Goal: Task Accomplishment & Management: Manage account settings

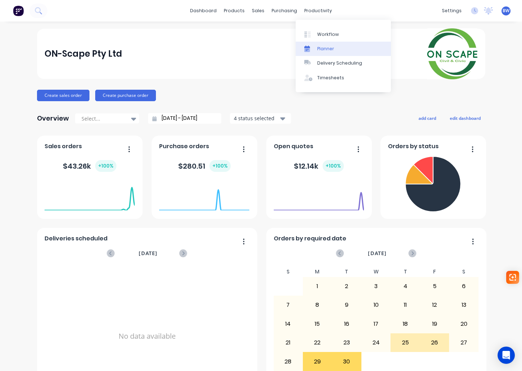
click at [326, 50] on div "Planner" at bounding box center [325, 49] width 17 height 6
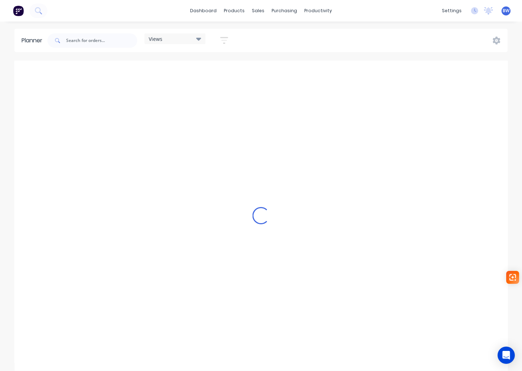
scroll to position [0, 1609]
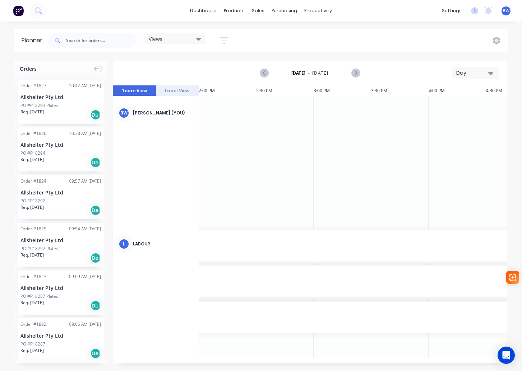
click at [490, 72] on icon "button" at bounding box center [490, 73] width 5 height 8
click at [468, 120] on div "Month" at bounding box center [462, 121] width 71 height 14
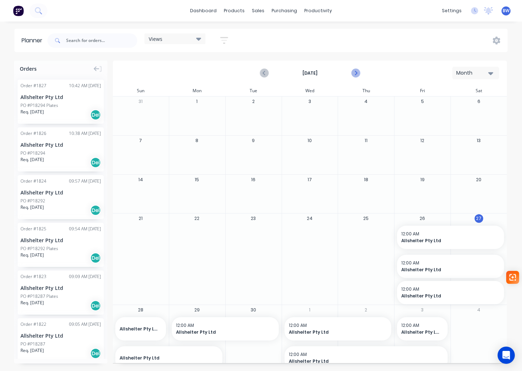
click at [356, 75] on icon "Next page" at bounding box center [355, 73] width 9 height 9
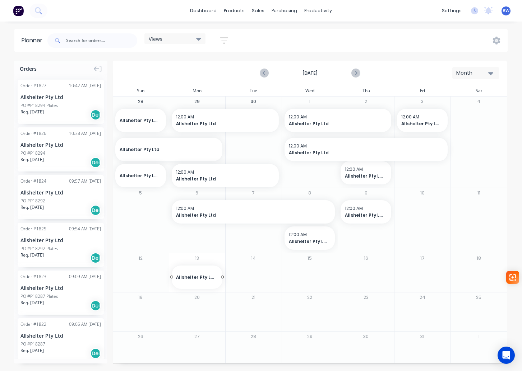
drag, startPoint x: 38, startPoint y: 138, endPoint x: 199, endPoint y: 267, distance: 206.0
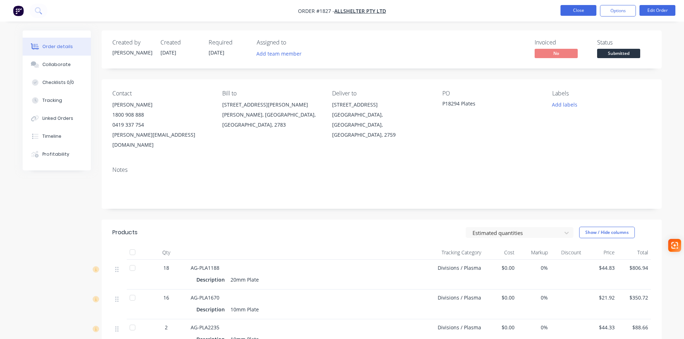
click at [573, 10] on button "Close" at bounding box center [578, 10] width 36 height 11
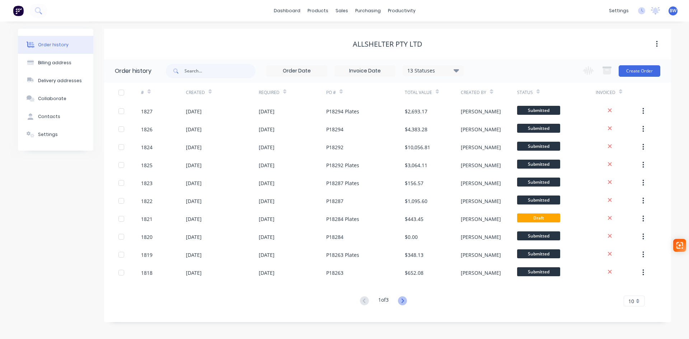
click at [406, 300] on icon at bounding box center [402, 301] width 9 height 9
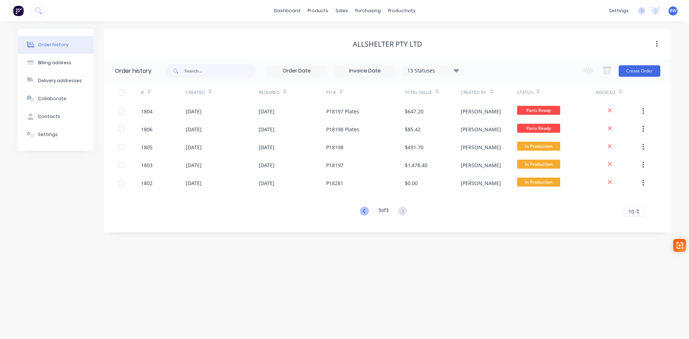
click at [365, 211] on icon at bounding box center [364, 211] width 9 height 9
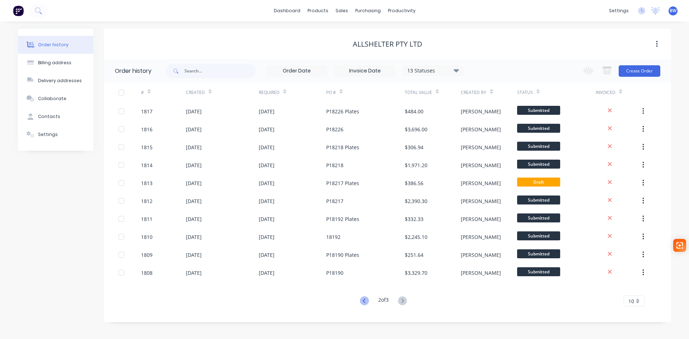
click at [363, 303] on icon at bounding box center [364, 301] width 3 height 4
click at [644, 72] on button "Create Order" at bounding box center [640, 70] width 42 height 11
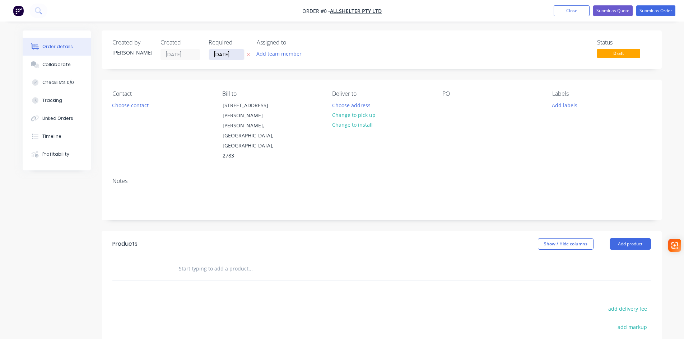
click at [228, 51] on input "[DATE]" at bounding box center [226, 54] width 35 height 11
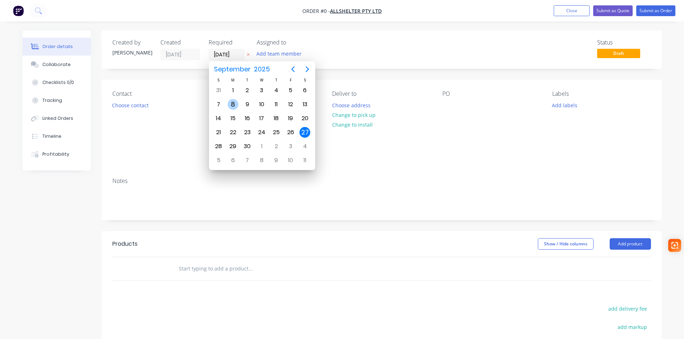
click at [235, 107] on div "8" at bounding box center [233, 104] width 11 height 11
type input "08/09/25"
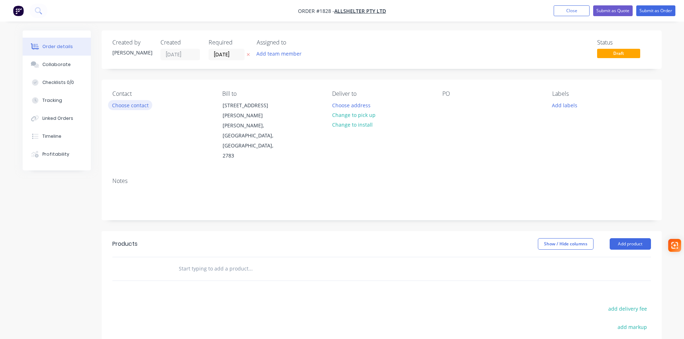
click at [134, 102] on button "Choose contact" at bounding box center [130, 105] width 44 height 10
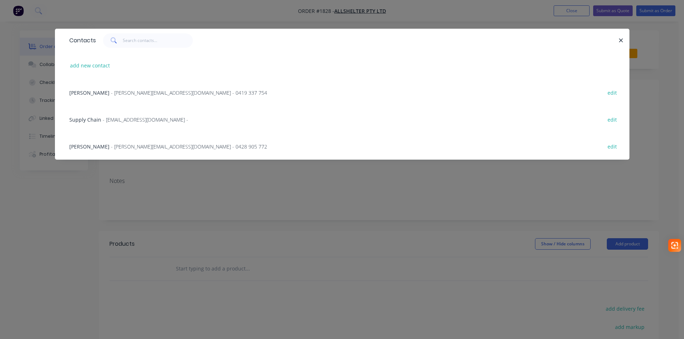
click at [92, 90] on span "Katherine Gaal" at bounding box center [89, 92] width 40 height 7
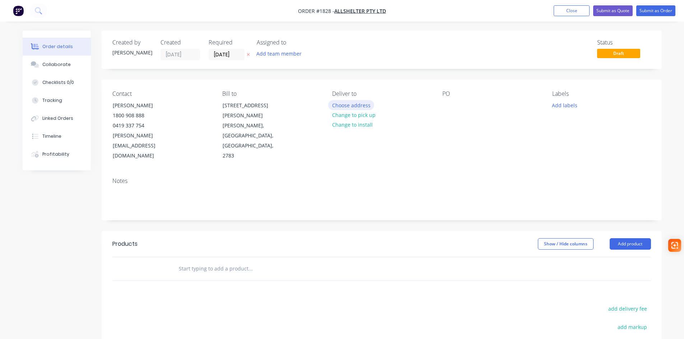
click at [345, 104] on button "Choose address" at bounding box center [351, 105] width 46 height 10
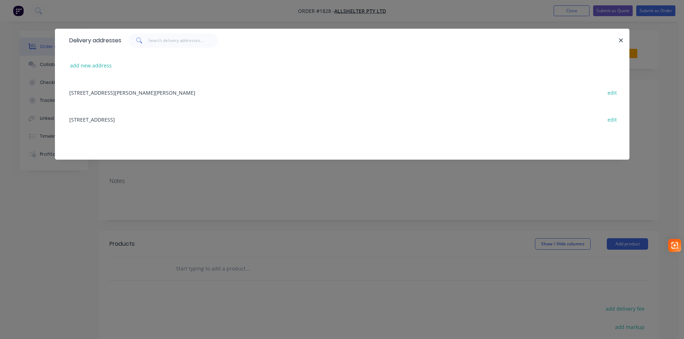
click at [134, 121] on div "52 Quarry Road, ERSKINE PARK, New South Wales, Australia, 2759 edit" at bounding box center [342, 119] width 553 height 27
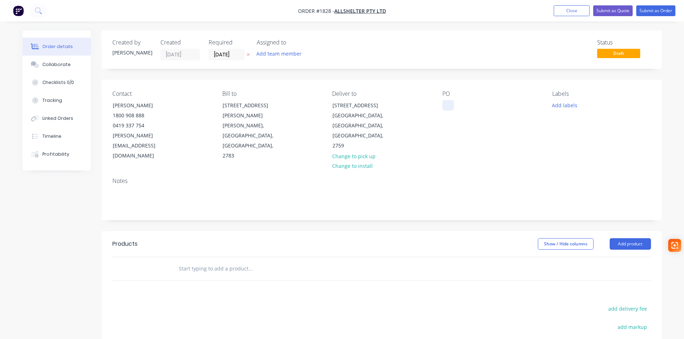
click at [447, 106] on div at bounding box center [447, 105] width 11 height 10
click at [454, 135] on div "PO P18296" at bounding box center [491, 125] width 98 height 71
click at [564, 9] on button "Close" at bounding box center [572, 10] width 36 height 11
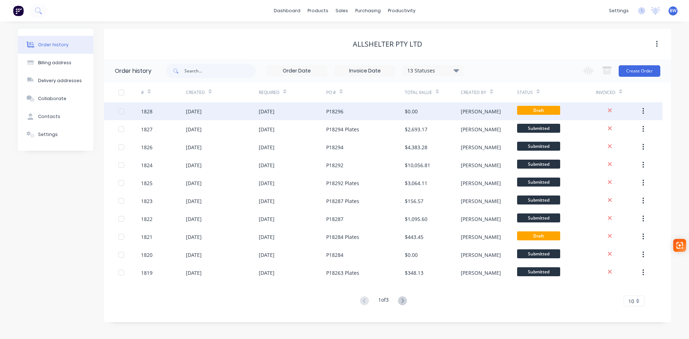
click at [334, 109] on div "P18296" at bounding box center [334, 112] width 17 height 8
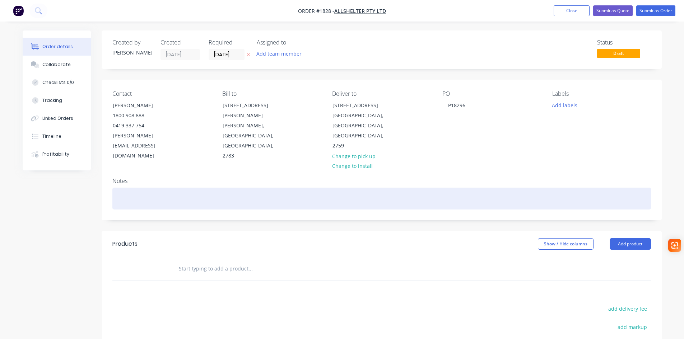
click at [143, 188] on div at bounding box center [381, 199] width 539 height 22
click at [129, 188] on div at bounding box center [381, 199] width 539 height 22
click at [137, 188] on div "RTC Contruction" at bounding box center [381, 199] width 539 height 22
click at [170, 188] on div "RTC Construction" at bounding box center [381, 199] width 539 height 22
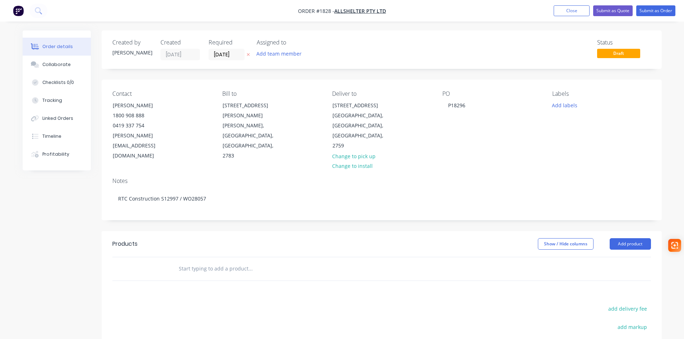
click at [208, 262] on input "text" at bounding box center [250, 269] width 144 height 14
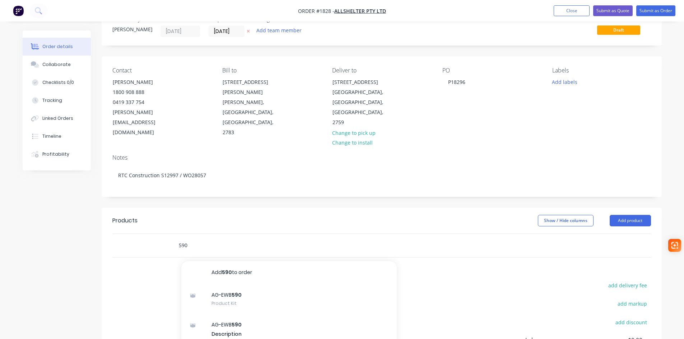
scroll to position [36, 0]
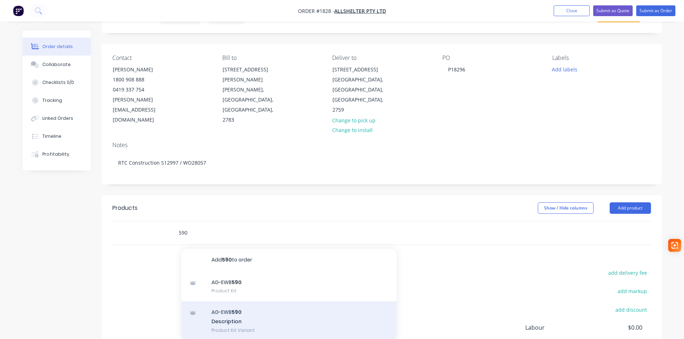
type input "590"
click at [259, 302] on div "AG-EWB 590 Description Product Kit Variant" at bounding box center [288, 321] width 215 height 39
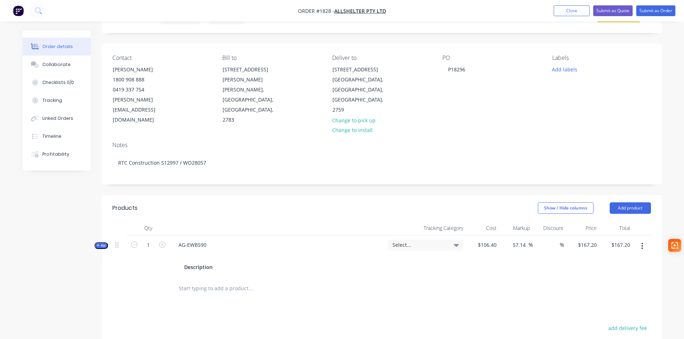
click at [407, 241] on span "Select..." at bounding box center [419, 245] width 54 height 8
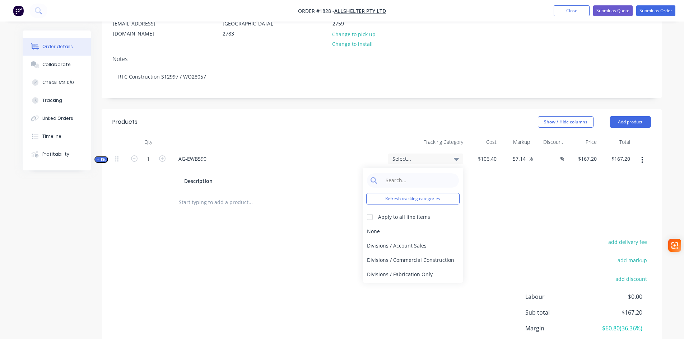
scroll to position [144, 0]
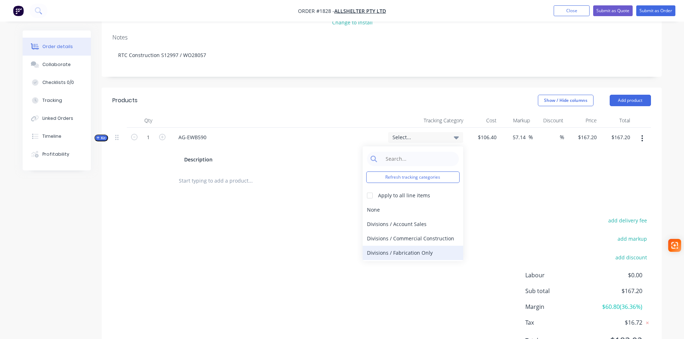
click at [415, 246] on div "Divisions / Fabrication Only" at bounding box center [413, 253] width 101 height 14
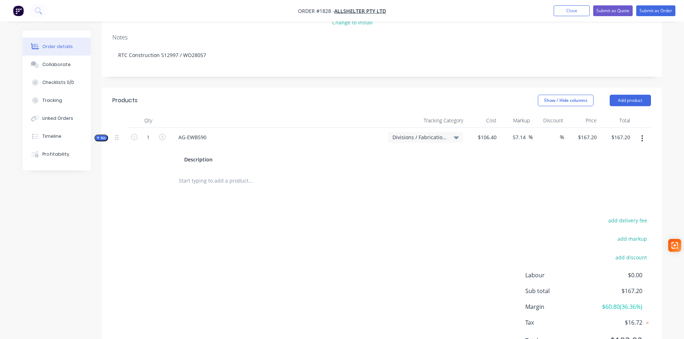
click at [187, 174] on input "text" at bounding box center [250, 181] width 144 height 14
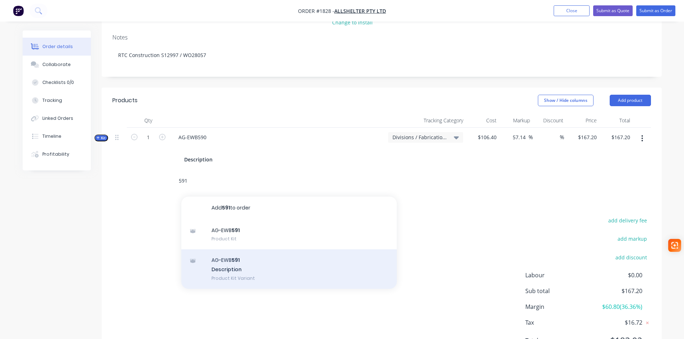
type input "591"
click at [246, 250] on div "AG-EWB 591 Description Product Kit Variant" at bounding box center [288, 269] width 215 height 39
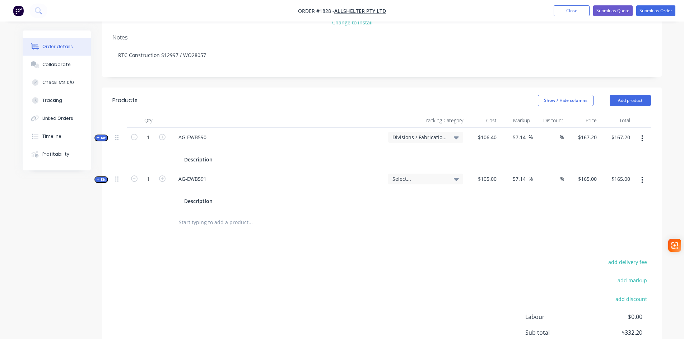
click at [405, 175] on span "Select..." at bounding box center [419, 179] width 54 height 8
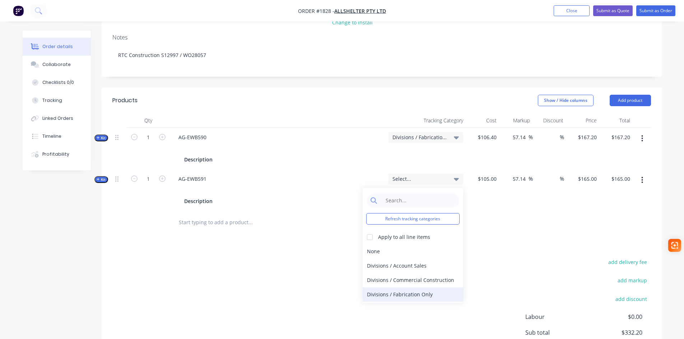
click at [409, 288] on div "Divisions / Fabrication Only" at bounding box center [413, 295] width 101 height 14
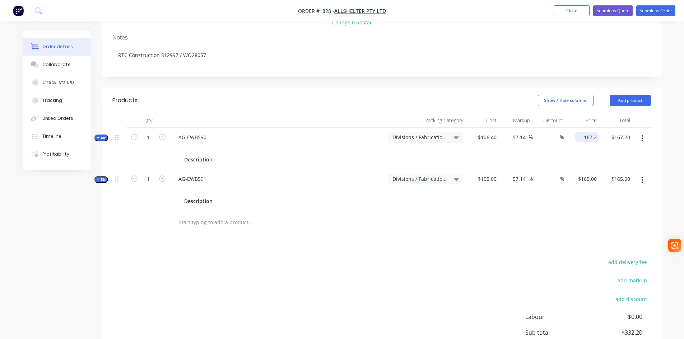
click at [591, 132] on input "167.2" at bounding box center [588, 137] width 22 height 10
type input "168"
type input "57.89"
type input "$168.00"
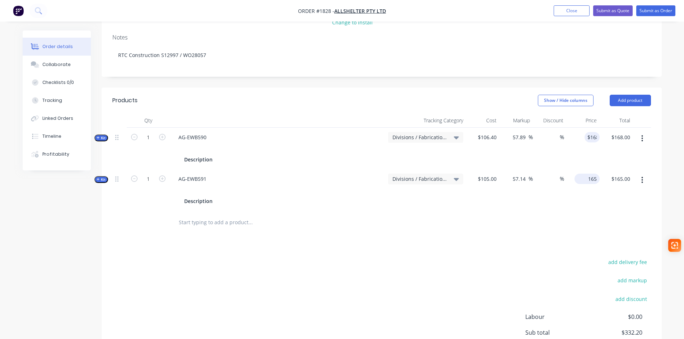
click at [588, 174] on div "165 $165.00" at bounding box center [588, 179] width 22 height 10
type input "168"
type input "60"
type input "$168.00"
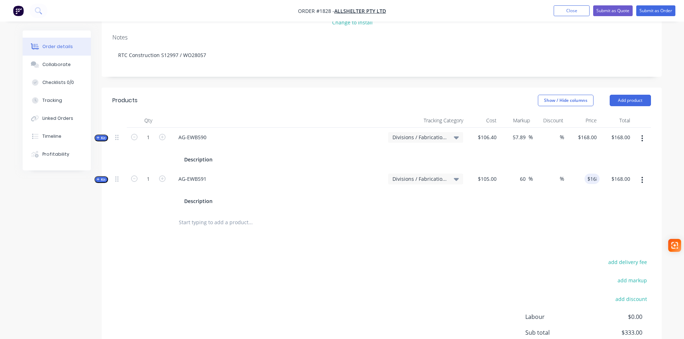
click at [226, 215] on input "text" at bounding box center [250, 222] width 144 height 14
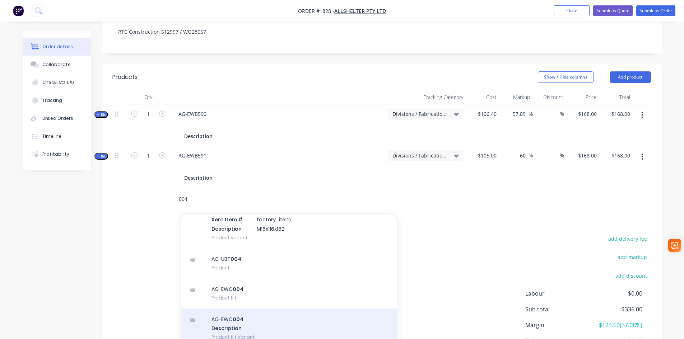
scroll to position [180, 0]
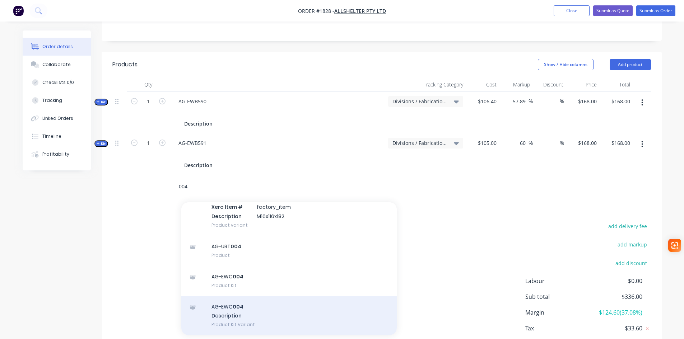
type input "004"
click at [253, 297] on div "AG-EWC 004 Description Product Kit Variant" at bounding box center [288, 315] width 215 height 39
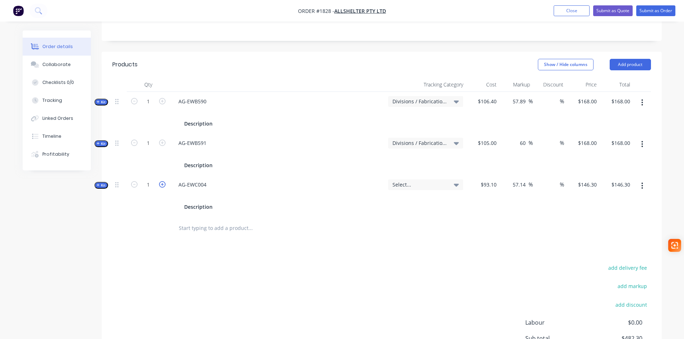
click at [161, 181] on icon "button" at bounding box center [162, 184] width 6 height 6
type input "2"
type input "$292.60"
click at [407, 181] on span "Select..." at bounding box center [419, 185] width 54 height 8
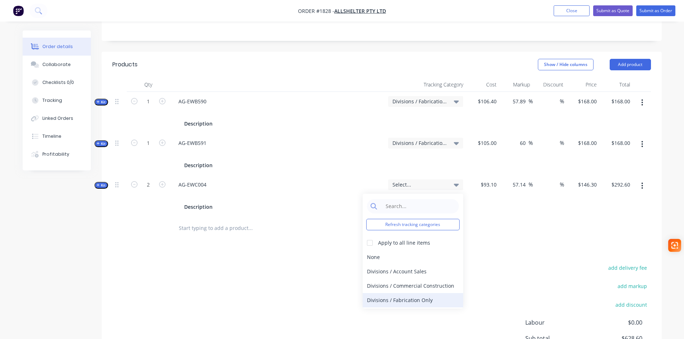
click at [423, 293] on div "Divisions / Fabrication Only" at bounding box center [413, 300] width 101 height 14
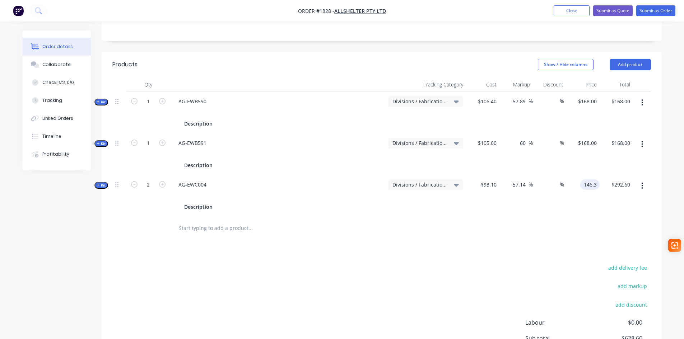
click at [583, 180] on input "146.3" at bounding box center [591, 185] width 17 height 10
type input "147"
type input "57.89"
type input "$147.00"
type input "$294.00"
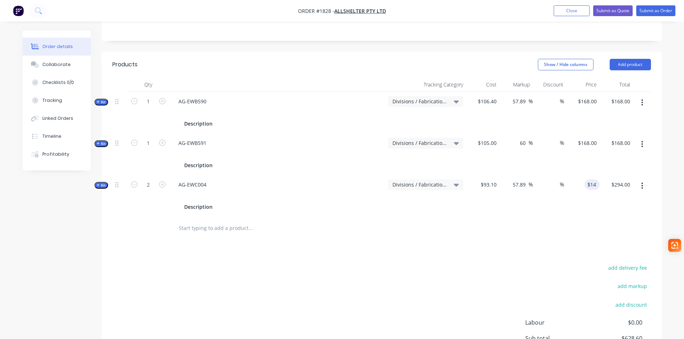
click at [201, 221] on input "text" at bounding box center [250, 228] width 144 height 14
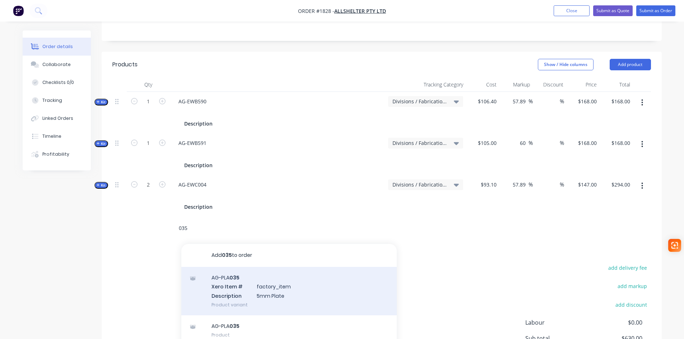
type input "035"
click at [255, 267] on div "AG-PLA 035 Xero Item # factory_item Description 5mm Plate Product variant" at bounding box center [288, 291] width 215 height 48
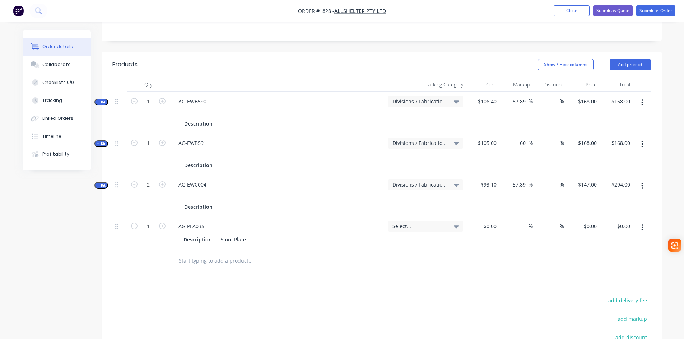
click at [644, 221] on button "button" at bounding box center [642, 227] width 17 height 13
click at [602, 284] on div "Delete" at bounding box center [616, 289] width 55 height 10
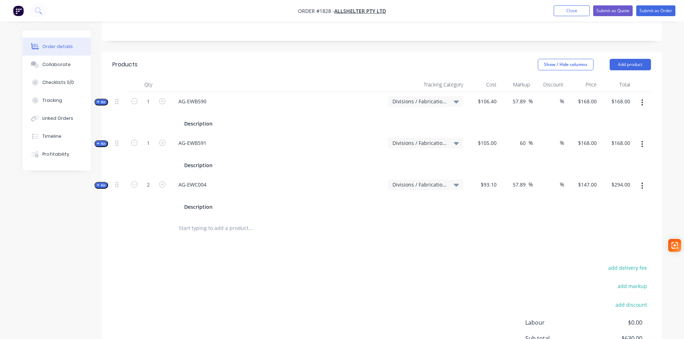
click at [192, 221] on input "text" at bounding box center [250, 228] width 144 height 14
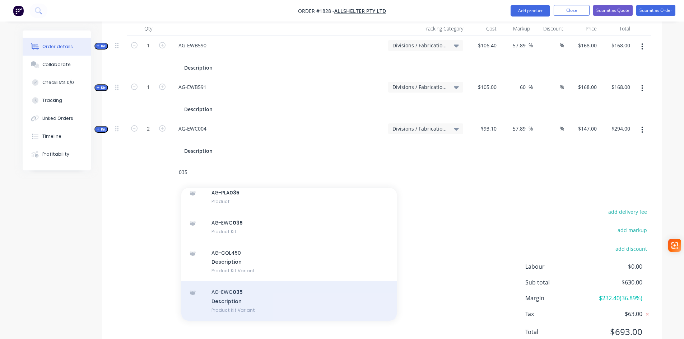
scroll to position [243, 0]
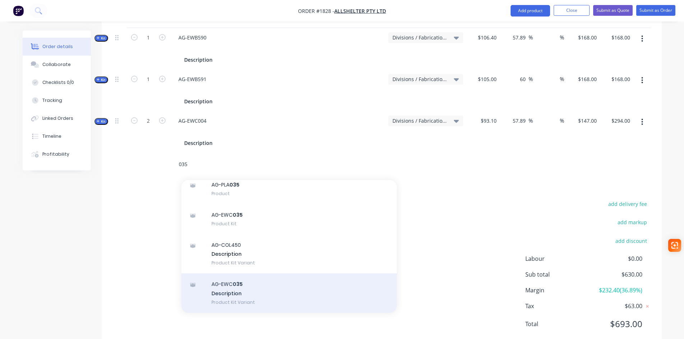
type input "035"
click at [250, 277] on div "AG-EWC 035 Description Product Kit Variant" at bounding box center [288, 293] width 215 height 39
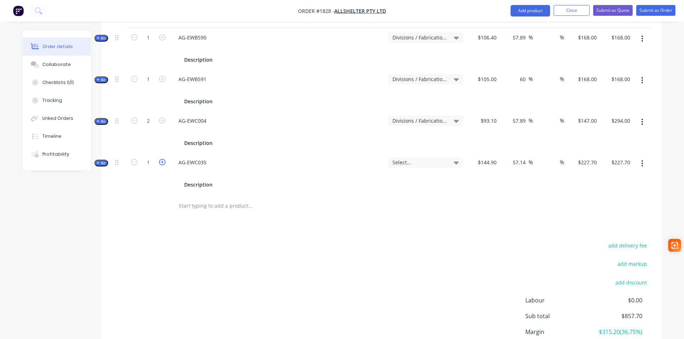
click at [162, 159] on icon "button" at bounding box center [162, 162] width 6 height 6
type input "2"
type input "$455.40"
click at [411, 159] on span "Select..." at bounding box center [419, 163] width 54 height 8
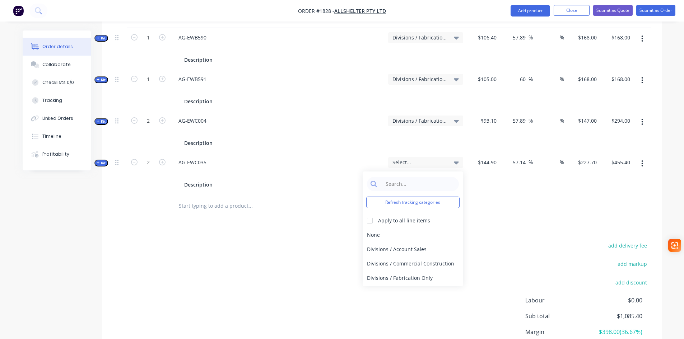
drag, startPoint x: 400, startPoint y: 259, endPoint x: 415, endPoint y: 248, distance: 18.2
click at [400, 271] on div "Divisions / Fabrication Only" at bounding box center [413, 278] width 101 height 14
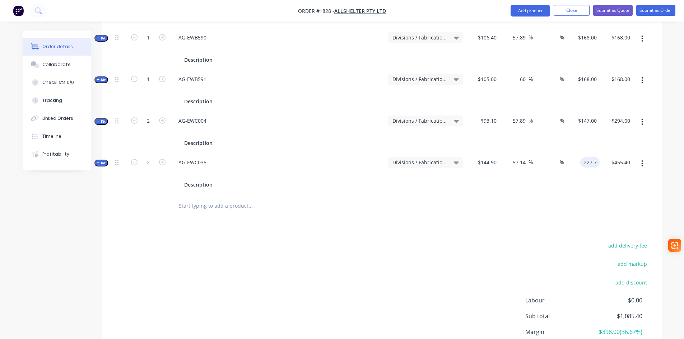
click at [576, 153] on div "227.7 227.7" at bounding box center [582, 174] width 33 height 42
type input "228.00"
type input "57.35"
type input "$228.00"
type input "$456.00"
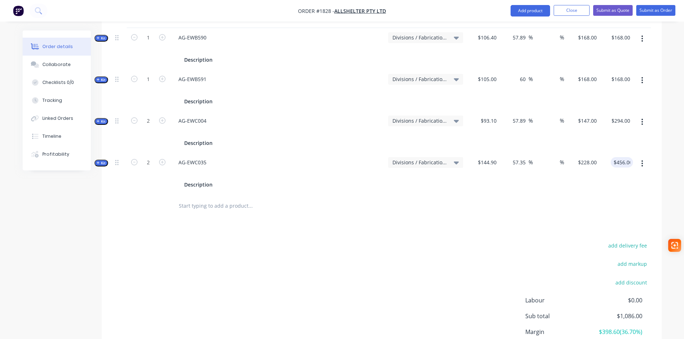
click at [187, 199] on input "text" at bounding box center [250, 206] width 144 height 14
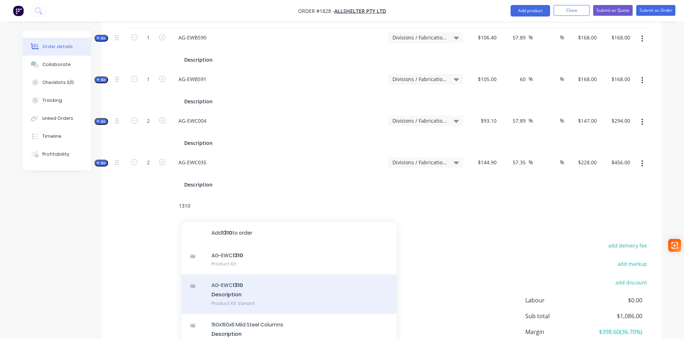
type input "1310"
click at [284, 281] on div "AG-EWC 1310 Description Product Kit Variant" at bounding box center [288, 294] width 215 height 39
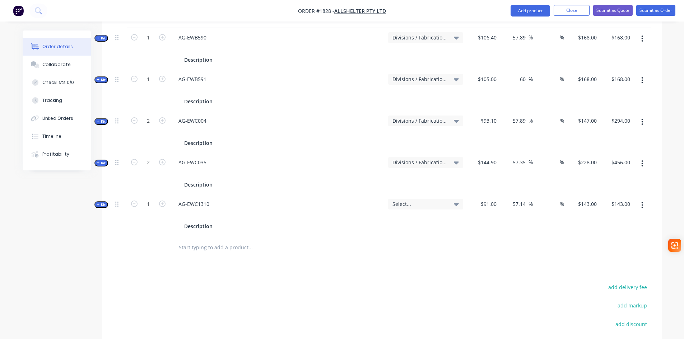
click at [405, 200] on span "Select..." at bounding box center [419, 204] width 54 height 8
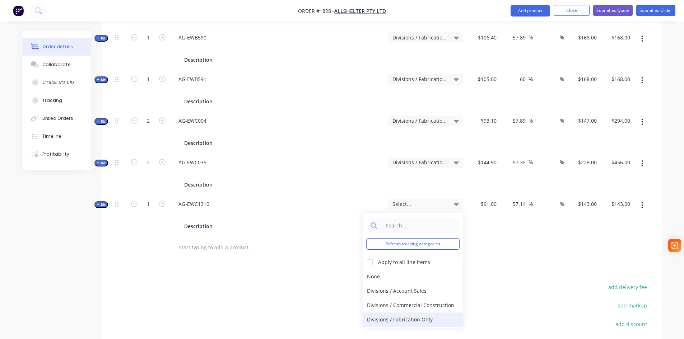
click at [406, 313] on div "Divisions / Fabrication Only" at bounding box center [413, 320] width 101 height 14
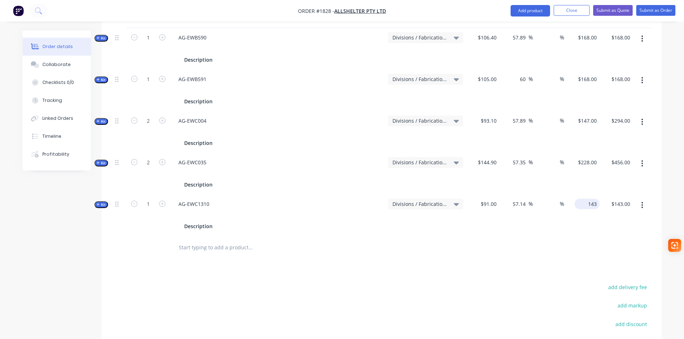
click at [589, 199] on div "143 $143.00" at bounding box center [588, 204] width 22 height 10
type input "144"
type input "58.24"
type input "$144.00"
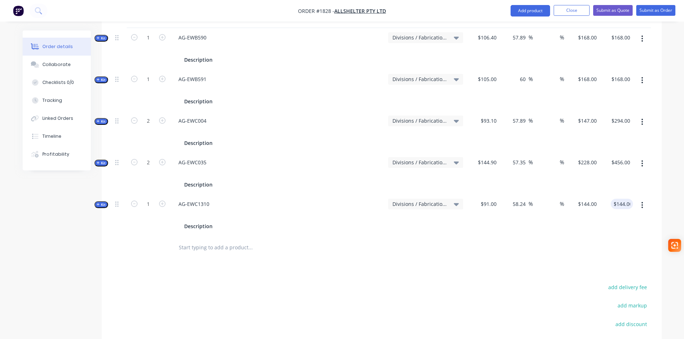
click at [197, 241] on input "text" at bounding box center [250, 248] width 144 height 14
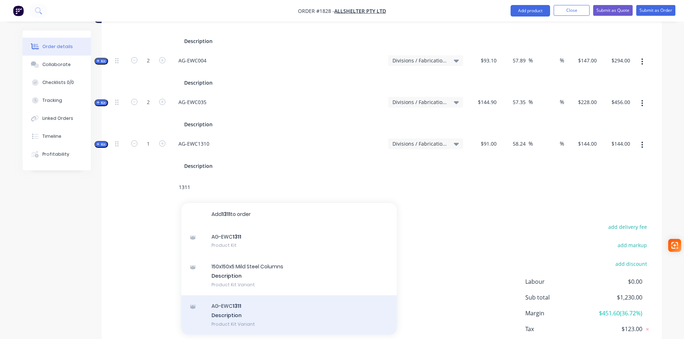
scroll to position [315, 0]
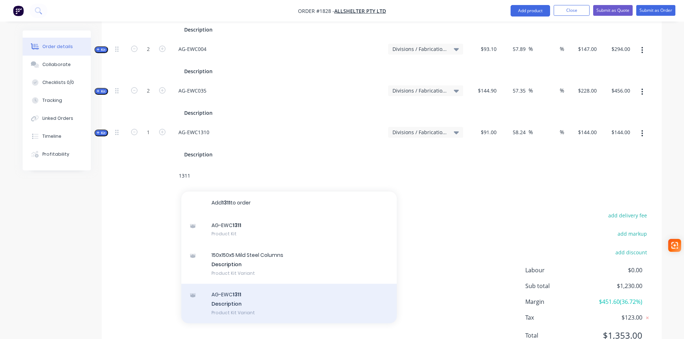
type input "1311"
click at [233, 288] on div "AG-EWC 1311 Description Product Kit Variant" at bounding box center [288, 303] width 215 height 39
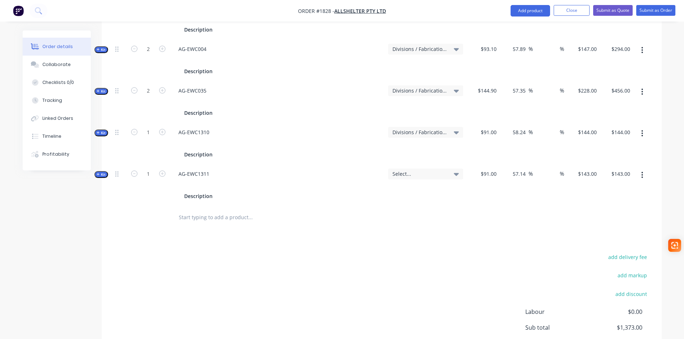
click at [433, 170] on span "Select..." at bounding box center [419, 174] width 54 height 8
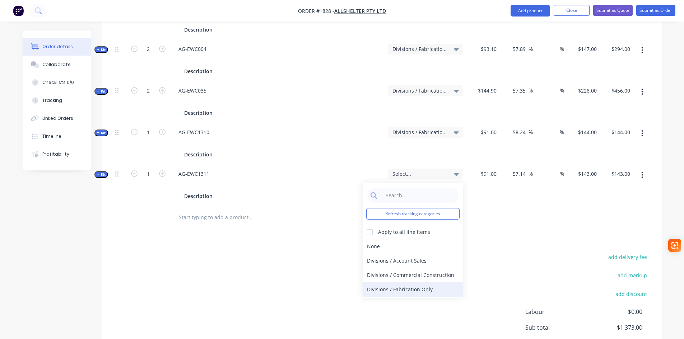
click at [427, 283] on div "Divisions / Fabrication Only" at bounding box center [413, 290] width 101 height 14
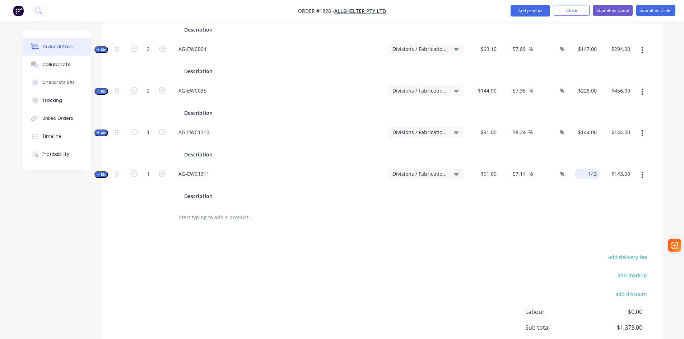
click at [589, 169] on input "143" at bounding box center [588, 174] width 22 height 10
type input "144"
type input "58.24"
type input "$144.00"
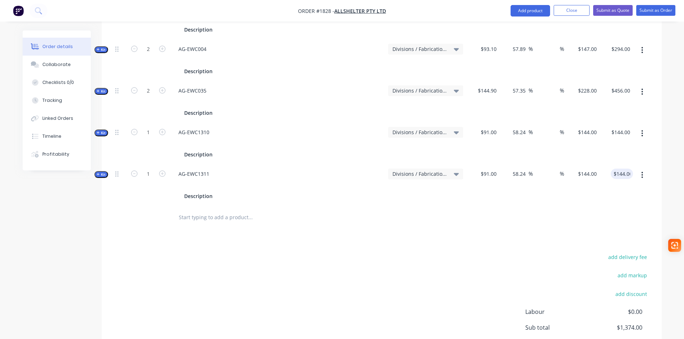
click at [223, 210] on input "text" at bounding box center [250, 217] width 144 height 14
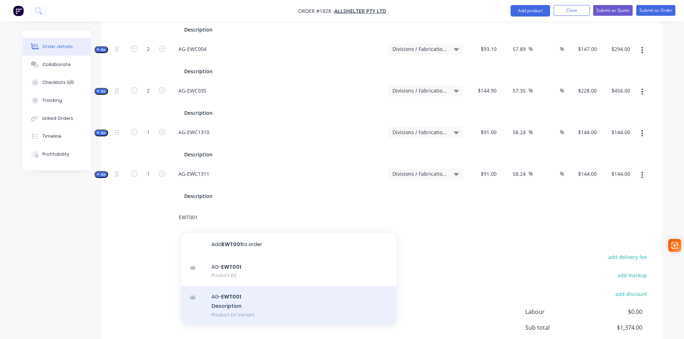
type input "EWT001"
click at [255, 293] on div "AG- EWT001 Description Product Kit Variant" at bounding box center [288, 305] width 215 height 39
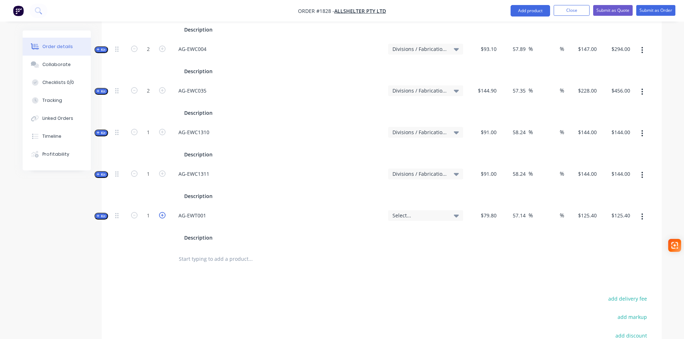
click at [163, 212] on icon "button" at bounding box center [162, 215] width 6 height 6
type input "2"
type input "$250.80"
click at [429, 212] on span "Select..." at bounding box center [419, 216] width 54 height 8
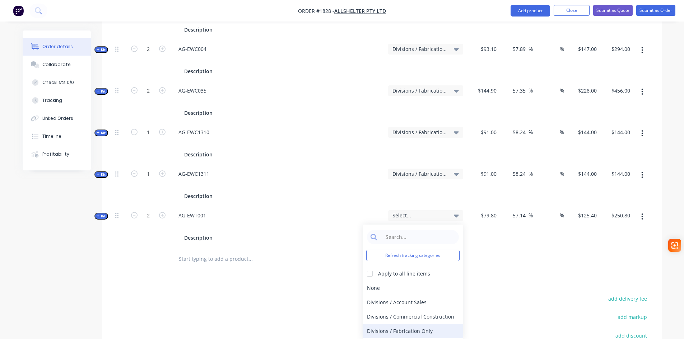
drag, startPoint x: 418, startPoint y: 310, endPoint x: 510, endPoint y: 228, distance: 123.1
click at [419, 324] on div "Divisions / Fabrication Only" at bounding box center [413, 331] width 101 height 14
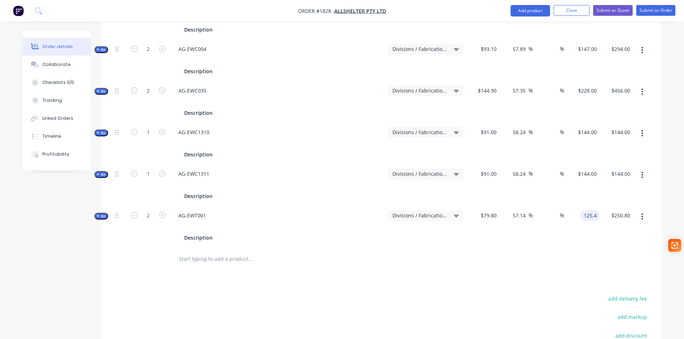
click at [595, 210] on input "125.4" at bounding box center [591, 215] width 17 height 10
type input "126"
type input "57.89"
type input "$126.00"
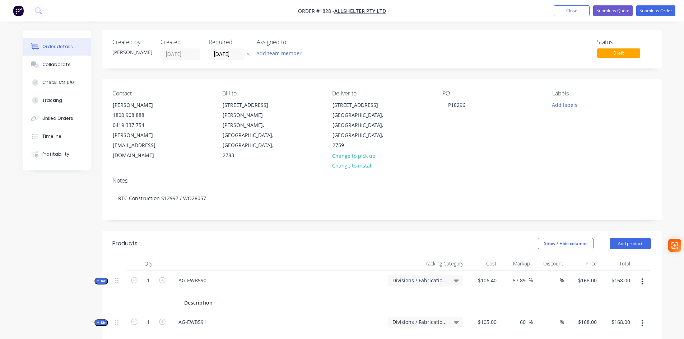
scroll to position [0, 0]
type input "$252.00"
click at [653, 13] on button "Submit as Order" at bounding box center [655, 10] width 39 height 11
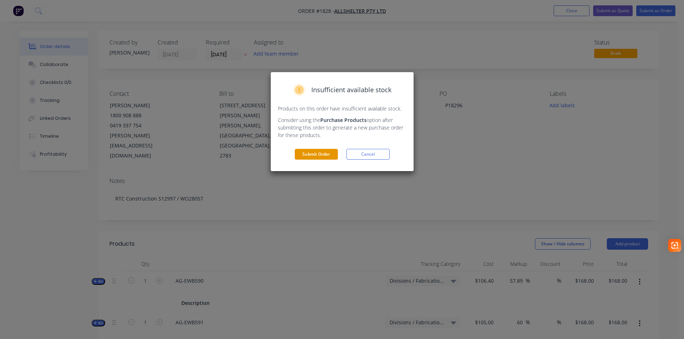
click at [319, 151] on button "Submit Order" at bounding box center [316, 154] width 43 height 11
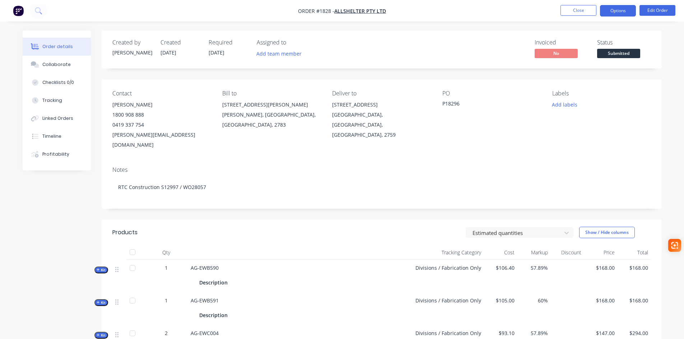
click at [617, 13] on button "Options" at bounding box center [618, 10] width 36 height 11
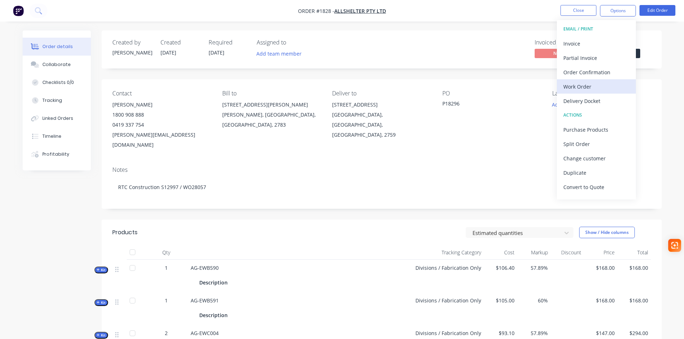
click at [584, 85] on div "Work Order" at bounding box center [596, 86] width 66 height 10
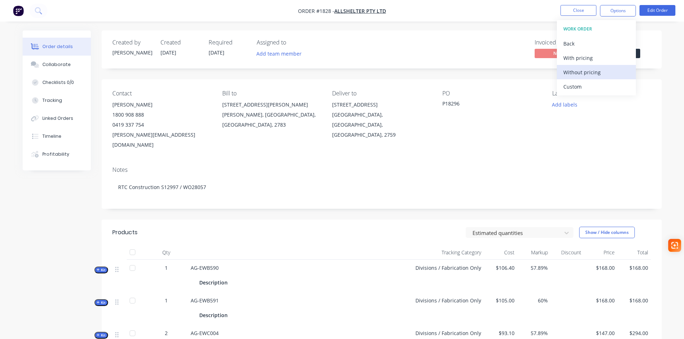
click at [595, 69] on div "Without pricing" at bounding box center [596, 72] width 66 height 10
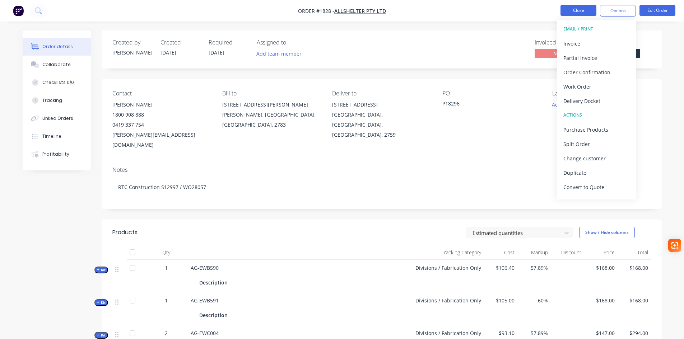
click at [583, 9] on button "Close" at bounding box center [578, 10] width 36 height 11
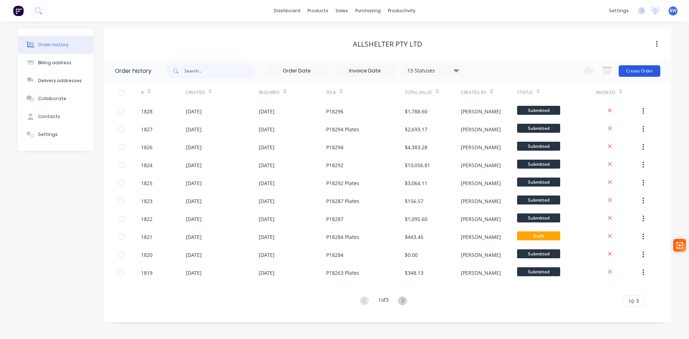
click at [641, 71] on button "Create Order" at bounding box center [640, 70] width 42 height 11
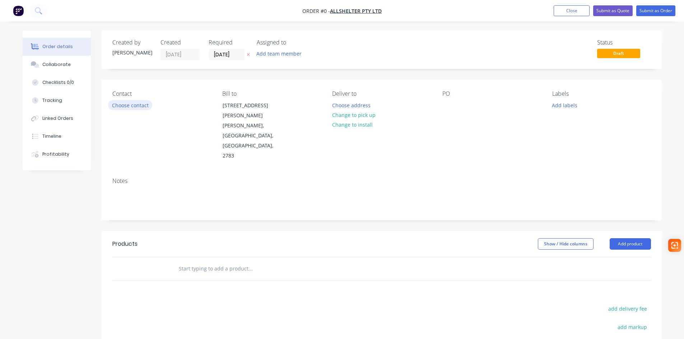
click at [126, 104] on button "Choose contact" at bounding box center [130, 105] width 44 height 10
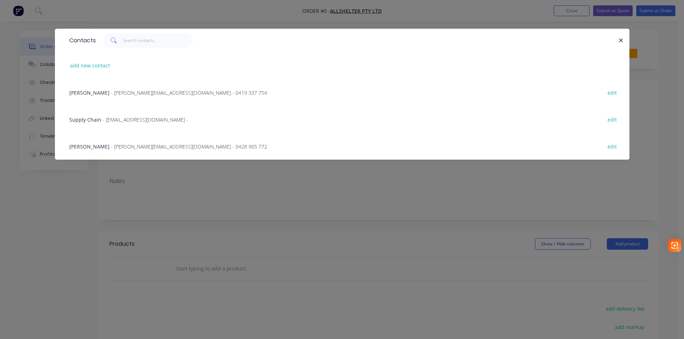
click at [126, 93] on span "- katherine.g@allshelter.com.au - 0419 337 754" at bounding box center [189, 92] width 156 height 7
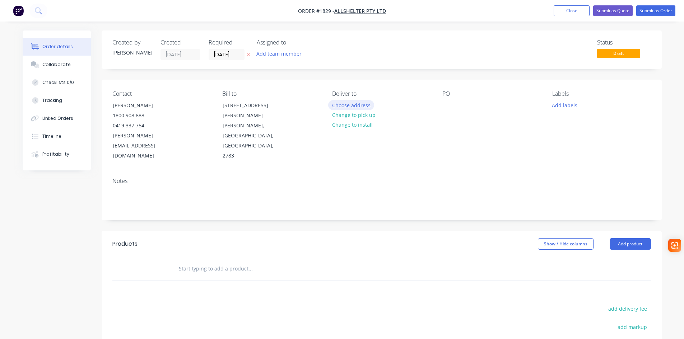
click at [355, 106] on button "Choose address" at bounding box center [351, 105] width 46 height 10
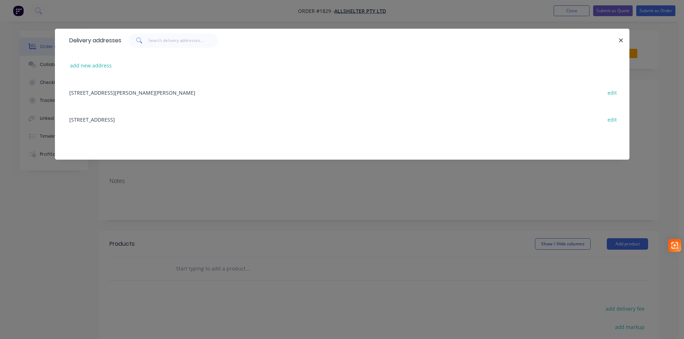
click at [120, 121] on div "52 Quarry Road, ERSKINE PARK, New South Wales, Australia, 2759 edit" at bounding box center [342, 119] width 553 height 27
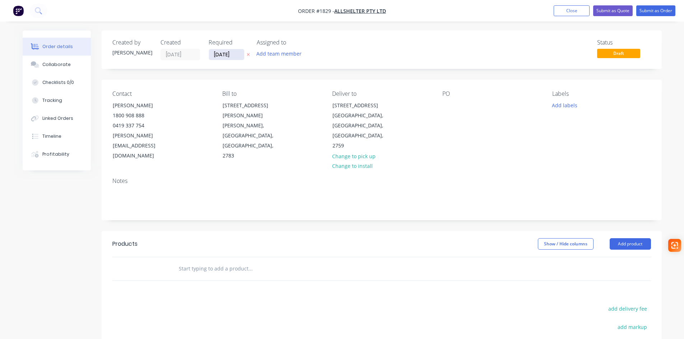
click at [225, 58] on input "27/09/25" at bounding box center [226, 54] width 35 height 11
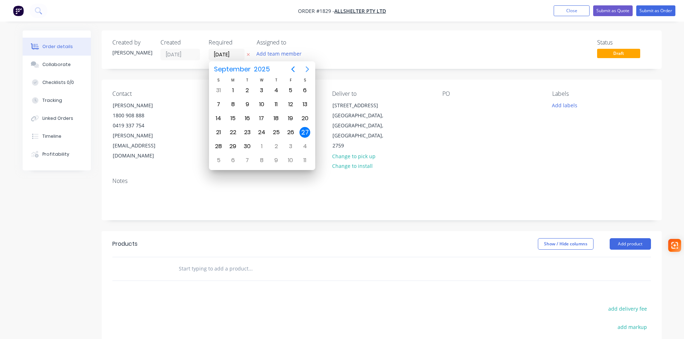
click at [308, 71] on icon "Next page" at bounding box center [307, 69] width 9 height 9
click at [258, 102] on div "8" at bounding box center [261, 104] width 11 height 11
type input "08/10/25"
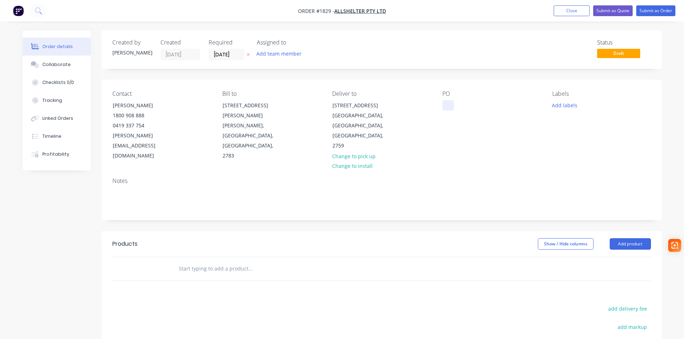
click at [453, 106] on div at bounding box center [447, 105] width 11 height 10
click at [447, 106] on div at bounding box center [447, 105] width 11 height 10
paste div
click at [208, 262] on input "text" at bounding box center [250, 269] width 144 height 14
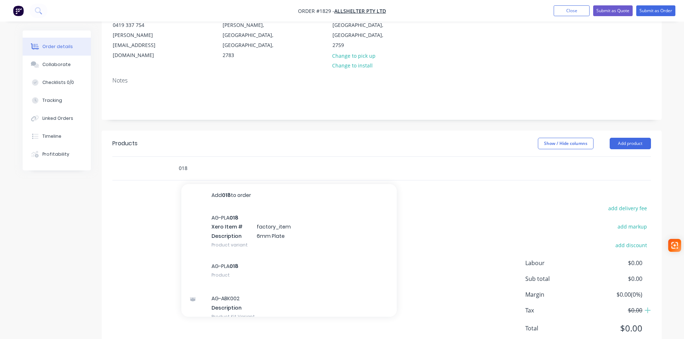
scroll to position [105, 0]
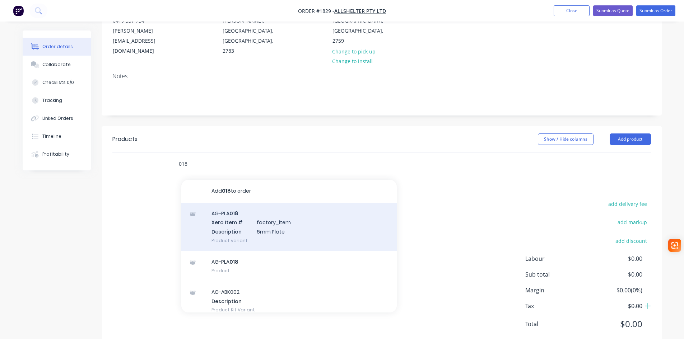
type input "018"
click at [279, 220] on div "AG-PLA 018 Xero Item # factory_item Description 6mm Plate Product variant" at bounding box center [288, 227] width 215 height 48
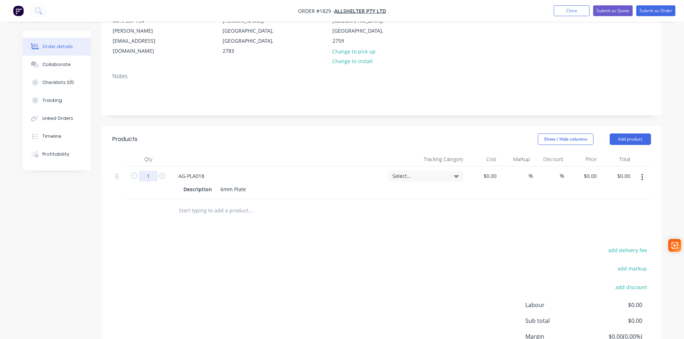
click at [145, 171] on input "1" at bounding box center [148, 176] width 19 height 11
type input "8"
click at [404, 172] on span "Select..." at bounding box center [419, 176] width 54 height 8
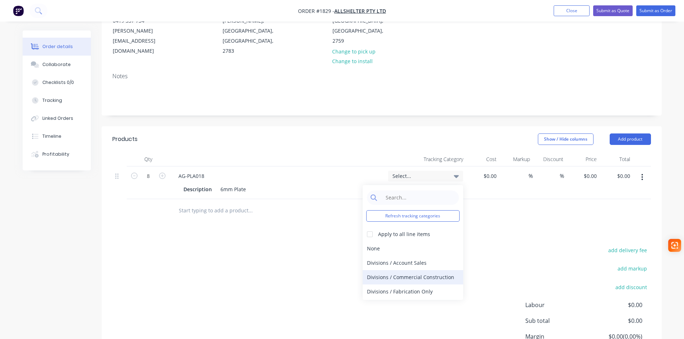
scroll to position [13, 0]
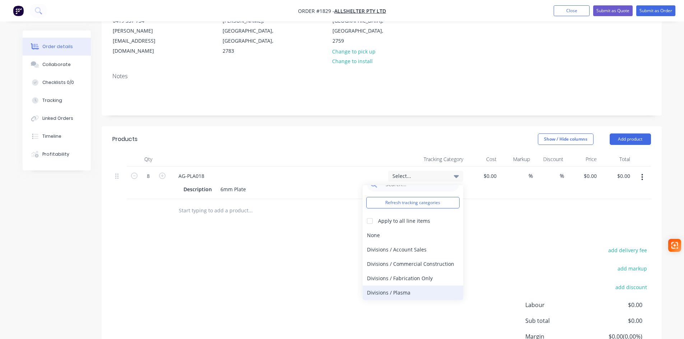
click at [406, 286] on div "Divisions / Plasma" at bounding box center [413, 293] width 101 height 14
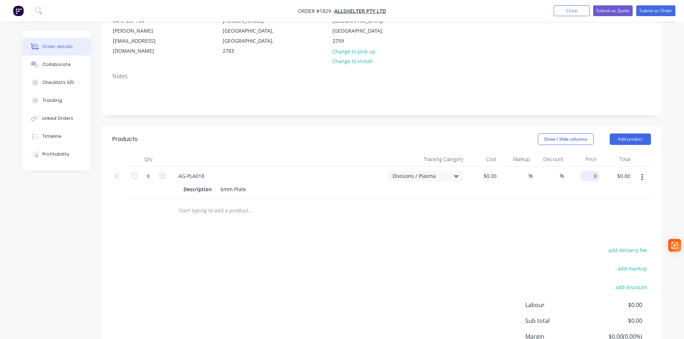
click at [587, 167] on div "0 $0.00" at bounding box center [582, 183] width 33 height 33
type input "$7.69"
type input "$61.52"
click at [182, 204] on input "text" at bounding box center [250, 211] width 144 height 14
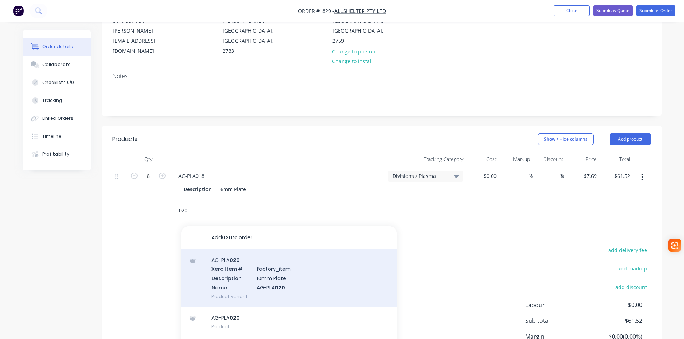
type input "020"
click at [273, 262] on div "AG-PLA 020 Xero Item # factory_item Description 10mm Plate Name AG-PLA 020 Prod…" at bounding box center [288, 279] width 215 height 58
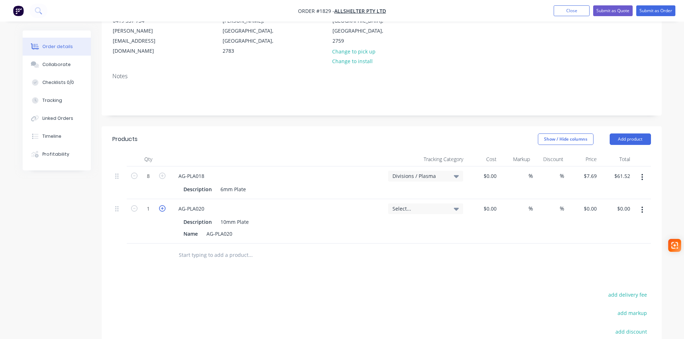
click at [160, 205] on icon "button" at bounding box center [162, 208] width 6 height 6
type input "4"
click at [582, 199] on div "0 $0.00" at bounding box center [582, 221] width 33 height 45
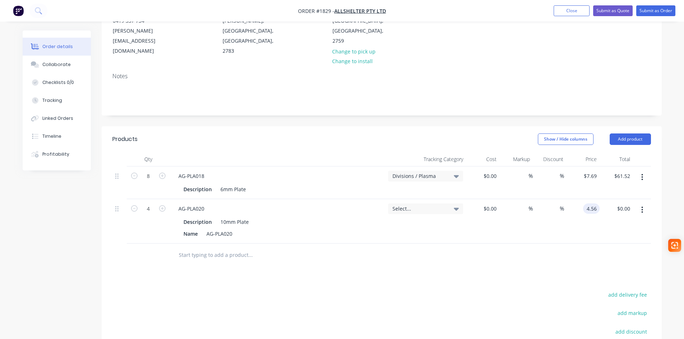
type input "$4.56"
type input "$18.24"
click at [187, 248] on input "text" at bounding box center [250, 255] width 144 height 14
type input "027"
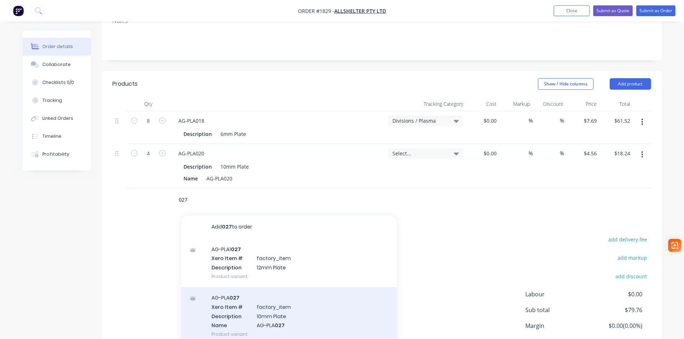
scroll to position [177, 0]
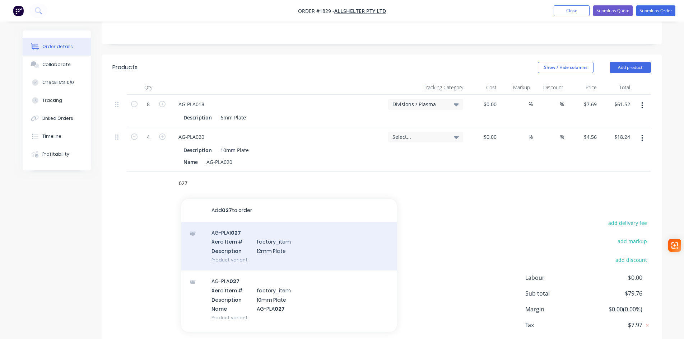
click at [240, 225] on div "AG-PLA1 027 Xero Item # factory_item Description 12mm Plate Product variant" at bounding box center [288, 246] width 215 height 48
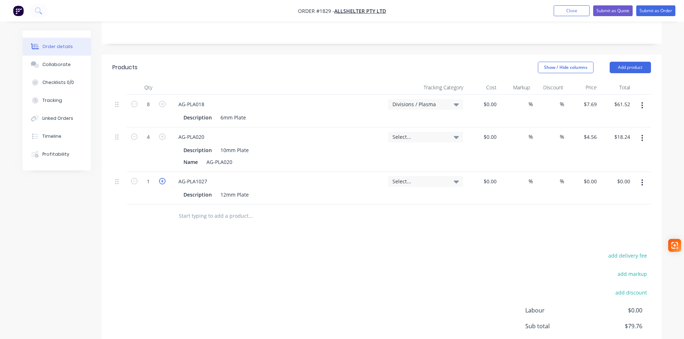
click at [163, 178] on icon "button" at bounding box center [162, 181] width 6 height 6
type input "4"
click at [428, 133] on span "Select..." at bounding box center [419, 137] width 54 height 8
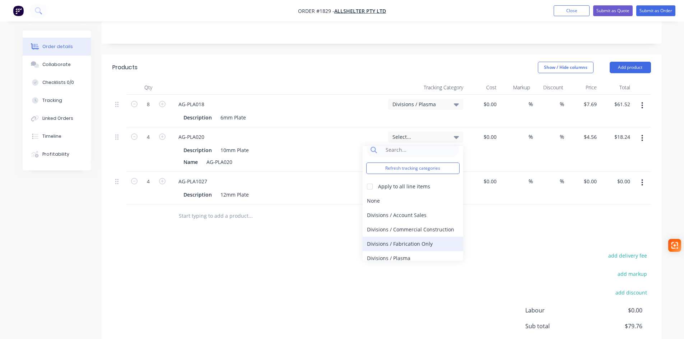
scroll to position [13, 0]
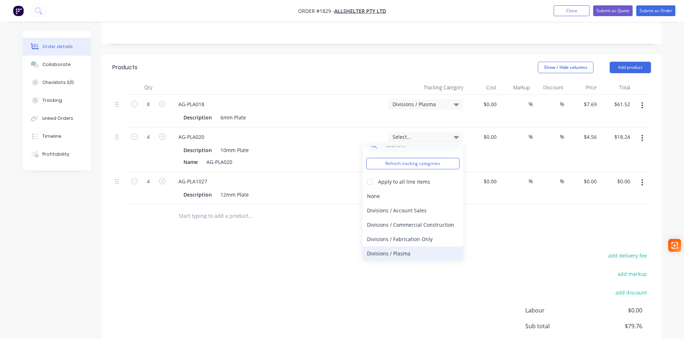
click at [401, 247] on div "Divisions / Plasma" at bounding box center [413, 254] width 101 height 14
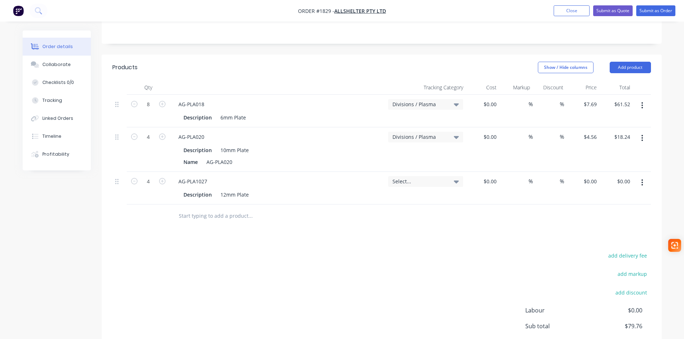
click at [424, 178] on span "Select..." at bounding box center [419, 182] width 54 height 8
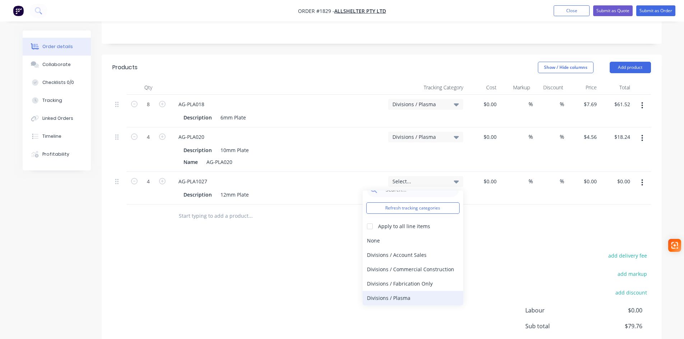
click at [406, 291] on div "Divisions / Plasma" at bounding box center [413, 298] width 101 height 14
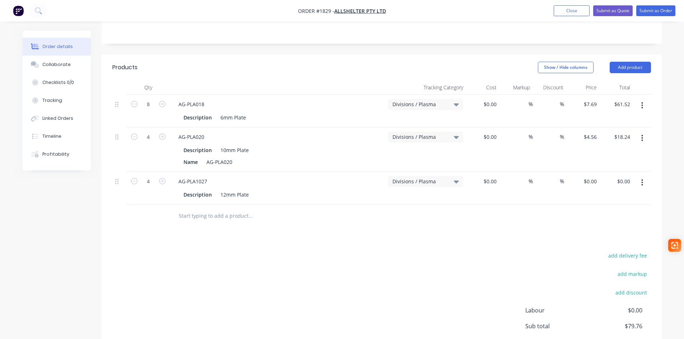
click at [600, 172] on div "$0.00 $0.00" at bounding box center [616, 188] width 33 height 33
click at [593, 176] on input "0" at bounding box center [595, 181] width 8 height 10
type input "$4.42"
type input "$17.68"
click at [214, 209] on input "text" at bounding box center [250, 216] width 144 height 14
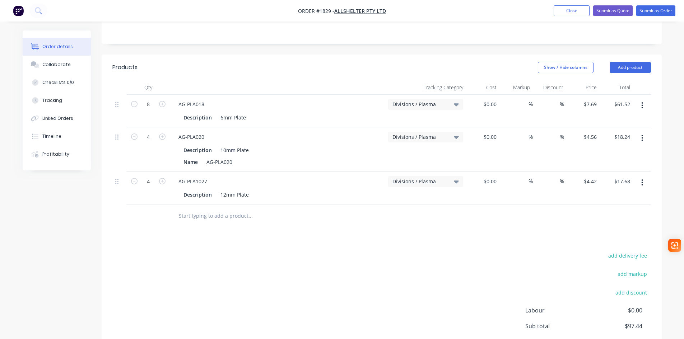
click at [642, 180] on icon "button" at bounding box center [642, 183] width 1 height 6
drag, startPoint x: 599, startPoint y: 226, endPoint x: 443, endPoint y: 203, distance: 157.9
click at [599, 239] on div "Delete" at bounding box center [616, 244] width 55 height 10
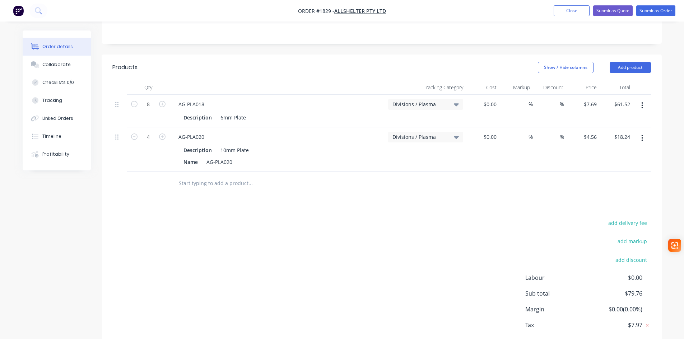
click at [210, 176] on input "text" at bounding box center [250, 183] width 144 height 14
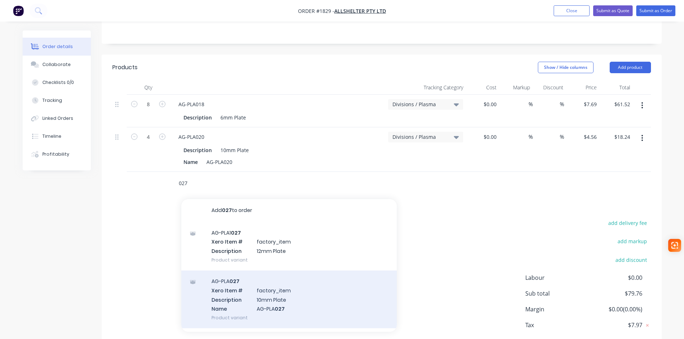
type input "027"
click at [243, 279] on div "AG-PLA 027 Xero Item # factory_item Description 10mm Plate Name AG-PLA 027 Prod…" at bounding box center [288, 300] width 215 height 58
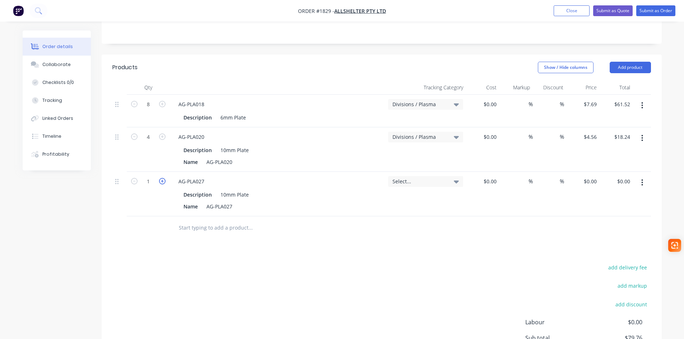
click at [160, 178] on icon "button" at bounding box center [162, 181] width 6 height 6
type input "4"
click at [443, 178] on span "Select..." at bounding box center [419, 182] width 54 height 8
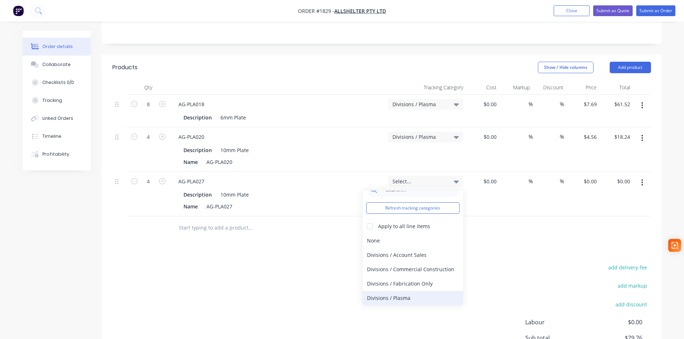
click at [422, 291] on div "Divisions / Plasma" at bounding box center [413, 298] width 101 height 14
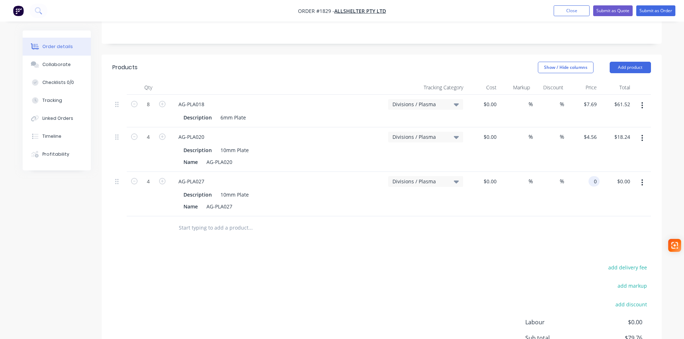
click at [592, 176] on input "0" at bounding box center [595, 181] width 8 height 10
type input "$4.42"
type input "$17.68"
click at [199, 221] on input "text" at bounding box center [250, 228] width 144 height 14
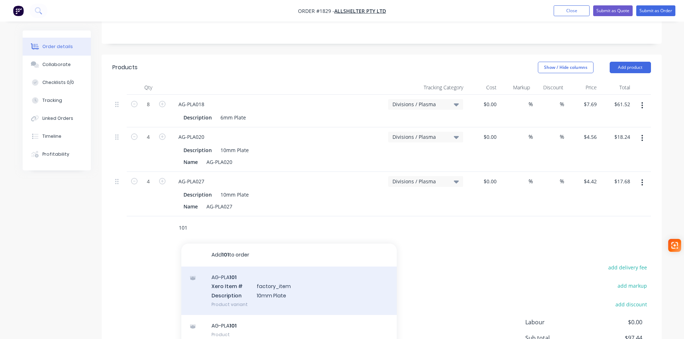
type input "101"
click at [248, 267] on div "AG-PLA 101 Xero Item # factory_item Description 10mm Plate Product variant" at bounding box center [288, 291] width 215 height 48
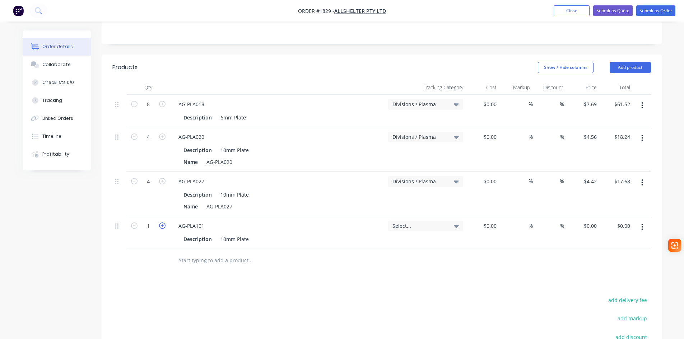
click at [160, 223] on icon "button" at bounding box center [162, 226] width 6 height 6
type input "2"
click at [419, 222] on span "Select..." at bounding box center [419, 226] width 54 height 8
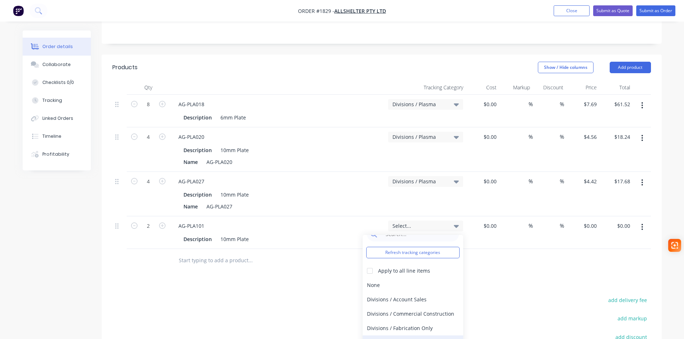
click at [411, 336] on div "Divisions / Plasma" at bounding box center [413, 343] width 101 height 14
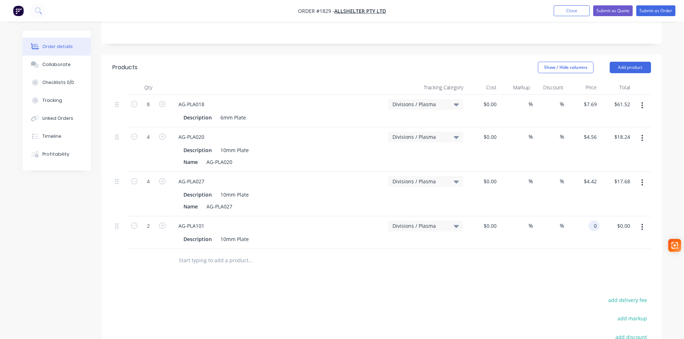
click at [592, 221] on input "0" at bounding box center [595, 226] width 8 height 10
type input "7"
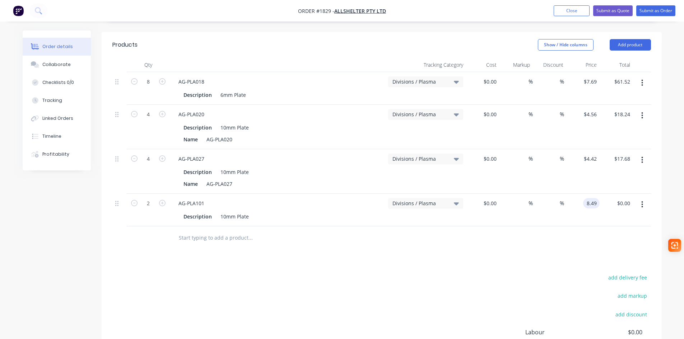
scroll to position [248, 0]
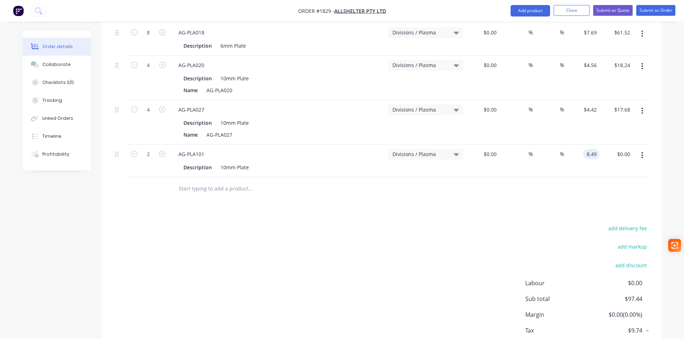
type input "$8.49"
type input "$16.98"
click at [205, 182] on input "text" at bounding box center [250, 189] width 144 height 14
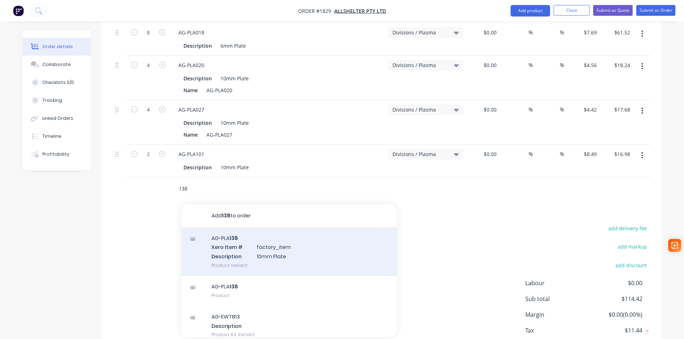
type input "138"
click at [231, 228] on div "AG-PLA 138 Xero Item # factory_item Description 10mm Plate Product variant" at bounding box center [288, 252] width 215 height 48
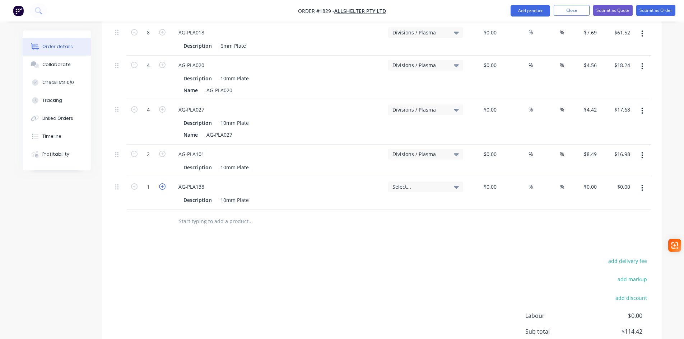
click at [163, 183] on icon "button" at bounding box center [162, 186] width 6 height 6
type input "2"
click at [407, 183] on span "Select..." at bounding box center [419, 187] width 54 height 8
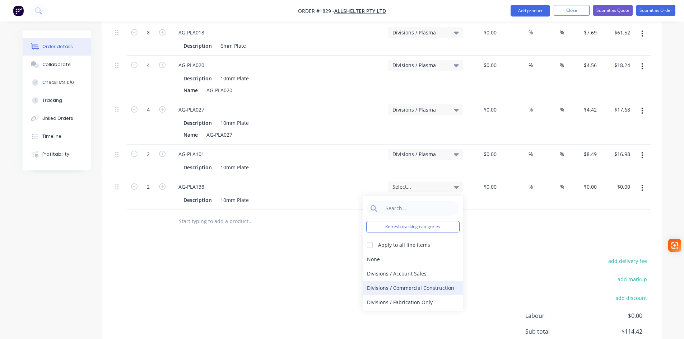
scroll to position [13, 0]
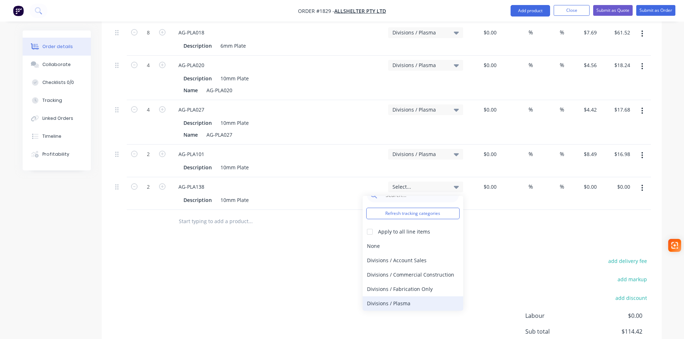
click at [410, 297] on div "Divisions / Plasma" at bounding box center [413, 304] width 101 height 14
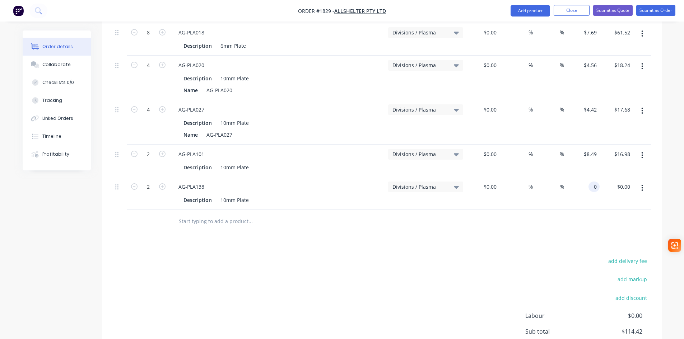
click at [589, 182] on div "0 0" at bounding box center [593, 187] width 11 height 10
type input "$15.45"
type input "$30.90"
click at [182, 214] on input "text" at bounding box center [250, 221] width 144 height 14
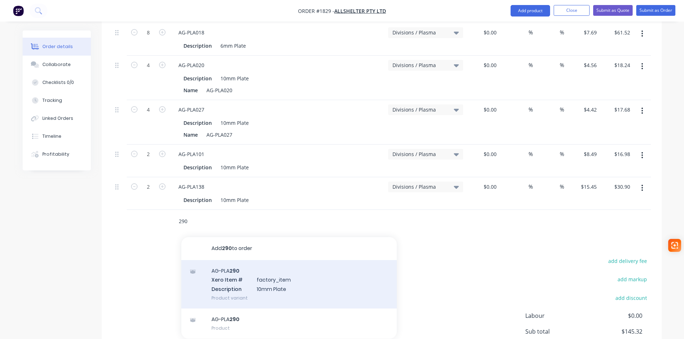
type input "290"
click at [243, 271] on div "AG-PLA 290 Xero Item # factory_item Description 10mm Plate Product variant" at bounding box center [288, 284] width 215 height 48
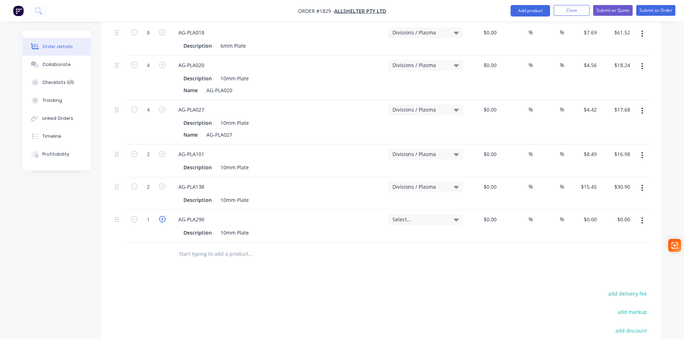
click at [159, 216] on icon "button" at bounding box center [162, 219] width 6 height 6
type input "2"
click at [435, 216] on span "Select..." at bounding box center [419, 220] width 54 height 8
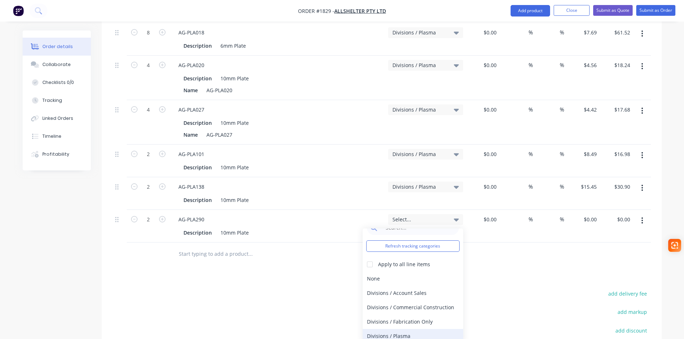
click at [419, 329] on div "Divisions / Plasma" at bounding box center [413, 336] width 101 height 14
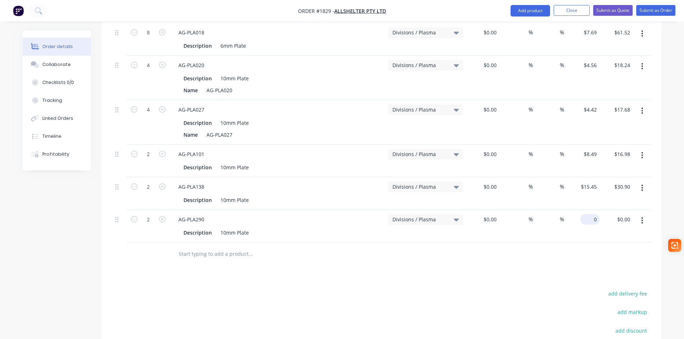
click at [586, 210] on div "0 $0.00" at bounding box center [582, 226] width 33 height 33
type input "$7.21"
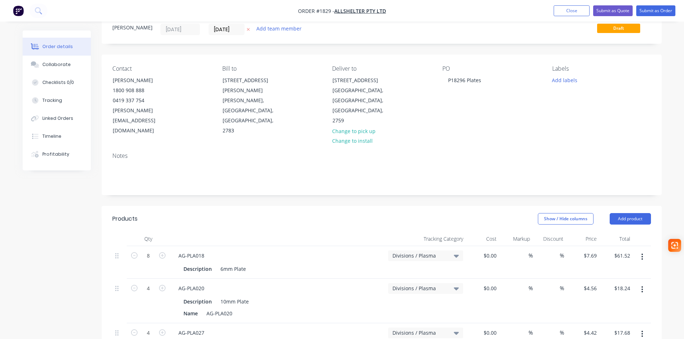
scroll to position [0, 0]
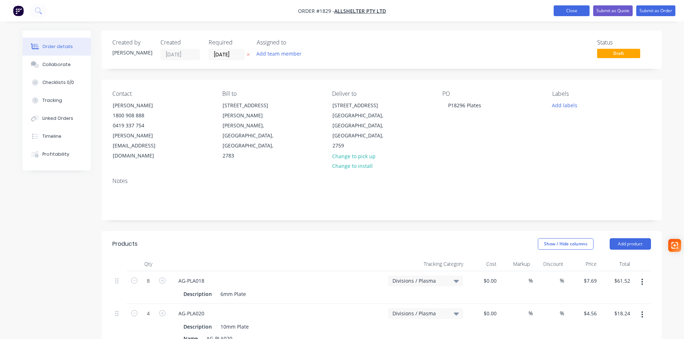
click at [567, 9] on button "Close" at bounding box center [572, 10] width 36 height 11
type input "14.42"
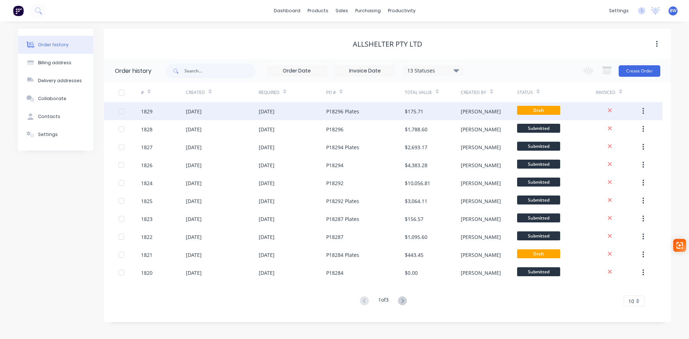
click at [292, 113] on div "08 Oct 2025" at bounding box center [292, 111] width 67 height 18
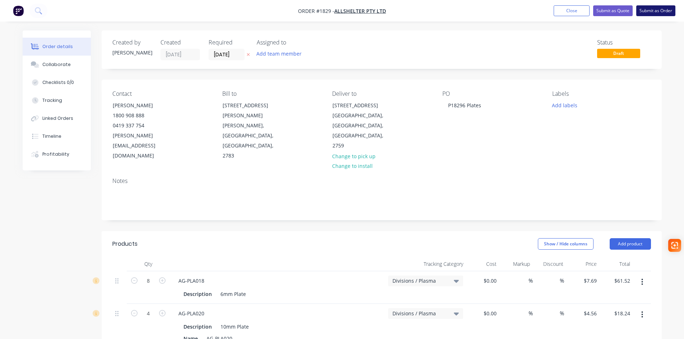
click at [664, 5] on button "Submit as Order" at bounding box center [655, 10] width 39 height 11
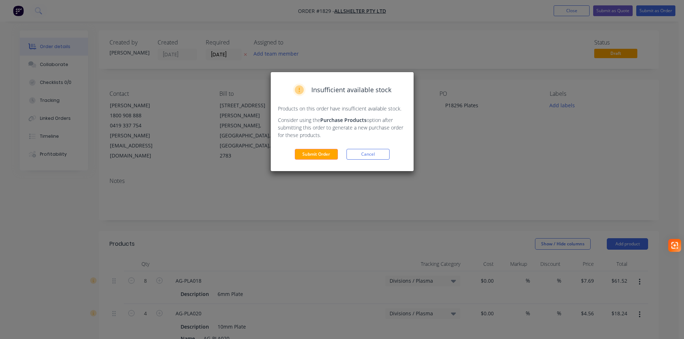
click at [320, 150] on button "Submit Order" at bounding box center [316, 154] width 43 height 11
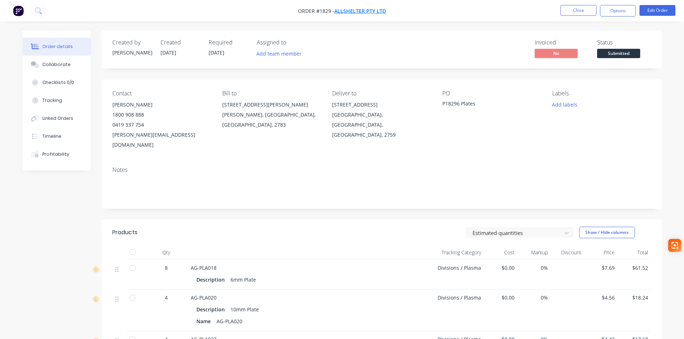
click at [367, 10] on span "Allshelter Pty Ltd" at bounding box center [360, 11] width 52 height 7
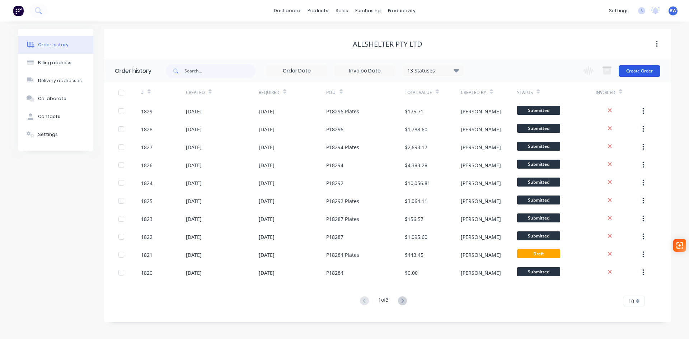
click at [636, 67] on button "Create Order" at bounding box center [640, 70] width 42 height 11
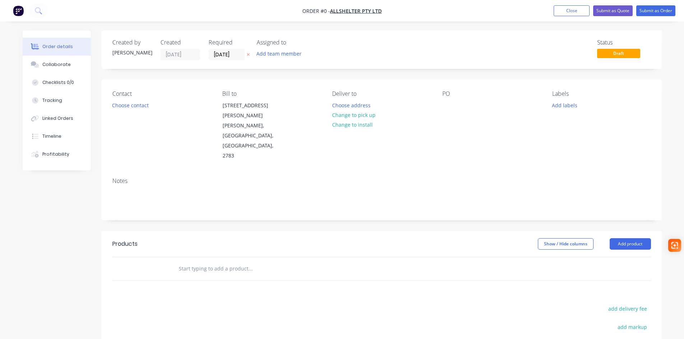
click at [230, 262] on input "text" at bounding box center [250, 269] width 144 height 14
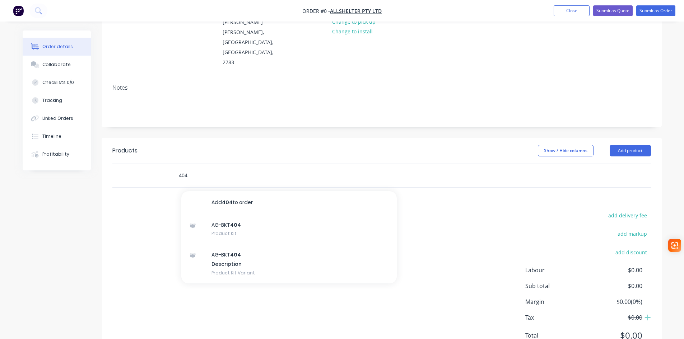
scroll to position [95, 0]
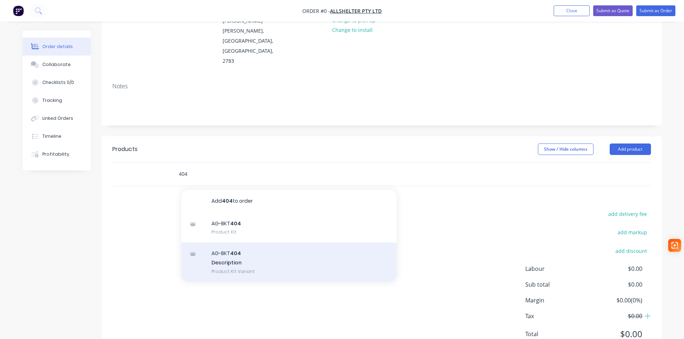
type input "404"
click at [246, 243] on div "AG-BKT 404 Description Product Kit Variant" at bounding box center [288, 262] width 215 height 39
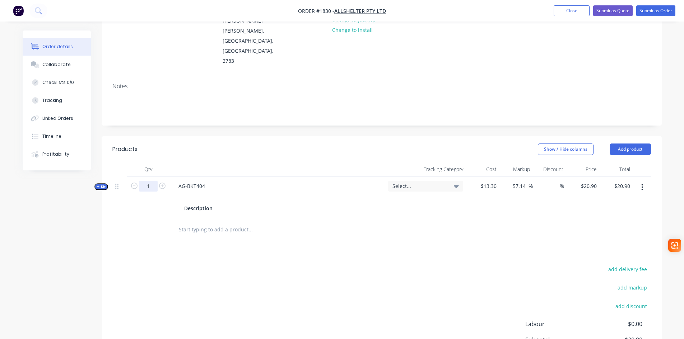
click at [151, 181] on input "1" at bounding box center [148, 186] width 19 height 11
type input "12"
type input "$250.80"
click at [424, 182] on span "Select..." at bounding box center [419, 186] width 54 height 8
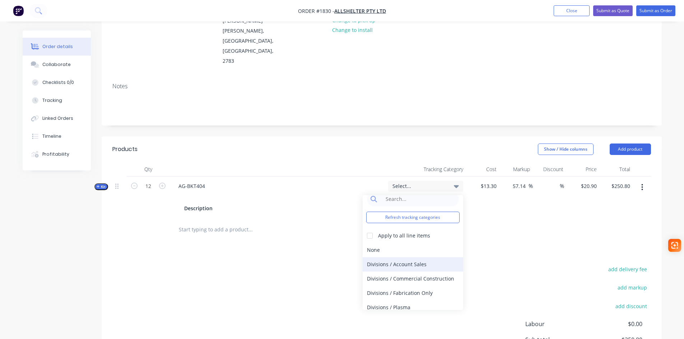
scroll to position [13, 0]
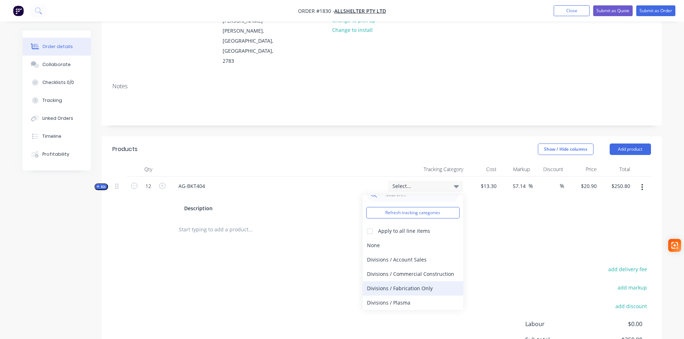
click at [425, 281] on div "Divisions / Fabrication Only" at bounding box center [413, 288] width 101 height 14
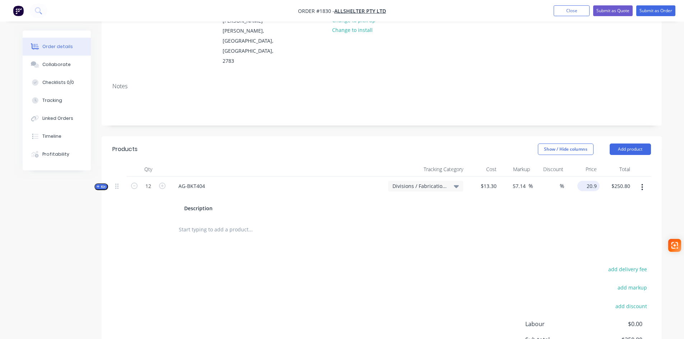
click at [584, 181] on div "20.9 $20.90" at bounding box center [588, 186] width 22 height 10
type input "21"
type input "57.89"
type input "$21.00"
type input "$252.00"
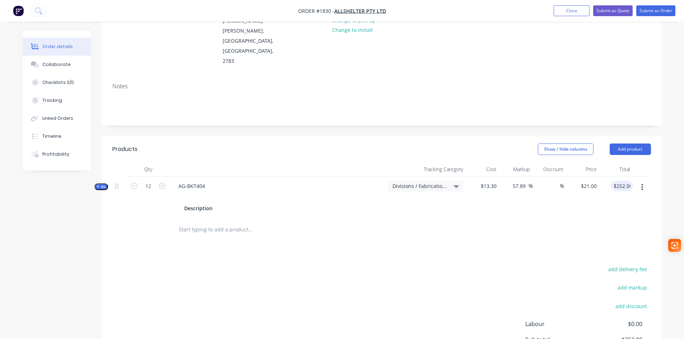
click at [197, 223] on input "text" at bounding box center [250, 230] width 144 height 14
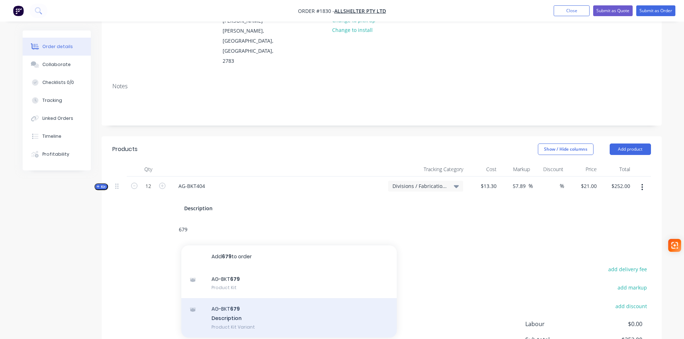
type input "679"
click at [235, 298] on div "AG-BKT 679 Description Product Kit Variant" at bounding box center [288, 317] width 215 height 39
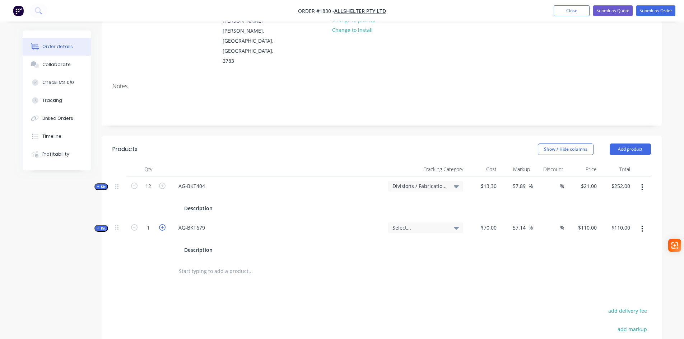
click at [163, 224] on icon "button" at bounding box center [162, 227] width 6 height 6
type input "2"
type input "$220.00"
click at [419, 224] on span "Select..." at bounding box center [419, 228] width 54 height 8
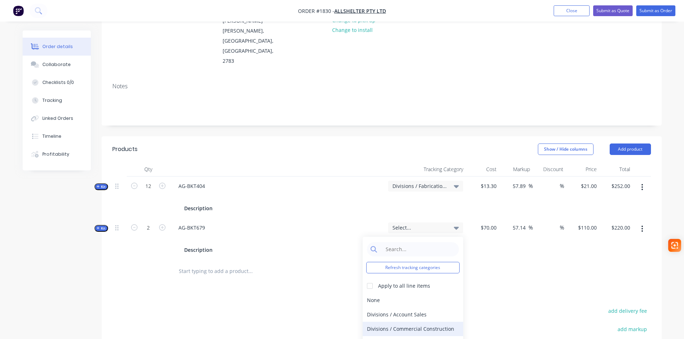
click at [426, 322] on div "Divisions / Commercial Construction" at bounding box center [413, 329] width 101 height 14
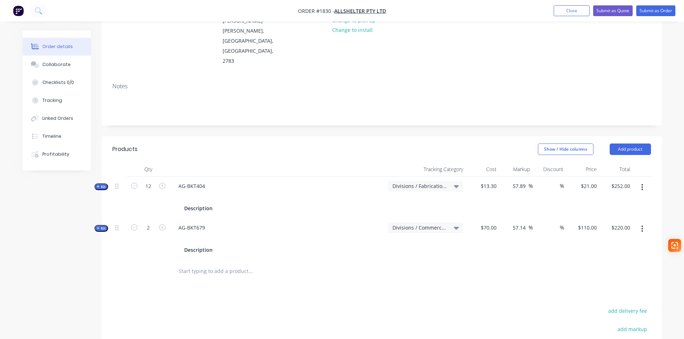
click at [442, 224] on span "Divisions / Commercial Construction" at bounding box center [419, 228] width 54 height 8
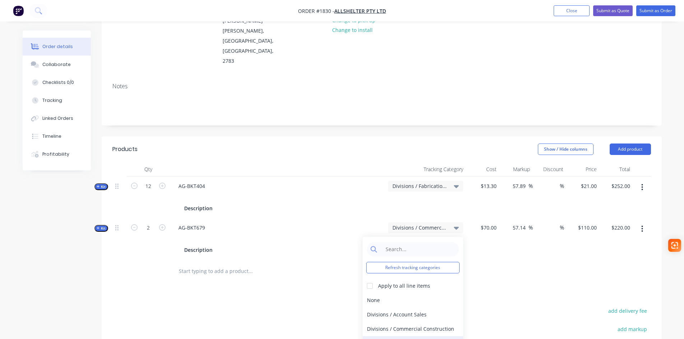
click at [420, 336] on div "Divisions / Fabrication Only" at bounding box center [413, 343] width 101 height 14
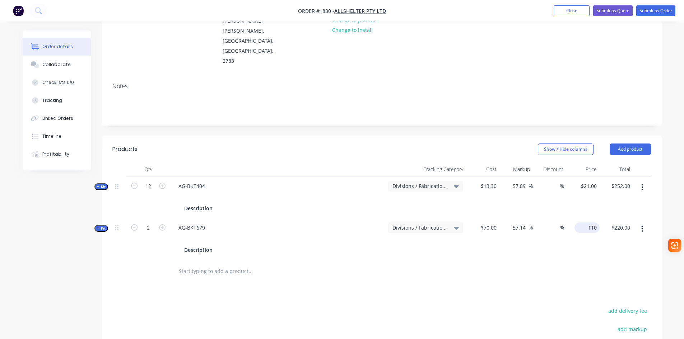
click at [589, 223] on input "110" at bounding box center [588, 228] width 22 height 10
type input "109"
type input "55.71"
type input "$109.00"
type input "$218.00"
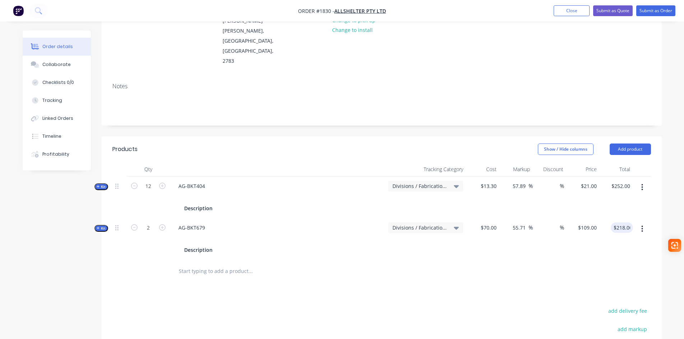
click at [192, 264] on input "text" at bounding box center [250, 271] width 144 height 14
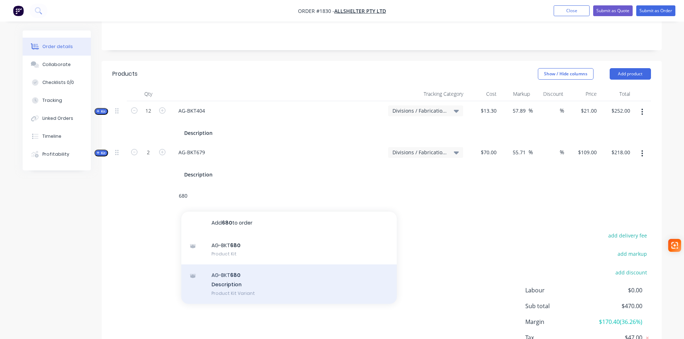
scroll to position [192, 0]
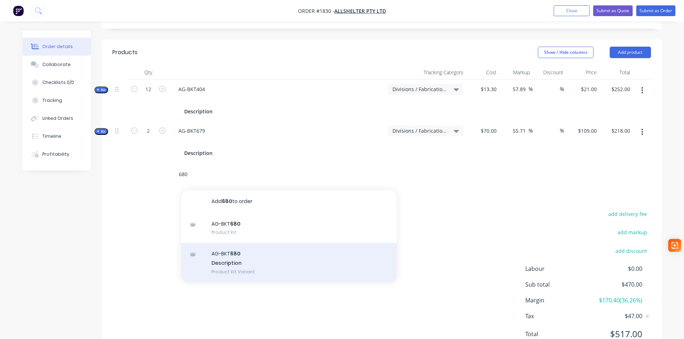
type input "680"
click at [237, 243] on div "AG-BKT 680 Description Product Kit Variant" at bounding box center [288, 262] width 215 height 39
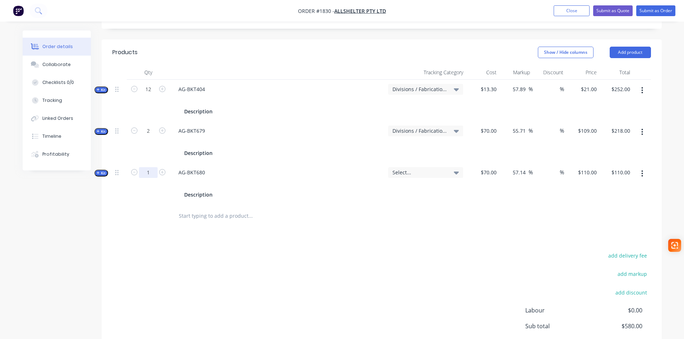
click at [148, 167] on input "1" at bounding box center [148, 172] width 19 height 11
type input "2"
type input "$220.00"
click at [447, 169] on div "Select..." at bounding box center [425, 172] width 66 height 6
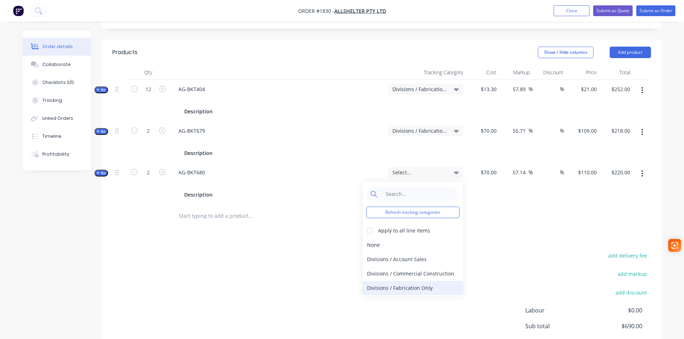
click at [412, 281] on div "Divisions / Fabrication Only" at bounding box center [413, 288] width 101 height 14
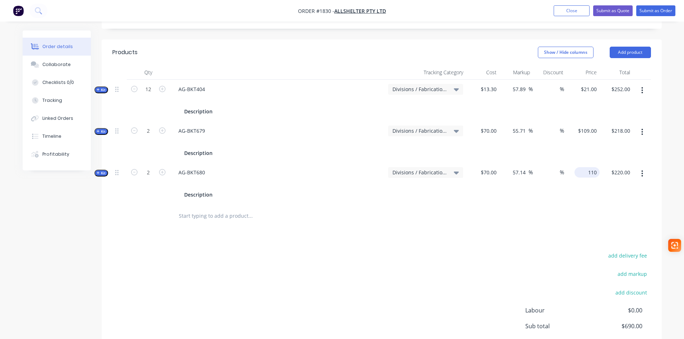
click at [582, 163] on div "110 $110.00" at bounding box center [582, 184] width 33 height 42
type input "109"
type input "55.71"
type input "$109.00"
type input "$218.00"
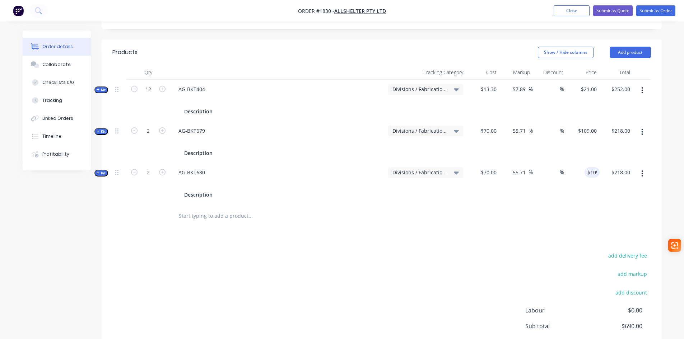
click at [313, 209] on input "text" at bounding box center [250, 216] width 144 height 14
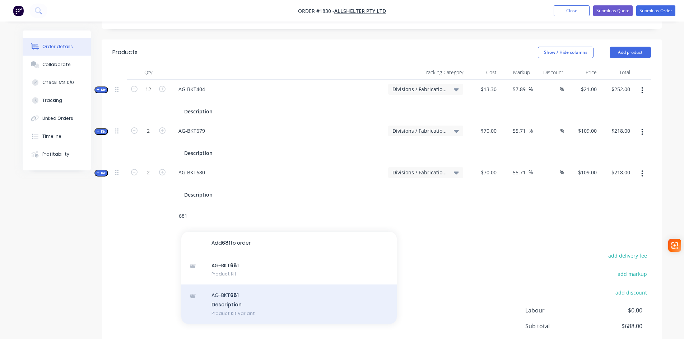
type input "681"
click at [233, 285] on div "AG-BKT 681 Description Product Kit Variant" at bounding box center [288, 304] width 215 height 39
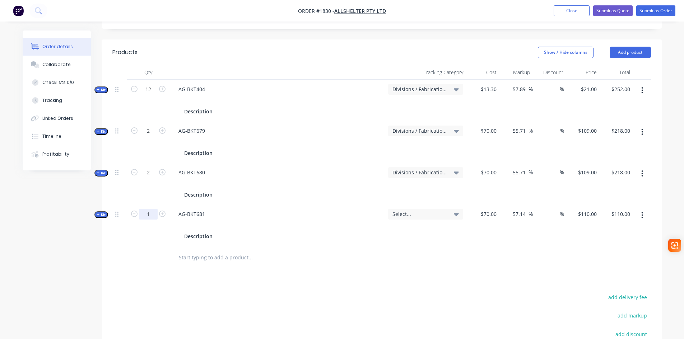
click at [152, 209] on input "1" at bounding box center [148, 214] width 19 height 11
type input "10"
type input "$1,100.00"
click at [430, 210] on span "Select..." at bounding box center [419, 214] width 54 height 8
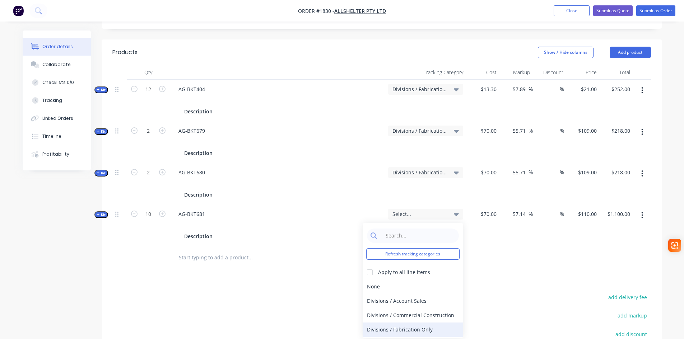
click at [432, 323] on div "Divisions / Fabrication Only" at bounding box center [413, 330] width 101 height 14
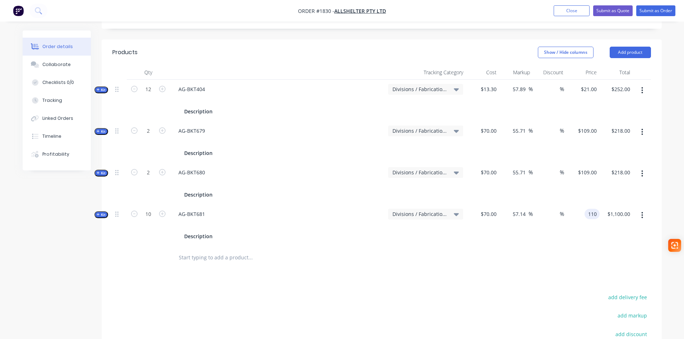
click at [588, 209] on input "110" at bounding box center [593, 214] width 12 height 10
type input "109"
type input "55.71"
type input "$109.00"
type input "$1,090.00"
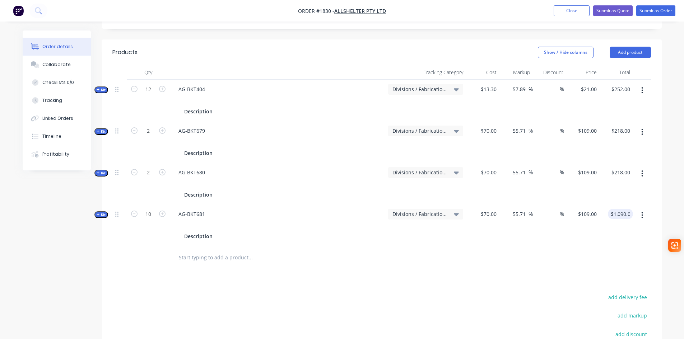
click at [194, 251] on input "text" at bounding box center [250, 258] width 144 height 14
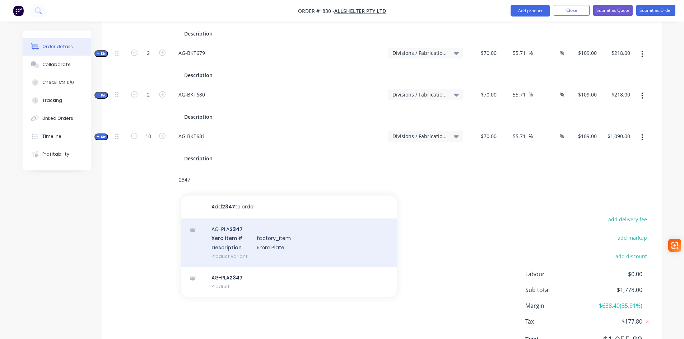
scroll to position [275, 0]
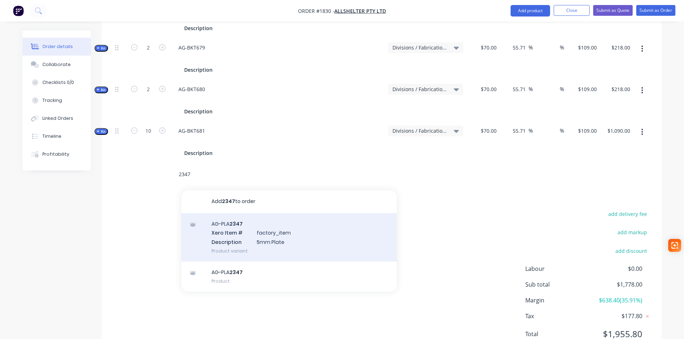
type input "2347"
click at [250, 213] on div "AG-PLA 2347 Xero Item # factory_item Description 5mm Plate Product variant" at bounding box center [288, 237] width 215 height 48
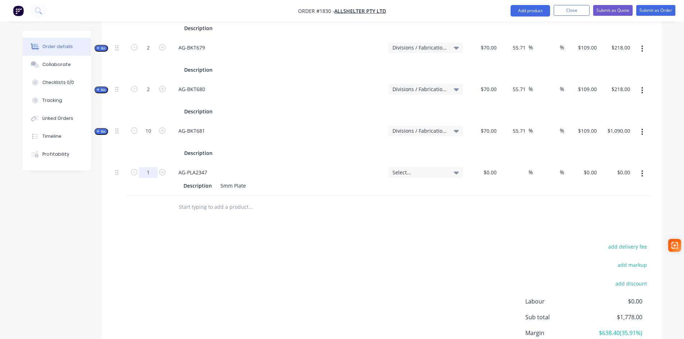
click at [151, 167] on input "1" at bounding box center [148, 172] width 19 height 11
type input "6"
click at [415, 169] on span "Select..." at bounding box center [419, 173] width 54 height 8
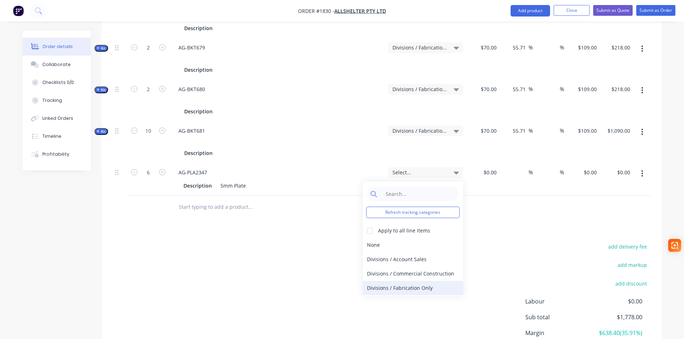
scroll to position [13, 0]
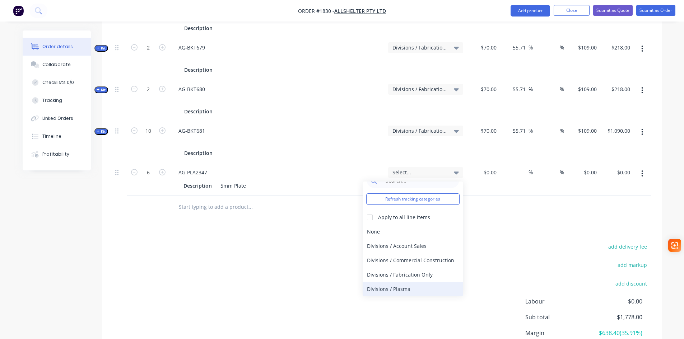
click at [405, 282] on div "Divisions / Plasma" at bounding box center [413, 289] width 101 height 14
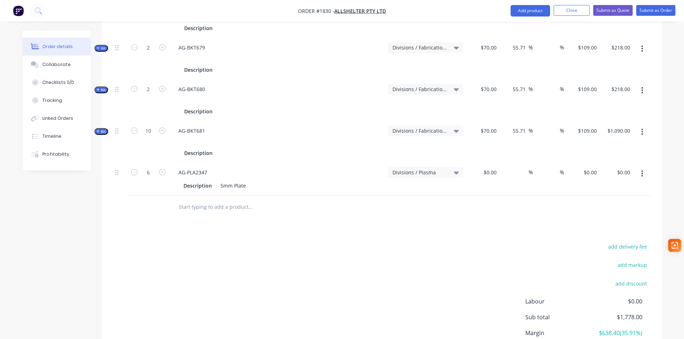
click at [194, 200] on input "text" at bounding box center [250, 207] width 144 height 14
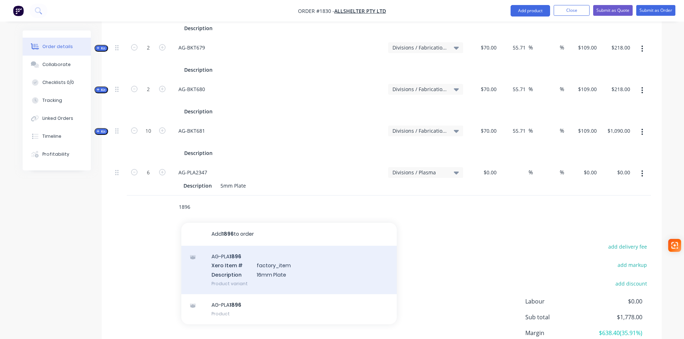
type input "1896"
click at [248, 246] on div "AG-PLA 1896 Xero Item # factory_item Description 16mm Plate Product variant" at bounding box center [288, 270] width 215 height 48
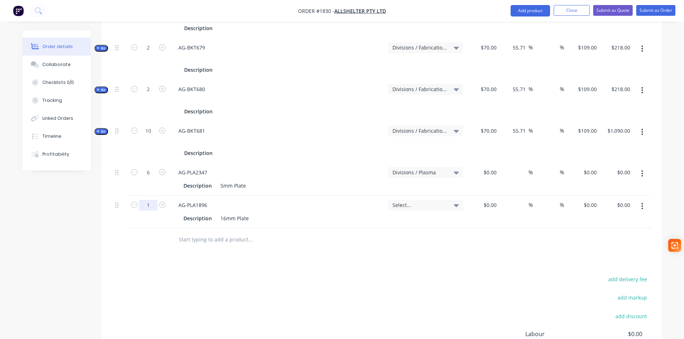
click at [149, 200] on input "1" at bounding box center [148, 205] width 19 height 11
type input "8"
click at [405, 201] on span "Select..." at bounding box center [419, 205] width 54 height 8
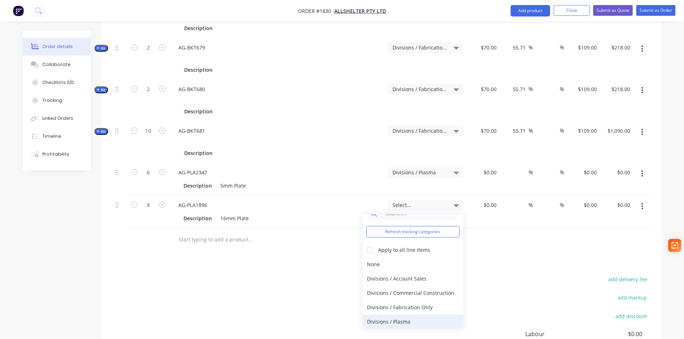
click at [405, 315] on div "Divisions / Plasma" at bounding box center [413, 322] width 101 height 14
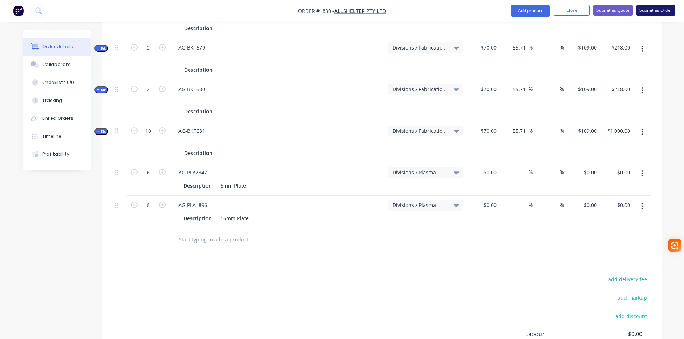
click at [665, 13] on button "Submit as Order" at bounding box center [655, 10] width 39 height 11
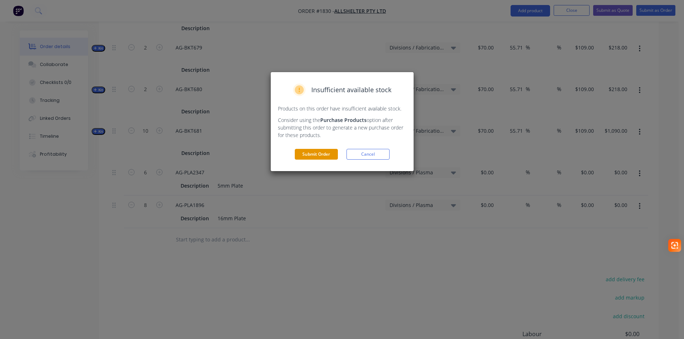
click at [307, 150] on button "Submit Order" at bounding box center [316, 154] width 43 height 11
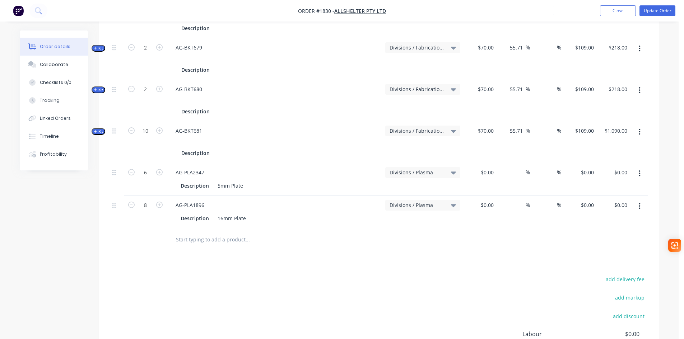
scroll to position [0, 0]
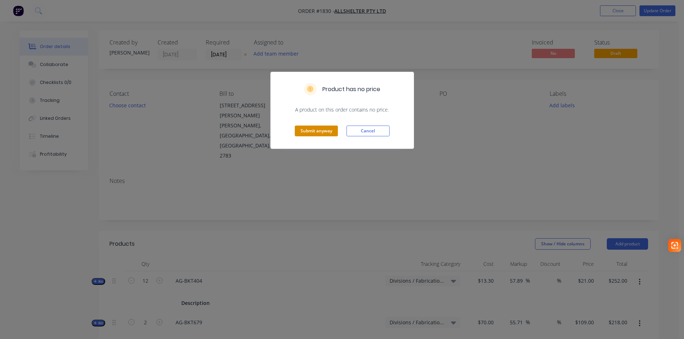
click at [314, 130] on button "Submit anyway" at bounding box center [316, 131] width 43 height 11
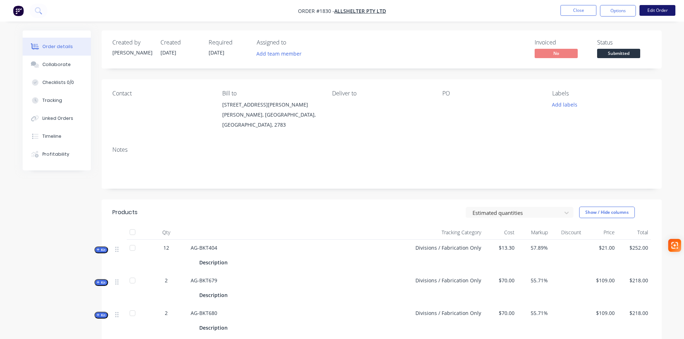
click at [663, 10] on button "Edit Order" at bounding box center [657, 10] width 36 height 11
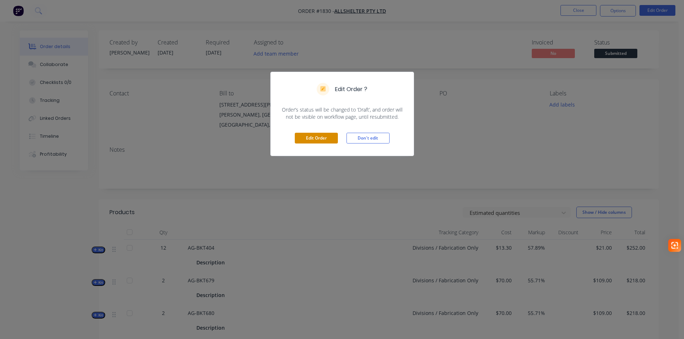
click at [320, 139] on button "Edit Order" at bounding box center [316, 138] width 43 height 11
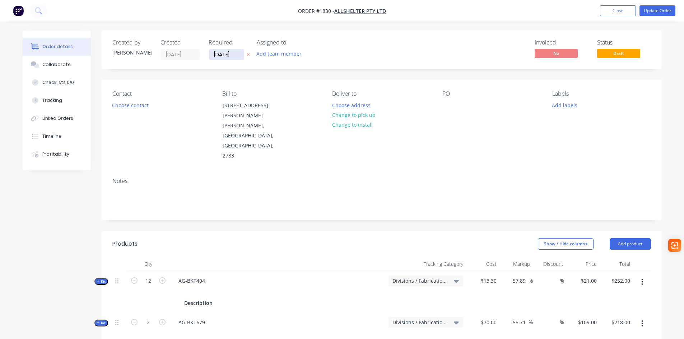
click at [225, 53] on input "27/09/25" at bounding box center [226, 54] width 35 height 11
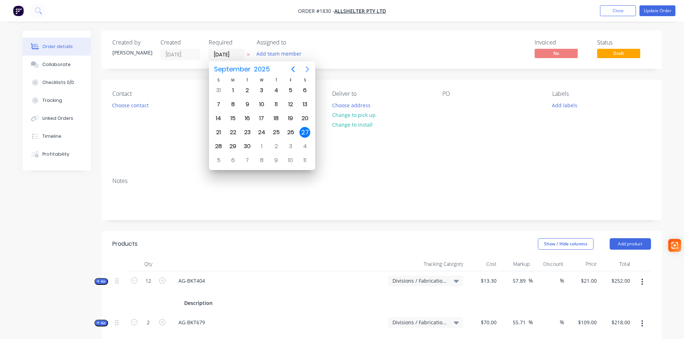
click at [309, 68] on icon "Next page" at bounding box center [307, 69] width 9 height 9
click at [245, 115] on div "14" at bounding box center [247, 118] width 11 height 11
type input "14/10/25"
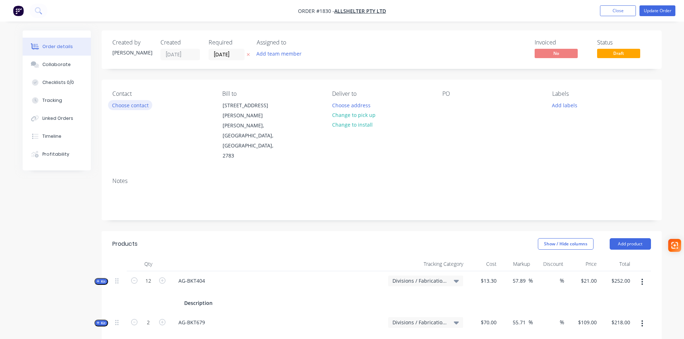
click at [130, 103] on button "Choose contact" at bounding box center [130, 105] width 44 height 10
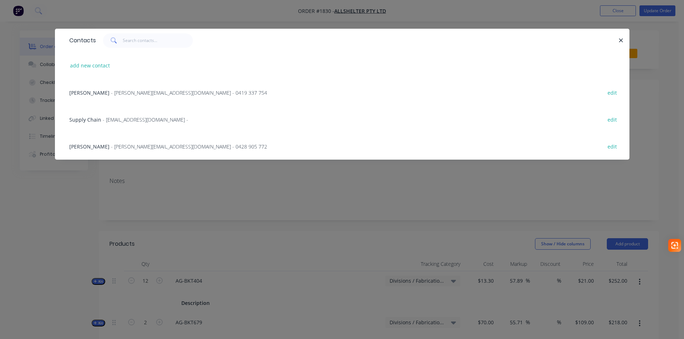
click at [134, 90] on span "- katherine.g@allshelter.com.au - 0419 337 754" at bounding box center [189, 92] width 156 height 7
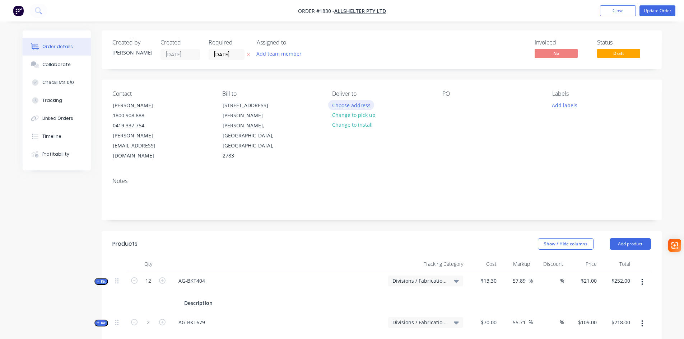
click at [359, 104] on button "Choose address" at bounding box center [351, 105] width 46 height 10
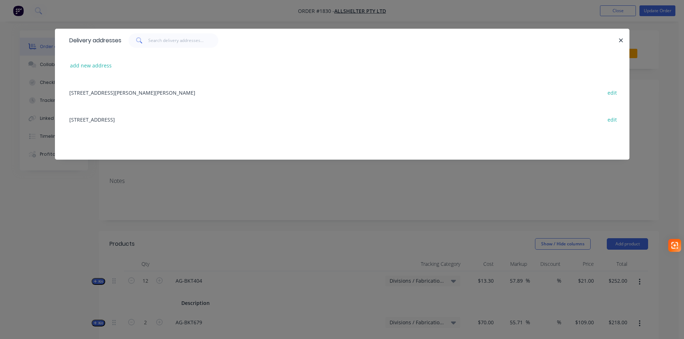
click at [134, 119] on div "52 Quarry Road, ERSKINE PARK, New South Wales, Australia, 2759 edit" at bounding box center [342, 119] width 553 height 27
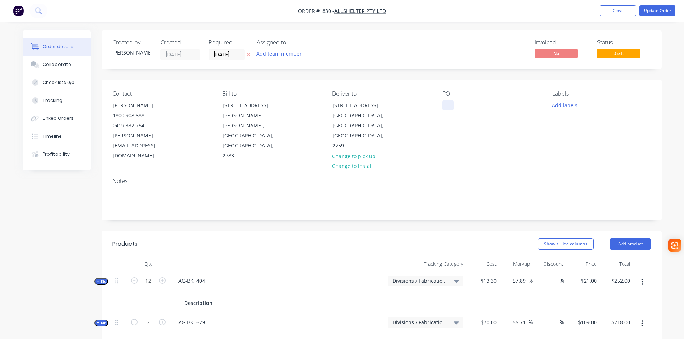
click at [450, 106] on div at bounding box center [447, 105] width 11 height 10
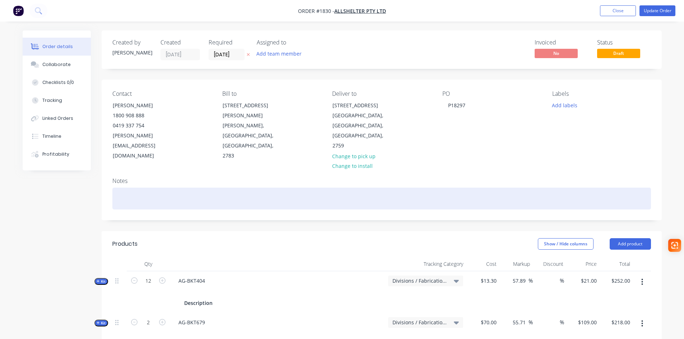
click at [118, 188] on div at bounding box center [381, 199] width 539 height 22
click at [128, 188] on div at bounding box center [381, 199] width 539 height 22
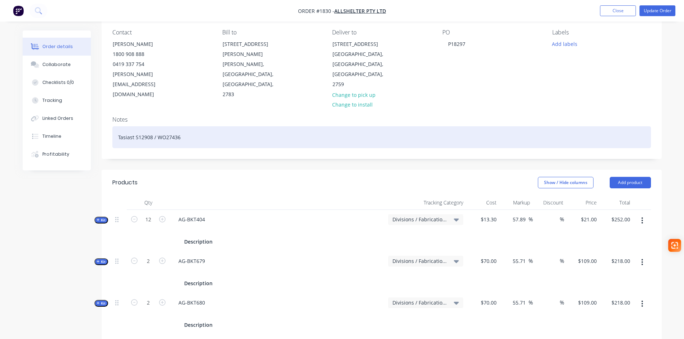
scroll to position [72, 0]
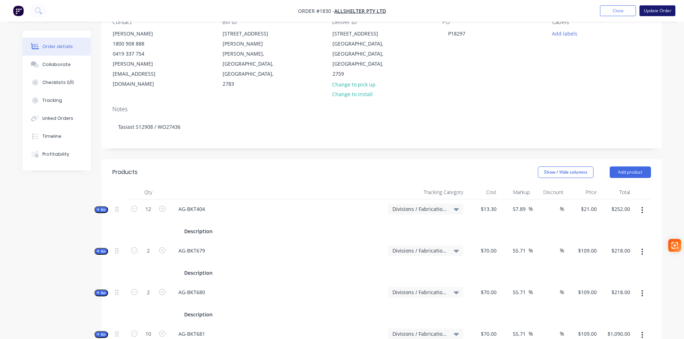
click at [658, 10] on button "Update Order" at bounding box center [657, 10] width 36 height 11
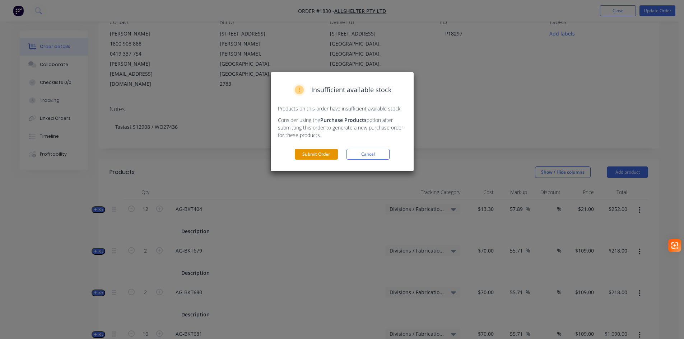
click at [317, 153] on button "Submit Order" at bounding box center [316, 154] width 43 height 11
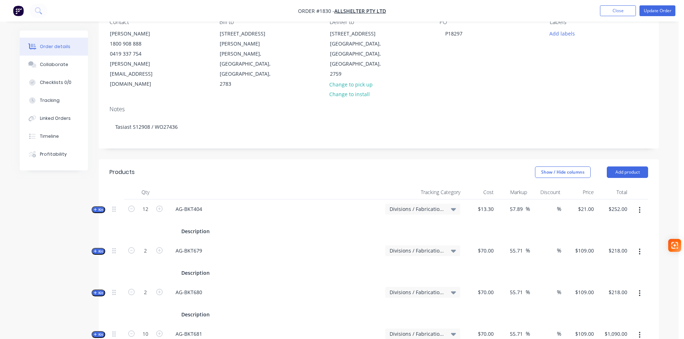
scroll to position [0, 0]
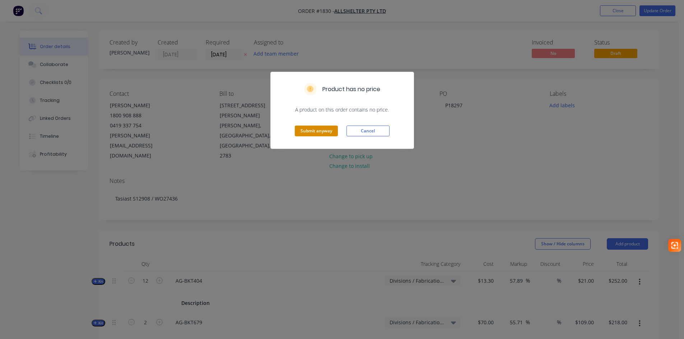
click at [317, 128] on button "Submit anyway" at bounding box center [316, 131] width 43 height 11
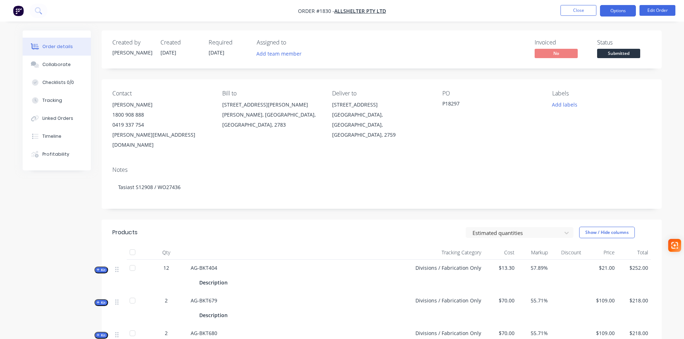
click at [626, 11] on button "Options" at bounding box center [618, 10] width 36 height 11
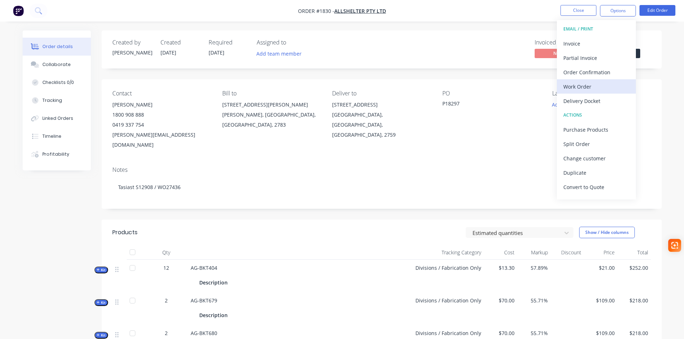
click at [582, 89] on div "Work Order" at bounding box center [596, 86] width 66 height 10
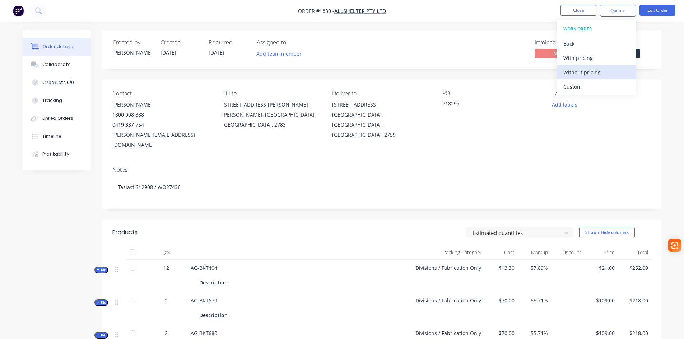
click at [595, 67] on div "Without pricing" at bounding box center [596, 72] width 66 height 10
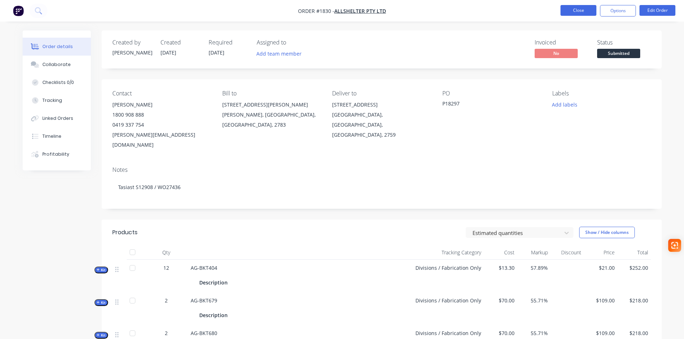
click at [579, 13] on button "Close" at bounding box center [578, 10] width 36 height 11
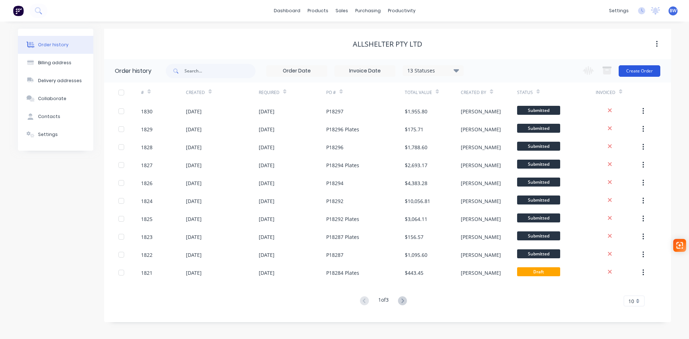
click at [634, 70] on button "Create Order" at bounding box center [640, 70] width 42 height 11
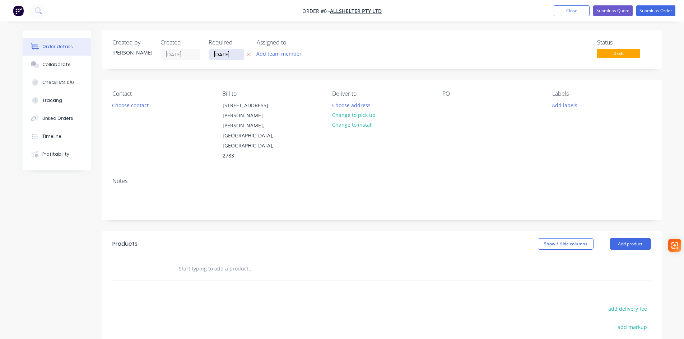
click at [230, 54] on input "27/09/25" at bounding box center [226, 54] width 35 height 11
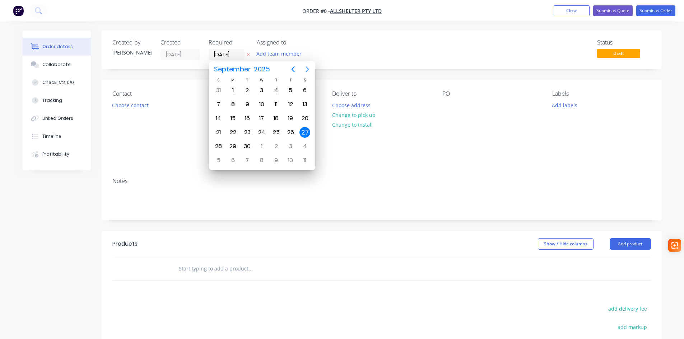
click at [307, 65] on icon "Next page" at bounding box center [307, 69] width 9 height 9
click at [245, 117] on div "14" at bounding box center [247, 118] width 11 height 11
type input "14/10/25"
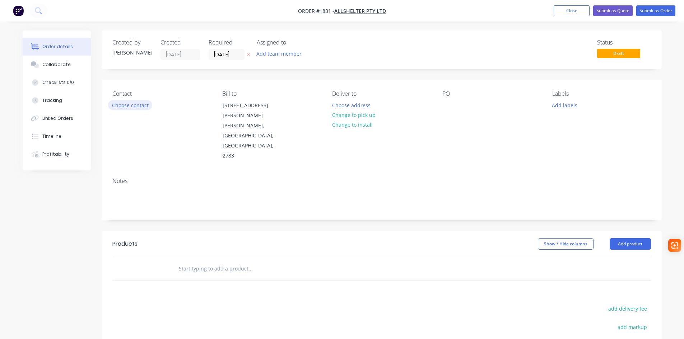
click at [135, 102] on button "Choose contact" at bounding box center [130, 105] width 44 height 10
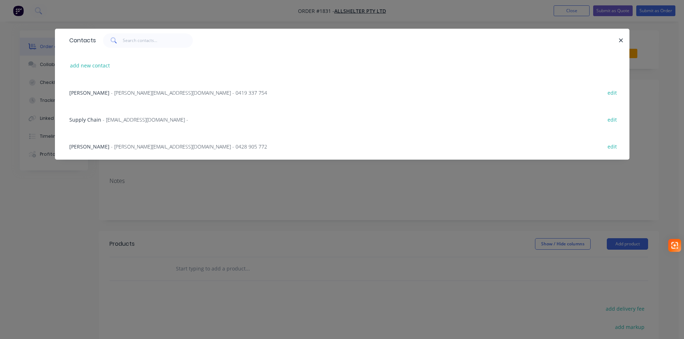
click at [131, 94] on span "- katherine.g@allshelter.com.au - 0419 337 754" at bounding box center [189, 92] width 156 height 7
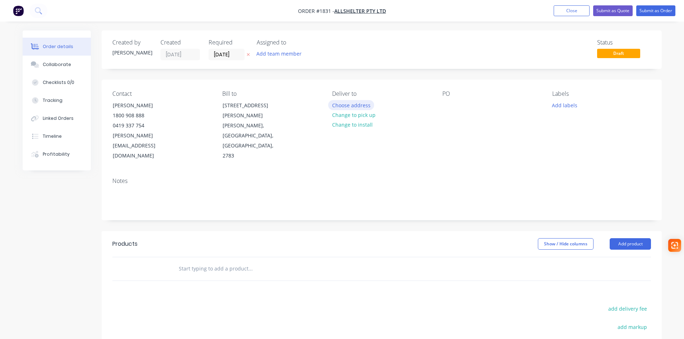
click at [337, 107] on button "Choose address" at bounding box center [351, 105] width 46 height 10
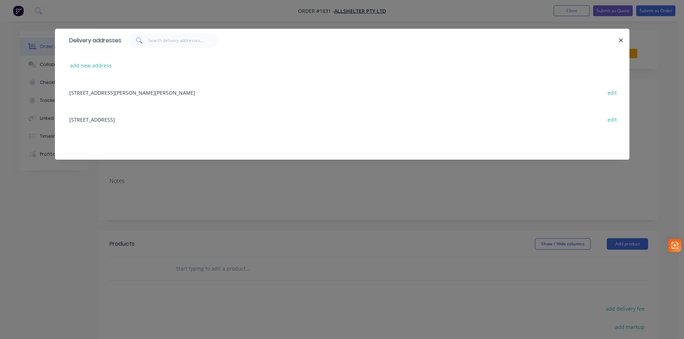
click at [147, 118] on div "52 Quarry Road, ERSKINE PARK, New South Wales, Australia, 2759 edit" at bounding box center [342, 119] width 553 height 27
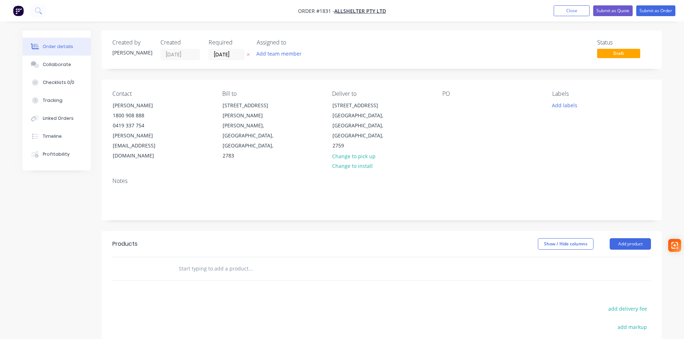
click at [441, 109] on div "Contact Katherine Gaal 1800 908 888 0419 337 754 katherine.g@allshelter.com.au …" at bounding box center [382, 126] width 560 height 92
click at [452, 107] on div at bounding box center [447, 105] width 11 height 10
click at [443, 106] on div at bounding box center [447, 105] width 11 height 10
paste div
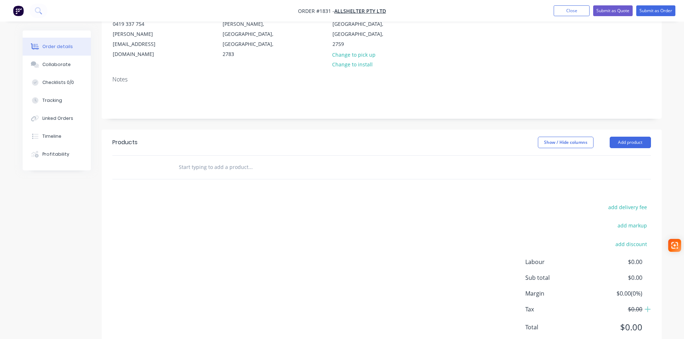
scroll to position [105, 0]
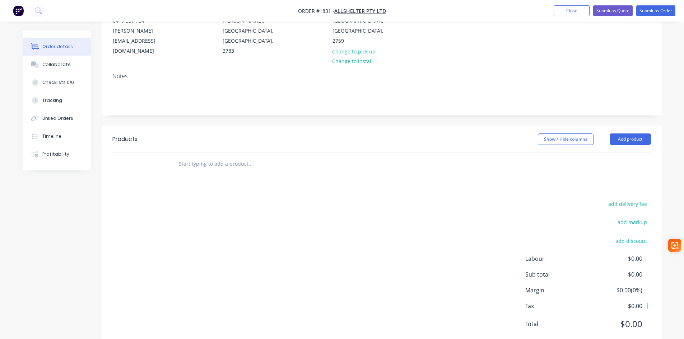
click at [227, 157] on input "text" at bounding box center [250, 164] width 144 height 14
drag, startPoint x: 217, startPoint y: 146, endPoint x: 235, endPoint y: 144, distance: 18.0
click at [217, 157] on input "text" at bounding box center [250, 164] width 144 height 14
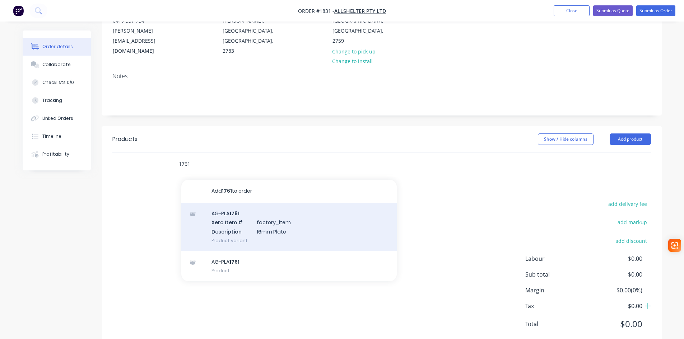
type input "1761"
click at [271, 204] on div "AG-PLA 1761 Xero Item # factory_item Description 16mm Plate Product variant" at bounding box center [288, 227] width 215 height 48
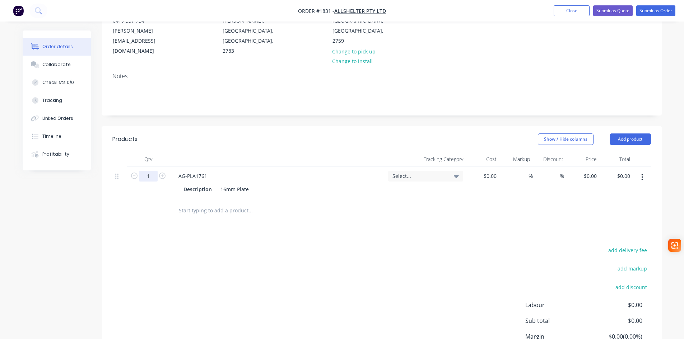
click at [149, 171] on input "1" at bounding box center [148, 176] width 19 height 11
type input "12"
click at [423, 171] on div "Select..." at bounding box center [425, 176] width 75 height 11
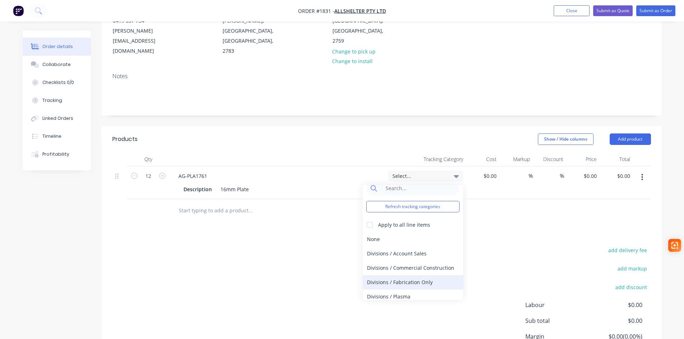
scroll to position [13, 0]
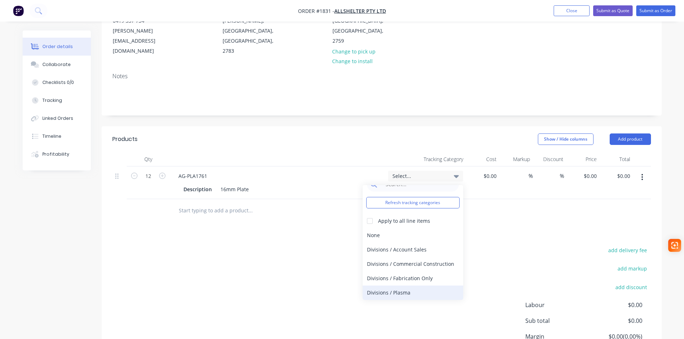
click at [402, 286] on div "Divisions / Plasma" at bounding box center [413, 293] width 101 height 14
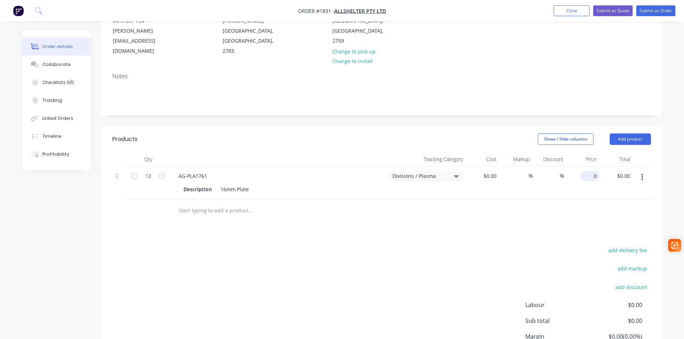
click at [594, 171] on input "0" at bounding box center [591, 176] width 17 height 10
type input "$7.62"
type input "$91.44"
click at [209, 204] on input "text" at bounding box center [250, 211] width 144 height 14
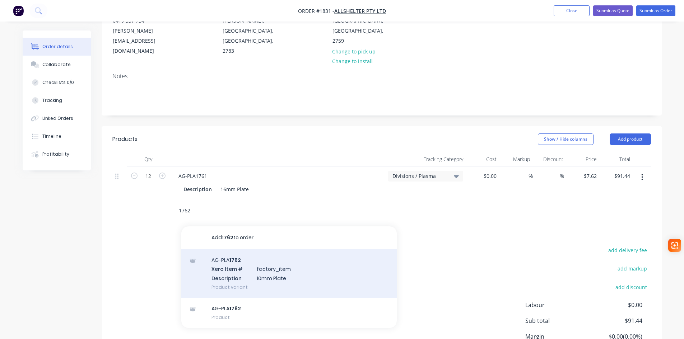
type input "1762"
click at [247, 260] on div "AG-PLA 1762 Xero Item # factory_item Description 10mm Plate Product variant" at bounding box center [288, 274] width 215 height 48
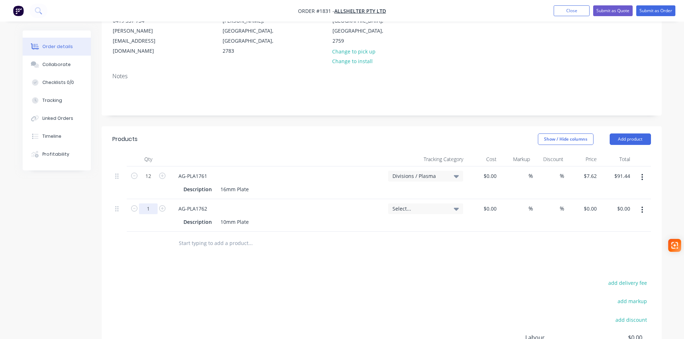
click at [148, 204] on input "1" at bounding box center [148, 209] width 19 height 11
type input "12"
click at [406, 205] on span "Select..." at bounding box center [419, 209] width 54 height 8
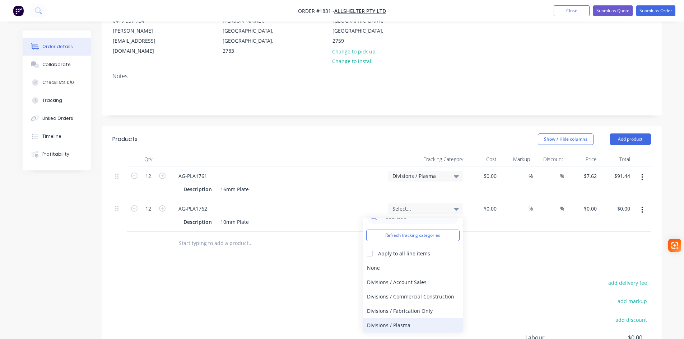
click at [406, 318] on div "Divisions / Plasma" at bounding box center [413, 325] width 101 height 14
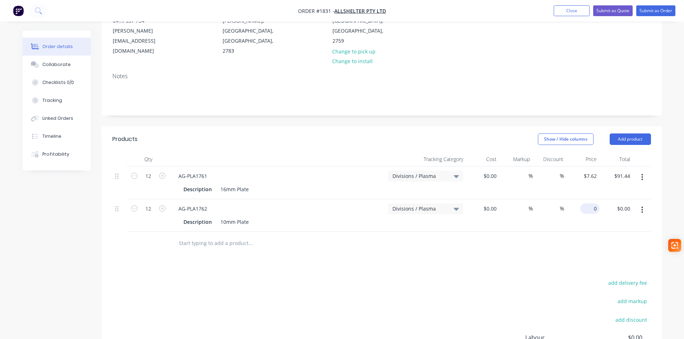
click at [591, 204] on div "0 $0.00" at bounding box center [591, 209] width 17 height 10
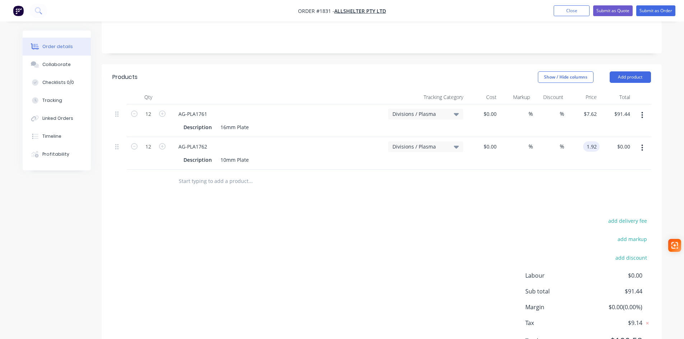
scroll to position [177, 0]
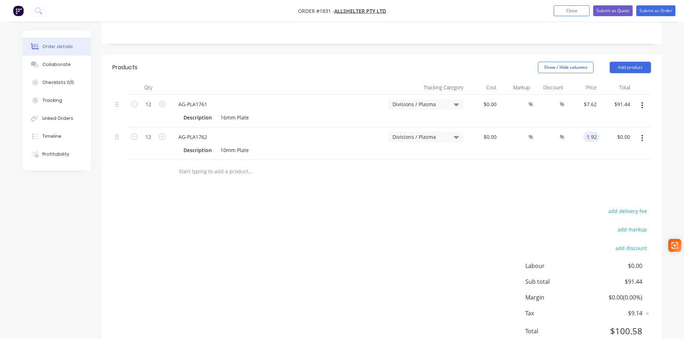
type input "$1.92"
type input "$23.04"
click at [241, 164] on input "text" at bounding box center [250, 171] width 144 height 14
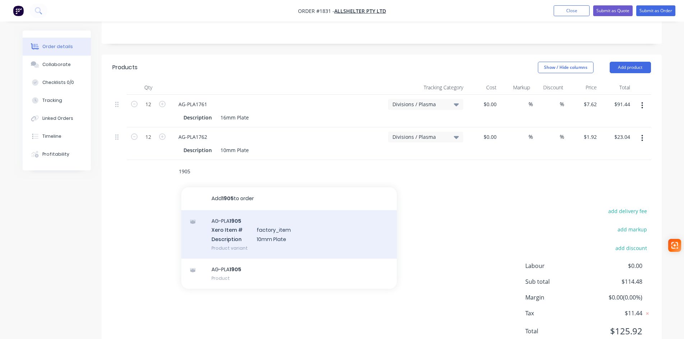
type input "1905"
click at [234, 213] on div "AG-PLA 1905 Xero Item # factory_item Description 10mm Plate Product variant" at bounding box center [288, 234] width 215 height 48
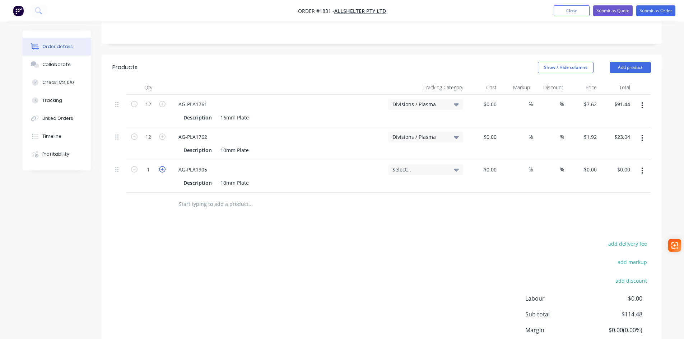
click at [162, 166] on icon "button" at bounding box center [162, 169] width 6 height 6
type input "4"
click at [409, 166] on span "Select..." at bounding box center [419, 170] width 54 height 8
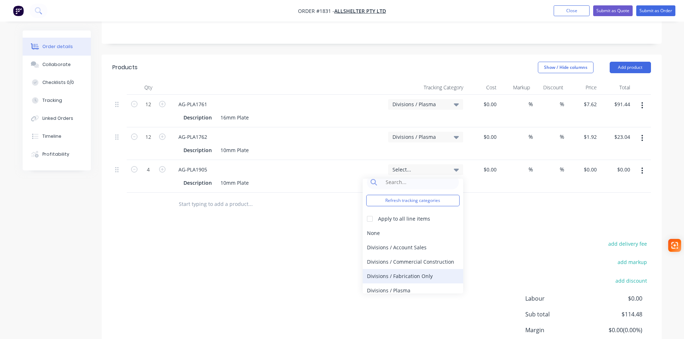
scroll to position [13, 0]
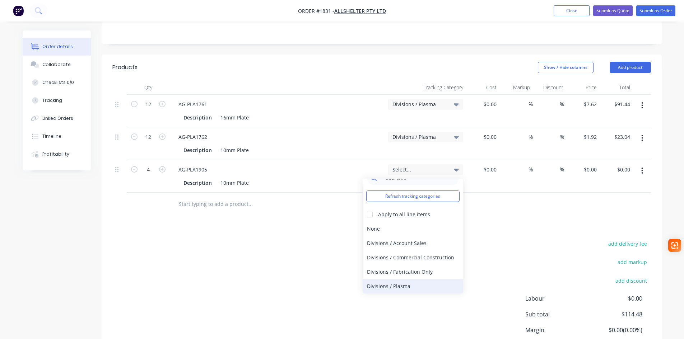
click at [397, 279] on div "Divisions / Plasma" at bounding box center [413, 286] width 101 height 14
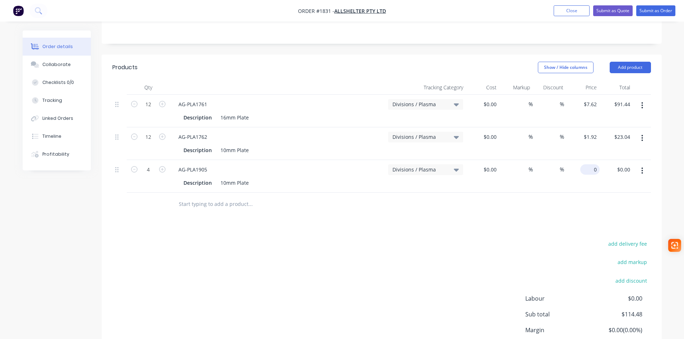
click at [595, 164] on input "0" at bounding box center [591, 169] width 17 height 10
type input "$8.00"
type input "$32.00"
click at [210, 197] on input "text" at bounding box center [250, 204] width 144 height 14
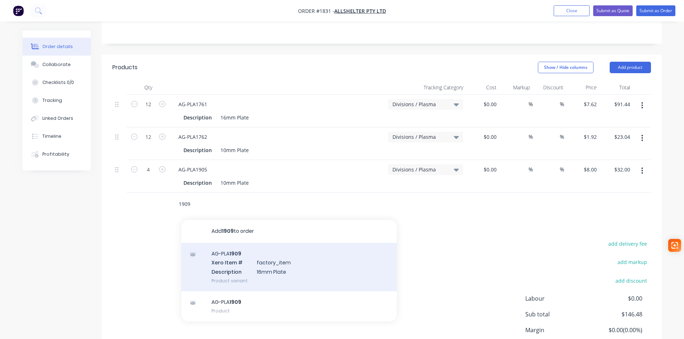
type input "1909"
click at [219, 243] on div "AG-PLA 1909 Xero Item # factory_item Description 16mm Plate Product variant" at bounding box center [288, 267] width 215 height 48
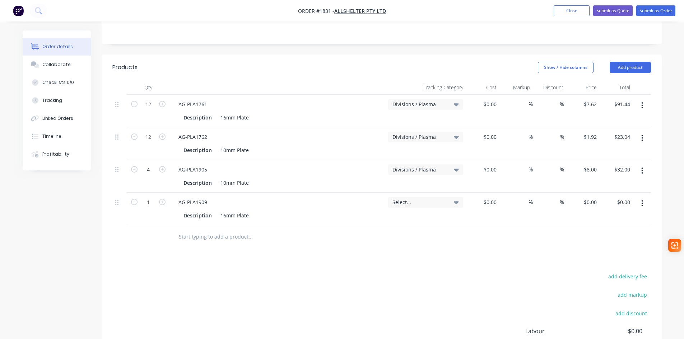
click at [162, 196] on form "1" at bounding box center [148, 201] width 37 height 11
click at [162, 199] on icon "button" at bounding box center [162, 202] width 6 height 6
type input "4"
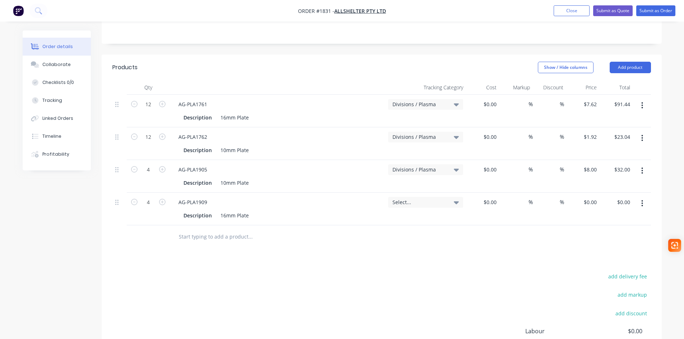
click at [437, 199] on span "Select..." at bounding box center [419, 203] width 54 height 8
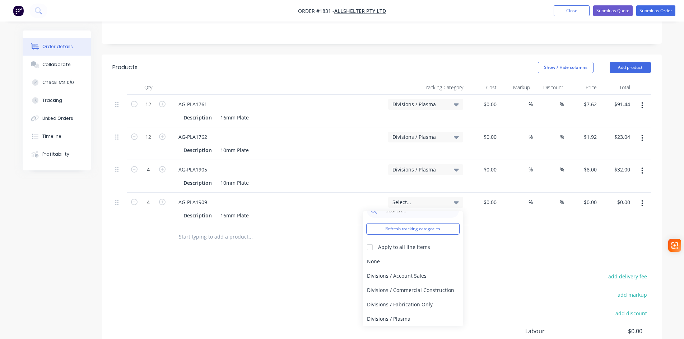
drag, startPoint x: 411, startPoint y: 299, endPoint x: 445, endPoint y: 275, distance: 41.3
click at [411, 312] on div "Divisions / Plasma" at bounding box center [413, 319] width 101 height 14
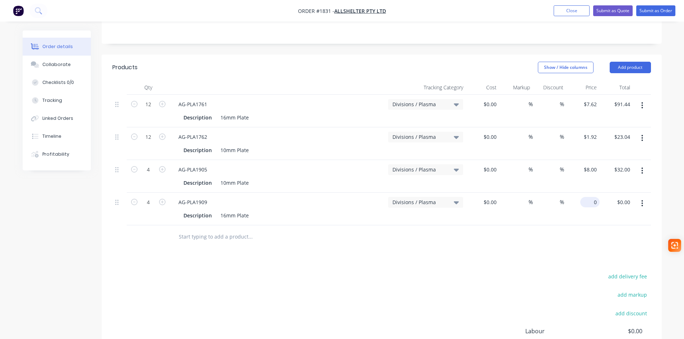
click at [588, 193] on div "0 $0.00" at bounding box center [582, 209] width 33 height 33
type input "$8.07"
type input "$32.28"
click at [195, 230] on input "text" at bounding box center [250, 237] width 144 height 14
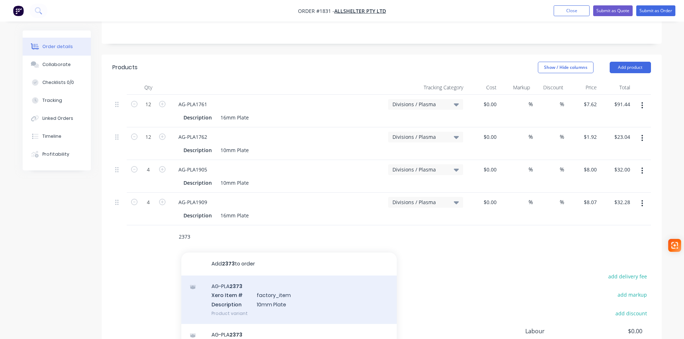
type input "2373"
click at [235, 276] on div "AG-PLA 2373 Xero Item # factory_item Description 10mm Plate Product variant" at bounding box center [288, 300] width 215 height 48
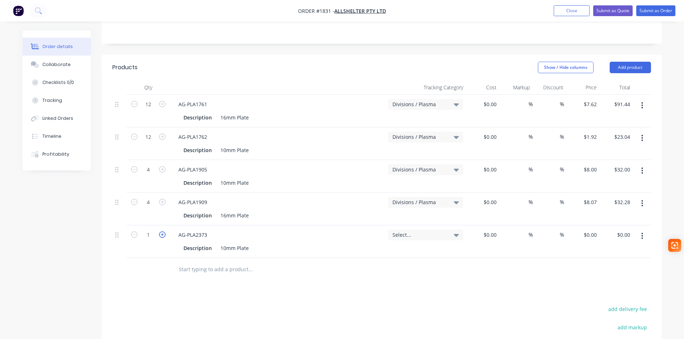
click at [162, 232] on icon "button" at bounding box center [162, 235] width 6 height 6
type input "4"
click at [415, 231] on span "Select..." at bounding box center [419, 235] width 54 height 8
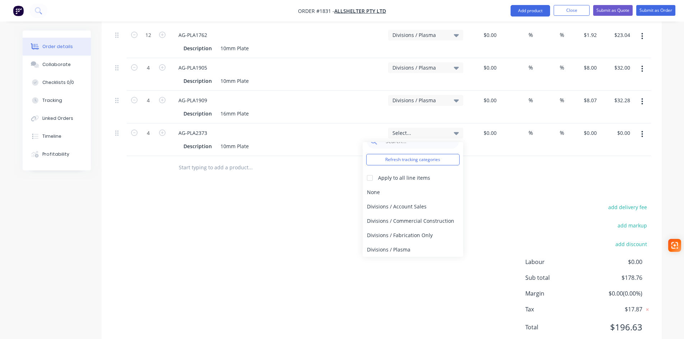
scroll to position [282, 0]
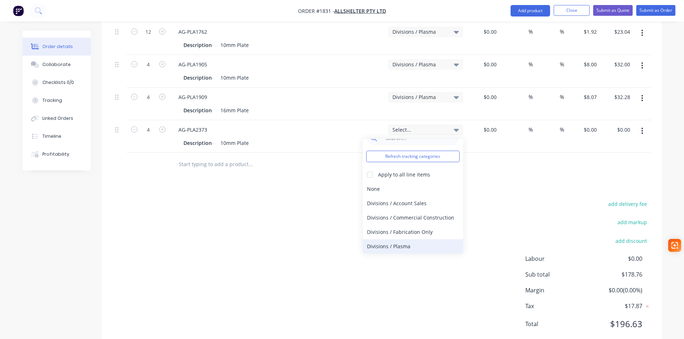
click at [401, 239] on div "Divisions / Plasma" at bounding box center [413, 246] width 101 height 14
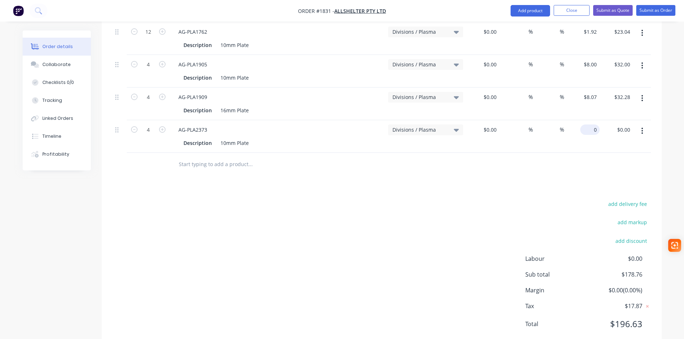
click at [596, 125] on input "0" at bounding box center [591, 130] width 17 height 10
type input "$27.60"
type input "$110.40"
click at [207, 157] on input "text" at bounding box center [250, 164] width 144 height 14
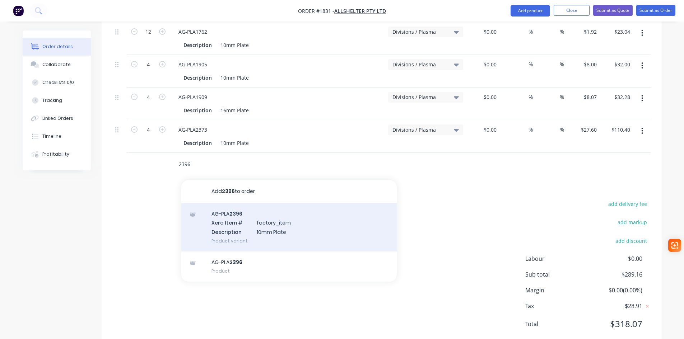
type input "2396"
click at [229, 203] on div "AG-PLA 2396 Xero Item # factory_item Description 10mm Plate Product variant" at bounding box center [288, 227] width 215 height 48
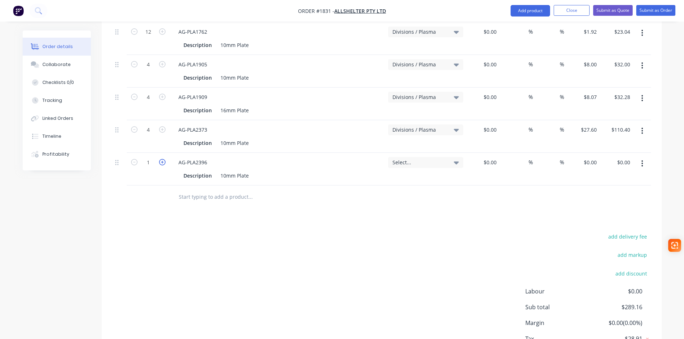
click at [163, 159] on icon "button" at bounding box center [162, 162] width 6 height 6
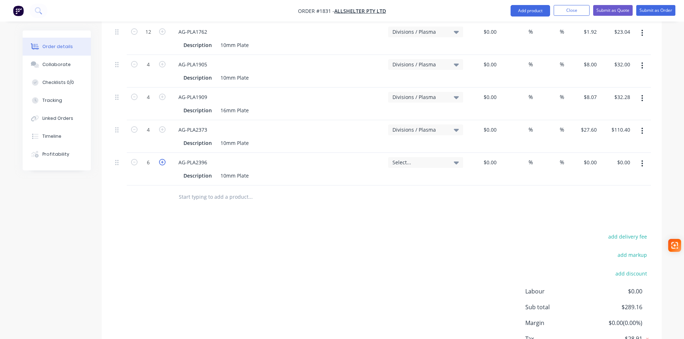
click at [163, 159] on icon "button" at bounding box center [162, 162] width 6 height 6
type input "10"
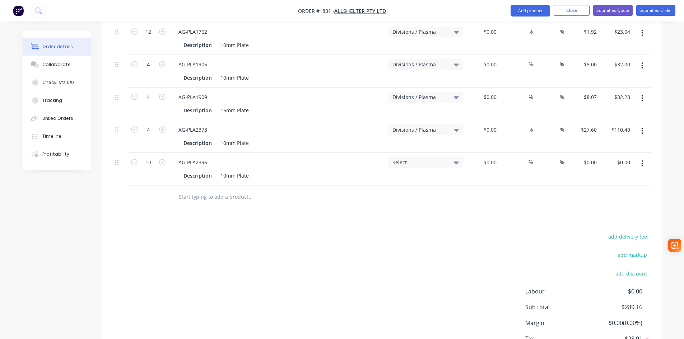
click at [413, 159] on span "Select..." at bounding box center [419, 163] width 54 height 8
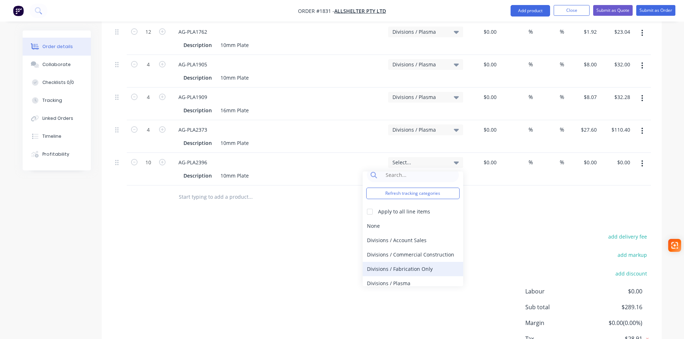
scroll to position [13, 0]
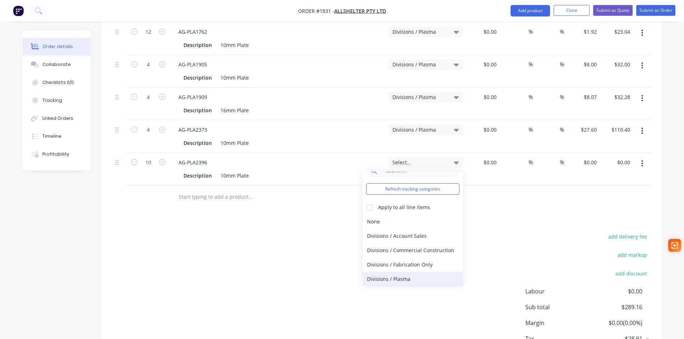
click at [412, 272] on div "Divisions / Plasma" at bounding box center [413, 279] width 101 height 14
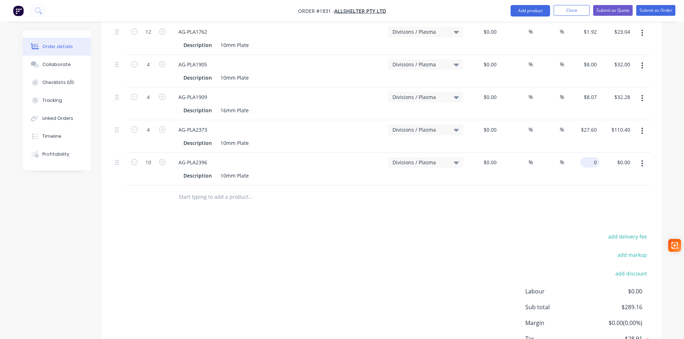
click at [595, 157] on input "0" at bounding box center [591, 162] width 17 height 10
type input "$66.29"
type input "$662.90"
click at [246, 208] on div "Products Show / Hide columns Add product Qty Tracking Category Cost Markup Disc…" at bounding box center [382, 165] width 560 height 432
click at [659, 11] on button "Submit as Order" at bounding box center [655, 10] width 39 height 11
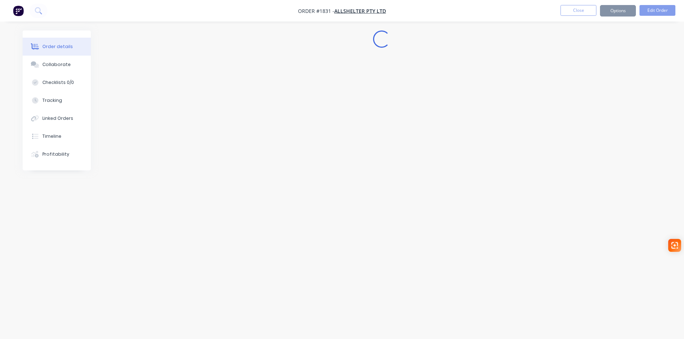
scroll to position [0, 0]
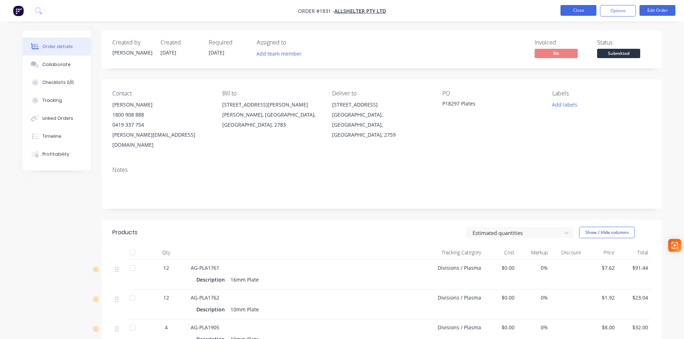
click at [584, 12] on button "Close" at bounding box center [578, 10] width 36 height 11
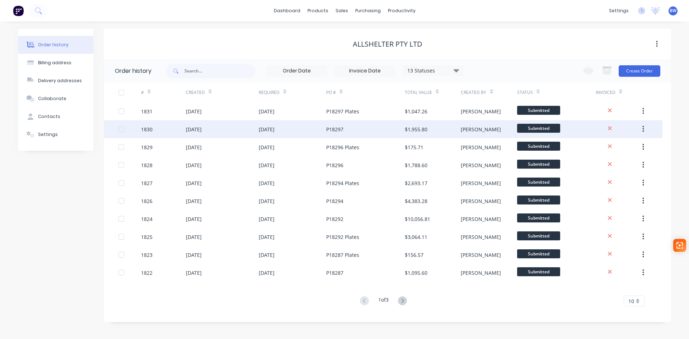
click at [275, 129] on div "14 Oct 2025" at bounding box center [267, 130] width 16 height 8
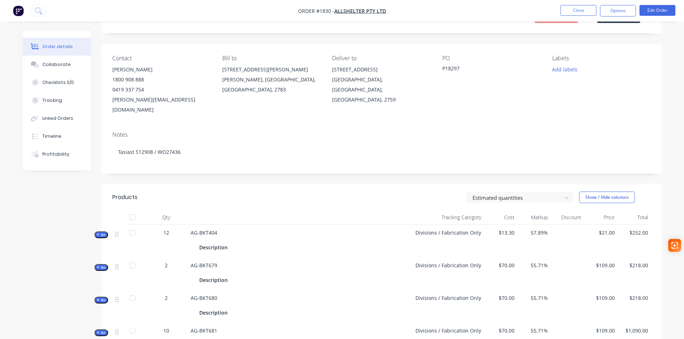
scroll to position [180, 0]
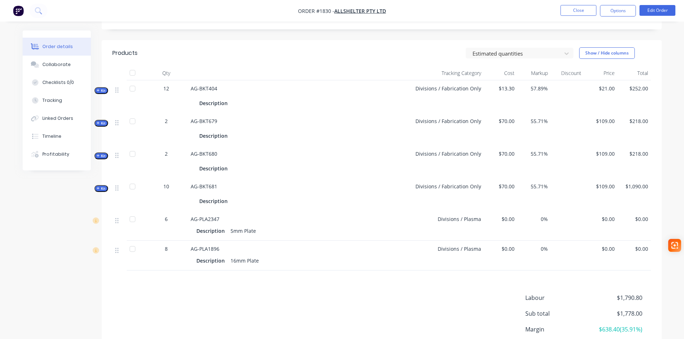
click at [605, 215] on span "$0.00" at bounding box center [601, 219] width 28 height 8
click at [651, 8] on button "Edit Order" at bounding box center [657, 10] width 36 height 11
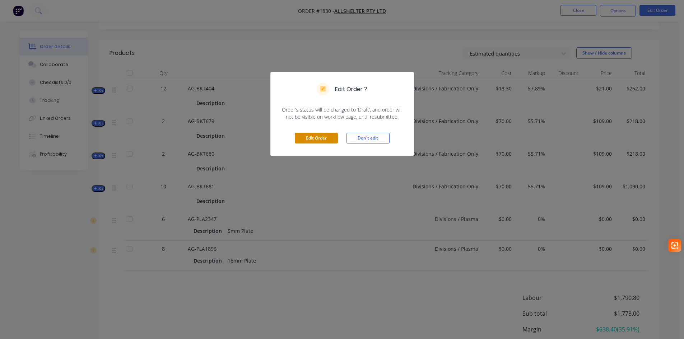
click at [316, 137] on button "Edit Order" at bounding box center [316, 138] width 43 height 11
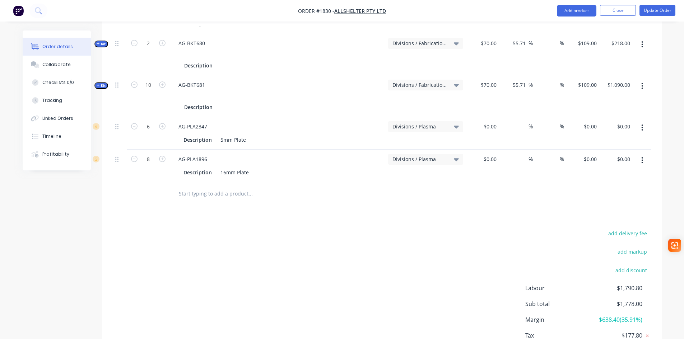
scroll to position [350, 0]
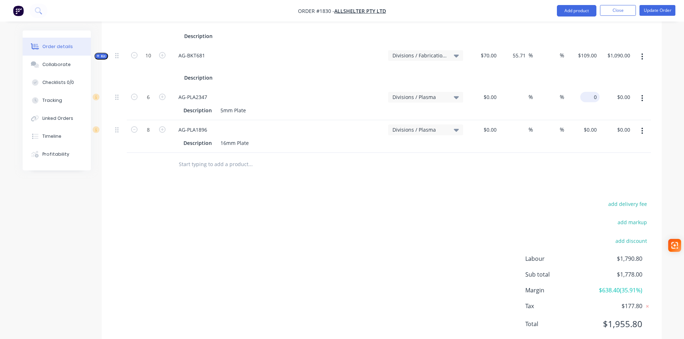
click at [594, 92] on input "0" at bounding box center [591, 97] width 17 height 10
type input "$34.97"
type input "$209.82"
click at [592, 125] on div "0 $0.00" at bounding box center [591, 130] width 17 height 10
type input "$4.93"
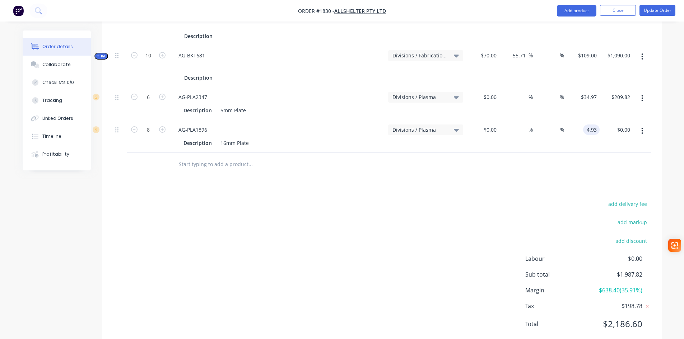
type input "$39.44"
click at [493, 199] on div "add delivery fee add markup add discount Labour $0.00 Sub total $1,987.82 Margi…" at bounding box center [381, 268] width 539 height 139
click at [666, 9] on button "Update Order" at bounding box center [657, 10] width 36 height 11
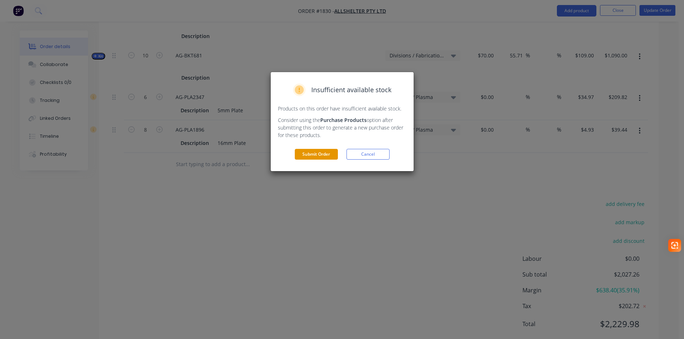
click at [323, 154] on button "Submit Order" at bounding box center [316, 154] width 43 height 11
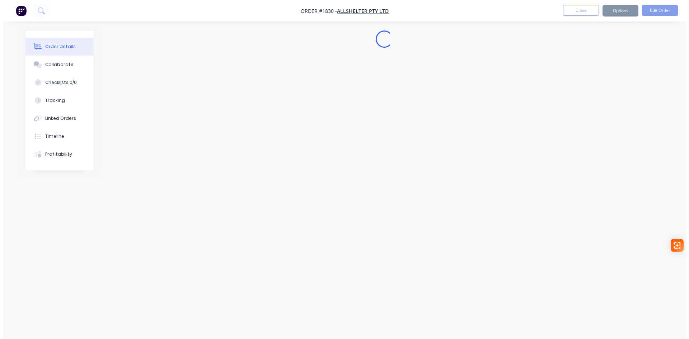
scroll to position [0, 0]
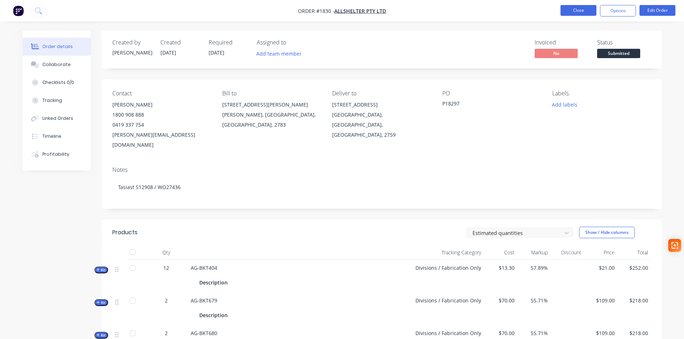
click at [577, 11] on button "Close" at bounding box center [578, 10] width 36 height 11
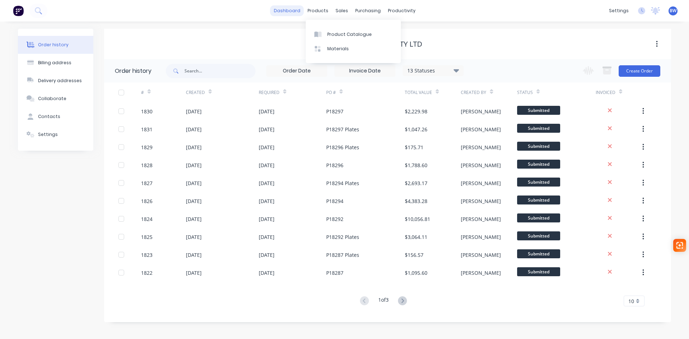
click at [284, 14] on link "dashboard" at bounding box center [287, 10] width 34 height 11
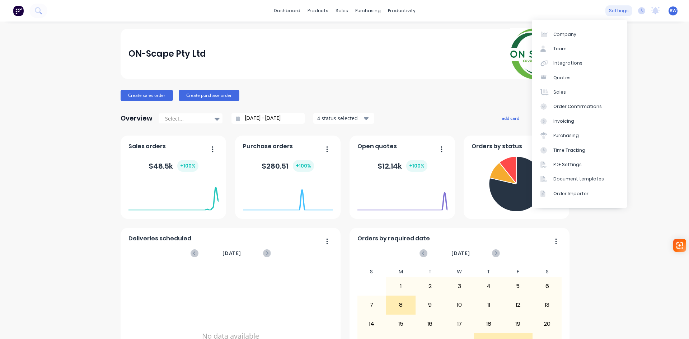
click at [608, 13] on div "settings" at bounding box center [619, 10] width 27 height 11
click at [577, 48] on link "Team" at bounding box center [579, 49] width 95 height 14
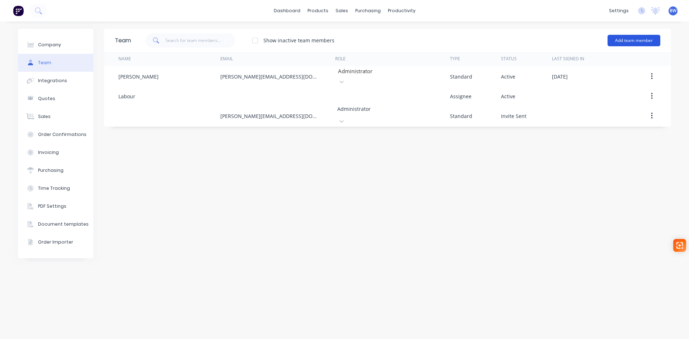
click at [623, 43] on button "Add team member" at bounding box center [634, 40] width 53 height 11
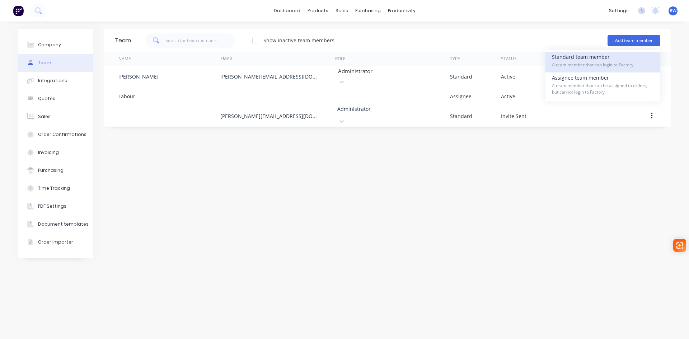
click at [604, 62] on span "A team member that can login to Factory" at bounding box center [603, 65] width 102 height 6
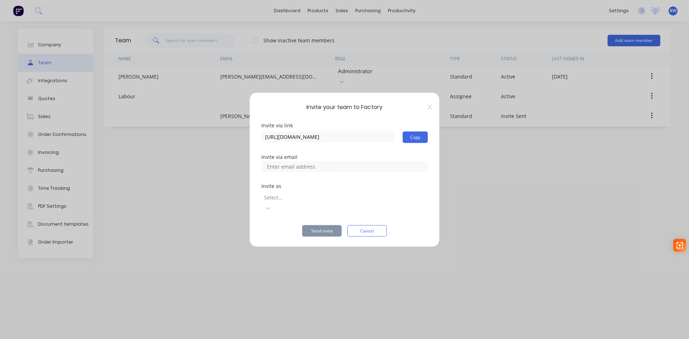
click at [349, 170] on div at bounding box center [344, 166] width 167 height 11
click at [280, 172] on input at bounding box center [299, 166] width 72 height 11
click at [294, 172] on input at bounding box center [299, 166] width 72 height 11
paste input "kim.melrose@yahoo.com.au"
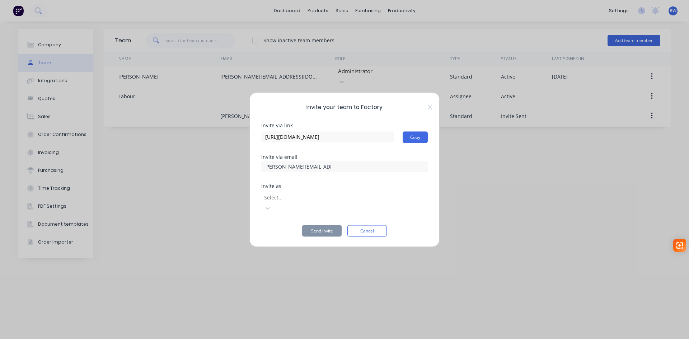
click at [267, 172] on input "kim.melrose@yahoo.com.au" at bounding box center [299, 166] width 72 height 11
type input "kkim.melrose@yahoo.com.au"
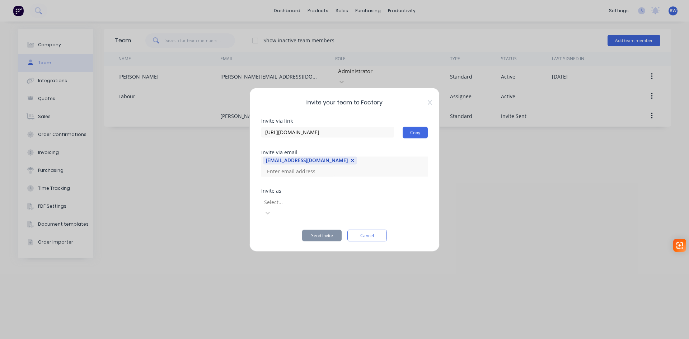
click at [313, 205] on div at bounding box center [315, 202] width 103 height 9
click at [268, 164] on div "kkim.melrose@yahoo.com.au" at bounding box center [307, 160] width 82 height 7
click at [270, 164] on div "kkim.melrose@yahoo.com.au" at bounding box center [307, 160] width 82 height 7
click at [351, 163] on icon "button" at bounding box center [353, 160] width 4 height 5
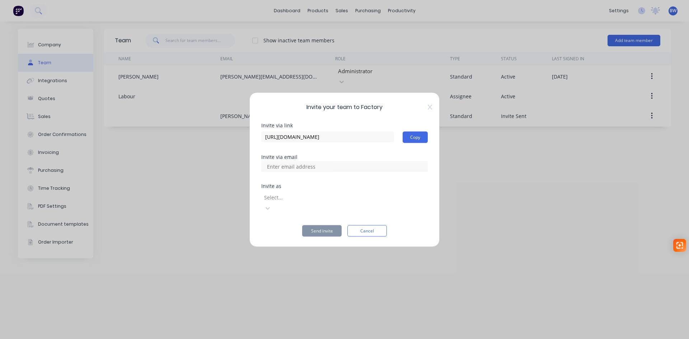
paste input "kim.melrose@yahoo.com.au"
type input "kim.melrose@yahoo.com.au"
click at [358, 170] on div at bounding box center [344, 166] width 167 height 11
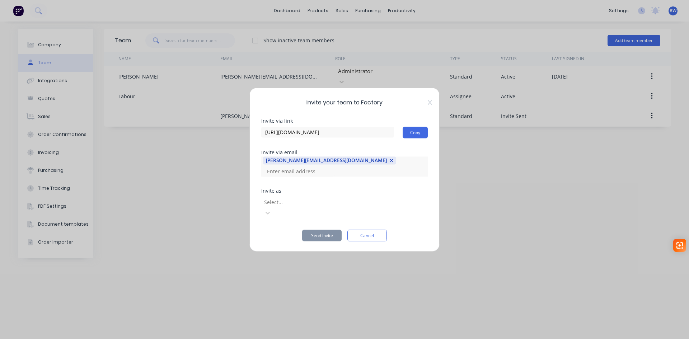
click at [335, 172] on input at bounding box center [299, 171] width 72 height 11
paste input "robert-piersen@outlook.com"
type input "robert-piersen@outlook.com"
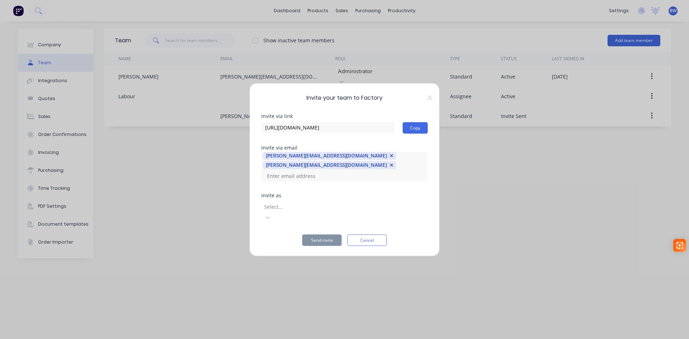
click at [376, 176] on div "kim.melrose@yahoo.com.au robert-piersen@outlook.com" at bounding box center [344, 166] width 167 height 29
click at [297, 175] on input at bounding box center [299, 176] width 72 height 11
paste input "rkcrav@hotmail.com"
type input "rkcrav@hotmail.com"
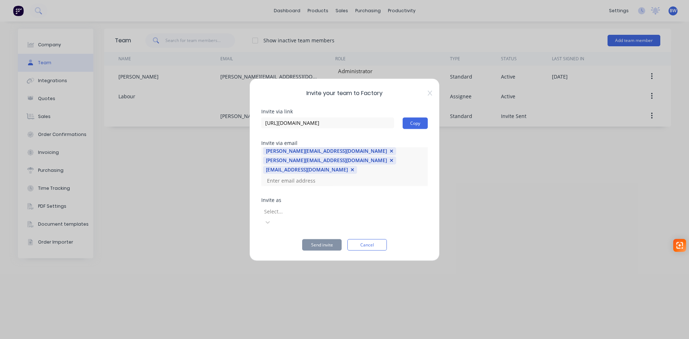
click at [335, 177] on input at bounding box center [299, 180] width 72 height 11
paste input "tb82tbevan39@gmail.com"
type input "tb82tbevan39@gmail.com"
click at [334, 205] on div "Select..." at bounding box center [344, 215] width 167 height 23
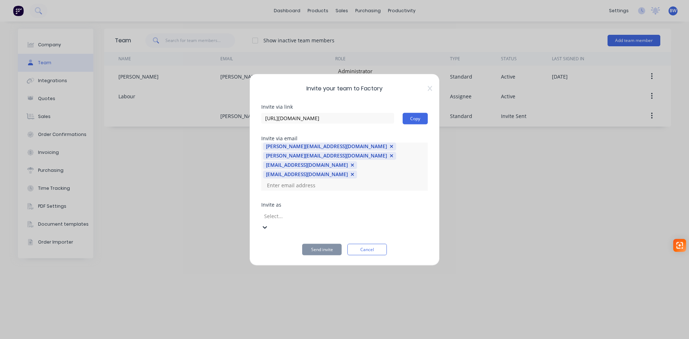
click at [351, 213] on div at bounding box center [315, 216] width 103 height 9
click at [323, 244] on button "Send invite" at bounding box center [321, 249] width 39 height 11
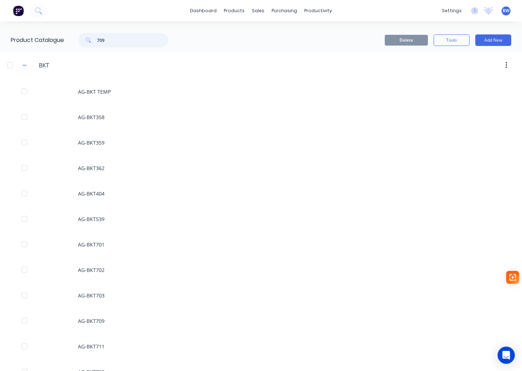
drag, startPoint x: 94, startPoint y: 41, endPoint x: 85, endPoint y: 43, distance: 9.1
click at [85, 43] on div "709" at bounding box center [123, 40] width 90 height 14
type input "EWB"
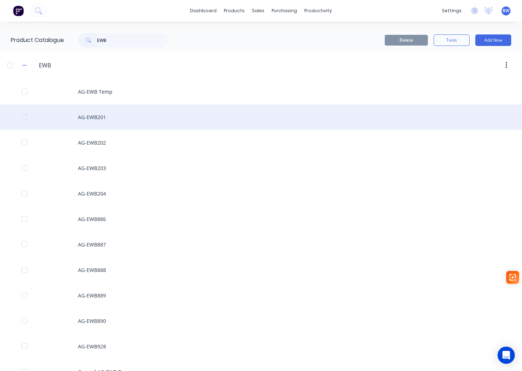
click at [93, 118] on div "AG-EWB201" at bounding box center [261, 116] width 522 height 25
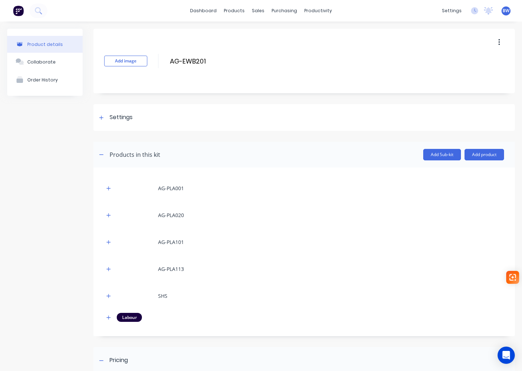
click at [498, 42] on icon "button" at bounding box center [498, 42] width 1 height 6
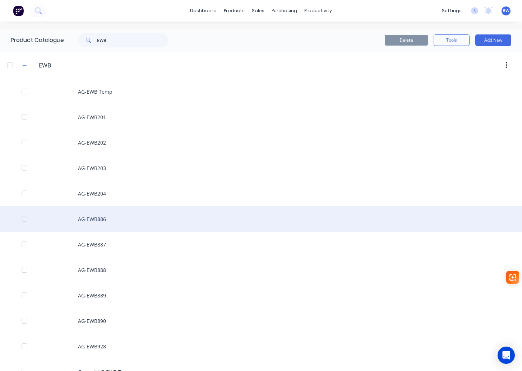
click at [99, 220] on div "AG-EWB886" at bounding box center [261, 218] width 522 height 25
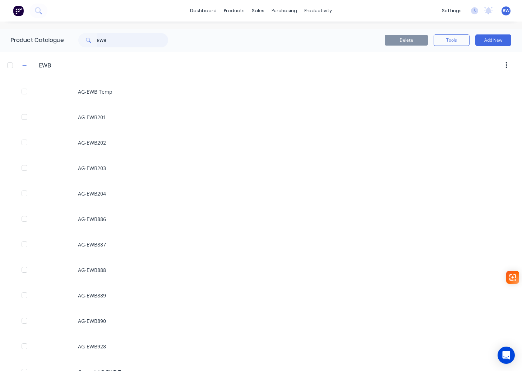
click at [116, 41] on input "EWB" at bounding box center [132, 40] width 71 height 14
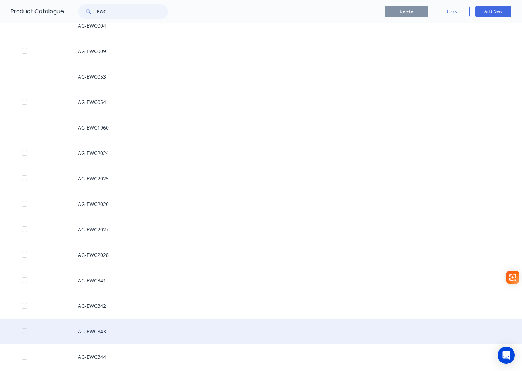
scroll to position [30, 0]
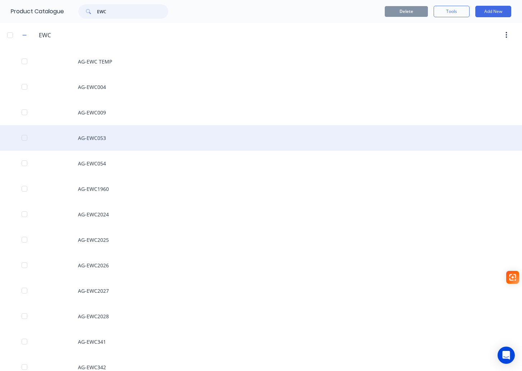
type input "EWC"
click at [97, 136] on div "AG-EWC053" at bounding box center [261, 137] width 522 height 25
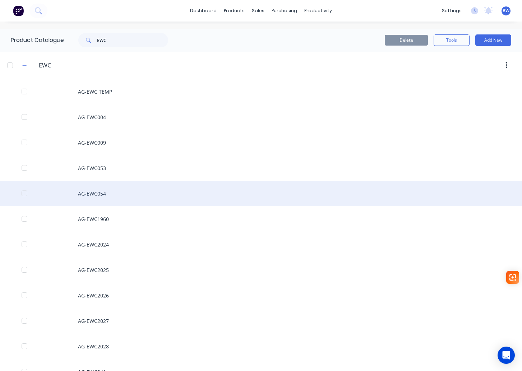
click at [102, 192] on div "AG-EWC054" at bounding box center [261, 193] width 522 height 25
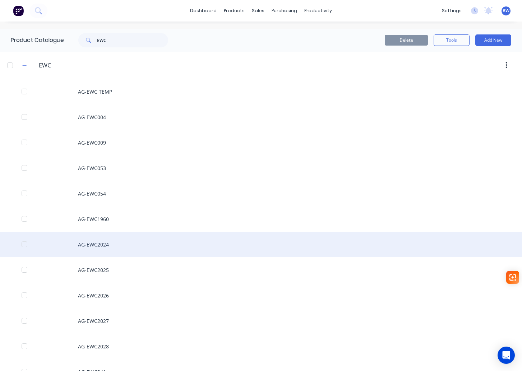
click at [107, 247] on div "AG-EWC2024" at bounding box center [261, 244] width 522 height 25
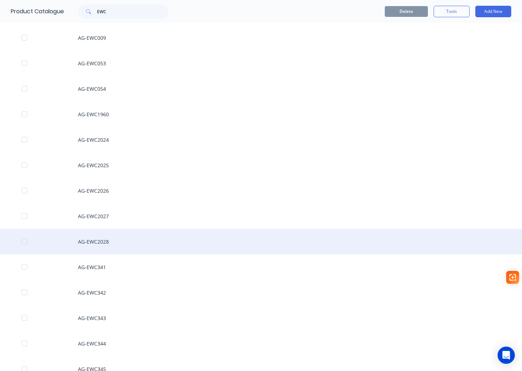
scroll to position [108, 0]
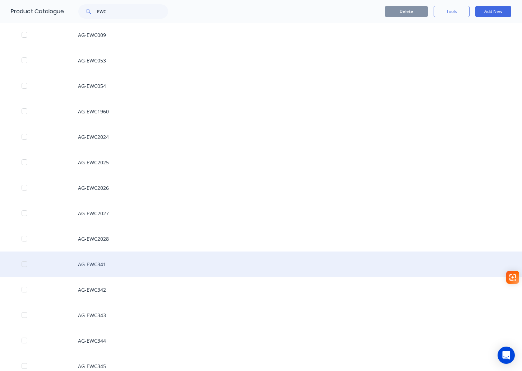
click at [103, 263] on div "AG-EWC341" at bounding box center [261, 264] width 522 height 25
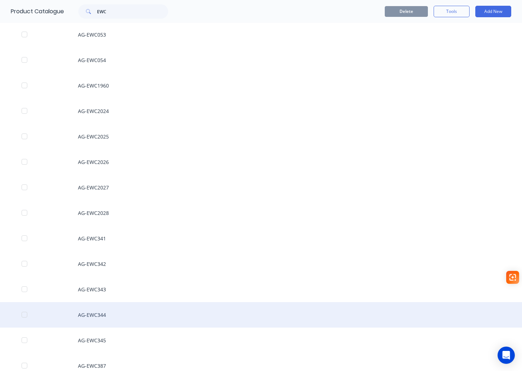
scroll to position [174, 0]
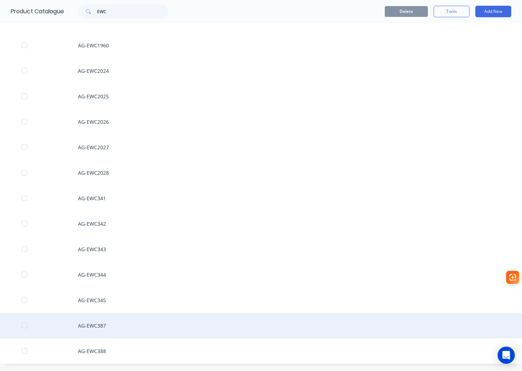
click at [100, 325] on div "AG-EWC387" at bounding box center [261, 325] width 522 height 25
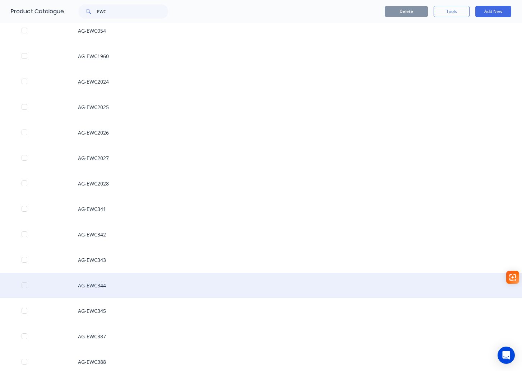
scroll to position [174, 0]
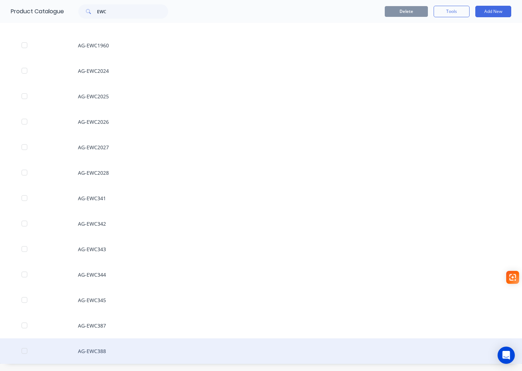
click at [97, 349] on div "AG-EWC388" at bounding box center [261, 351] width 522 height 25
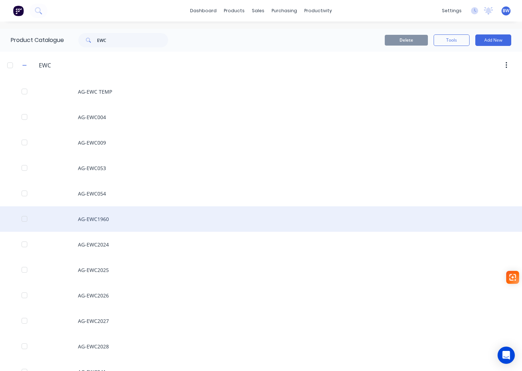
click at [100, 221] on div "AG-EWC1960" at bounding box center [261, 218] width 522 height 25
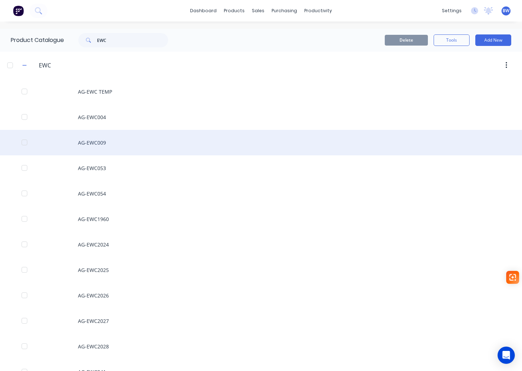
click at [96, 139] on div "AG-EWC009" at bounding box center [261, 142] width 522 height 25
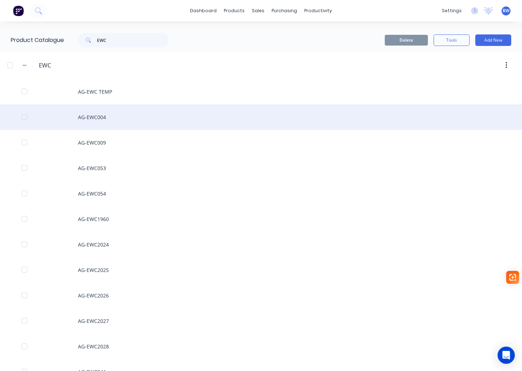
click at [98, 113] on div "AG-EWC004" at bounding box center [261, 116] width 522 height 25
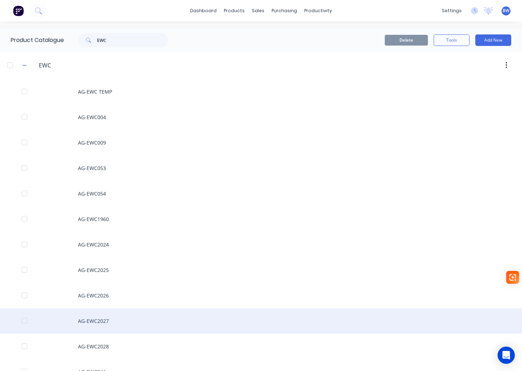
click at [106, 321] on div "AG-EWC2027" at bounding box center [261, 320] width 522 height 25
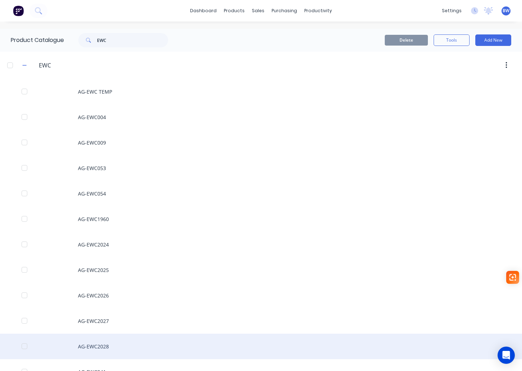
click at [84, 347] on div "AG-EWC2028" at bounding box center [261, 346] width 522 height 25
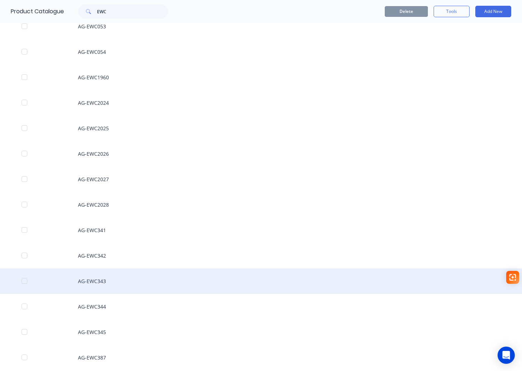
scroll to position [144, 0]
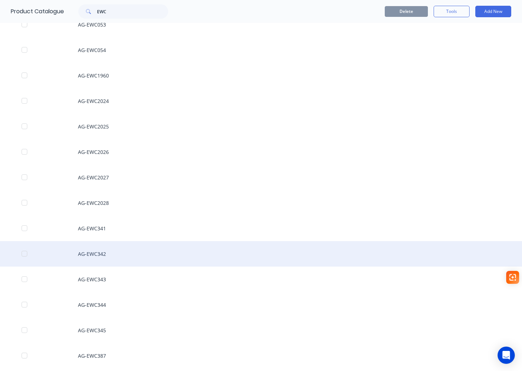
click at [102, 253] on div "AG-EWC342" at bounding box center [261, 253] width 522 height 25
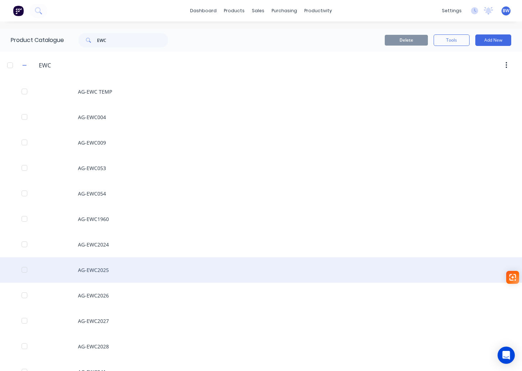
scroll to position [174, 0]
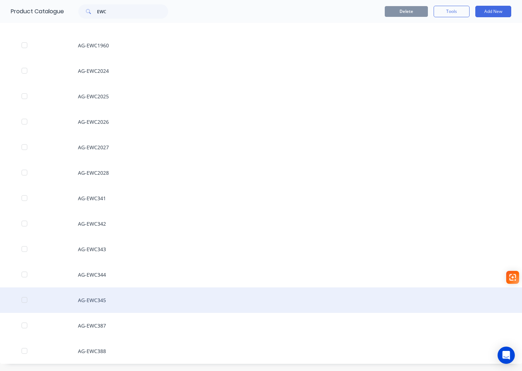
click at [97, 302] on div "AG-EWC345" at bounding box center [261, 300] width 522 height 25
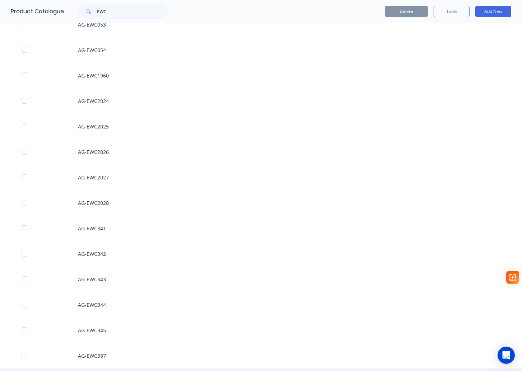
scroll to position [174, 0]
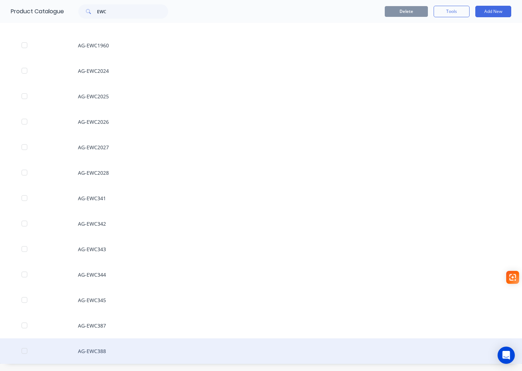
click at [87, 351] on div "AG-EWC388" at bounding box center [261, 351] width 522 height 25
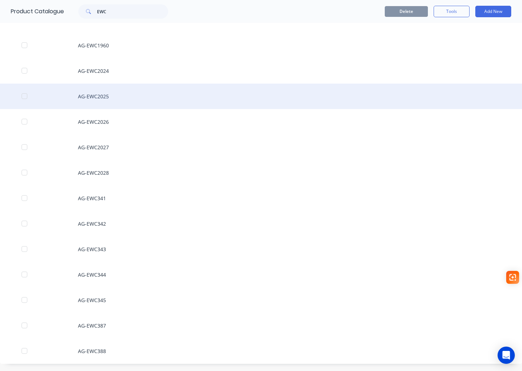
scroll to position [30, 0]
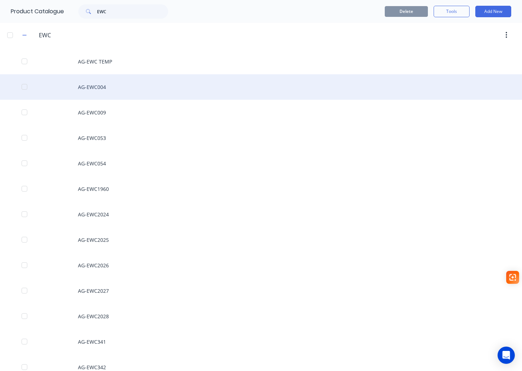
click at [103, 91] on div "AG-EWC004" at bounding box center [261, 86] width 522 height 25
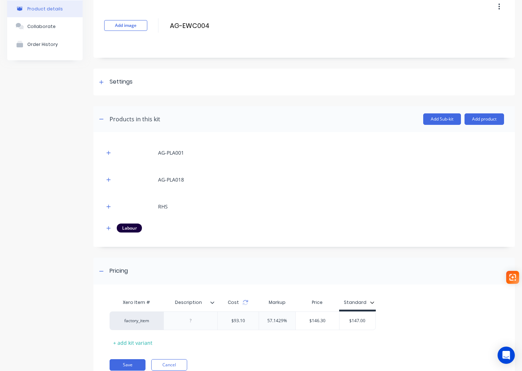
scroll to position [64, 0]
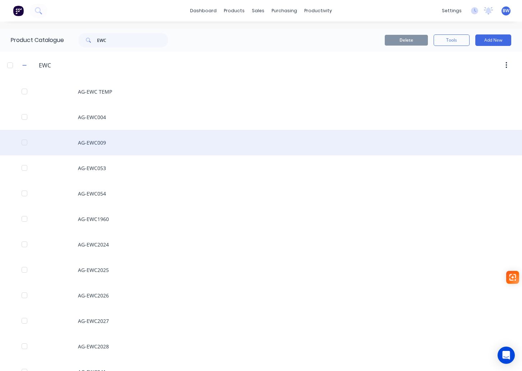
click at [99, 140] on div "AG-EWC009" at bounding box center [261, 142] width 522 height 25
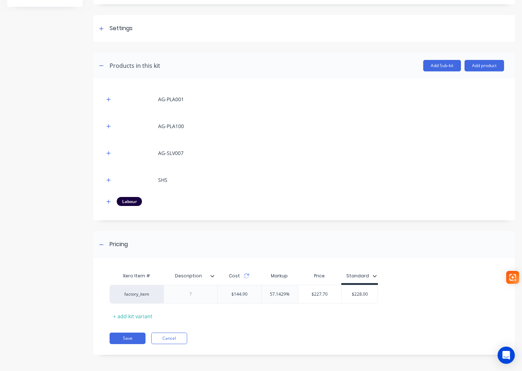
scroll to position [91, 0]
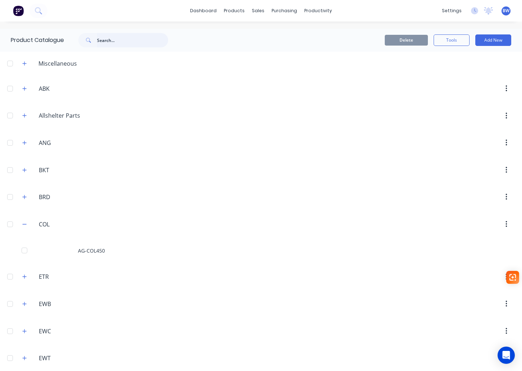
click at [126, 41] on input "text" at bounding box center [132, 40] width 71 height 14
type input "590"
click at [502, 38] on button "Add New" at bounding box center [493, 39] width 36 height 11
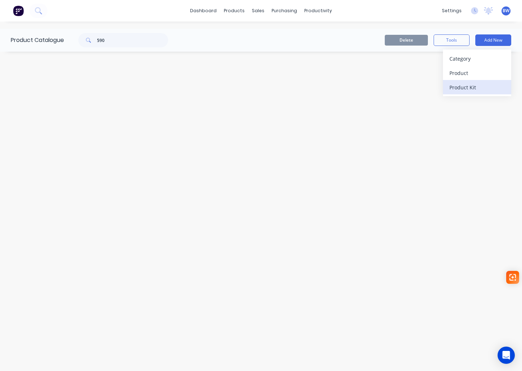
click at [467, 84] on div "Product Kit" at bounding box center [476, 87] width 55 height 10
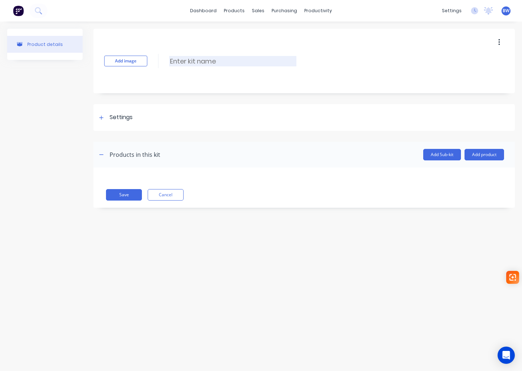
click at [206, 62] on input at bounding box center [232, 61] width 127 height 10
type input "A"
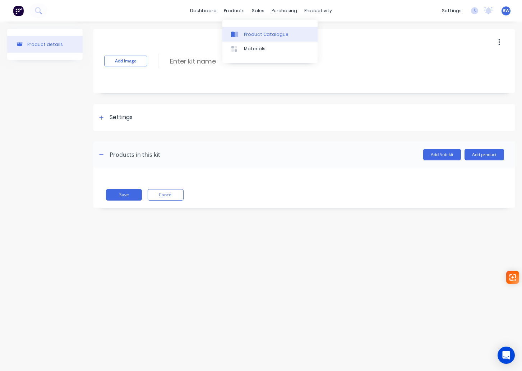
click at [251, 35] on div "Product Catalogue" at bounding box center [266, 34] width 45 height 6
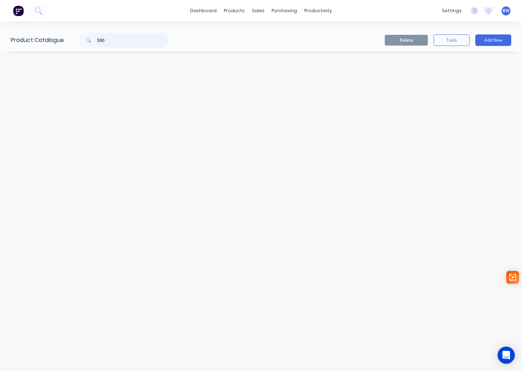
drag, startPoint x: 112, startPoint y: 42, endPoint x: 102, endPoint y: 42, distance: 10.4
click at [102, 42] on input "590" at bounding box center [132, 40] width 71 height 14
click at [114, 40] on input "590" at bounding box center [132, 40] width 71 height 14
drag, startPoint x: 113, startPoint y: 40, endPoint x: 94, endPoint y: 40, distance: 19.0
click at [94, 40] on div "590" at bounding box center [123, 40] width 90 height 14
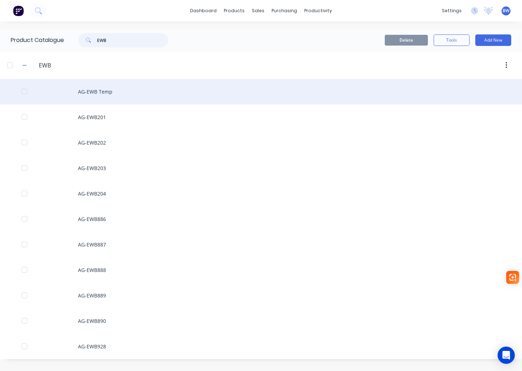
type input "EWB"
click at [109, 92] on div "AG-EWB Temp" at bounding box center [261, 91] width 522 height 25
click at [109, 90] on div "AG-EWB Temp" at bounding box center [261, 91] width 522 height 25
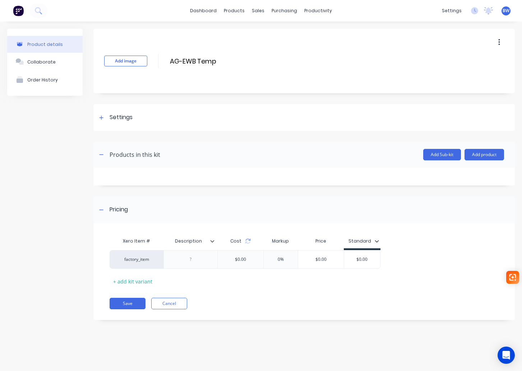
click at [500, 41] on button "button" at bounding box center [498, 42] width 17 height 13
click at [479, 64] on span "Duplicate" at bounding box center [473, 61] width 54 height 8
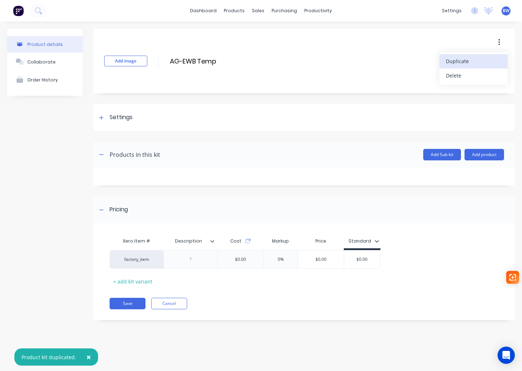
click at [477, 58] on span "Duplicate" at bounding box center [473, 61] width 54 height 8
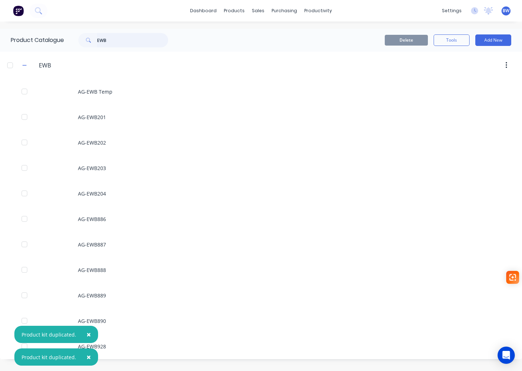
click at [118, 38] on input "EWB" at bounding box center [132, 40] width 71 height 14
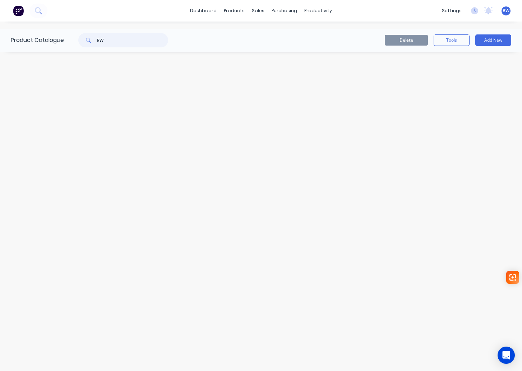
type input "EWB"
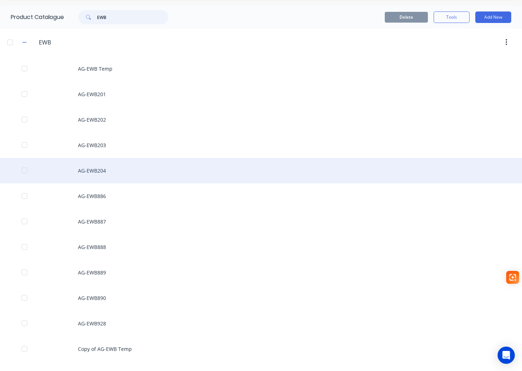
scroll to position [46, 0]
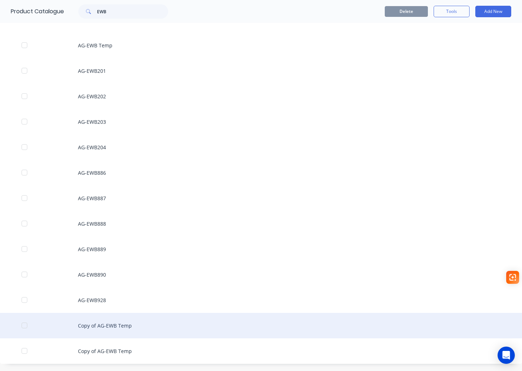
click at [121, 328] on div "Copy of AG-EWB Temp" at bounding box center [261, 325] width 522 height 25
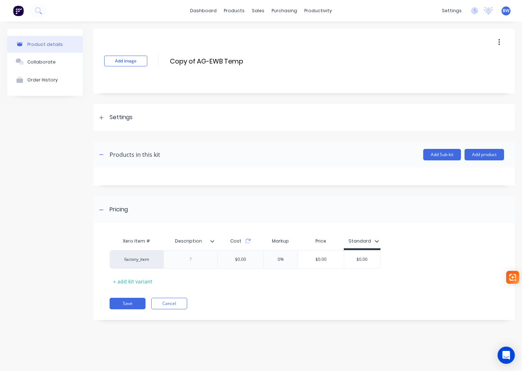
drag, startPoint x: 197, startPoint y: 61, endPoint x: 165, endPoint y: 63, distance: 31.6
click at [165, 63] on div "Add image Copy of AG-EWB Temp Copy of AG-EWB Temp Enter kit name" at bounding box center [303, 61] width 421 height 65
drag, startPoint x: 216, startPoint y: 61, endPoint x: 196, endPoint y: 61, distance: 20.1
click at [196, 61] on input "AG-EWB Temp" at bounding box center [232, 61] width 127 height 10
type input "AG-EWB590"
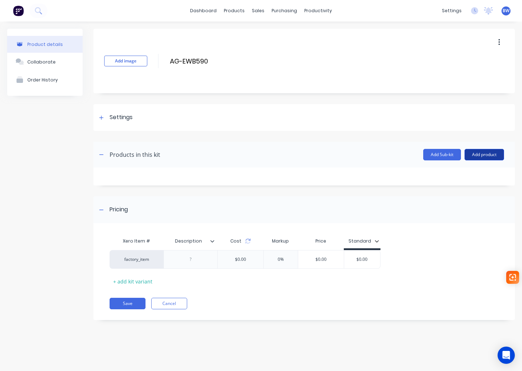
click at [486, 157] on button "Add product" at bounding box center [483, 154] width 39 height 11
click at [476, 172] on div "Product catalogue" at bounding box center [469, 173] width 55 height 10
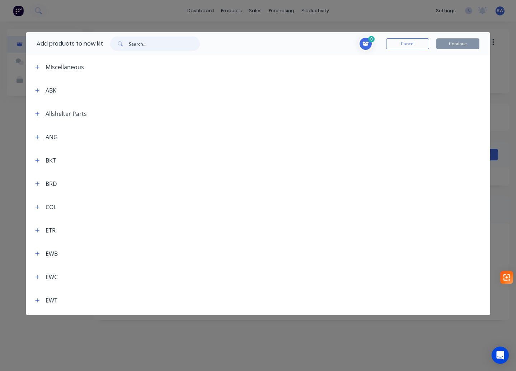
click at [162, 45] on input "text" at bounding box center [164, 44] width 71 height 14
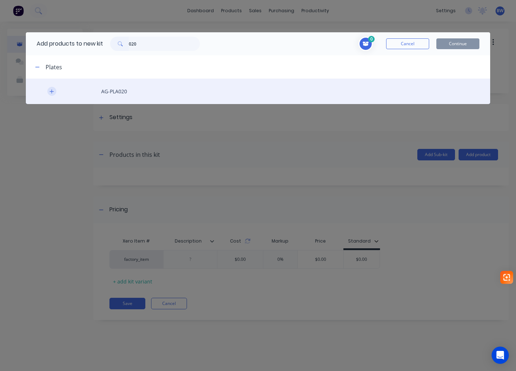
click at [50, 95] on button "button" at bounding box center [51, 91] width 9 height 9
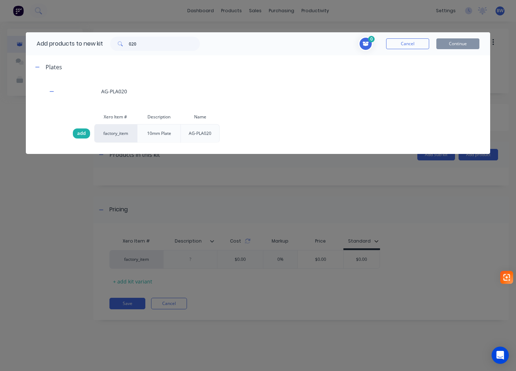
click at [80, 135] on span "add" at bounding box center [81, 133] width 9 height 7
drag, startPoint x: 138, startPoint y: 44, endPoint x: 116, endPoint y: 45, distance: 21.9
click at [116, 45] on div "020" at bounding box center [155, 44] width 90 height 14
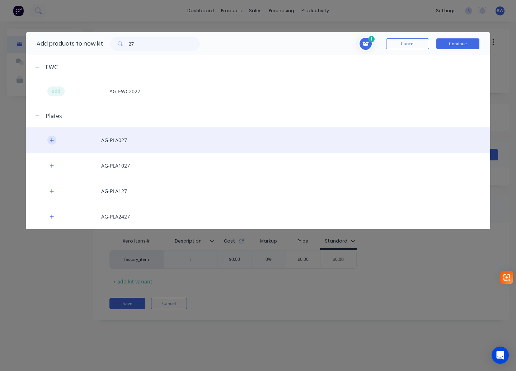
click at [52, 139] on icon "button" at bounding box center [52, 140] width 4 height 4
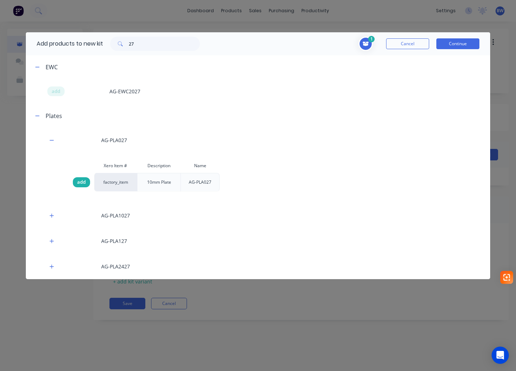
click at [77, 182] on span "add" at bounding box center [81, 182] width 9 height 7
drag, startPoint x: 135, startPoint y: 43, endPoint x: 108, endPoint y: 45, distance: 27.3
click at [109, 45] on div "27" at bounding box center [155, 44] width 104 height 14
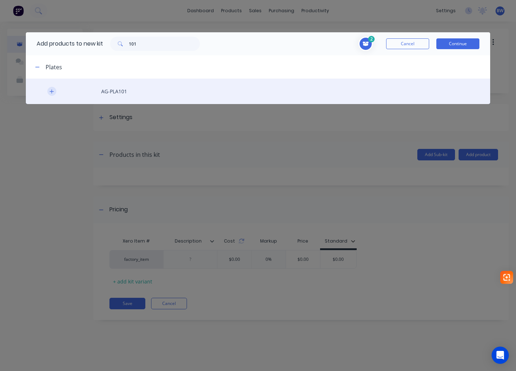
click at [51, 93] on icon "button" at bounding box center [52, 91] width 4 height 5
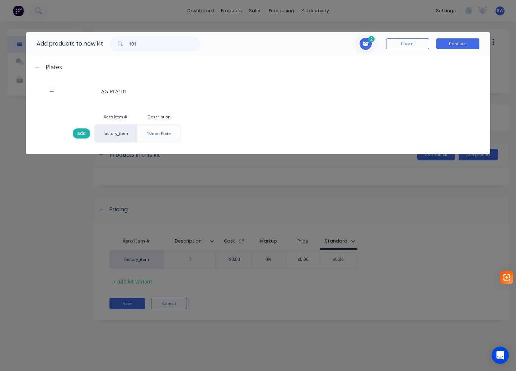
click at [79, 130] on span "add" at bounding box center [81, 133] width 9 height 7
drag, startPoint x: 139, startPoint y: 42, endPoint x: 113, endPoint y: 41, distance: 25.5
click at [114, 42] on div "101" at bounding box center [155, 44] width 90 height 14
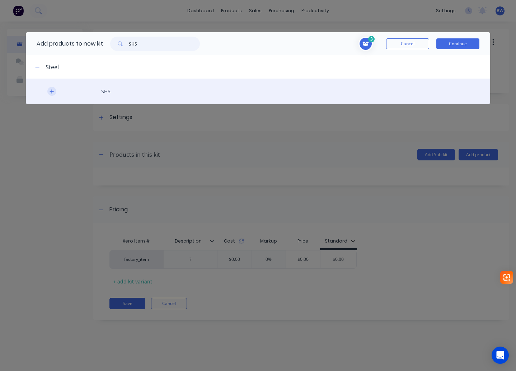
type input "SHS"
click at [51, 89] on icon "button" at bounding box center [52, 91] width 4 height 5
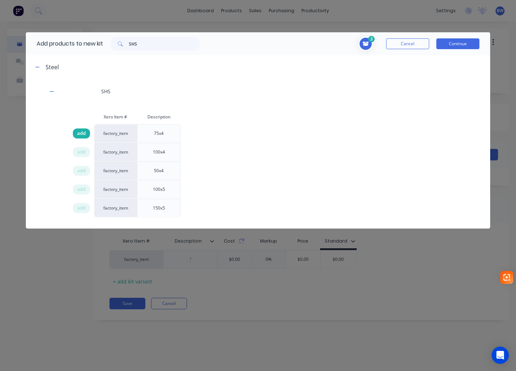
click at [85, 136] on span "add" at bounding box center [81, 133] width 9 height 7
click at [460, 44] on button "Continue" at bounding box center [458, 43] width 43 height 11
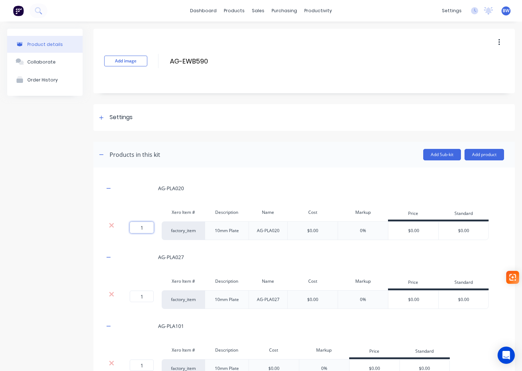
click at [143, 227] on input "1" at bounding box center [142, 227] width 24 height 11
type input "2"
click at [108, 187] on icon "button" at bounding box center [108, 188] width 4 height 5
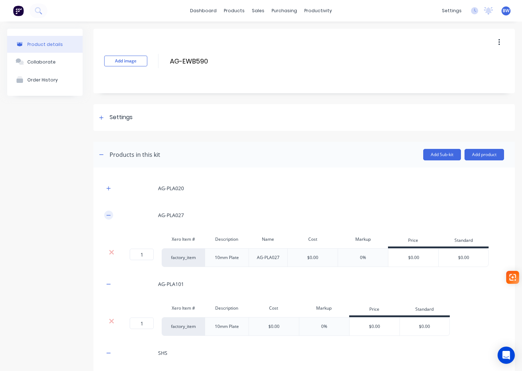
click at [108, 215] on icon "button" at bounding box center [108, 215] width 4 height 5
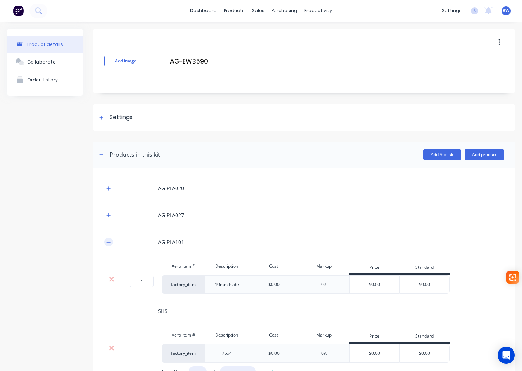
click at [107, 242] on icon "button" at bounding box center [109, 242] width 4 height 0
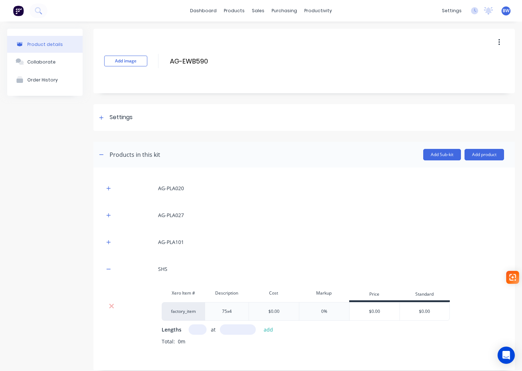
click at [190, 328] on input "text" at bounding box center [197, 330] width 18 height 10
type input "1"
type input "3404"
click at [261, 331] on button "add" at bounding box center [268, 330] width 17 height 10
click at [107, 267] on icon "button" at bounding box center [108, 269] width 4 height 5
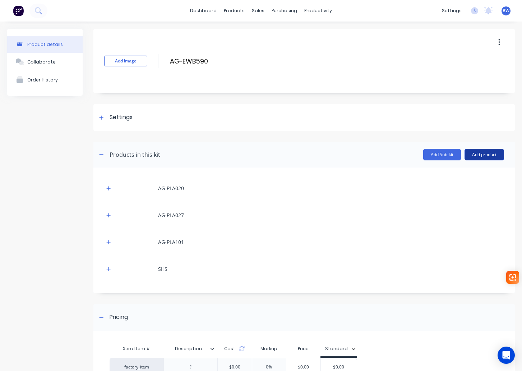
click at [476, 154] on button "Add product" at bounding box center [483, 154] width 39 height 11
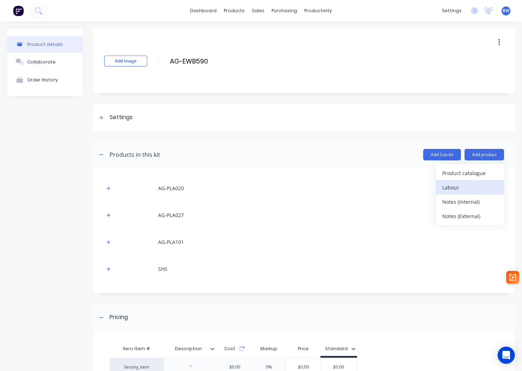
click at [459, 188] on div "Labour" at bounding box center [469, 187] width 55 height 10
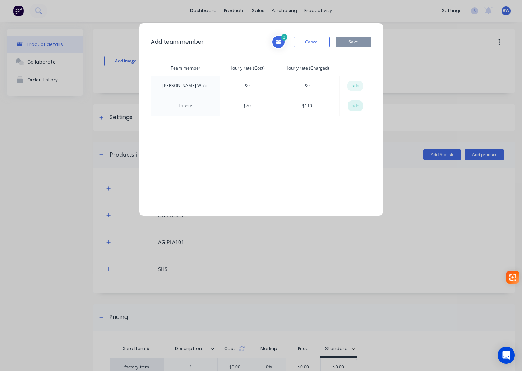
click at [353, 108] on button "add" at bounding box center [356, 106] width 16 height 11
click at [358, 41] on button "Save" at bounding box center [353, 42] width 36 height 11
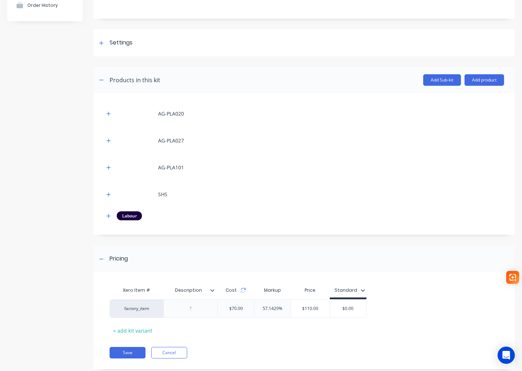
scroll to position [91, 0]
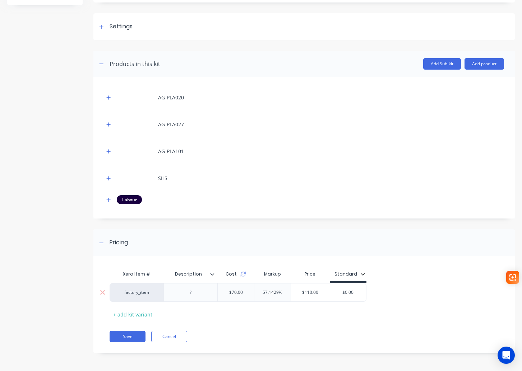
drag, startPoint x: 360, startPoint y: 294, endPoint x: 335, endPoint y: 292, distance: 24.5
click at [335, 292] on input "$0.00" at bounding box center [348, 292] width 36 height 6
type input "168"
click at [107, 199] on icon "button" at bounding box center [108, 199] width 4 height 5
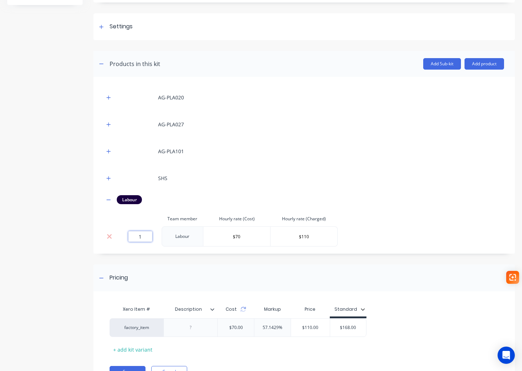
click at [146, 240] on input "1" at bounding box center [140, 236] width 24 height 11
type input "1.52"
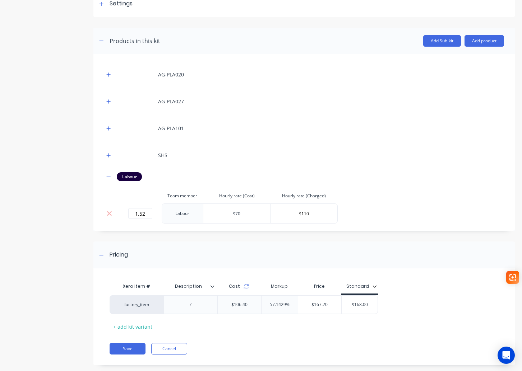
scroll to position [126, 0]
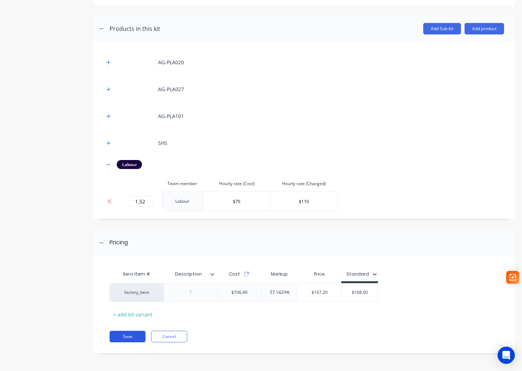
click at [131, 339] on button "Save" at bounding box center [127, 336] width 36 height 11
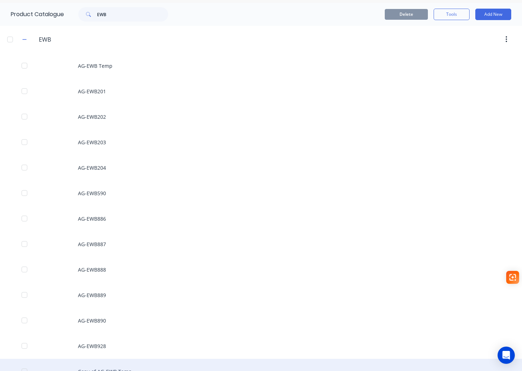
scroll to position [46, 0]
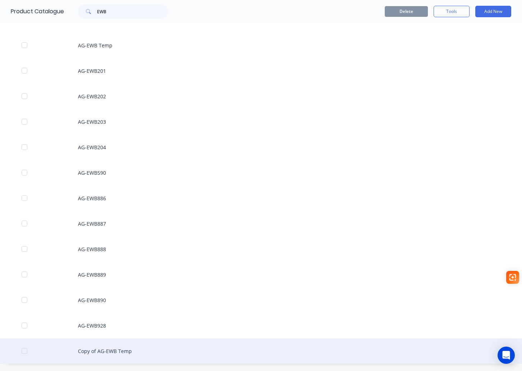
click at [117, 353] on div "Copy of AG-EWB Temp" at bounding box center [261, 351] width 522 height 25
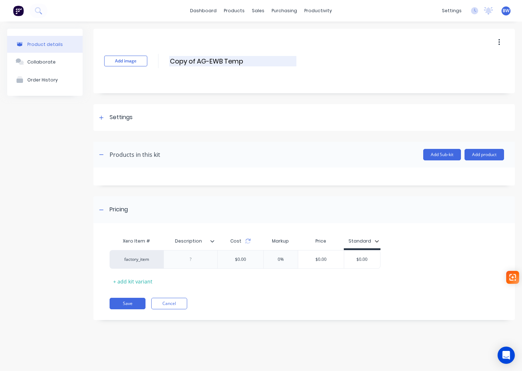
drag, startPoint x: 197, startPoint y: 61, endPoint x: 170, endPoint y: 61, distance: 26.9
click at [170, 61] on input "Copy of AG-EWB Temp" at bounding box center [232, 61] width 127 height 10
drag, startPoint x: 227, startPoint y: 58, endPoint x: 194, endPoint y: 61, distance: 33.5
click at [194, 61] on input "AG-EWB Temp" at bounding box center [232, 61] width 127 height 10
type input "AG-EWB591"
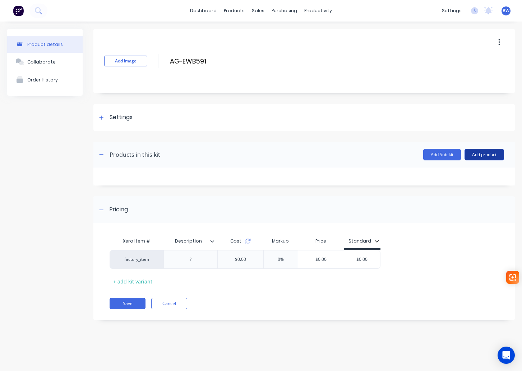
click at [494, 156] on button "Add product" at bounding box center [483, 154] width 39 height 11
click at [459, 173] on div "Product catalogue" at bounding box center [469, 173] width 55 height 10
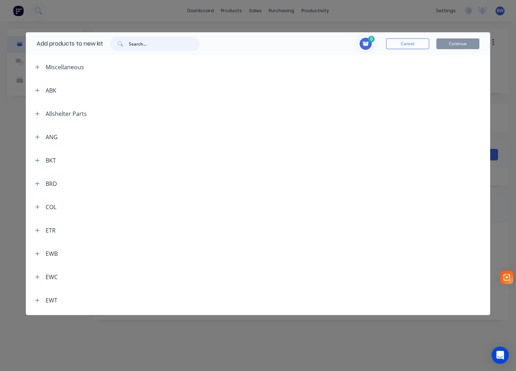
click at [164, 46] on input "text" at bounding box center [164, 44] width 71 height 14
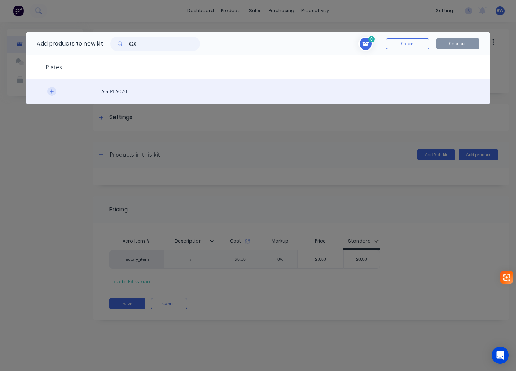
type input "020"
click at [48, 92] on button "button" at bounding box center [51, 91] width 9 height 9
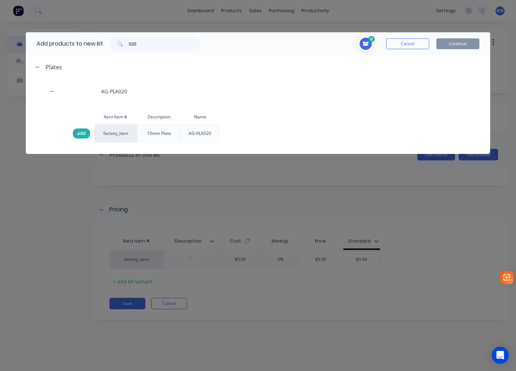
click at [83, 130] on span "add" at bounding box center [81, 133] width 9 height 7
click at [469, 44] on button "Continue" at bounding box center [458, 43] width 43 height 11
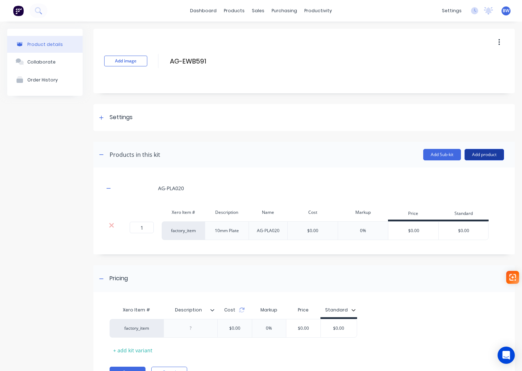
click at [476, 153] on button "Add product" at bounding box center [483, 154] width 39 height 11
click at [456, 174] on div "Product catalogue" at bounding box center [469, 173] width 55 height 10
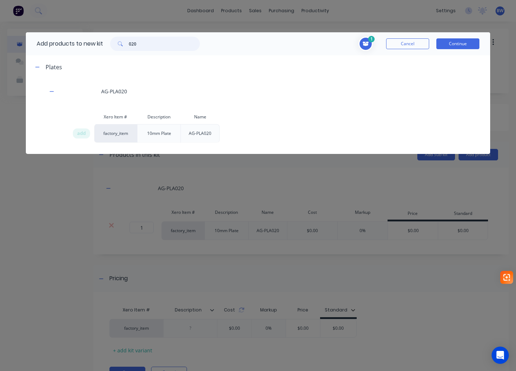
drag, startPoint x: 160, startPoint y: 40, endPoint x: 114, endPoint y: 45, distance: 46.3
click at [114, 45] on div "020" at bounding box center [155, 44] width 90 height 14
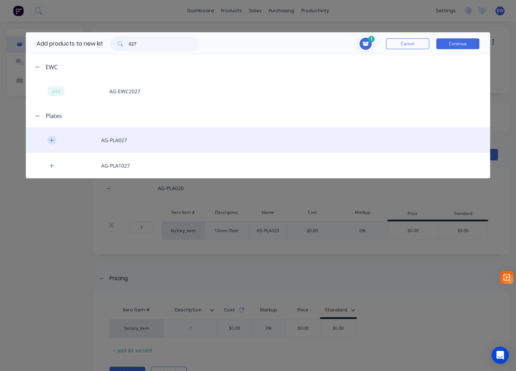
click at [49, 141] on button "button" at bounding box center [51, 140] width 9 height 9
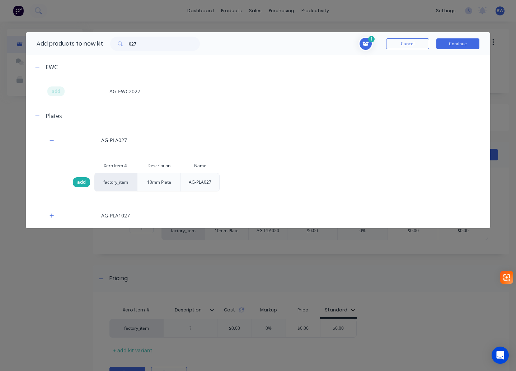
click at [79, 182] on span "add" at bounding box center [81, 182] width 9 height 7
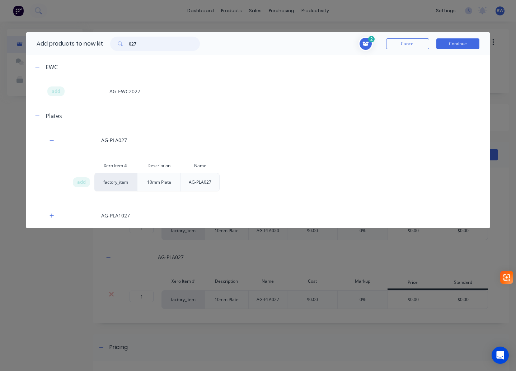
drag, startPoint x: 131, startPoint y: 45, endPoint x: 101, endPoint y: 46, distance: 29.8
click at [101, 46] on div "Add products to new kit 027" at bounding box center [116, 43] width 181 height 23
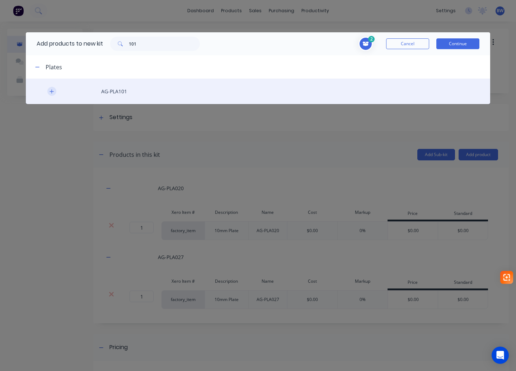
click at [53, 90] on icon "button" at bounding box center [52, 91] width 4 height 5
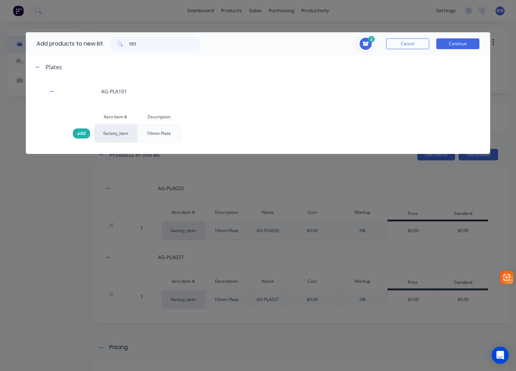
click at [81, 135] on span "add" at bounding box center [81, 133] width 9 height 7
drag, startPoint x: 141, startPoint y: 47, endPoint x: 120, endPoint y: 47, distance: 20.8
click at [122, 47] on div "101" at bounding box center [155, 44] width 90 height 14
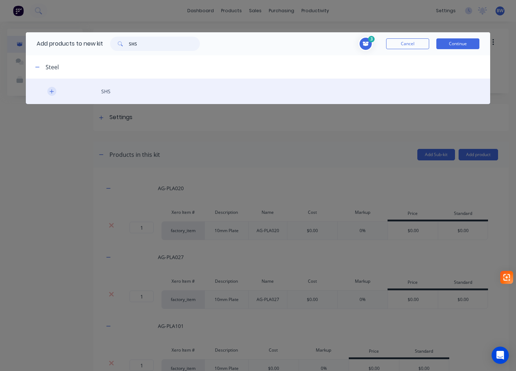
type input "SHS"
click at [49, 93] on button "button" at bounding box center [51, 91] width 9 height 9
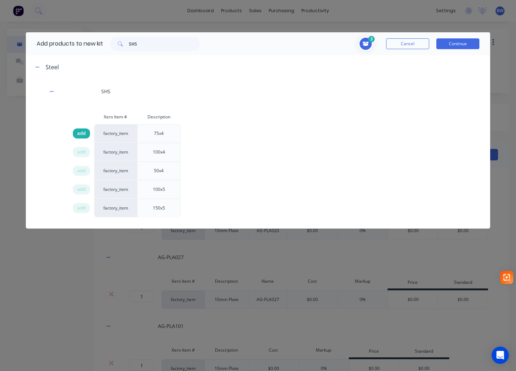
click at [78, 135] on span "add" at bounding box center [81, 133] width 9 height 7
click at [458, 42] on button "Continue" at bounding box center [458, 43] width 43 height 11
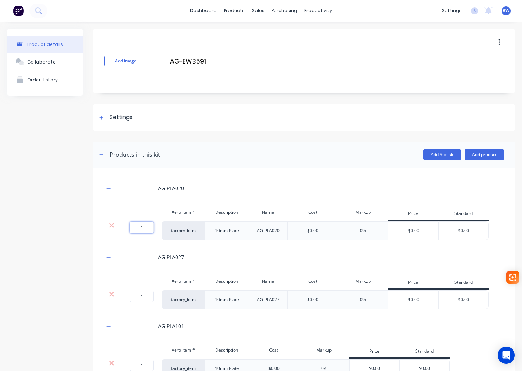
click at [143, 227] on input "1" at bounding box center [142, 227] width 24 height 11
type input "2"
click at [107, 189] on icon "button" at bounding box center [108, 188] width 4 height 5
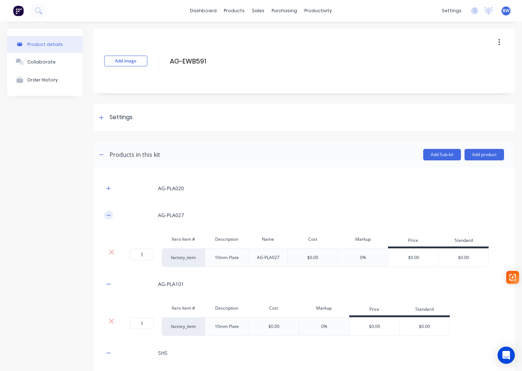
click at [104, 216] on button "button" at bounding box center [108, 215] width 9 height 9
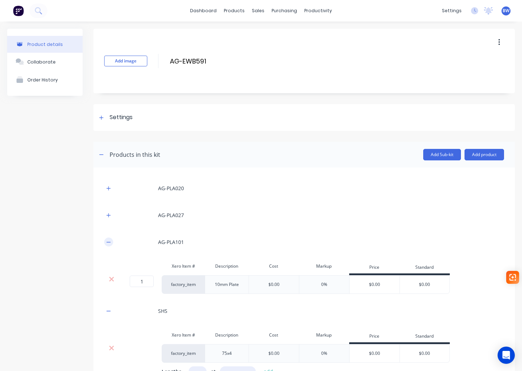
click at [108, 240] on icon "button" at bounding box center [108, 242] width 4 height 5
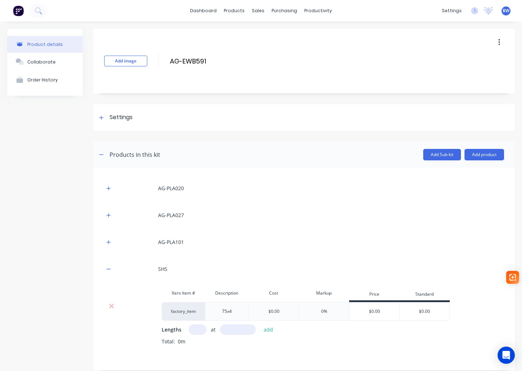
click at [196, 331] on input "text" at bounding box center [197, 330] width 18 height 10
type input "1"
type input "3404"
click at [267, 331] on button "add" at bounding box center [268, 330] width 17 height 10
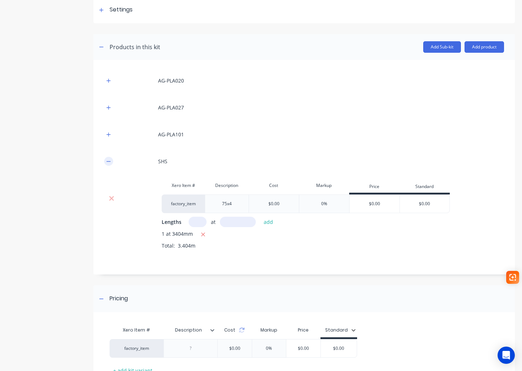
click at [107, 163] on icon "button" at bounding box center [108, 161] width 4 height 5
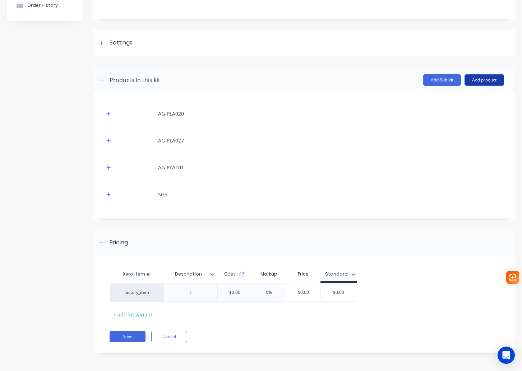
click at [472, 79] on button "Add product" at bounding box center [483, 79] width 39 height 11
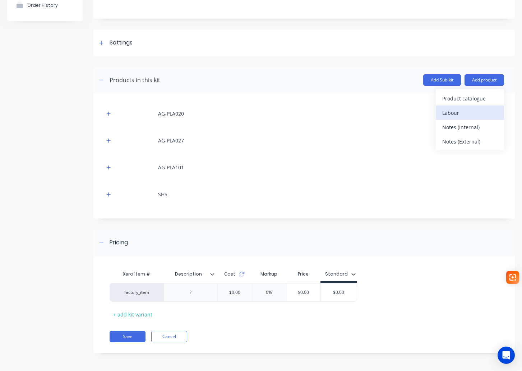
click at [454, 110] on div "Labour" at bounding box center [469, 113] width 55 height 10
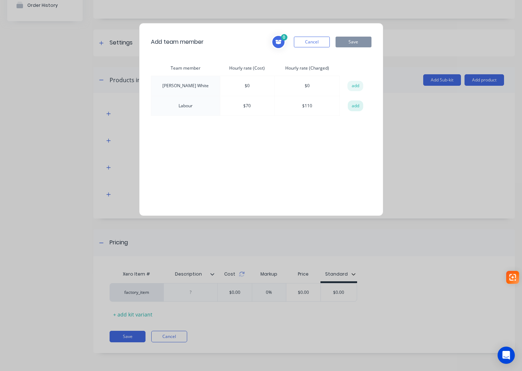
click at [358, 104] on button "add" at bounding box center [356, 106] width 16 height 11
click at [357, 40] on button "Save" at bounding box center [353, 42] width 36 height 11
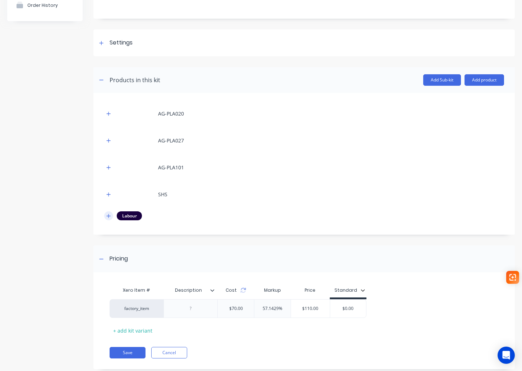
click at [108, 219] on button "button" at bounding box center [108, 215] width 9 height 9
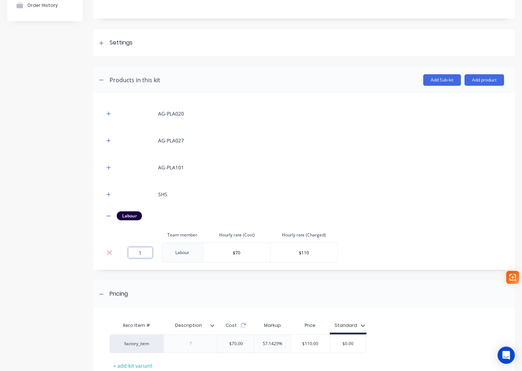
click at [142, 254] on input "1" at bounding box center [140, 252] width 24 height 11
type input "1.5"
click at [346, 341] on input "$0.00" at bounding box center [350, 344] width 36 height 6
drag, startPoint x: 357, startPoint y: 343, endPoint x: 337, endPoint y: 343, distance: 19.4
click at [337, 343] on input "$0.00" at bounding box center [350, 344] width 36 height 6
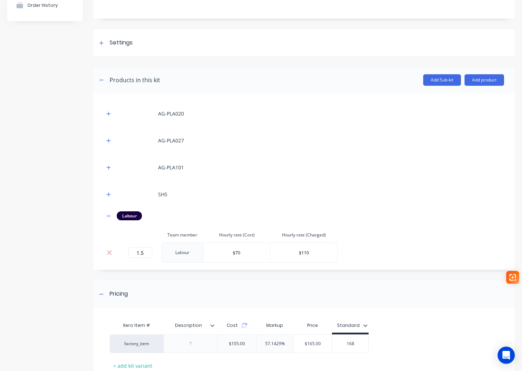
type input "168"
click at [381, 348] on div "factory_item $105.00 57.1429% $165.00 $168.00 168" at bounding box center [301, 344] width 384 height 19
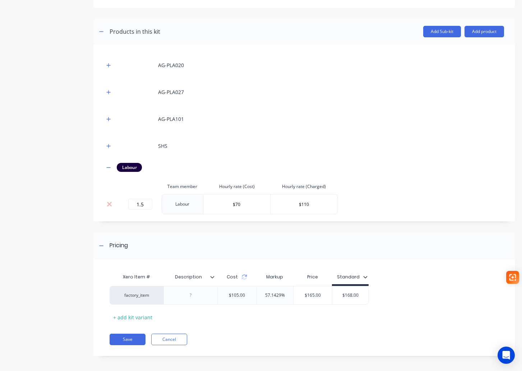
scroll to position [126, 0]
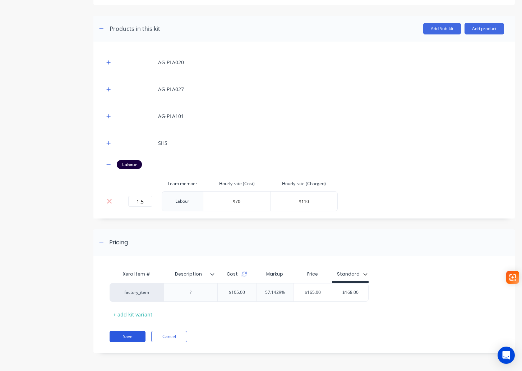
click at [123, 335] on button "Save" at bounding box center [127, 336] width 36 height 11
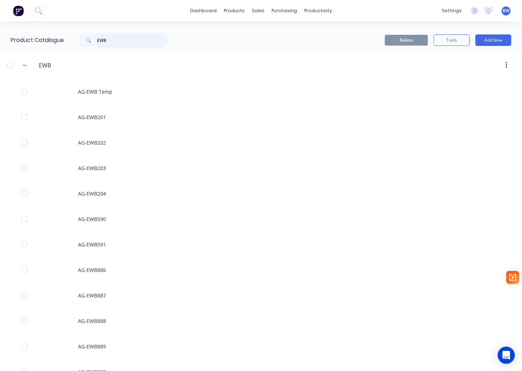
click at [114, 38] on input "EWB" at bounding box center [132, 40] width 71 height 14
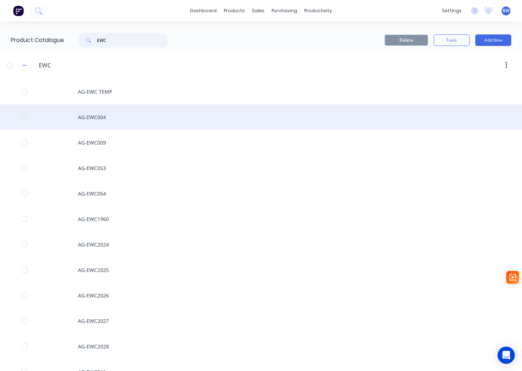
type input "EWC"
click at [112, 116] on div "AG-EWC004" at bounding box center [261, 116] width 522 height 25
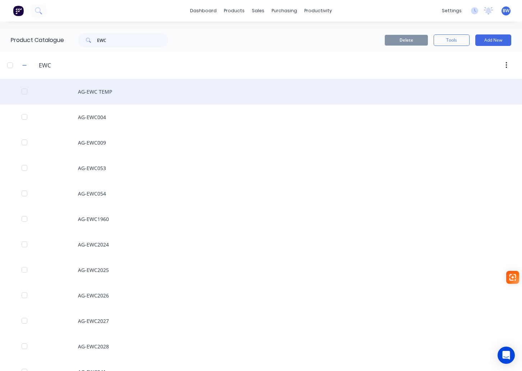
click at [104, 90] on div "AG-EWC TEMP" at bounding box center [261, 91] width 522 height 25
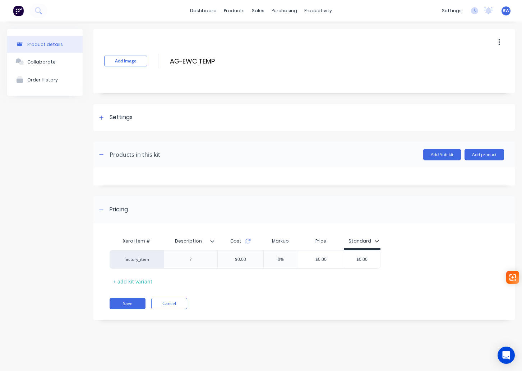
click at [500, 46] on button "button" at bounding box center [498, 42] width 17 height 13
click at [470, 58] on span "Duplicate" at bounding box center [473, 61] width 54 height 8
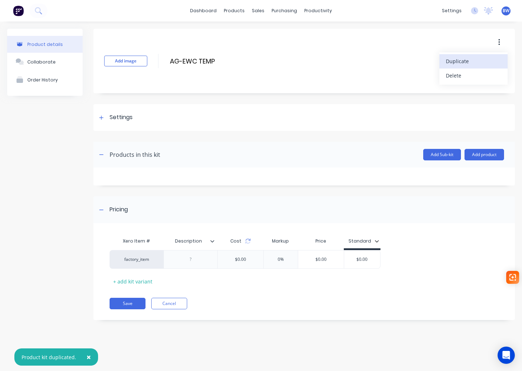
click at [470, 58] on span "Duplicate" at bounding box center [473, 61] width 54 height 8
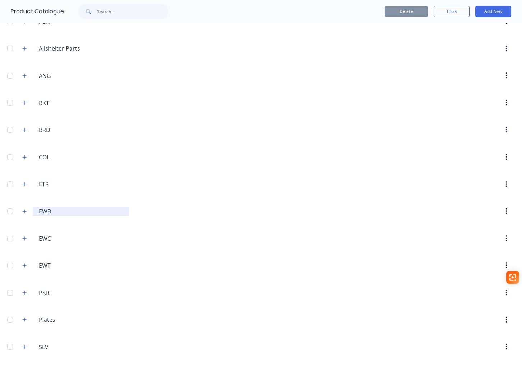
scroll to position [72, 0]
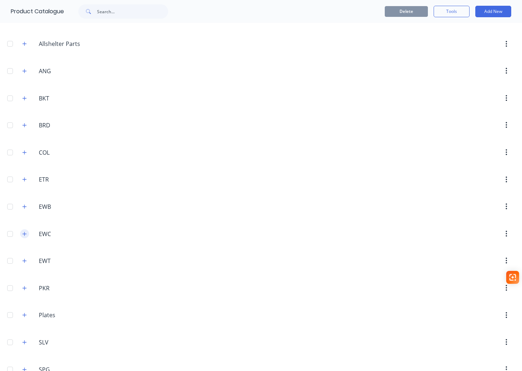
click at [27, 236] on button "button" at bounding box center [24, 233] width 9 height 9
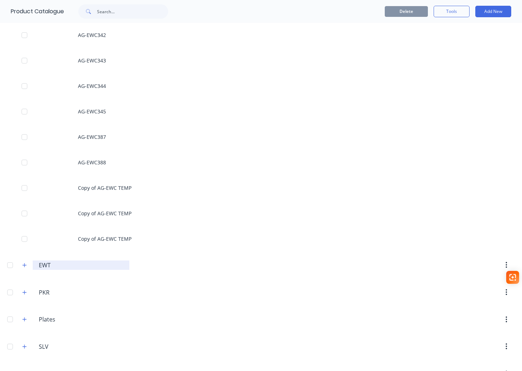
scroll to position [653, 0]
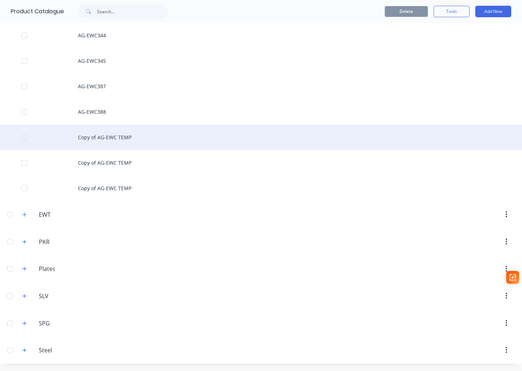
click at [119, 137] on div "Copy of AG-EWC TEMP" at bounding box center [261, 137] width 522 height 25
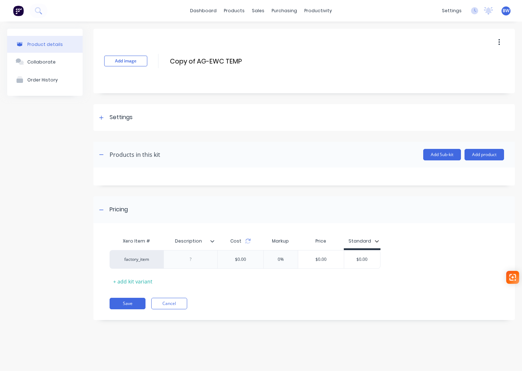
drag, startPoint x: 197, startPoint y: 61, endPoint x: 160, endPoint y: 61, distance: 37.0
click at [160, 61] on div "Add image Copy of AG-EWC TEMP Copy of AG-EWC TEMP Enter kit name" at bounding box center [303, 61] width 421 height 65
drag, startPoint x: 228, startPoint y: 61, endPoint x: 197, endPoint y: 62, distance: 30.5
click at [197, 62] on input "AG-EWC TEMP" at bounding box center [232, 61] width 127 height 10
type input "AG-EWC035"
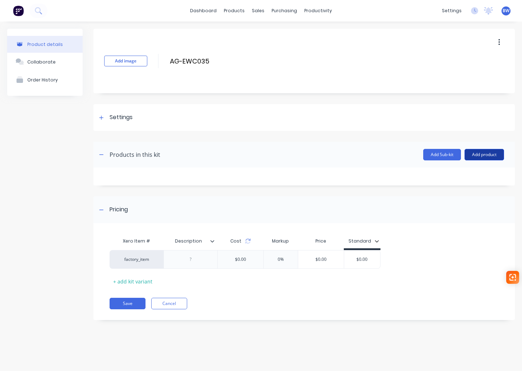
click at [480, 155] on button "Add product" at bounding box center [483, 154] width 39 height 11
click at [467, 175] on div "Product catalogue" at bounding box center [469, 173] width 55 height 10
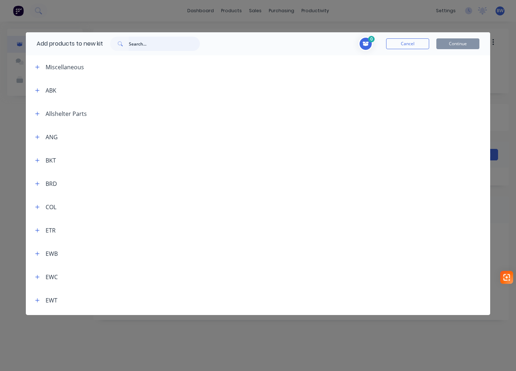
click at [153, 48] on input "text" at bounding box center [164, 44] width 71 height 14
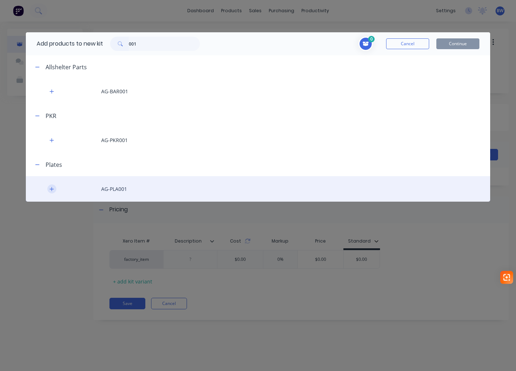
click at [49, 187] on button "button" at bounding box center [51, 189] width 9 height 9
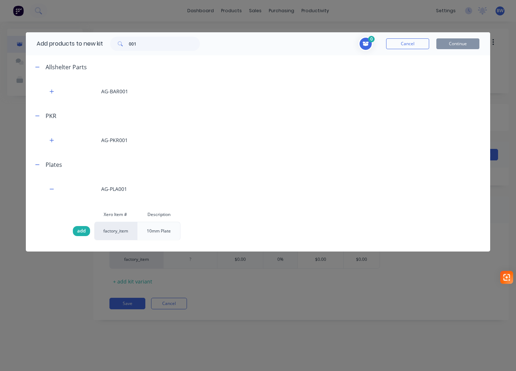
drag, startPoint x: 78, startPoint y: 232, endPoint x: 79, endPoint y: 228, distance: 4.2
click at [78, 231] on span "add" at bounding box center [81, 231] width 9 height 7
drag, startPoint x: 136, startPoint y: 46, endPoint x: 118, endPoint y: 47, distance: 18.3
click at [118, 46] on div "001" at bounding box center [155, 44] width 90 height 14
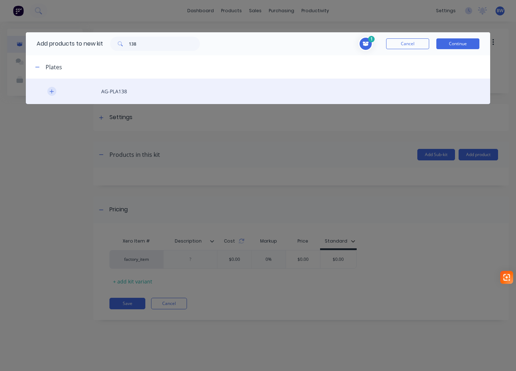
click at [52, 89] on icon "button" at bounding box center [52, 91] width 4 height 5
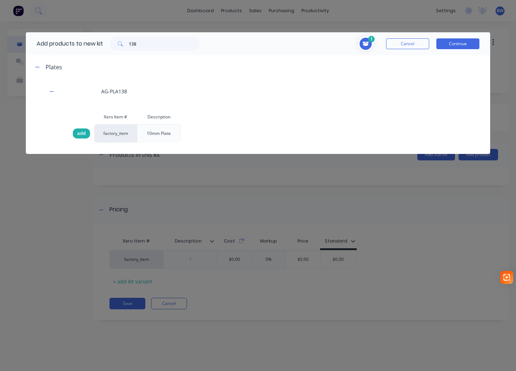
click at [78, 134] on span "add" at bounding box center [81, 133] width 9 height 7
drag, startPoint x: 139, startPoint y: 45, endPoint x: 115, endPoint y: 46, distance: 24.1
click at [116, 46] on div "138" at bounding box center [155, 44] width 90 height 14
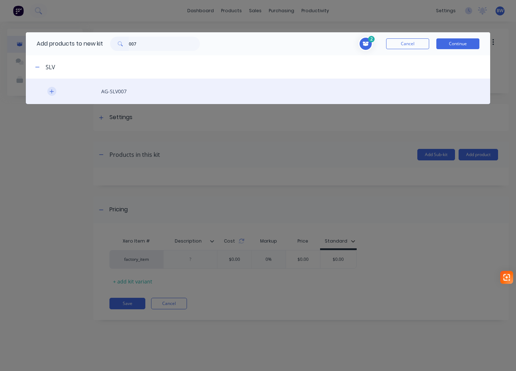
click at [51, 94] on icon "button" at bounding box center [52, 91] width 4 height 5
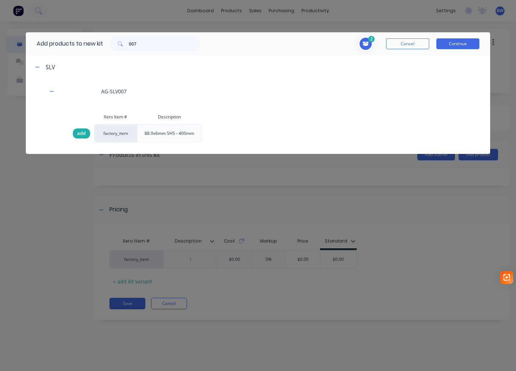
click at [87, 132] on div "add" at bounding box center [81, 134] width 17 height 10
drag, startPoint x: 141, startPoint y: 42, endPoint x: 109, endPoint y: 47, distance: 32.6
click at [110, 47] on div "007" at bounding box center [155, 44] width 104 height 14
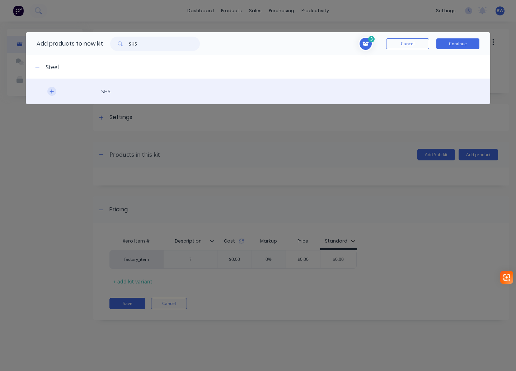
type input "SHS"
click at [55, 93] on button "button" at bounding box center [51, 91] width 9 height 9
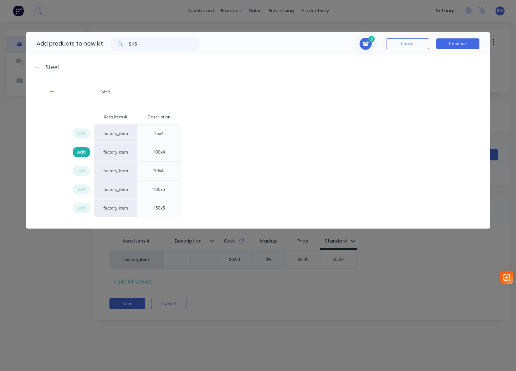
click at [73, 154] on div "add" at bounding box center [81, 152] width 17 height 10
click at [473, 42] on button "Continue" at bounding box center [458, 43] width 43 height 11
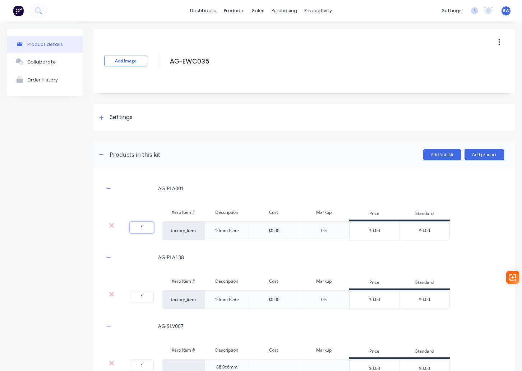
drag, startPoint x: 149, startPoint y: 228, endPoint x: 134, endPoint y: 229, distance: 14.4
click at [134, 229] on input "1" at bounding box center [142, 227] width 24 height 11
type input "2"
click at [111, 190] on button "button" at bounding box center [108, 188] width 9 height 9
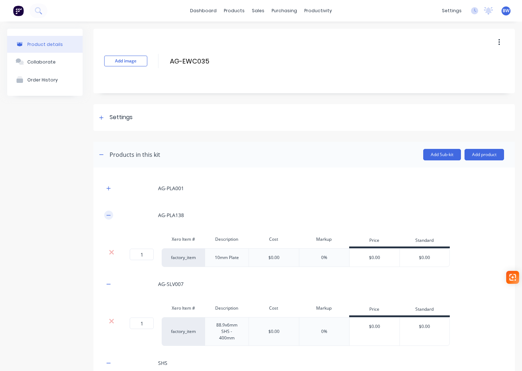
click at [106, 216] on button "button" at bounding box center [108, 215] width 9 height 9
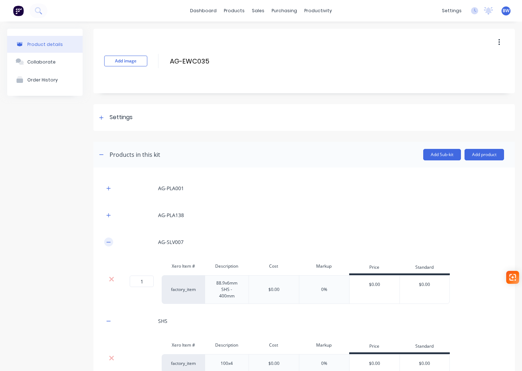
click at [109, 242] on icon "button" at bounding box center [109, 242] width 4 height 0
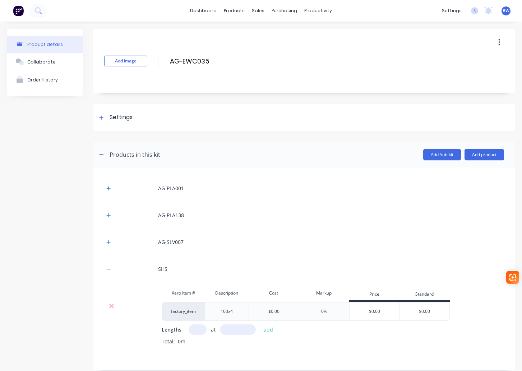
click at [198, 330] on input "text" at bounding box center [197, 330] width 18 height 10
type input "1"
type input "4000"
click at [270, 332] on button "add" at bounding box center [268, 330] width 17 height 10
click at [109, 269] on icon "button" at bounding box center [109, 269] width 4 height 0
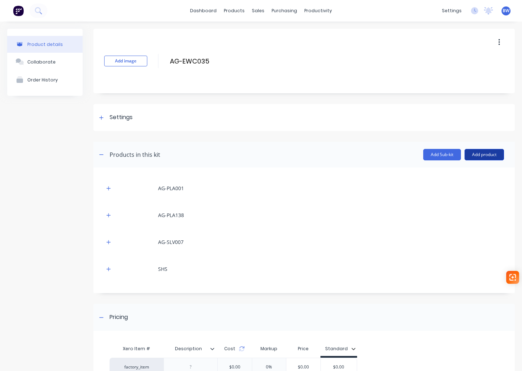
click at [485, 159] on button "Add product" at bounding box center [483, 154] width 39 height 11
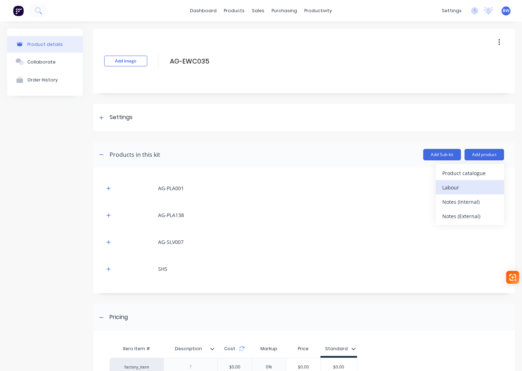
click at [471, 186] on div "Labour" at bounding box center [469, 187] width 55 height 10
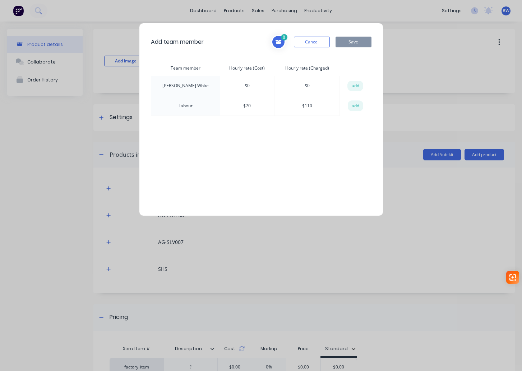
drag, startPoint x: 349, startPoint y: 107, endPoint x: 354, endPoint y: 75, distance: 32.8
click at [350, 104] on button "add" at bounding box center [356, 106] width 16 height 11
click at [356, 45] on button "Save" at bounding box center [353, 42] width 36 height 11
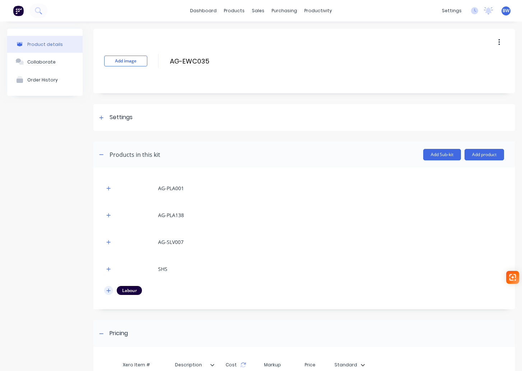
click at [108, 290] on icon "button" at bounding box center [108, 290] width 4 height 5
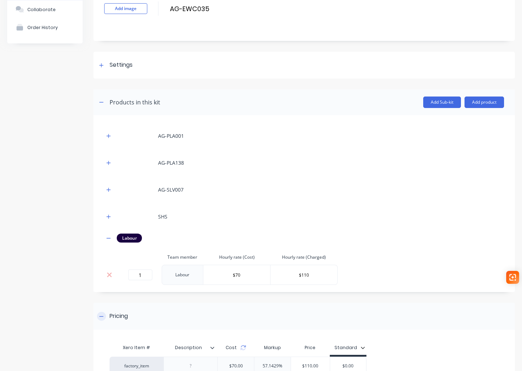
scroll to position [72, 0]
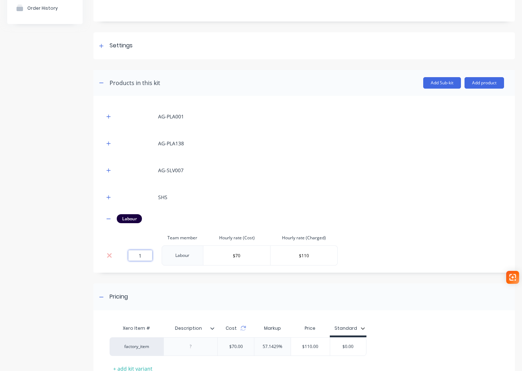
click at [142, 255] on input "1" at bounding box center [140, 255] width 24 height 11
type input "2.07"
click at [367, 348] on input "$0.00" at bounding box center [359, 347] width 36 height 6
drag, startPoint x: 367, startPoint y: 348, endPoint x: 327, endPoint y: 347, distance: 40.6
click at [333, 349] on div "factory_item $144.90 57.1429% $227.70 $0.00 $0.00" at bounding box center [243, 346] width 268 height 19
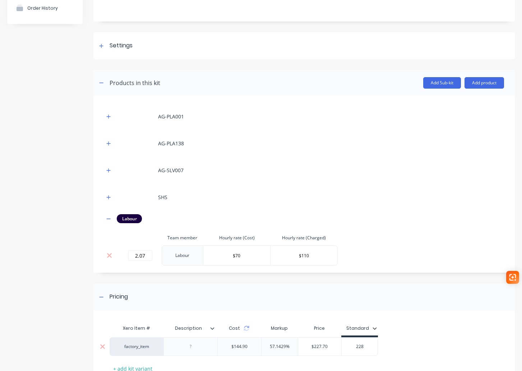
type input "228"
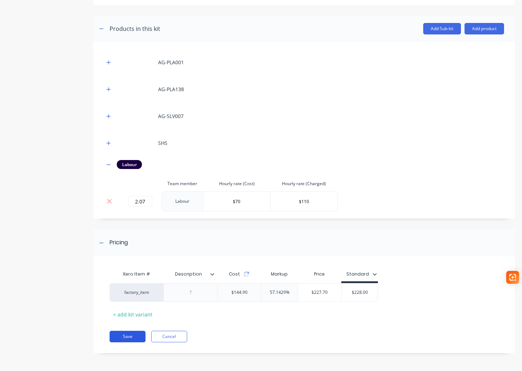
click at [127, 334] on button "Save" at bounding box center [127, 336] width 36 height 11
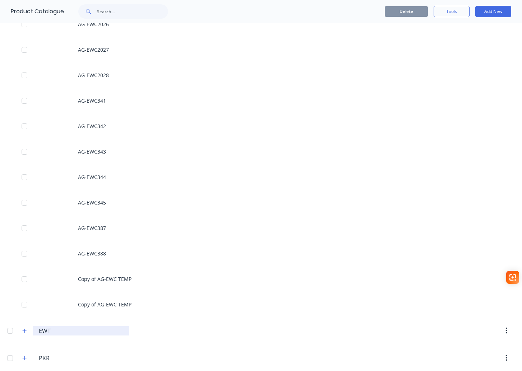
scroll to position [574, 0]
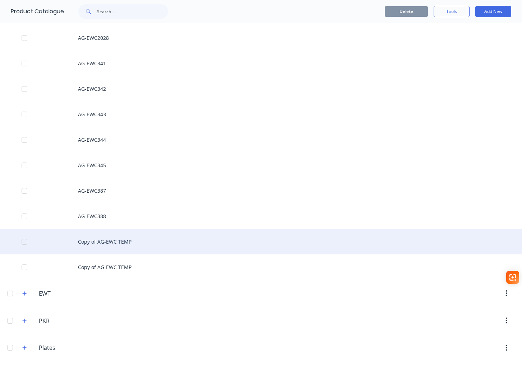
click at [113, 236] on div "Copy of AG-EWC TEMP" at bounding box center [261, 241] width 522 height 25
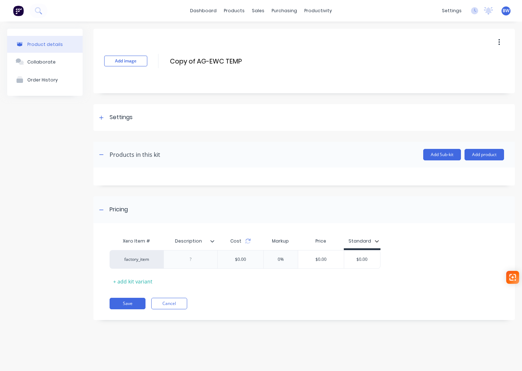
drag, startPoint x: 197, startPoint y: 59, endPoint x: 162, endPoint y: 60, distance: 34.8
click at [162, 60] on div "Add image Copy of AG-EWC TEMP Copy of AG-EWC TEMP Enter kit name" at bounding box center [303, 61] width 421 height 65
drag, startPoint x: 221, startPoint y: 58, endPoint x: 195, endPoint y: 58, distance: 25.5
click at [195, 58] on input "AG-EWC TEMP" at bounding box center [232, 61] width 127 height 10
type input "AG-EWC1310"
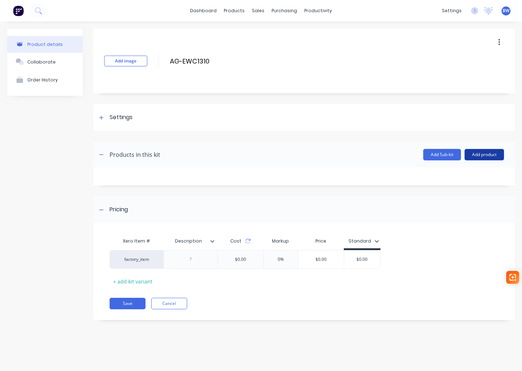
click at [479, 156] on button "Add product" at bounding box center [483, 154] width 39 height 11
click at [452, 175] on div "Product catalogue" at bounding box center [469, 173] width 55 height 10
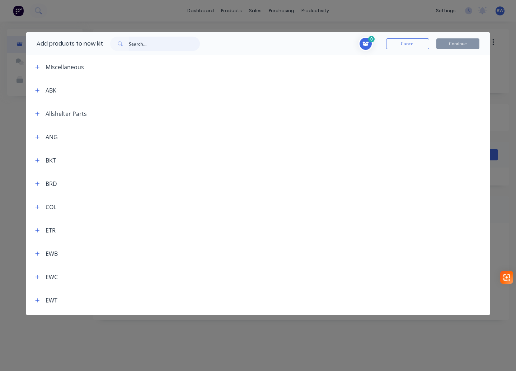
click at [147, 47] on input "text" at bounding box center [164, 44] width 71 height 14
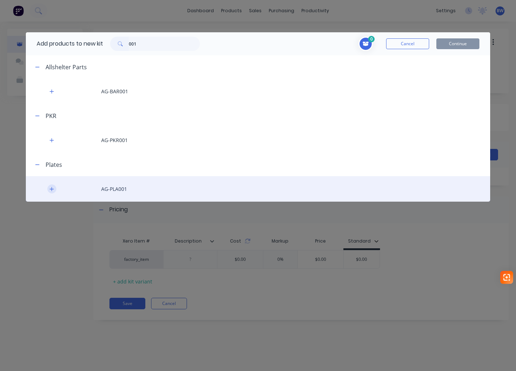
click at [53, 190] on icon "button" at bounding box center [52, 189] width 4 height 5
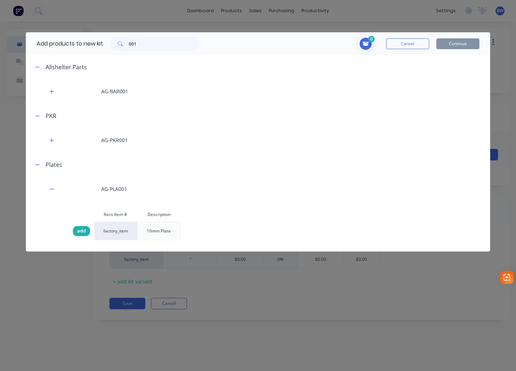
click at [79, 233] on span "add" at bounding box center [81, 231] width 9 height 7
drag, startPoint x: 139, startPoint y: 46, endPoint x: 120, endPoint y: 46, distance: 19.0
click at [120, 46] on div "001" at bounding box center [155, 44] width 90 height 14
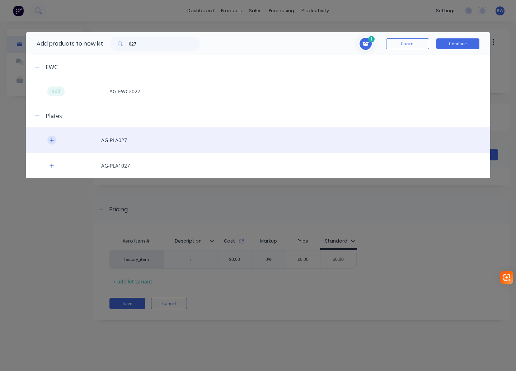
click at [49, 140] on button "button" at bounding box center [51, 140] width 9 height 9
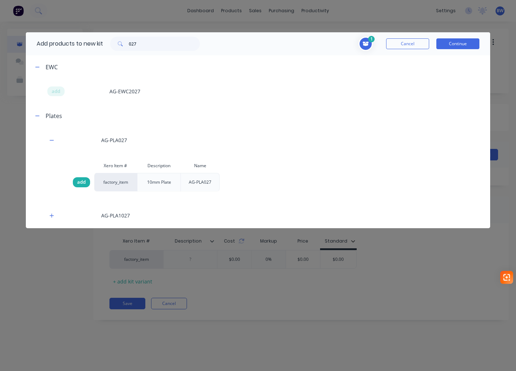
click at [82, 183] on span "add" at bounding box center [81, 182] width 9 height 7
drag, startPoint x: 147, startPoint y: 44, endPoint x: 96, endPoint y: 47, distance: 50.7
click at [96, 47] on div "Add products to new kit 027" at bounding box center [116, 43] width 181 height 23
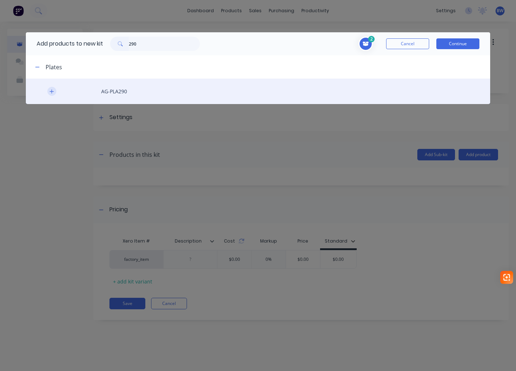
click at [53, 92] on icon "button" at bounding box center [52, 91] width 4 height 5
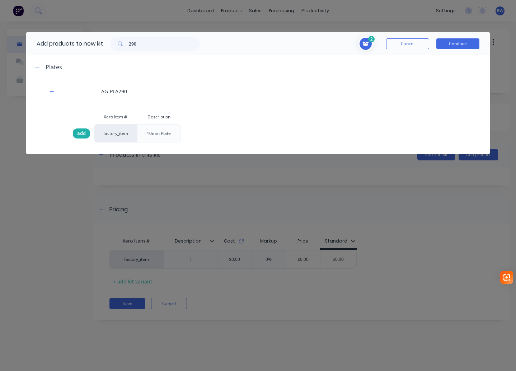
click at [81, 130] on span "add" at bounding box center [81, 133] width 9 height 7
drag, startPoint x: 143, startPoint y: 44, endPoint x: 107, endPoint y: 47, distance: 36.4
click at [111, 47] on div "290" at bounding box center [155, 44] width 104 height 14
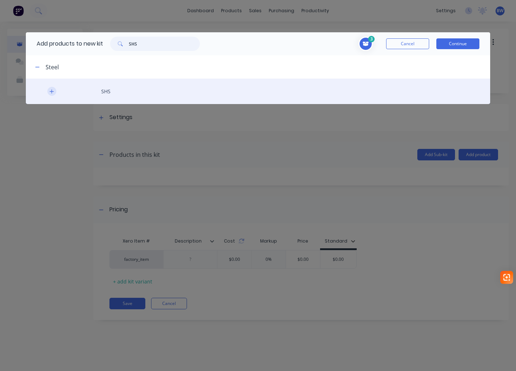
type input "SHS"
click at [54, 90] on button "button" at bounding box center [51, 91] width 9 height 9
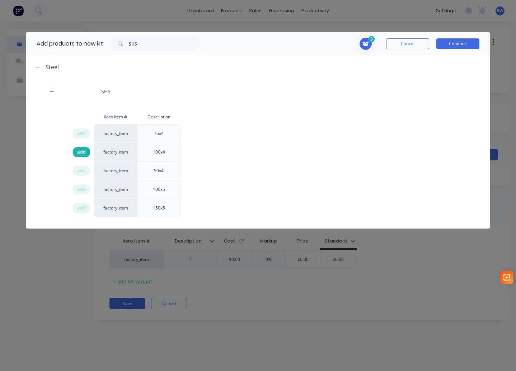
click at [81, 152] on span "add" at bounding box center [81, 152] width 9 height 7
click at [453, 42] on button "Continue" at bounding box center [458, 43] width 43 height 11
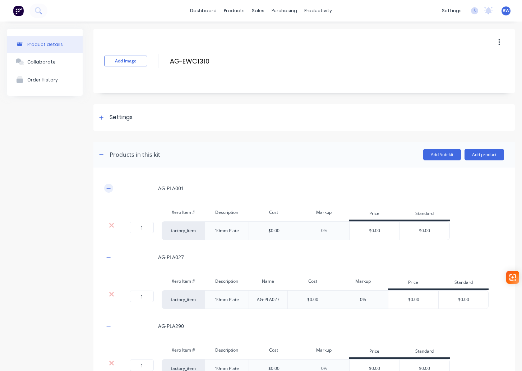
click at [106, 186] on button "button" at bounding box center [108, 188] width 9 height 9
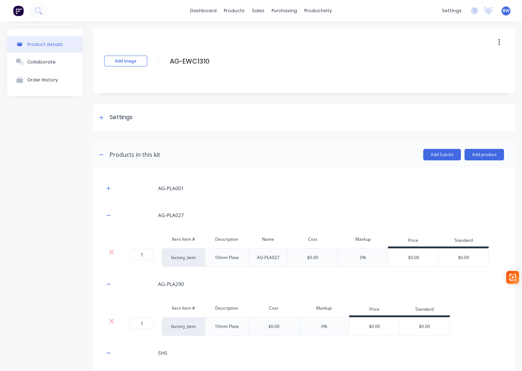
click at [107, 220] on div "AG-PLA027" at bounding box center [304, 215] width 400 height 20
click at [111, 215] on icon "button" at bounding box center [108, 215] width 4 height 5
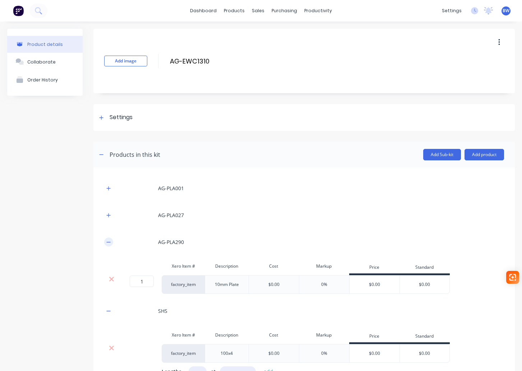
click at [107, 240] on icon "button" at bounding box center [108, 242] width 4 height 5
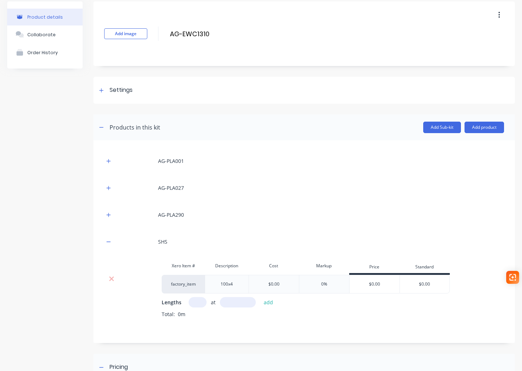
scroll to position [72, 0]
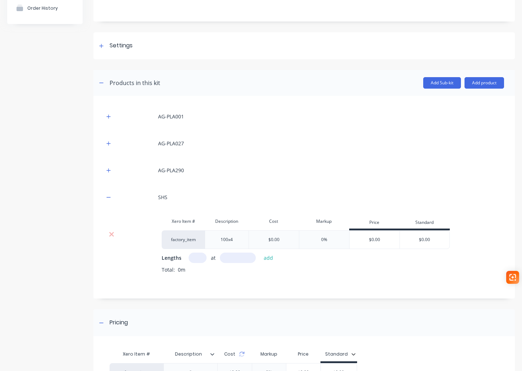
click at [195, 256] on input "text" at bounding box center [197, 258] width 18 height 10
type input "1"
type input "4100"
click at [269, 257] on button "add" at bounding box center [268, 258] width 17 height 10
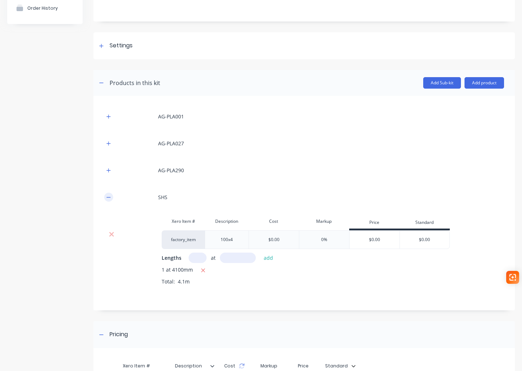
click at [112, 198] on button "button" at bounding box center [108, 197] width 9 height 9
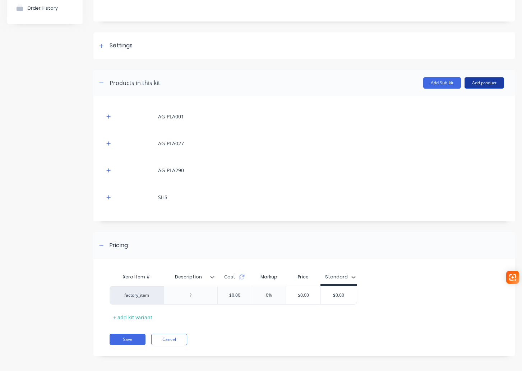
click at [488, 82] on button "Add product" at bounding box center [483, 82] width 39 height 11
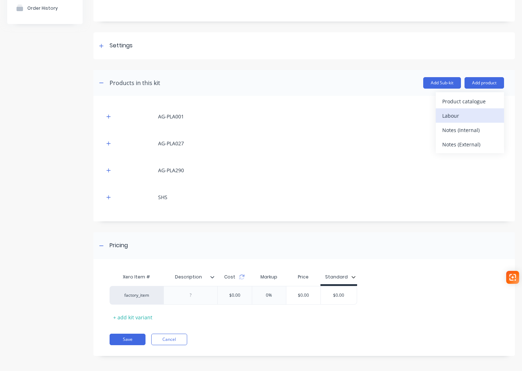
click at [464, 112] on div "Labour" at bounding box center [469, 116] width 55 height 10
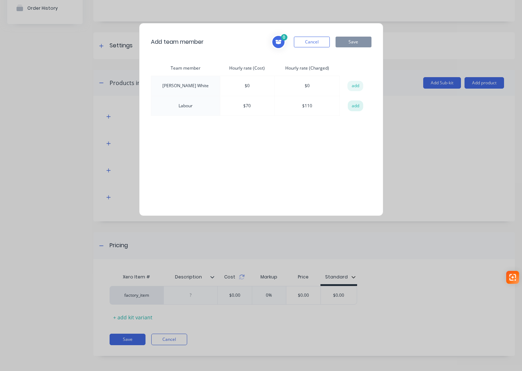
click at [356, 105] on button "add" at bounding box center [356, 106] width 16 height 11
click at [367, 44] on button "Save" at bounding box center [353, 42] width 36 height 11
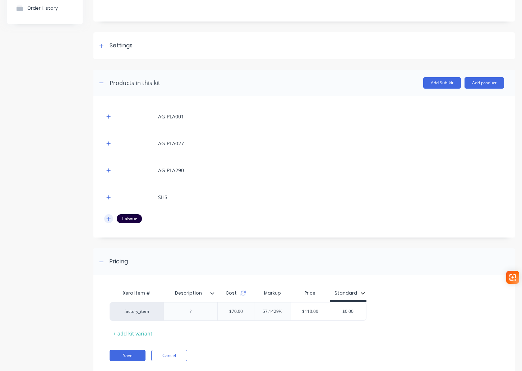
click at [109, 219] on icon "button" at bounding box center [109, 219] width 4 height 4
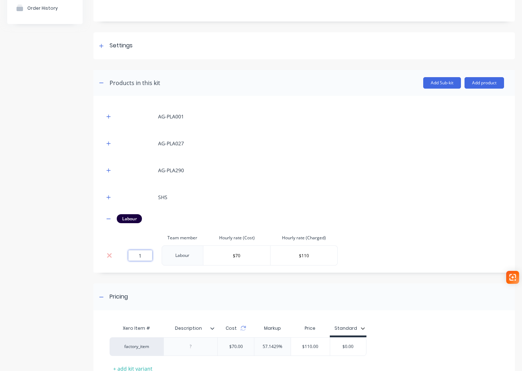
click at [149, 254] on input "1" at bounding box center [140, 255] width 24 height 11
type input "1.3"
click at [341, 341] on div "$0.00" at bounding box center [348, 347] width 36 height 18
drag, startPoint x: 341, startPoint y: 346, endPoint x: 373, endPoint y: 346, distance: 32.0
click at [373, 346] on div "factory_item $91.00 57.1429% $143.00 $0.00 $0.00" at bounding box center [301, 346] width 384 height 19
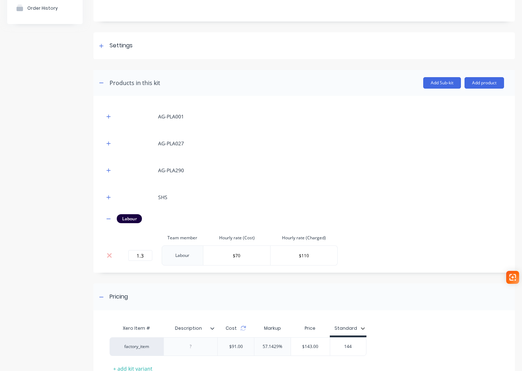
type input "144"
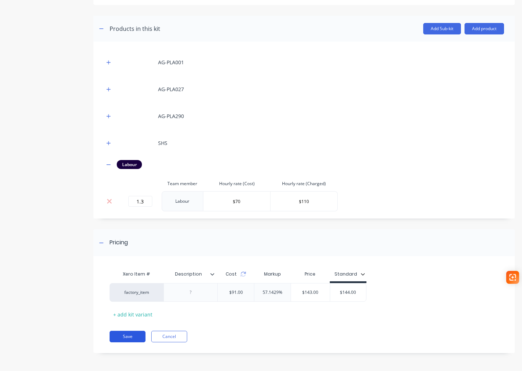
click at [122, 331] on button "Save" at bounding box center [127, 336] width 36 height 11
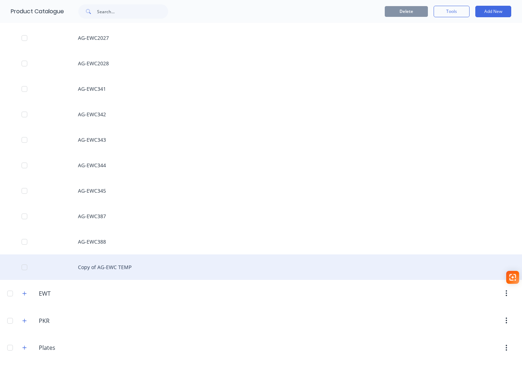
scroll to position [646, 0]
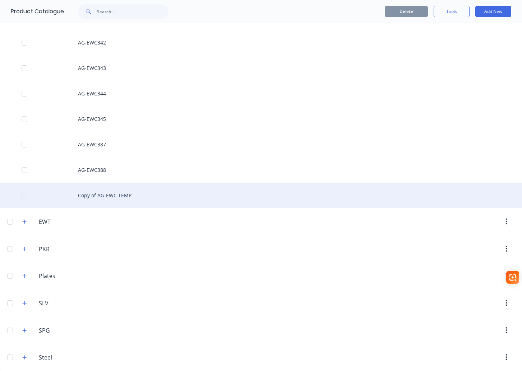
click at [118, 194] on div "Copy of AG-EWC TEMP" at bounding box center [261, 195] width 522 height 25
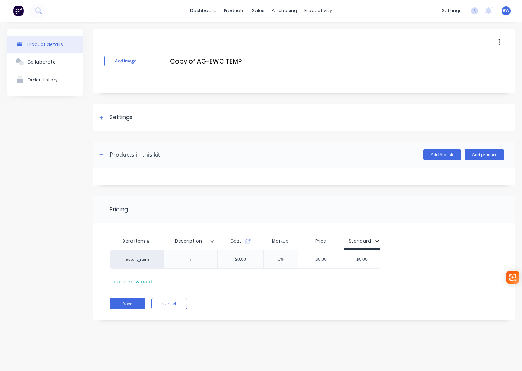
drag, startPoint x: 198, startPoint y: 62, endPoint x: 162, endPoint y: 65, distance: 36.0
click at [162, 65] on div "Add image Copy of AG-EWC TEMP Copy of AG-EWC TEMP Enter kit name" at bounding box center [303, 61] width 421 height 65
drag, startPoint x: 224, startPoint y: 60, endPoint x: 195, endPoint y: 62, distance: 29.6
click at [195, 62] on input "AG-EWC TEMP" at bounding box center [232, 61] width 127 height 10
type input "AG-EWC1311"
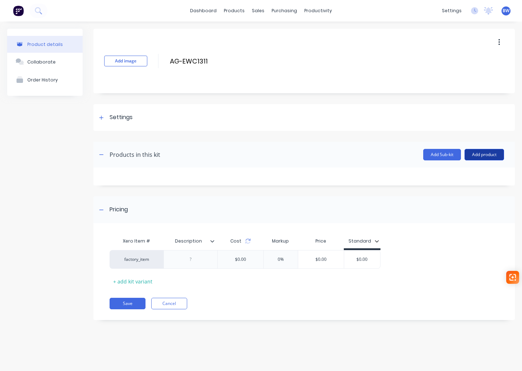
click at [484, 153] on button "Add product" at bounding box center [483, 154] width 39 height 11
click at [483, 173] on div "Product catalogue" at bounding box center [469, 173] width 55 height 10
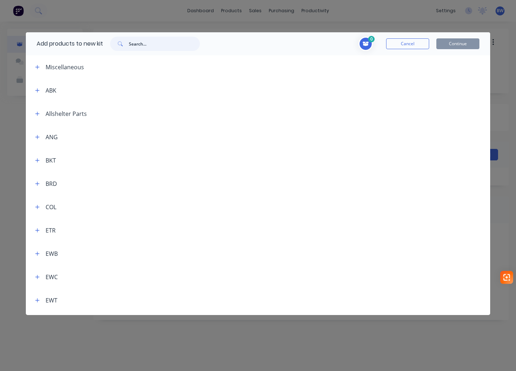
click at [154, 45] on input "text" at bounding box center [164, 44] width 71 height 14
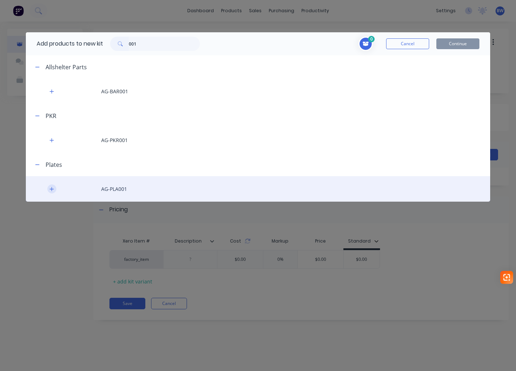
click at [50, 193] on button "button" at bounding box center [51, 189] width 9 height 9
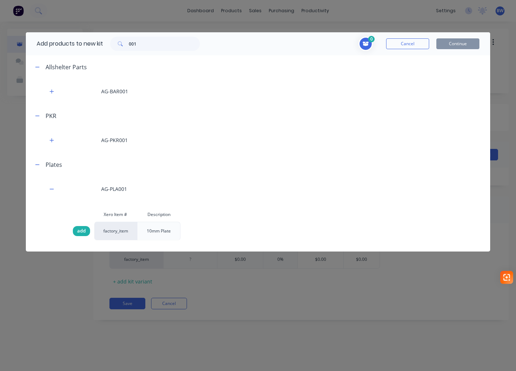
click at [83, 230] on span "add" at bounding box center [81, 231] width 9 height 7
drag, startPoint x: 137, startPoint y: 45, endPoint x: 103, endPoint y: 45, distance: 34.5
click at [103, 45] on div "Add products to new kit 001" at bounding box center [116, 43] width 181 height 23
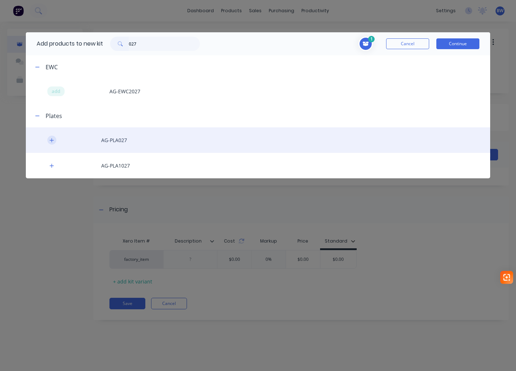
click at [51, 143] on icon "button" at bounding box center [52, 140] width 4 height 5
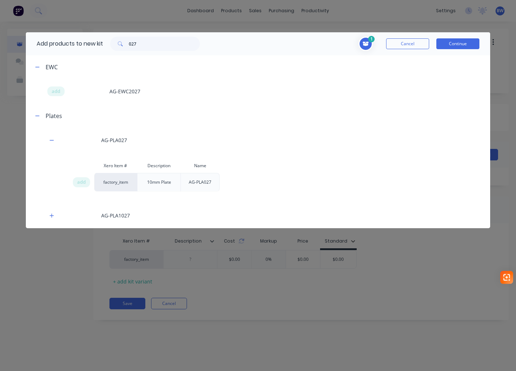
drag, startPoint x: 77, startPoint y: 182, endPoint x: 81, endPoint y: 176, distance: 7.8
click at [77, 182] on span "add" at bounding box center [81, 182] width 9 height 7
drag, startPoint x: 149, startPoint y: 45, endPoint x: 112, endPoint y: 47, distance: 37.1
click at [112, 47] on div "027" at bounding box center [155, 44] width 90 height 14
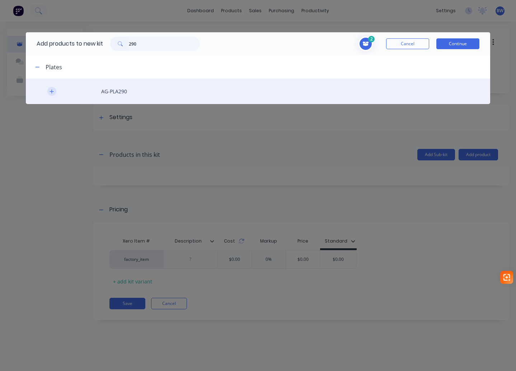
click at [49, 92] on button "button" at bounding box center [51, 91] width 9 height 9
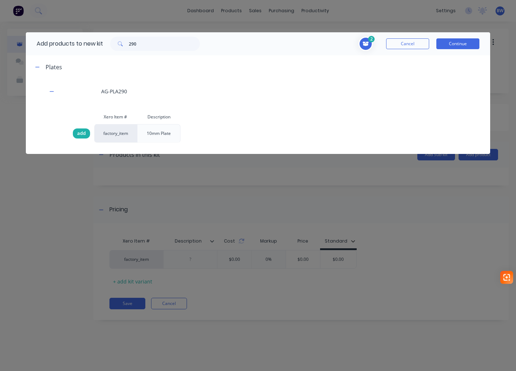
click at [83, 132] on span "add" at bounding box center [81, 133] width 9 height 7
drag, startPoint x: 140, startPoint y: 45, endPoint x: 121, endPoint y: 45, distance: 18.3
click at [122, 45] on div "290" at bounding box center [155, 44] width 90 height 14
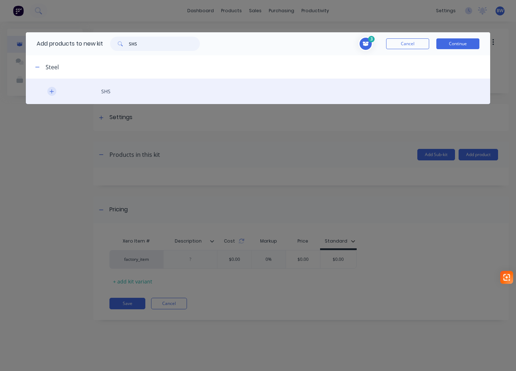
type input "SHS"
click at [49, 93] on button "button" at bounding box center [51, 91] width 9 height 9
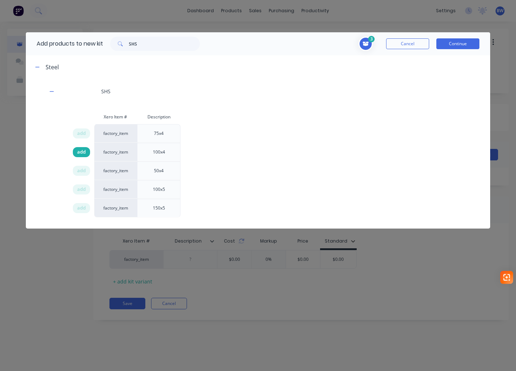
click at [84, 153] on span "add" at bounding box center [81, 152] width 9 height 7
click at [459, 42] on button "Continue" at bounding box center [458, 43] width 43 height 11
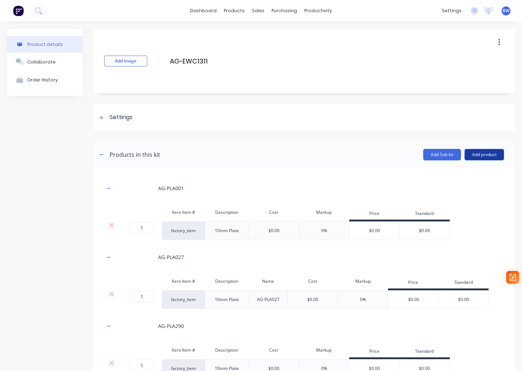
click at [481, 154] on button "Add product" at bounding box center [483, 154] width 39 height 11
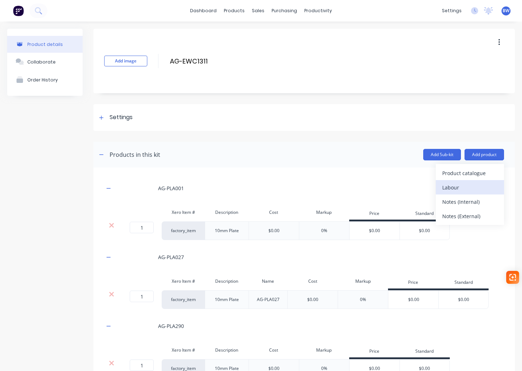
click at [461, 191] on div "Labour" at bounding box center [469, 187] width 55 height 10
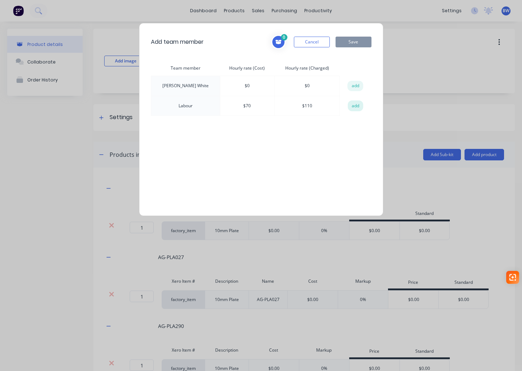
click at [356, 107] on button "add" at bounding box center [356, 106] width 16 height 11
click at [354, 45] on button "Save" at bounding box center [353, 42] width 36 height 11
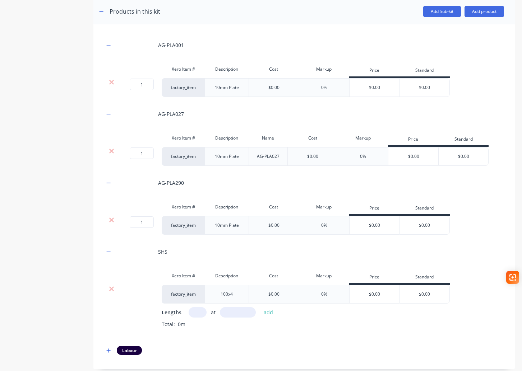
scroll to position [144, 0]
click at [109, 43] on icon "button" at bounding box center [108, 44] width 4 height 5
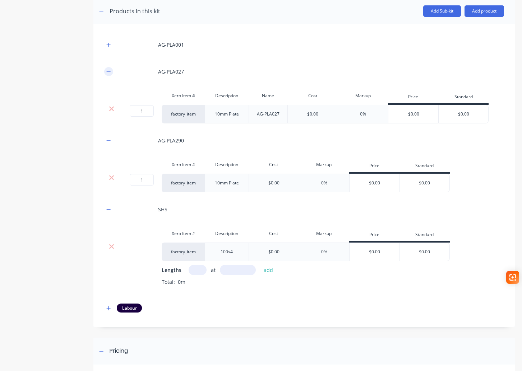
click at [109, 71] on icon "button" at bounding box center [109, 71] width 4 height 0
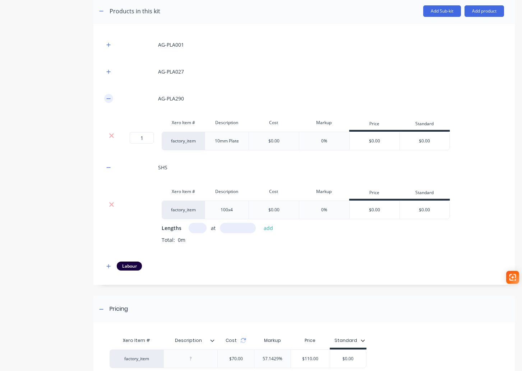
click at [108, 96] on icon "button" at bounding box center [108, 98] width 4 height 5
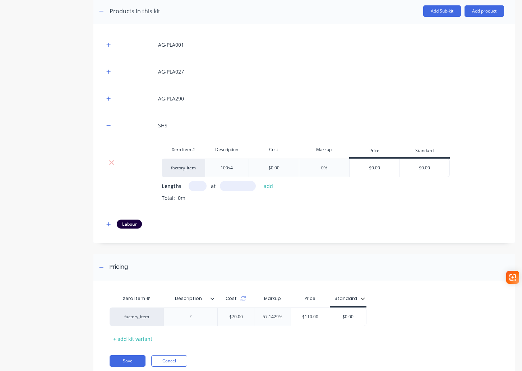
click at [199, 189] on input "text" at bounding box center [197, 186] width 18 height 10
type input "1"
type input "4100"
click at [265, 189] on button "add" at bounding box center [268, 186] width 17 height 10
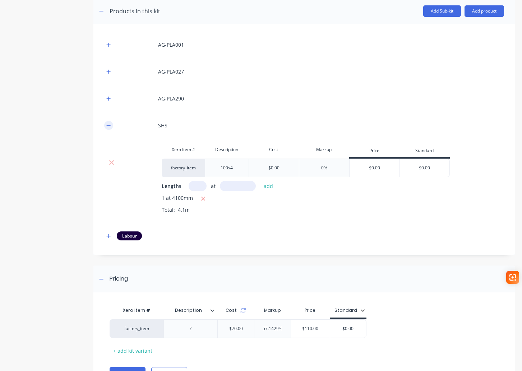
click at [108, 127] on icon "button" at bounding box center [108, 125] width 4 height 5
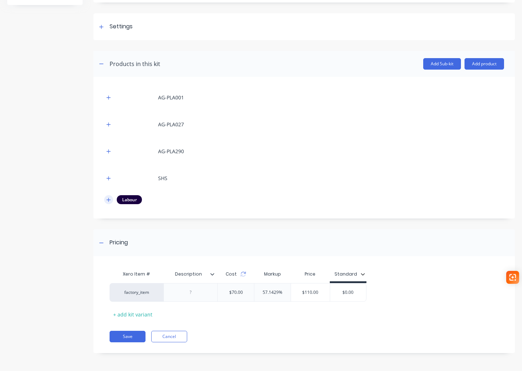
click at [107, 199] on icon "button" at bounding box center [108, 199] width 4 height 5
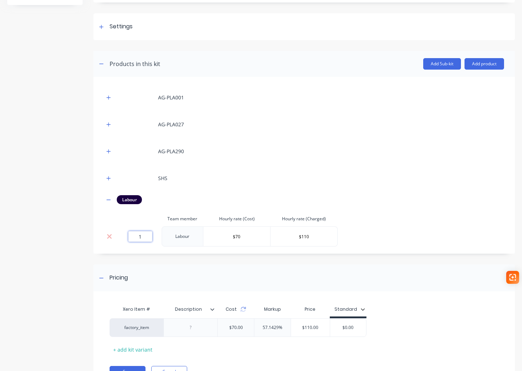
click at [146, 235] on input "1" at bounding box center [140, 236] width 24 height 11
type input "1.3"
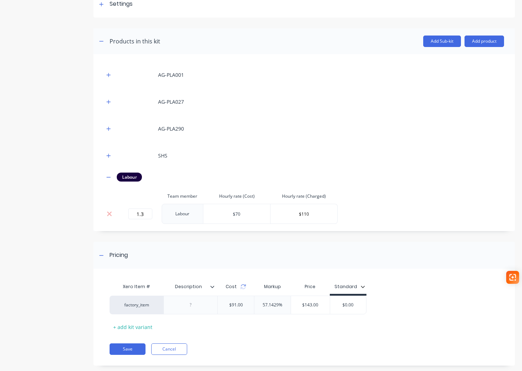
scroll to position [126, 0]
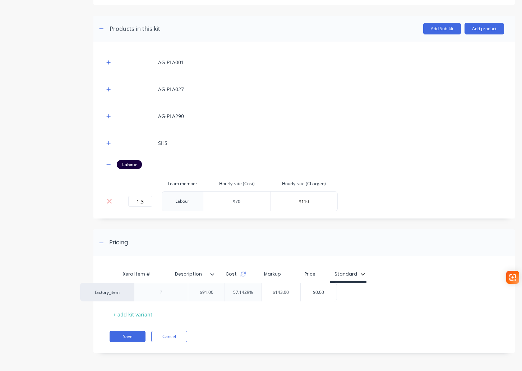
drag, startPoint x: 360, startPoint y: 297, endPoint x: 329, endPoint y: 295, distance: 31.3
click at [329, 295] on div "factory_item $91.00 57.1429% $143.00 $0.00" at bounding box center [301, 292] width 384 height 19
click at [352, 294] on input "$0.00" at bounding box center [348, 292] width 36 height 6
click at [337, 293] on input "$0.00" at bounding box center [348, 292] width 36 height 6
type input "144.00"
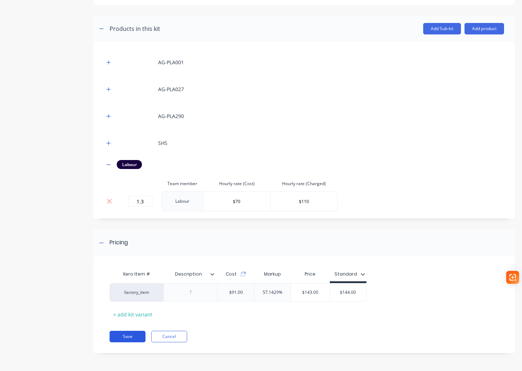
click at [132, 338] on button "Save" at bounding box center [127, 336] width 36 height 11
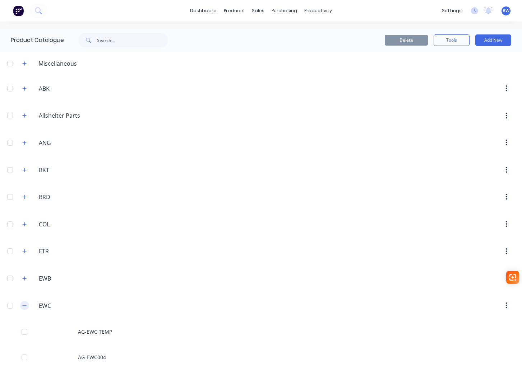
click at [27, 303] on button "button" at bounding box center [24, 305] width 9 height 9
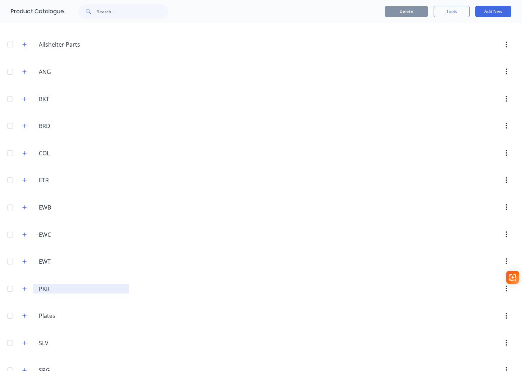
scroll to position [72, 0]
click at [24, 262] on icon "button" at bounding box center [25, 261] width 4 height 4
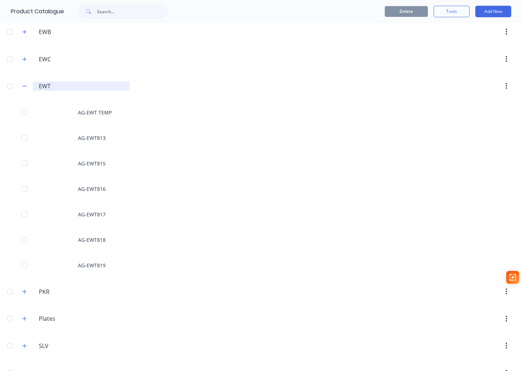
scroll to position [251, 0]
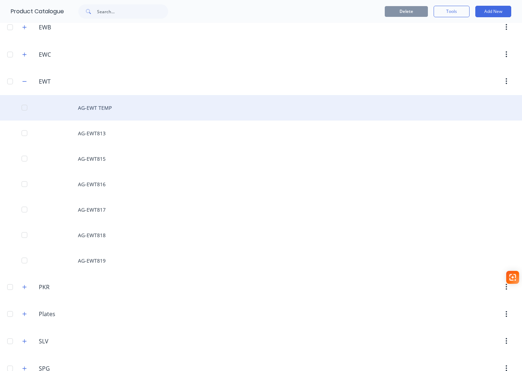
click at [102, 108] on div "AG-EWT TEMP" at bounding box center [261, 107] width 522 height 25
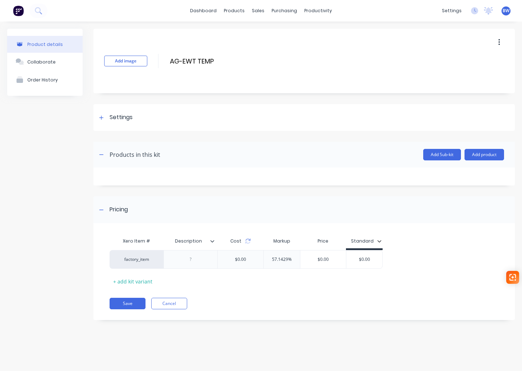
click at [499, 42] on icon "button" at bounding box center [498, 42] width 1 height 6
click at [454, 62] on span "Duplicate" at bounding box center [473, 61] width 54 height 8
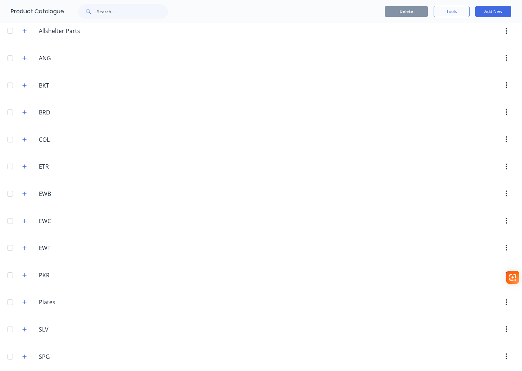
scroll to position [108, 0]
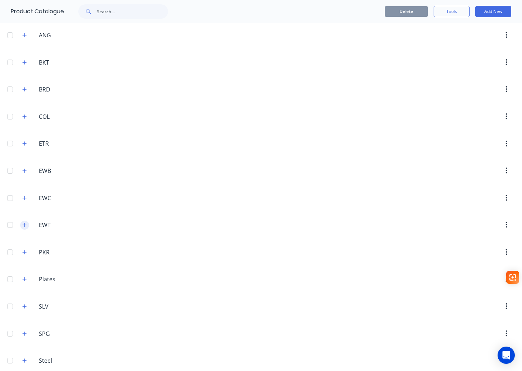
click at [24, 227] on icon "button" at bounding box center [25, 225] width 4 height 4
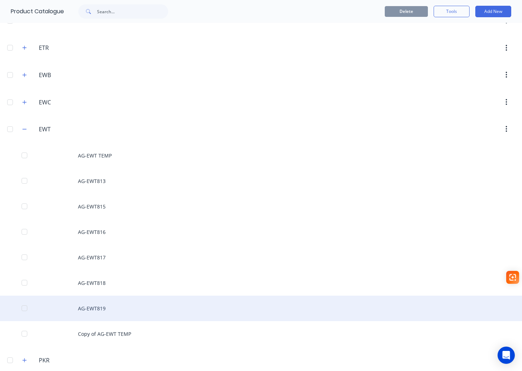
scroll to position [322, 0]
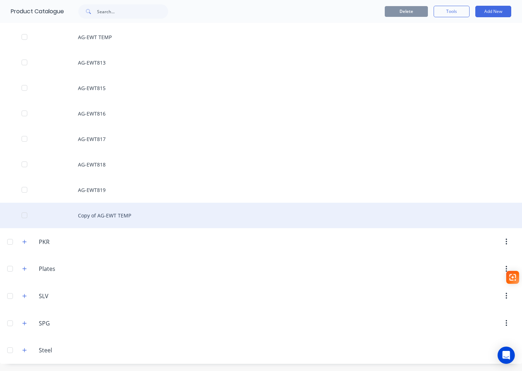
click at [114, 216] on div "Copy of AG-EWT TEMP" at bounding box center [261, 215] width 522 height 25
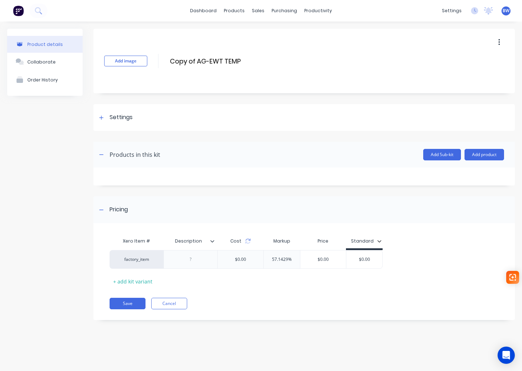
drag, startPoint x: 197, startPoint y: 61, endPoint x: 161, endPoint y: 60, distance: 36.6
click at [161, 60] on div "Add image Copy of AG-EWT TEMP Copy of AG-EWT TEMP Enter kit name" at bounding box center [303, 61] width 421 height 65
drag, startPoint x: 215, startPoint y: 60, endPoint x: 195, endPoint y: 60, distance: 20.5
click at [195, 60] on input "AG-EWT TEMP" at bounding box center [232, 61] width 127 height 10
type input "AG-EWT001"
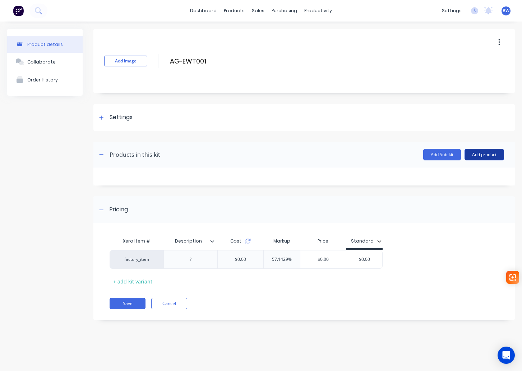
click at [486, 156] on button "Add product" at bounding box center [483, 154] width 39 height 11
click at [475, 176] on div "Product catalogue" at bounding box center [469, 173] width 55 height 10
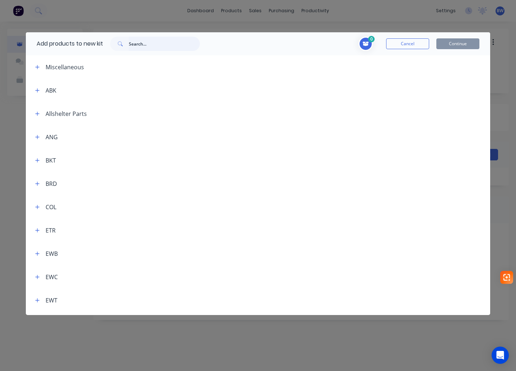
click at [170, 43] on input "text" at bounding box center [164, 44] width 71 height 14
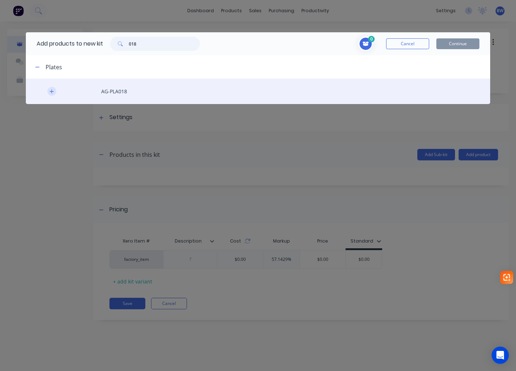
type input "018"
click at [50, 92] on icon "button" at bounding box center [52, 91] width 4 height 5
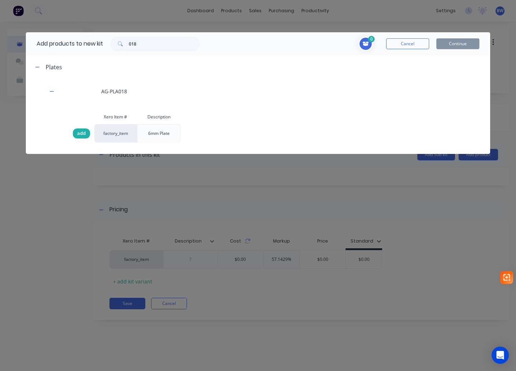
click at [81, 132] on span "add" at bounding box center [81, 133] width 9 height 7
click at [463, 41] on button "Continue" at bounding box center [458, 43] width 43 height 11
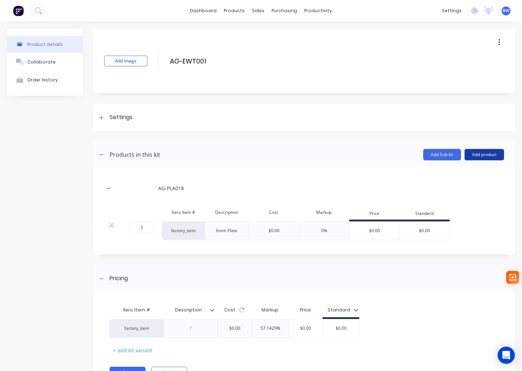
click at [475, 157] on button "Add product" at bounding box center [483, 154] width 39 height 11
click at [464, 172] on div "Product catalogue" at bounding box center [469, 173] width 55 height 10
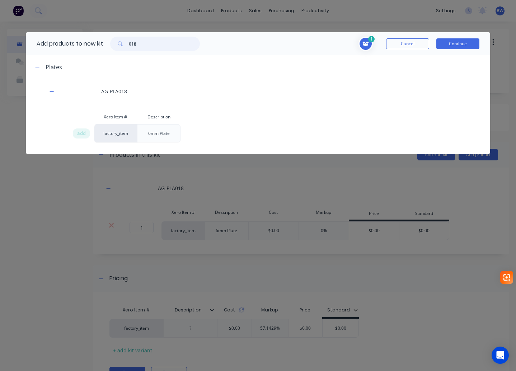
drag, startPoint x: 147, startPoint y: 41, endPoint x: 107, endPoint y: 44, distance: 39.9
click at [109, 43] on div "018" at bounding box center [155, 44] width 104 height 14
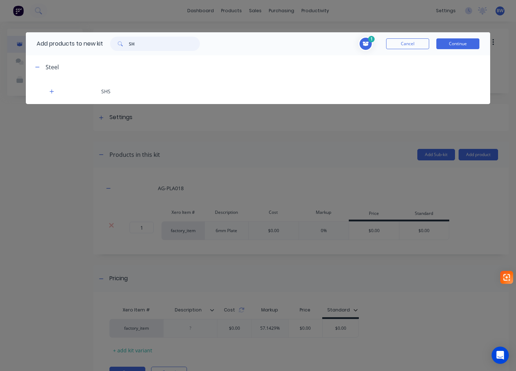
type input "S"
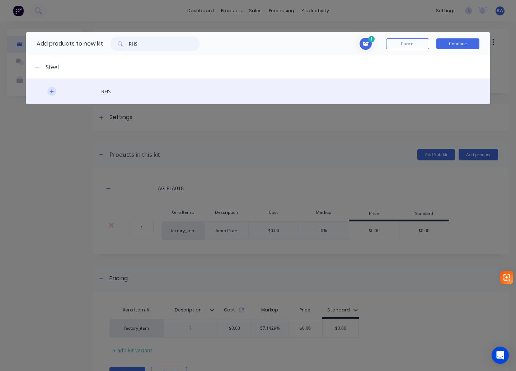
type input "RHS"
click at [49, 94] on button "button" at bounding box center [51, 91] width 9 height 9
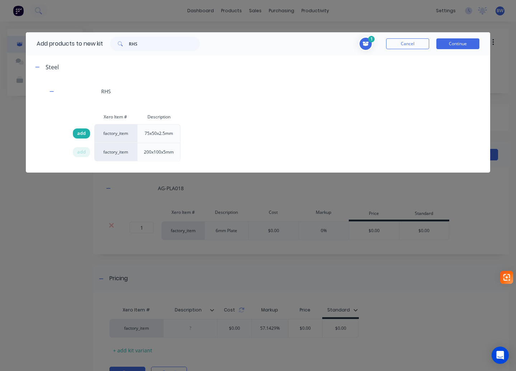
click at [79, 130] on span "add" at bounding box center [81, 133] width 9 height 7
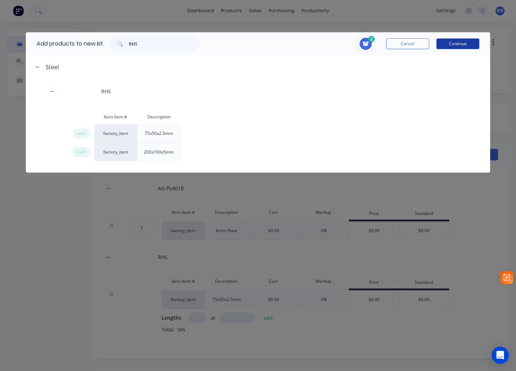
click at [458, 45] on button "Continue" at bounding box center [458, 43] width 43 height 11
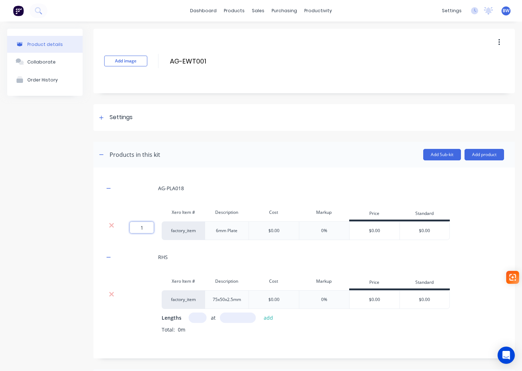
drag, startPoint x: 138, startPoint y: 229, endPoint x: 178, endPoint y: 229, distance: 40.2
click at [178, 229] on div "1 1 ? factory_item 6mm Plate $0.00 0% $0.00 $0.00" at bounding box center [276, 231] width 345 height 19
type input "2"
click at [110, 189] on icon "button" at bounding box center [108, 188] width 4 height 5
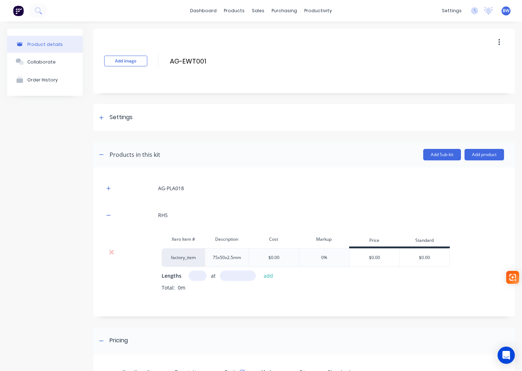
click at [197, 276] on input "text" at bounding box center [197, 276] width 18 height 10
type input "1"
type input "1850"
click at [267, 275] on button "add" at bounding box center [268, 276] width 17 height 10
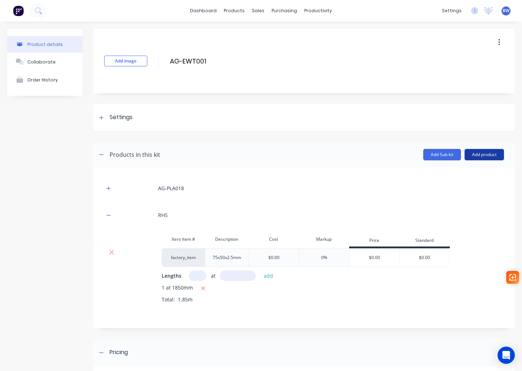
click at [484, 154] on button "Add product" at bounding box center [483, 154] width 39 height 11
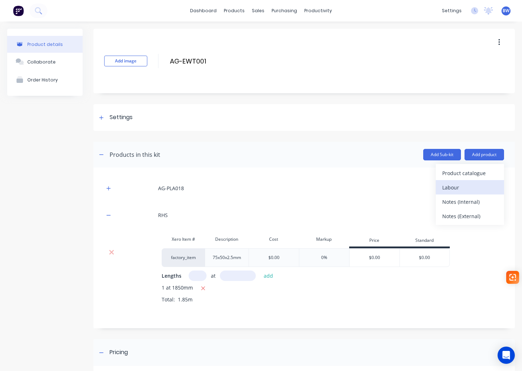
click at [459, 191] on div "Labour" at bounding box center [469, 187] width 55 height 10
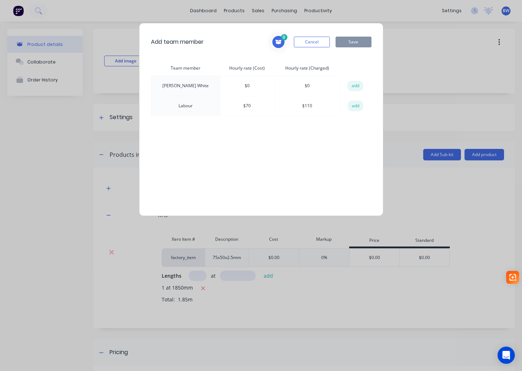
drag, startPoint x: 350, startPoint y: 106, endPoint x: 350, endPoint y: 73, distance: 32.3
click at [350, 105] on button "add" at bounding box center [356, 106] width 16 height 11
click at [354, 41] on button "Save" at bounding box center [353, 42] width 36 height 11
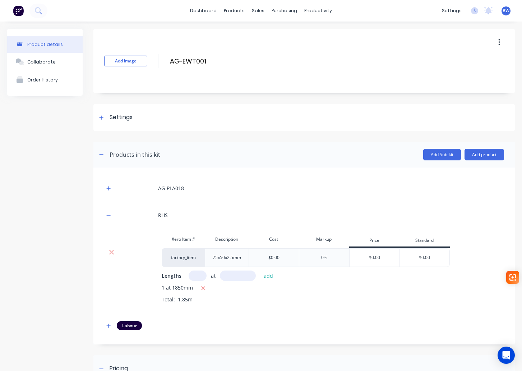
click at [102, 213] on div "AG-PLA018 RHS Xero Item # Description Cost Markup Price Standard factory_item 7…" at bounding box center [303, 256] width 421 height 177
click at [109, 215] on icon "button" at bounding box center [109, 215] width 4 height 0
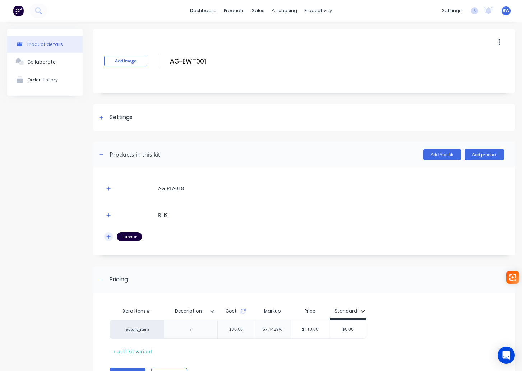
click at [111, 238] on icon "button" at bounding box center [108, 236] width 4 height 5
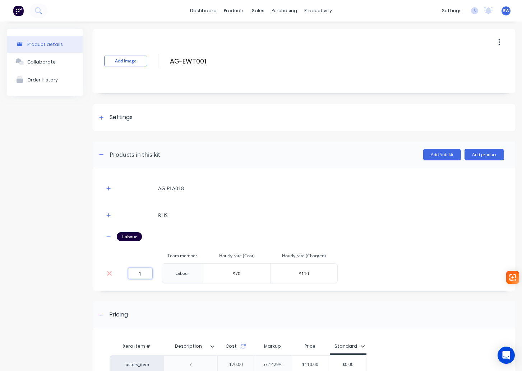
click at [143, 275] on input "1" at bounding box center [140, 273] width 24 height 11
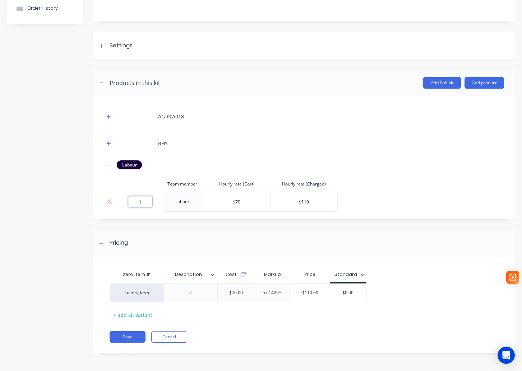
scroll to position [72, 0]
type input "1.14"
drag, startPoint x: 368, startPoint y: 290, endPoint x: 339, endPoint y: 292, distance: 29.5
click at [341, 292] on input "$0.00" at bounding box center [357, 292] width 36 height 6
type input "126"
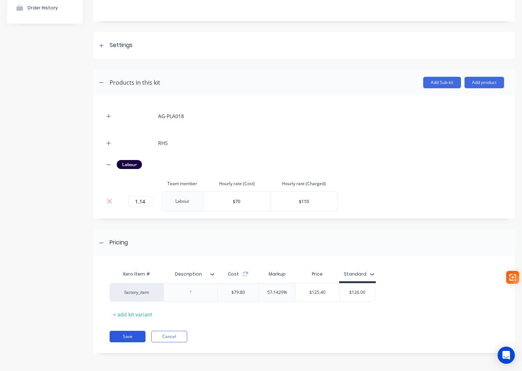
click at [133, 337] on button "Save" at bounding box center [127, 336] width 36 height 11
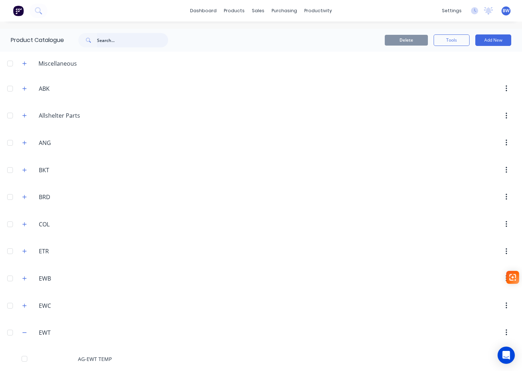
click at [121, 41] on input "text" at bounding box center [132, 40] width 71 height 14
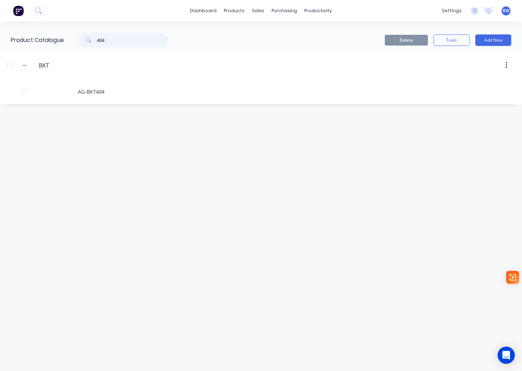
drag, startPoint x: 108, startPoint y: 43, endPoint x: 90, endPoint y: 42, distance: 18.7
click at [90, 42] on div "404" at bounding box center [123, 40] width 90 height 14
drag, startPoint x: 107, startPoint y: 39, endPoint x: 92, endPoint y: 39, distance: 14.7
click at [92, 39] on div "681" at bounding box center [123, 40] width 90 height 14
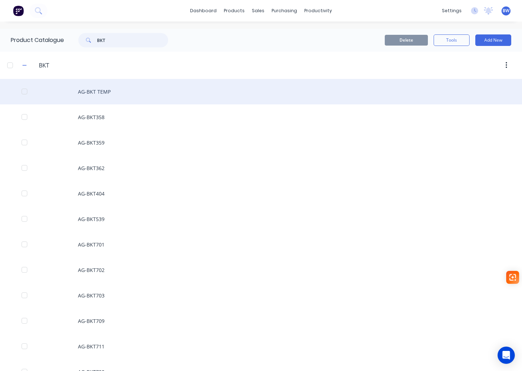
type input "BKT"
click at [104, 92] on div "AG-BKT TEMP" at bounding box center [261, 91] width 522 height 25
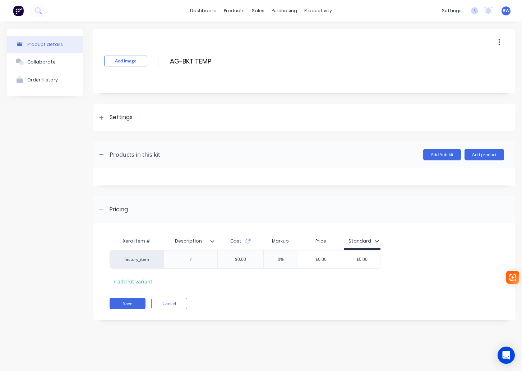
drag, startPoint x: 497, startPoint y: 41, endPoint x: 492, endPoint y: 48, distance: 8.7
click at [497, 41] on button "button" at bounding box center [498, 42] width 17 height 13
click at [476, 62] on span "Duplicate" at bounding box center [473, 61] width 54 height 8
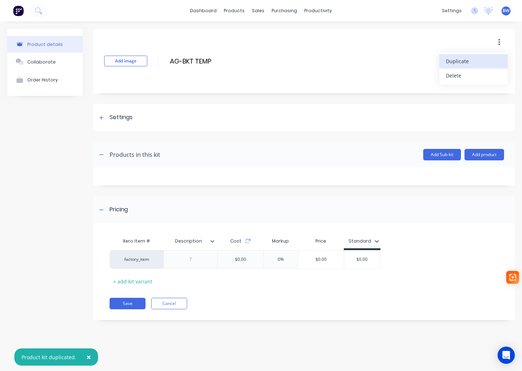
click at [476, 62] on span "Duplicate" at bounding box center [473, 61] width 54 height 8
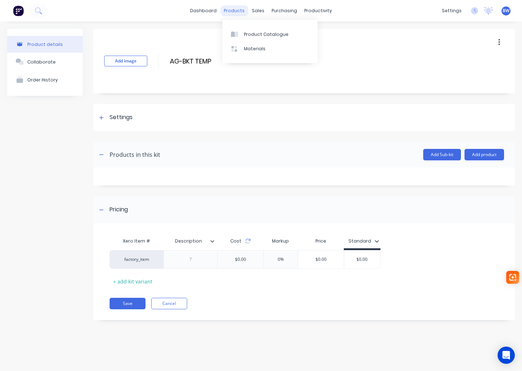
click at [236, 12] on div "products" at bounding box center [234, 10] width 28 height 11
click at [241, 35] on div at bounding box center [236, 34] width 11 height 6
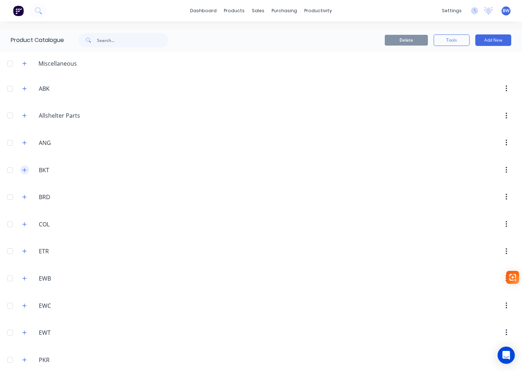
click at [25, 171] on icon "button" at bounding box center [24, 170] width 4 height 5
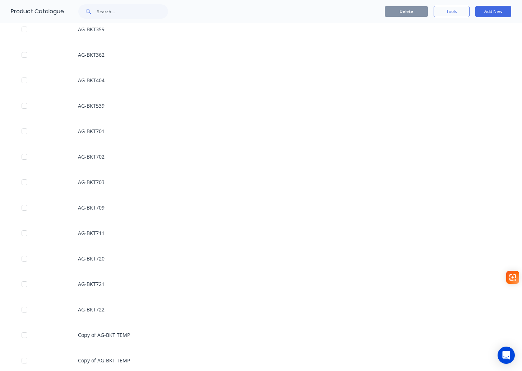
scroll to position [359, 0]
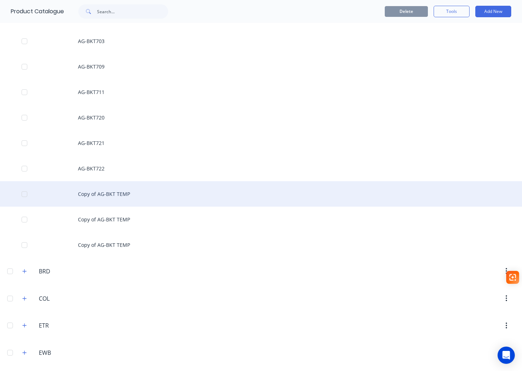
click at [125, 190] on div "Copy of AG-BKT TEMP" at bounding box center [261, 193] width 522 height 25
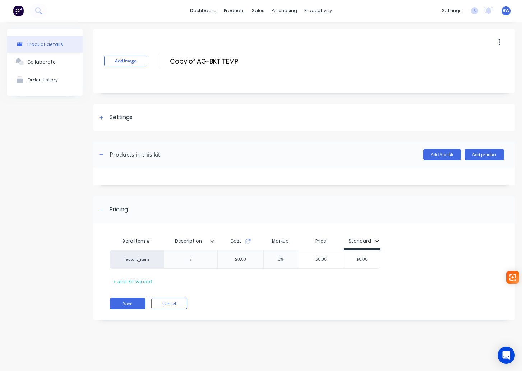
drag, startPoint x: 197, startPoint y: 61, endPoint x: 168, endPoint y: 62, distance: 29.5
click at [168, 62] on div "Add image Copy of AG-BKT TEMP Copy of AG-BKT TEMP Enter kit name" at bounding box center [303, 61] width 421 height 65
drag, startPoint x: 210, startPoint y: 60, endPoint x: 191, endPoint y: 59, distance: 18.3
click at [194, 60] on input "AG-BKT TEMP" at bounding box center [232, 61] width 127 height 10
type input "AG-BKT679"
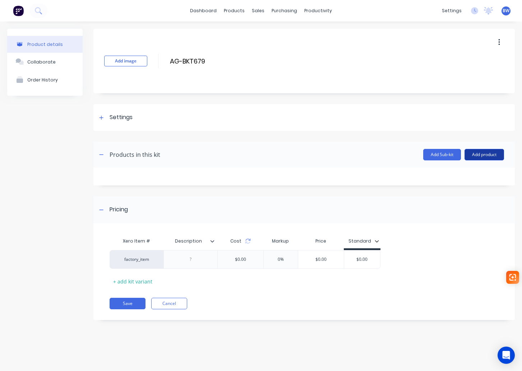
click at [485, 155] on button "Add product" at bounding box center [483, 154] width 39 height 11
click at [484, 173] on div "Product catalogue" at bounding box center [469, 173] width 55 height 10
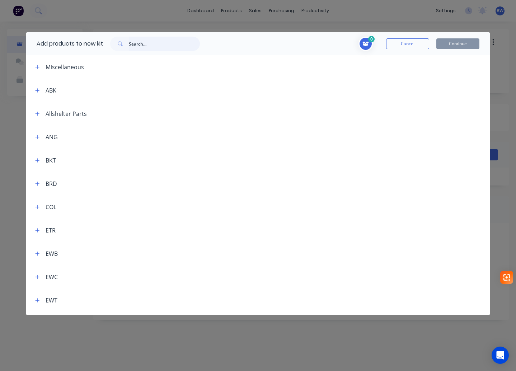
click at [158, 42] on input "text" at bounding box center [164, 44] width 71 height 14
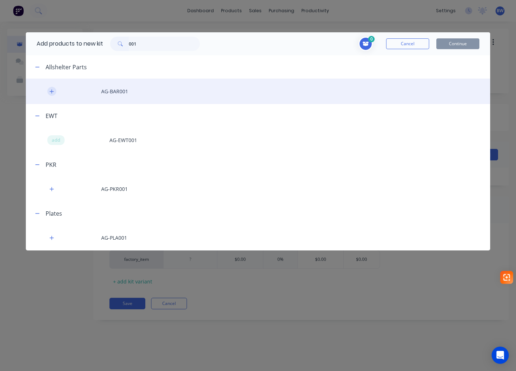
click at [49, 89] on button "button" at bounding box center [51, 91] width 9 height 9
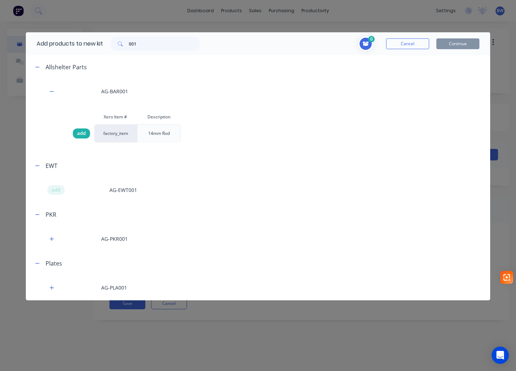
click at [82, 134] on span "add" at bounding box center [81, 133] width 9 height 7
drag, startPoint x: 141, startPoint y: 44, endPoint x: 125, endPoint y: 46, distance: 15.9
click at [126, 46] on div "001" at bounding box center [155, 44] width 90 height 14
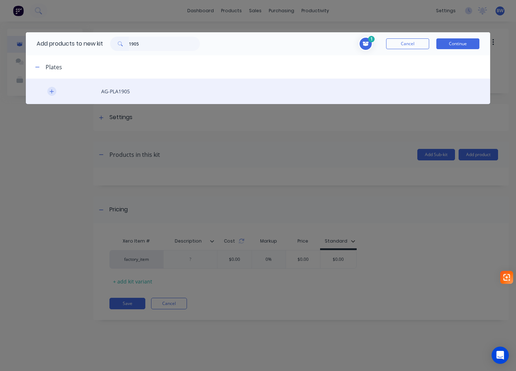
click at [52, 92] on icon "button" at bounding box center [52, 91] width 4 height 4
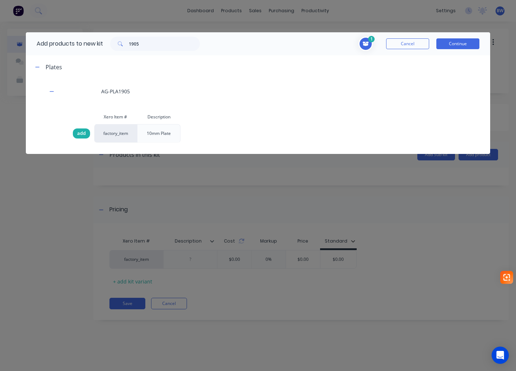
click at [81, 132] on span "add" at bounding box center [81, 133] width 9 height 7
drag, startPoint x: 148, startPoint y: 45, endPoint x: 109, endPoint y: 46, distance: 39.2
click at [109, 46] on div "1905" at bounding box center [155, 44] width 104 height 14
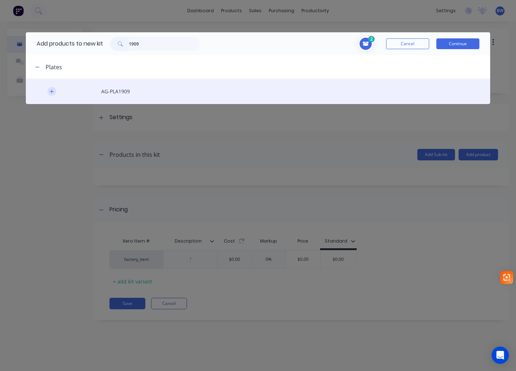
click at [50, 92] on icon "button" at bounding box center [52, 91] width 4 height 5
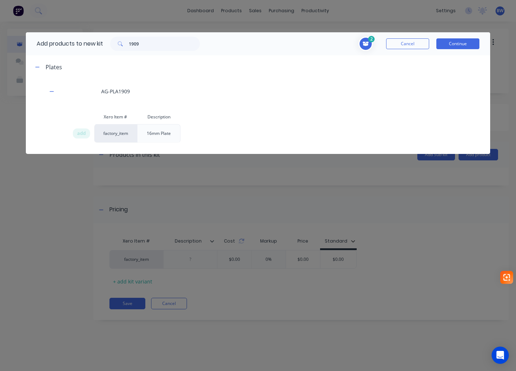
drag, startPoint x: 78, startPoint y: 131, endPoint x: 92, endPoint y: 116, distance: 21.3
click at [78, 131] on span "add" at bounding box center [81, 133] width 9 height 7
drag, startPoint x: 146, startPoint y: 41, endPoint x: 109, endPoint y: 46, distance: 37.4
click at [109, 46] on div "1909" at bounding box center [155, 44] width 104 height 14
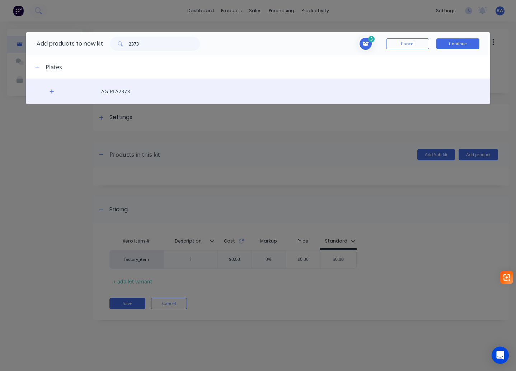
click at [46, 91] on div "AG-PLA2373" at bounding box center [258, 91] width 465 height 25
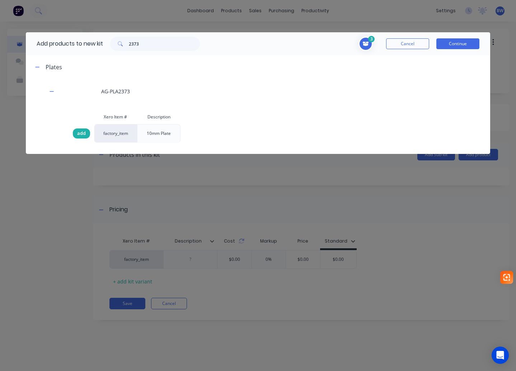
click at [87, 133] on div "add" at bounding box center [81, 134] width 17 height 10
drag, startPoint x: 144, startPoint y: 45, endPoint x: 109, endPoint y: 50, distance: 35.2
click at [114, 50] on div "2373" at bounding box center [155, 44] width 90 height 14
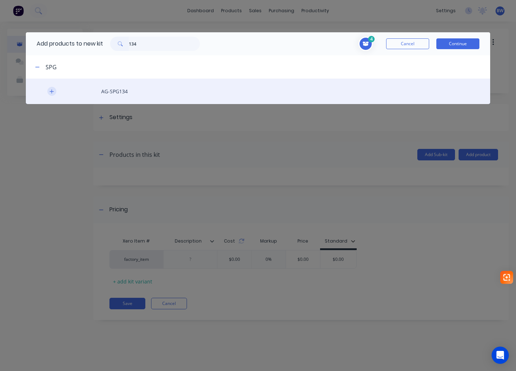
click at [50, 92] on icon "button" at bounding box center [52, 91] width 4 height 5
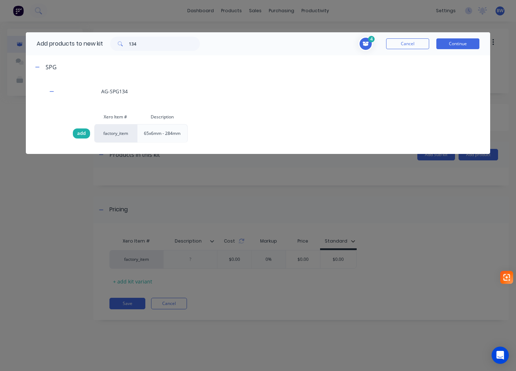
click at [79, 135] on span "add" at bounding box center [81, 133] width 9 height 7
drag, startPoint x: 143, startPoint y: 42, endPoint x: 118, endPoint y: 47, distance: 25.7
click at [118, 47] on div "134" at bounding box center [155, 44] width 90 height 14
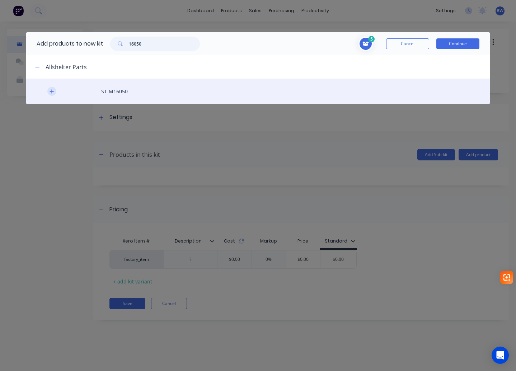
type input "16050"
click at [52, 90] on icon "button" at bounding box center [52, 91] width 4 height 4
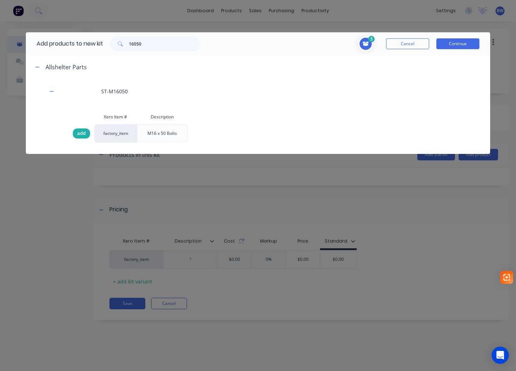
click at [76, 136] on div "add" at bounding box center [81, 134] width 17 height 10
click at [452, 43] on button "Continue" at bounding box center [458, 43] width 43 height 11
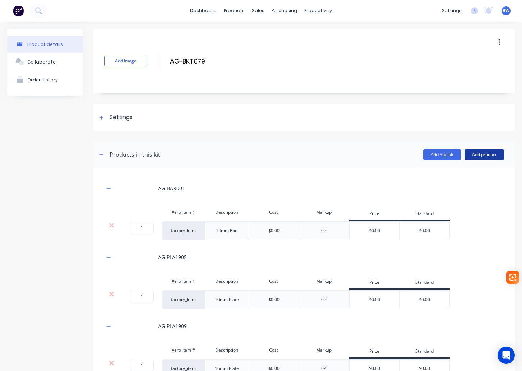
click at [479, 157] on button "Add product" at bounding box center [483, 154] width 39 height 11
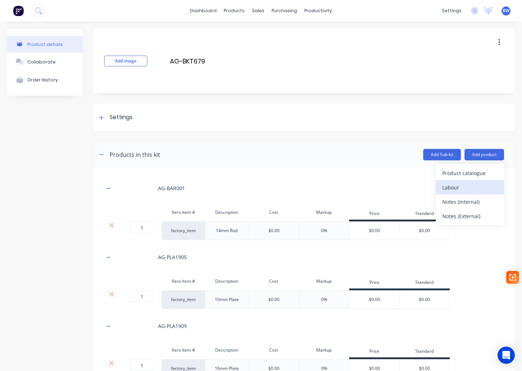
click at [470, 187] on div "Labour" at bounding box center [469, 187] width 55 height 10
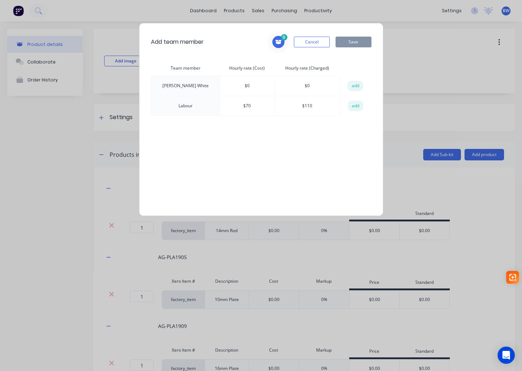
drag, startPoint x: 351, startPoint y: 108, endPoint x: 349, endPoint y: 57, distance: 50.7
click at [352, 105] on button "add" at bounding box center [356, 106] width 16 height 11
click at [349, 39] on button "Save" at bounding box center [353, 42] width 36 height 11
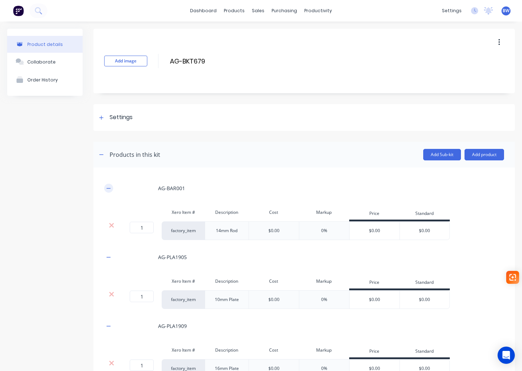
click at [110, 188] on icon "button" at bounding box center [109, 188] width 4 height 0
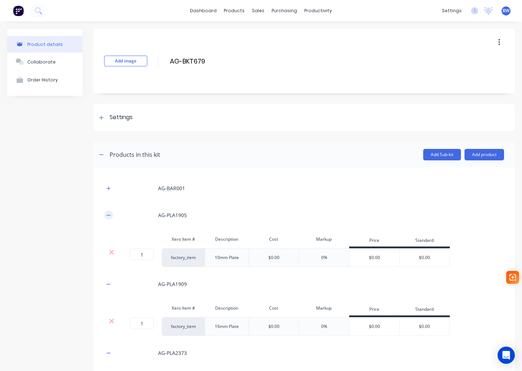
click at [104, 216] on button "button" at bounding box center [108, 215] width 9 height 9
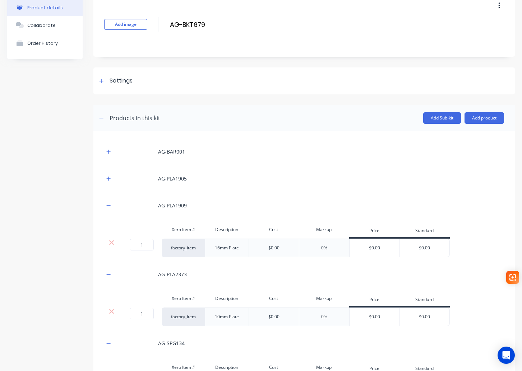
scroll to position [72, 0]
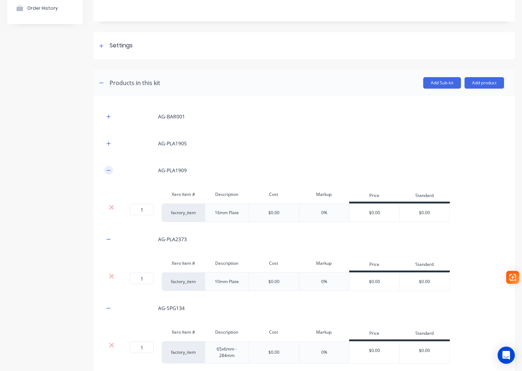
click at [108, 170] on icon "button" at bounding box center [108, 170] width 4 height 5
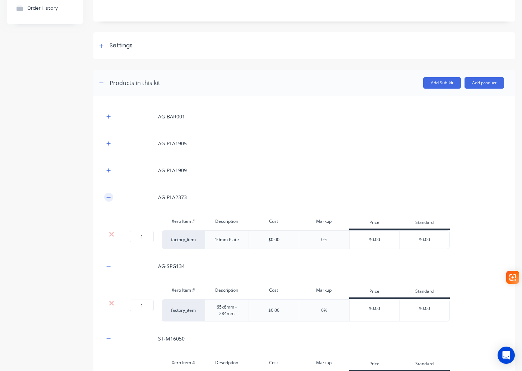
click at [105, 197] on button "button" at bounding box center [108, 197] width 9 height 9
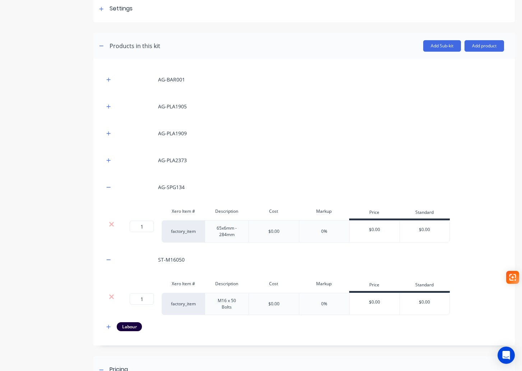
scroll to position [144, 0]
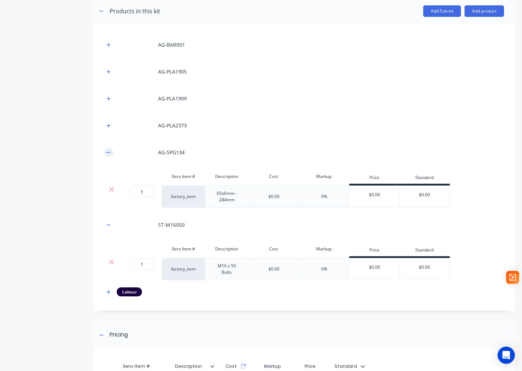
click at [109, 155] on button "button" at bounding box center [108, 152] width 9 height 9
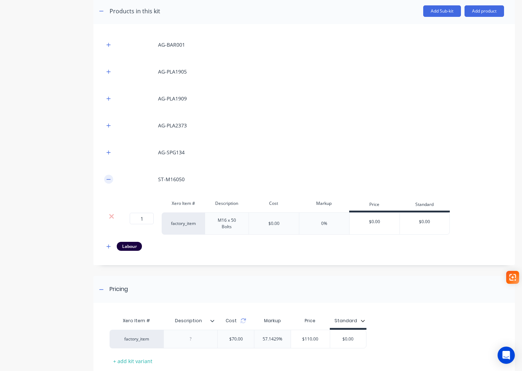
click at [109, 179] on icon "button" at bounding box center [109, 179] width 4 height 0
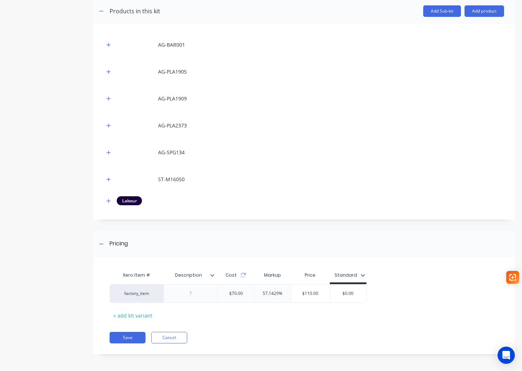
scroll to position [145, 0]
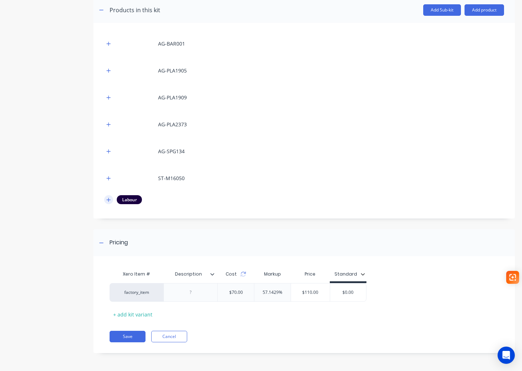
click at [109, 199] on icon "button" at bounding box center [108, 199] width 4 height 5
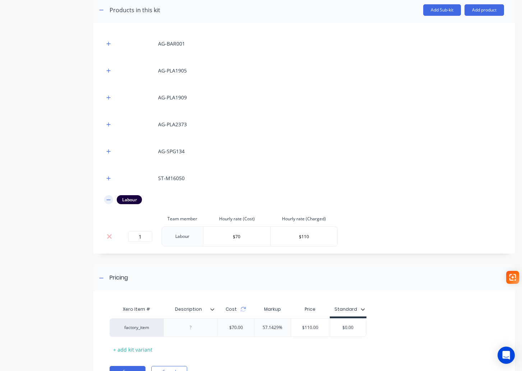
click at [109, 199] on icon "button" at bounding box center [108, 199] width 4 height 5
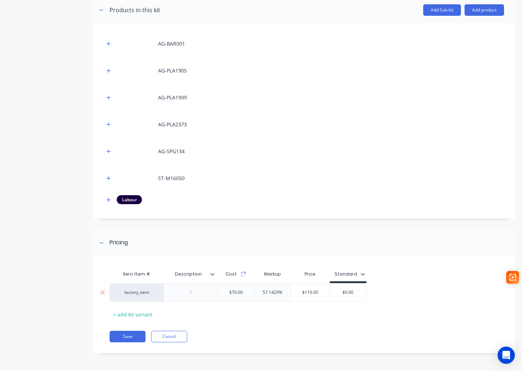
click at [341, 299] on div "$0.00" at bounding box center [348, 293] width 36 height 18
drag, startPoint x: 340, startPoint y: 293, endPoint x: 369, endPoint y: 293, distance: 29.4
click at [369, 293] on div "factory_item $70.00 57.1429% $110.00 $0.00 $0.00" at bounding box center [301, 292] width 384 height 19
type input "109.00"
click at [129, 333] on button "Save" at bounding box center [127, 336] width 36 height 11
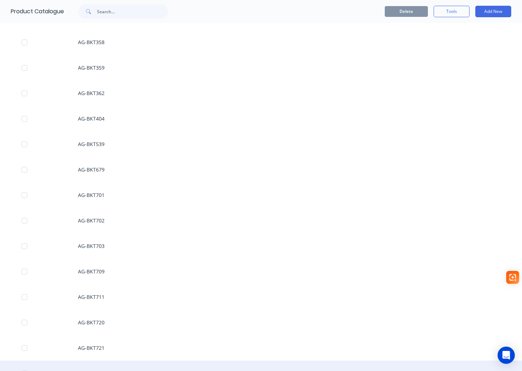
scroll to position [359, 0]
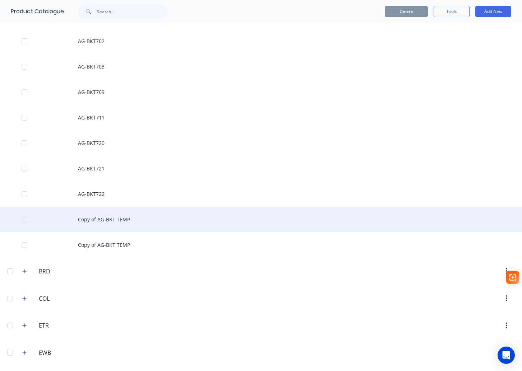
click at [116, 224] on div "Copy of AG-BKT TEMP" at bounding box center [261, 219] width 522 height 25
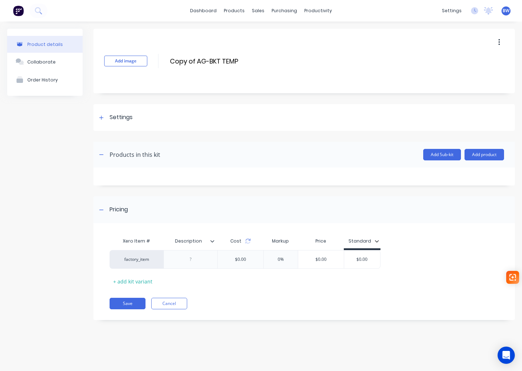
drag, startPoint x: 197, startPoint y: 61, endPoint x: 152, endPoint y: 62, distance: 44.9
click at [152, 62] on div "Add image Copy of AG-BKT TEMP Copy of AG-BKT TEMP Enter kit name" at bounding box center [303, 61] width 421 height 65
drag, startPoint x: 216, startPoint y: 57, endPoint x: 192, endPoint y: 60, distance: 24.9
click at [192, 60] on input "AG-BKT TEMP" at bounding box center [232, 61] width 127 height 10
type input "AG-BKT680"
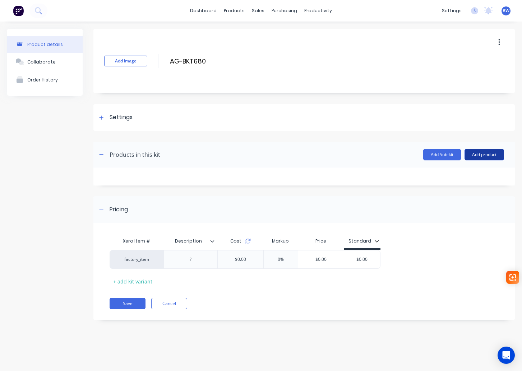
click at [492, 156] on button "Add product" at bounding box center [483, 154] width 39 height 11
click at [470, 175] on div "Product catalogue" at bounding box center [469, 173] width 55 height 10
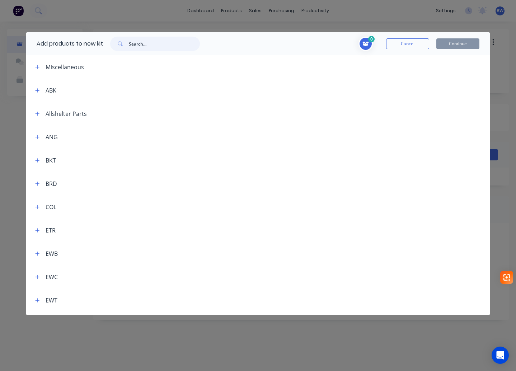
click at [160, 39] on input "text" at bounding box center [164, 44] width 71 height 14
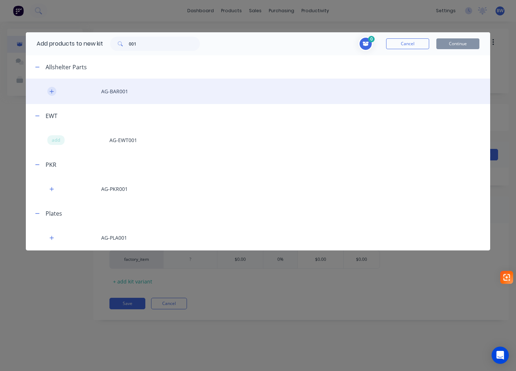
click at [48, 91] on button "button" at bounding box center [51, 91] width 9 height 9
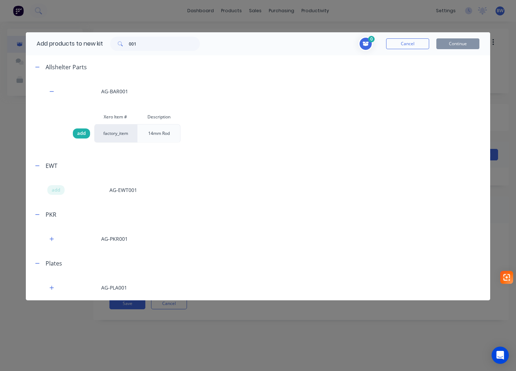
click at [84, 133] on span "add" at bounding box center [81, 133] width 9 height 7
drag, startPoint x: 149, startPoint y: 46, endPoint x: 110, endPoint y: 48, distance: 39.2
click at [110, 48] on div "001" at bounding box center [155, 44] width 104 height 14
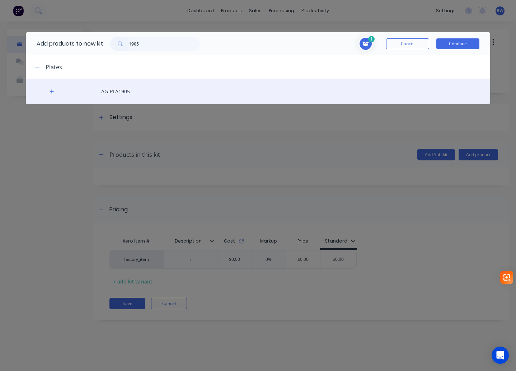
click at [57, 90] on div "AG-PLA1905" at bounding box center [258, 91] width 465 height 25
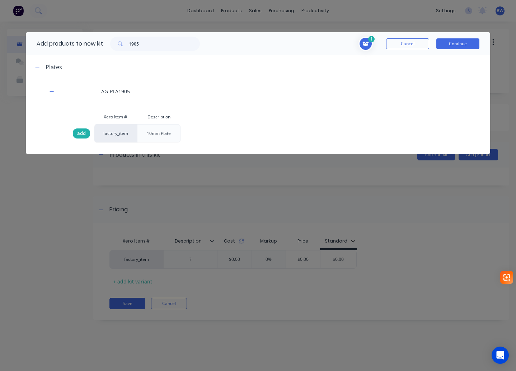
click at [84, 132] on span "add" at bounding box center [81, 133] width 9 height 7
drag, startPoint x: 145, startPoint y: 44, endPoint x: 118, endPoint y: 46, distance: 27.0
click at [118, 46] on div "1905" at bounding box center [155, 44] width 90 height 14
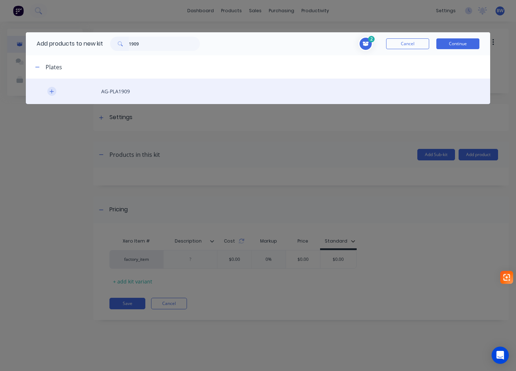
click at [48, 93] on button "button" at bounding box center [51, 91] width 9 height 9
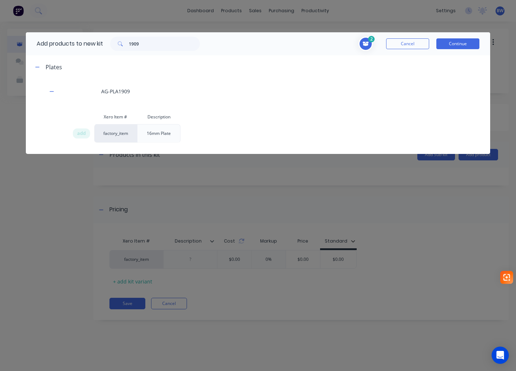
drag, startPoint x: 76, startPoint y: 137, endPoint x: 98, endPoint y: 107, distance: 37.4
click at [76, 136] on div "add" at bounding box center [81, 134] width 17 height 10
drag, startPoint x: 146, startPoint y: 45, endPoint x: 132, endPoint y: 47, distance: 14.8
click at [132, 47] on input "1909" at bounding box center [164, 44] width 71 height 14
click at [132, 47] on input "12373" at bounding box center [164, 44] width 71 height 14
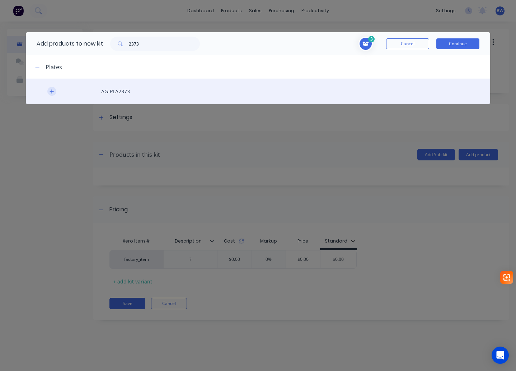
click at [49, 93] on button "button" at bounding box center [51, 91] width 9 height 9
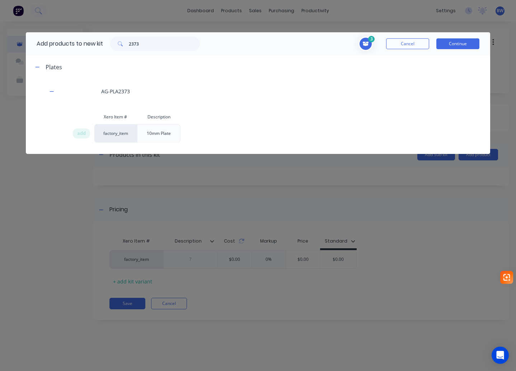
drag, startPoint x: 84, startPoint y: 131, endPoint x: 129, endPoint y: 71, distance: 75.7
click at [84, 131] on span "add" at bounding box center [81, 133] width 9 height 7
drag, startPoint x: 148, startPoint y: 41, endPoint x: 106, endPoint y: 41, distance: 41.6
click at [106, 41] on div "2373" at bounding box center [155, 44] width 104 height 14
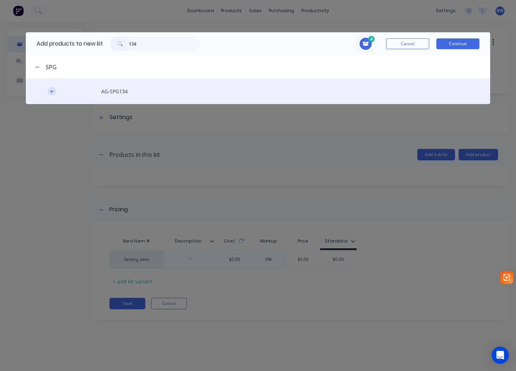
click at [51, 92] on icon "button" at bounding box center [52, 91] width 4 height 5
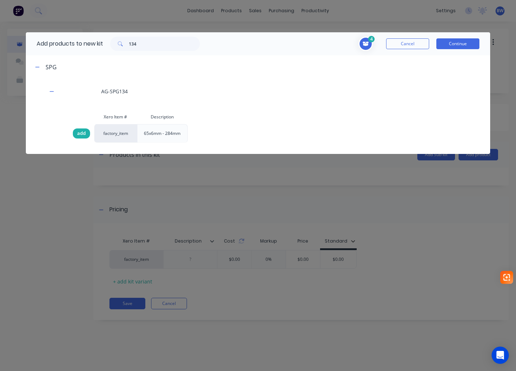
click at [84, 134] on span "add" at bounding box center [81, 133] width 9 height 7
drag, startPoint x: 146, startPoint y: 44, endPoint x: 100, endPoint y: 54, distance: 46.7
click at [100, 53] on div "Add products to new kit 134" at bounding box center [116, 43] width 181 height 23
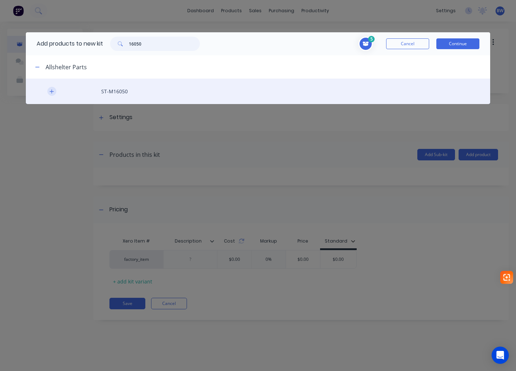
type input "16050"
drag, startPoint x: 49, startPoint y: 94, endPoint x: 72, endPoint y: 109, distance: 28.0
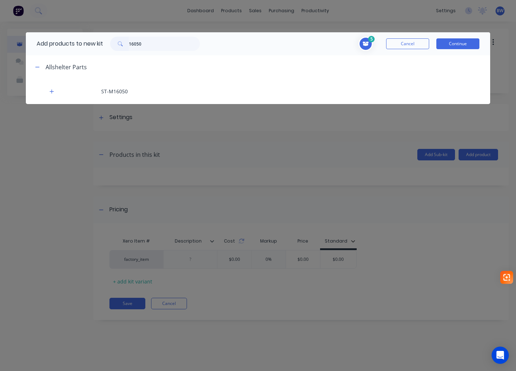
click at [49, 94] on button "button" at bounding box center [51, 91] width 9 height 9
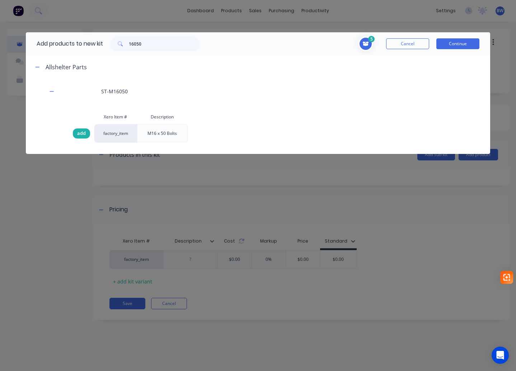
click at [79, 132] on span "add" at bounding box center [81, 133] width 9 height 7
click at [457, 45] on button "Continue" at bounding box center [458, 43] width 43 height 11
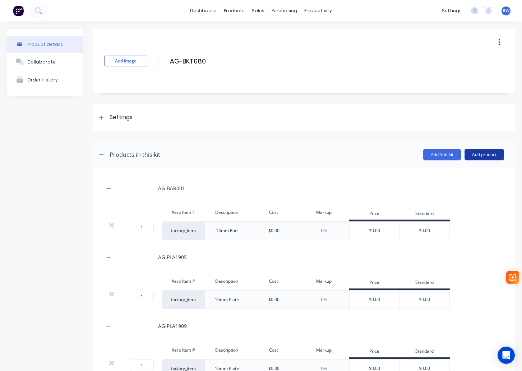
click at [476, 158] on button "Add product" at bounding box center [483, 154] width 39 height 11
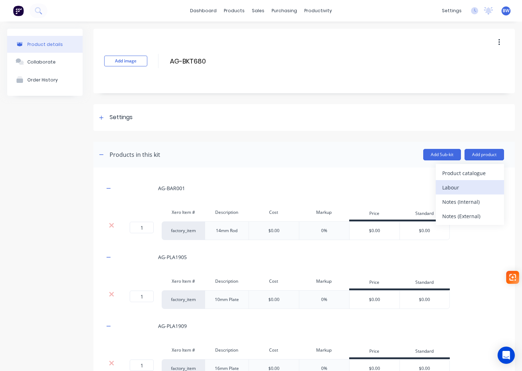
click at [460, 192] on button "Labour" at bounding box center [469, 187] width 68 height 14
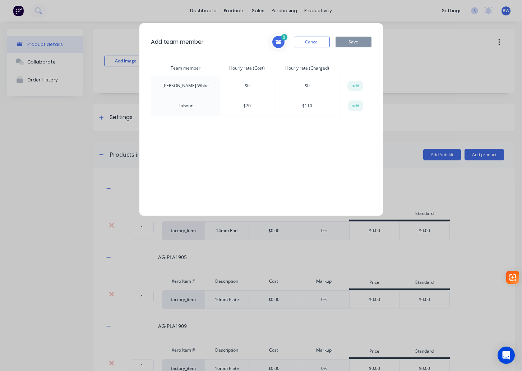
click at [352, 104] on button "add" at bounding box center [356, 106] width 16 height 11
click at [351, 40] on button "Save" at bounding box center [353, 42] width 36 height 11
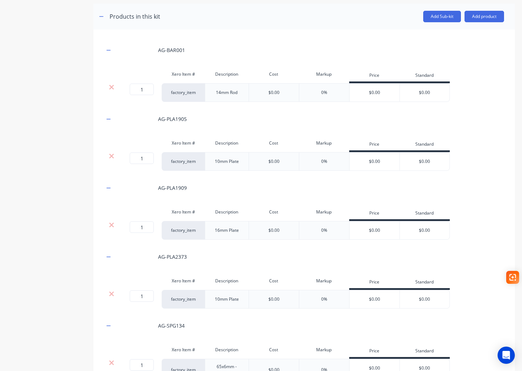
scroll to position [144, 0]
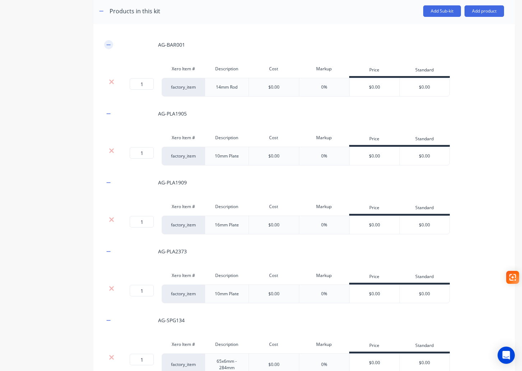
click at [109, 46] on icon "button" at bounding box center [108, 44] width 4 height 5
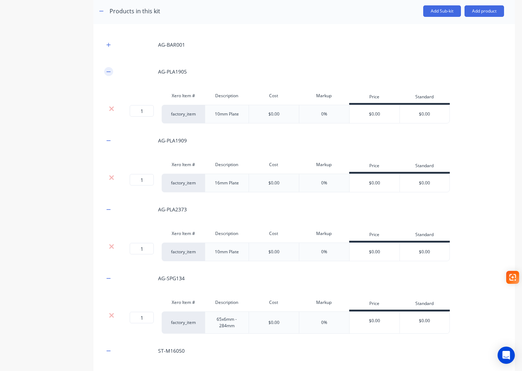
click at [109, 71] on icon "button" at bounding box center [108, 71] width 4 height 5
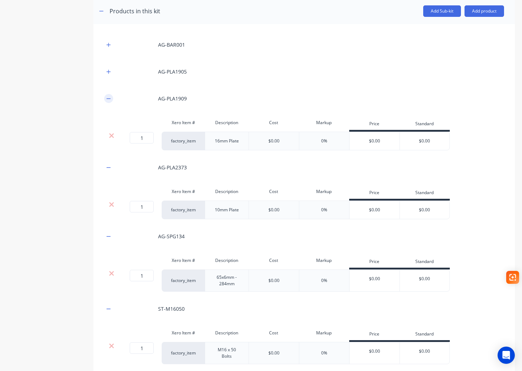
click at [111, 96] on button "button" at bounding box center [108, 98] width 9 height 9
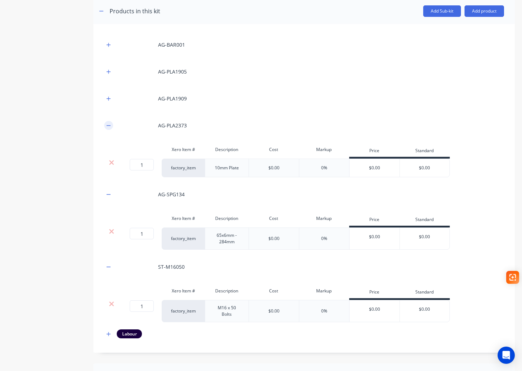
click at [105, 126] on button "button" at bounding box center [108, 125] width 9 height 9
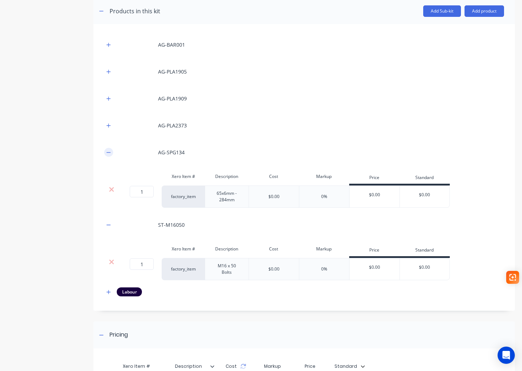
click at [110, 152] on icon "button" at bounding box center [108, 152] width 4 height 5
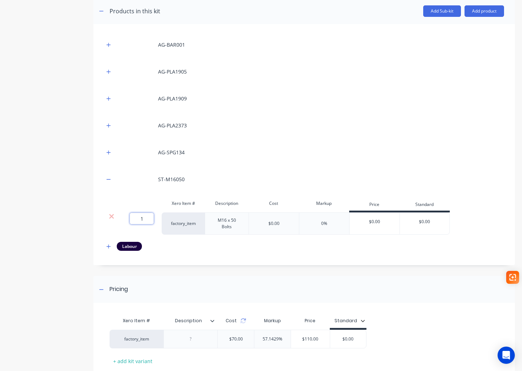
drag, startPoint x: 140, startPoint y: 223, endPoint x: 150, endPoint y: 224, distance: 10.1
click at [150, 224] on input "1" at bounding box center [142, 218] width 24 height 11
type input "2"
click at [109, 181] on icon "button" at bounding box center [108, 179] width 4 height 5
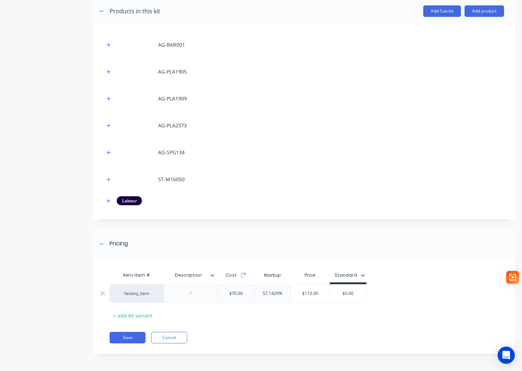
click at [357, 297] on input "$0.00" at bounding box center [348, 293] width 36 height 6
click at [322, 298] on div "factory_item $70.00 57.1429% $110.00 $0.00 $0.00" at bounding box center [237, 293] width 257 height 19
type input "109.00"
click at [126, 336] on button "Save" at bounding box center [127, 337] width 36 height 11
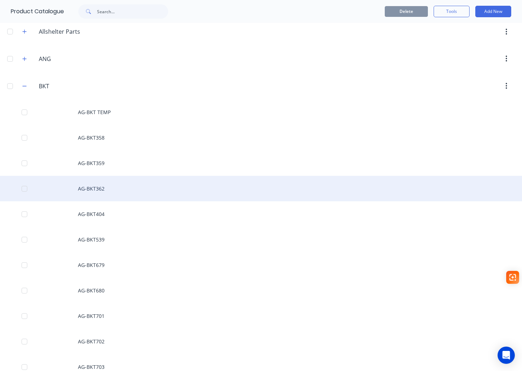
scroll to position [215, 0]
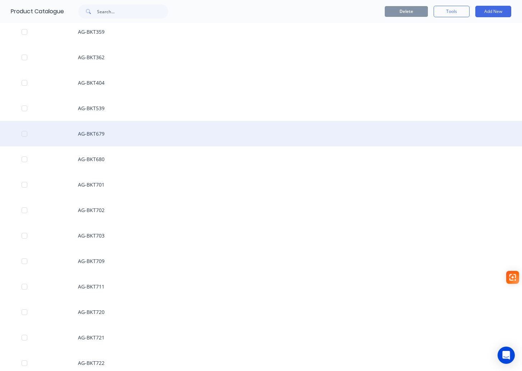
click at [111, 132] on div "AG-BKT679" at bounding box center [261, 133] width 522 height 25
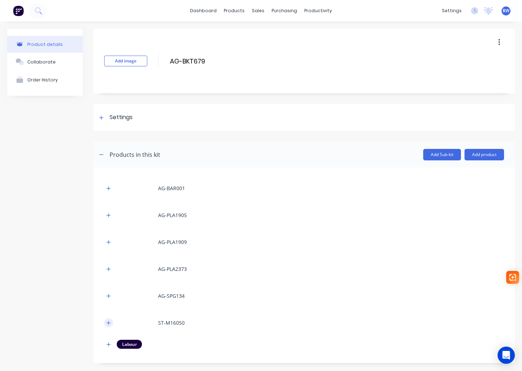
drag, startPoint x: 107, startPoint y: 325, endPoint x: 115, endPoint y: 320, distance: 9.0
click at [107, 325] on icon "button" at bounding box center [108, 323] width 4 height 5
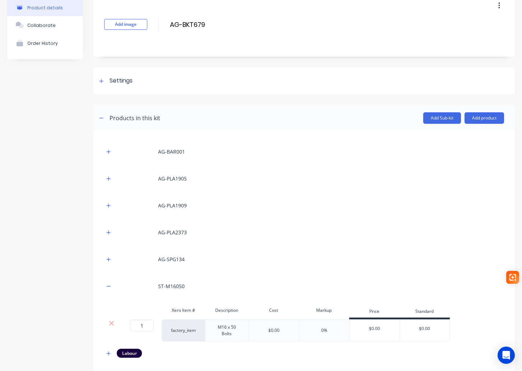
scroll to position [72, 0]
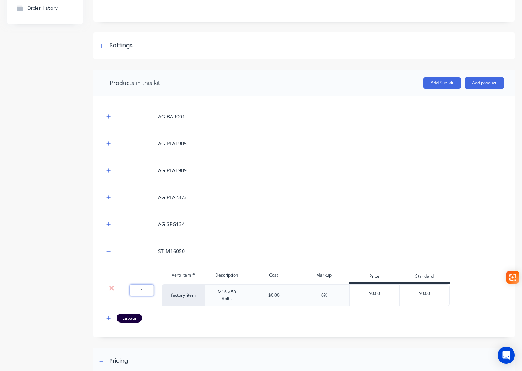
drag, startPoint x: 148, startPoint y: 292, endPoint x: 132, endPoint y: 292, distance: 15.8
click at [132, 292] on input "1" at bounding box center [142, 290] width 24 height 11
type input "2"
click at [109, 251] on icon "button" at bounding box center [109, 251] width 4 height 0
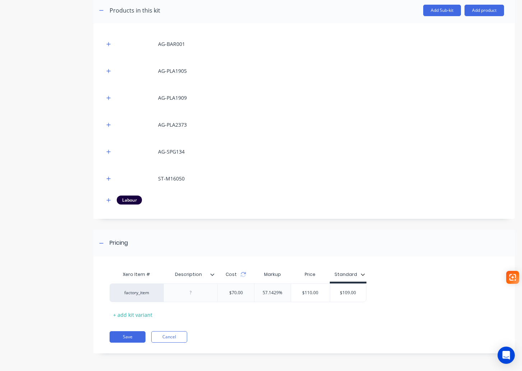
scroll to position [145, 0]
click at [126, 336] on button "Save" at bounding box center [127, 336] width 36 height 11
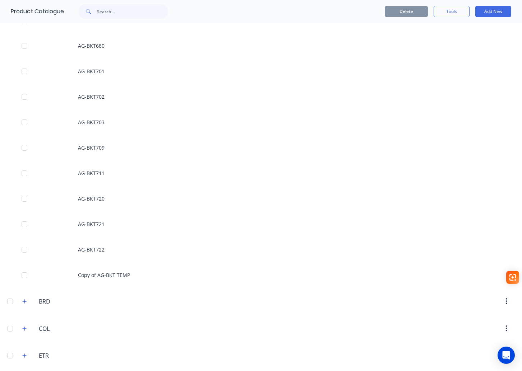
scroll to position [431, 0]
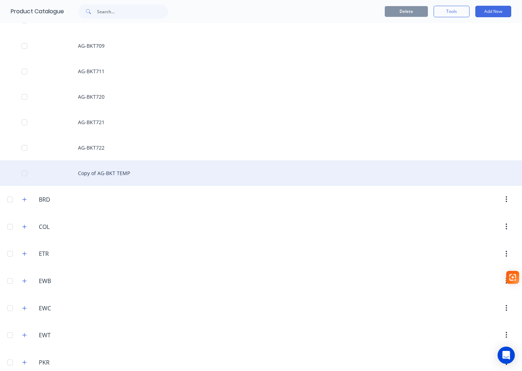
click at [102, 172] on div "Copy of AG-BKT TEMP" at bounding box center [261, 172] width 522 height 25
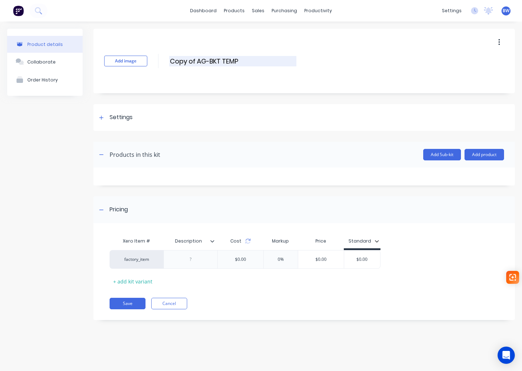
drag, startPoint x: 198, startPoint y: 64, endPoint x: 169, endPoint y: 66, distance: 28.8
click at [169, 66] on input "Copy of AG-BKT TEMP" at bounding box center [232, 61] width 127 height 10
drag, startPoint x: 215, startPoint y: 59, endPoint x: 194, endPoint y: 64, distance: 21.7
click at [194, 64] on input "AG-BKT TEMP" at bounding box center [232, 61] width 127 height 10
type input "AG-BKT681"
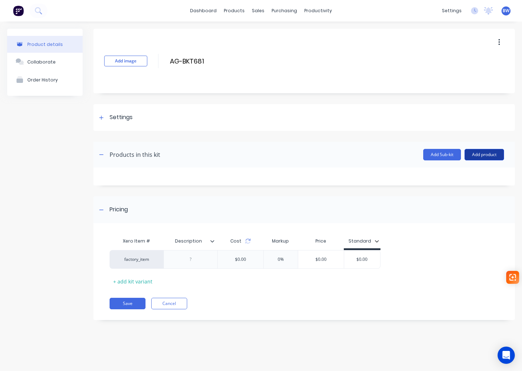
click at [490, 153] on button "Add product" at bounding box center [483, 154] width 39 height 11
click at [477, 173] on div "Product catalogue" at bounding box center [469, 173] width 55 height 10
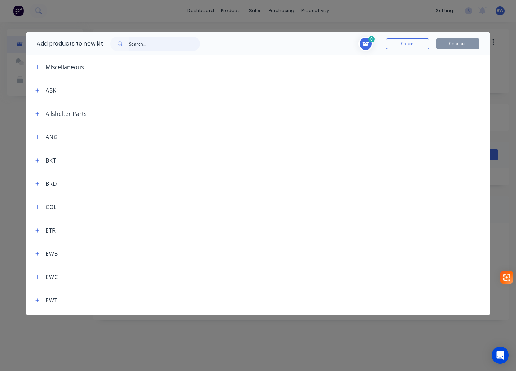
click at [149, 42] on input "text" at bounding box center [164, 44] width 71 height 14
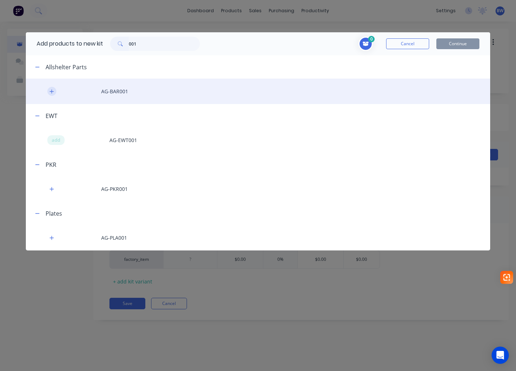
click at [53, 94] on button "button" at bounding box center [51, 91] width 9 height 9
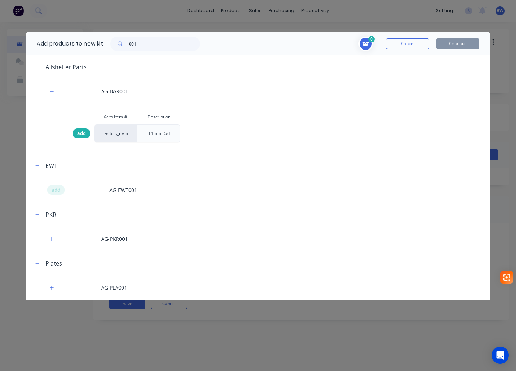
click at [76, 132] on div "add" at bounding box center [81, 134] width 17 height 10
drag, startPoint x: 143, startPoint y: 41, endPoint x: 116, endPoint y: 43, distance: 27.0
click at [116, 43] on div "001" at bounding box center [155, 44] width 90 height 14
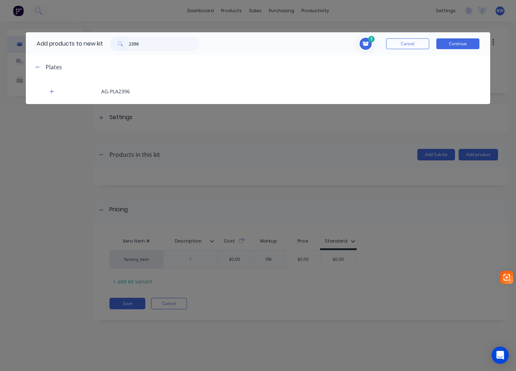
drag, startPoint x: 53, startPoint y: 93, endPoint x: 67, endPoint y: 108, distance: 21.1
click at [53, 93] on icon "button" at bounding box center [52, 91] width 4 height 5
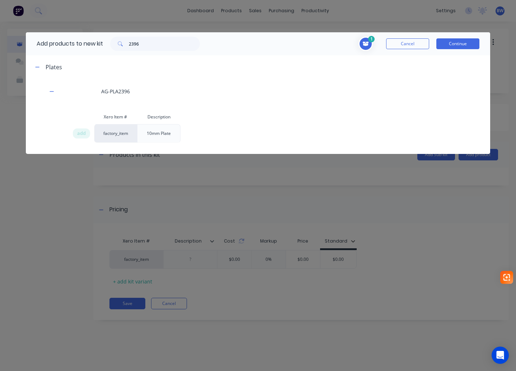
drag, startPoint x: 80, startPoint y: 133, endPoint x: 87, endPoint y: 125, distance: 10.5
click at [81, 133] on span "add" at bounding box center [81, 133] width 9 height 7
drag, startPoint x: 145, startPoint y: 43, endPoint x: 112, endPoint y: 48, distance: 33.0
click at [108, 45] on div "2396" at bounding box center [155, 44] width 104 height 14
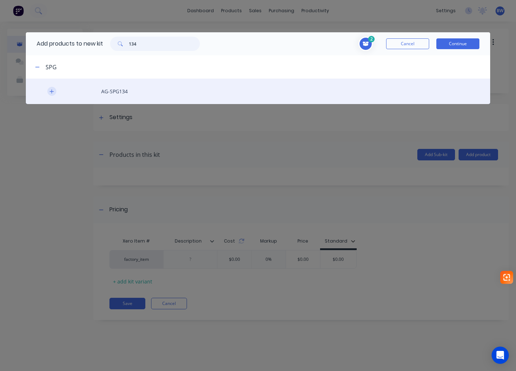
type input "134"
click at [48, 89] on button "button" at bounding box center [51, 91] width 9 height 9
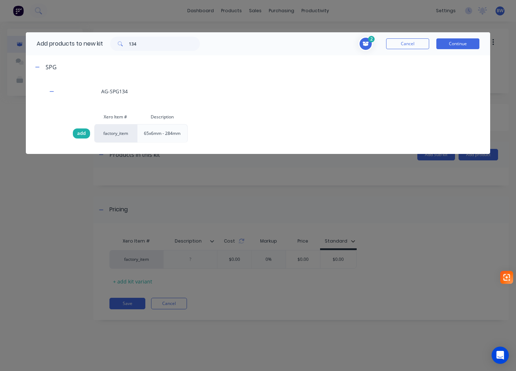
click at [82, 132] on span "add" at bounding box center [81, 133] width 9 height 7
click at [465, 45] on button "Continue" at bounding box center [458, 43] width 43 height 11
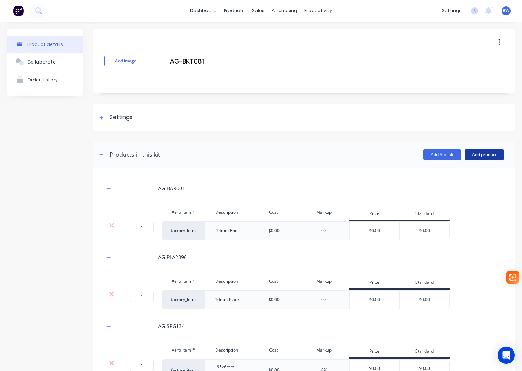
click at [479, 152] on button "Add product" at bounding box center [483, 154] width 39 height 11
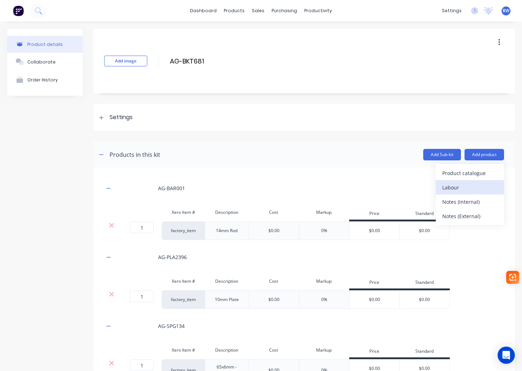
click at [470, 191] on div "Labour" at bounding box center [469, 187] width 55 height 10
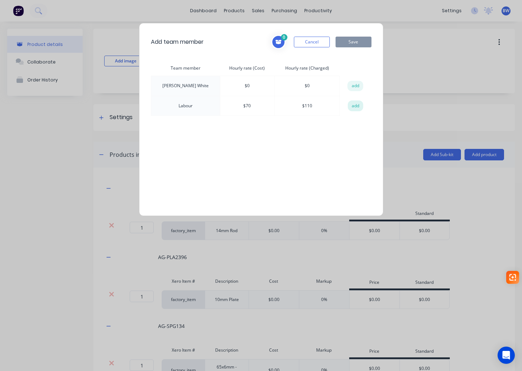
drag, startPoint x: 354, startPoint y: 107, endPoint x: 354, endPoint y: 83, distance: 24.1
click at [354, 107] on button "add" at bounding box center [356, 106] width 16 height 11
click at [359, 39] on button "Save" at bounding box center [353, 42] width 36 height 11
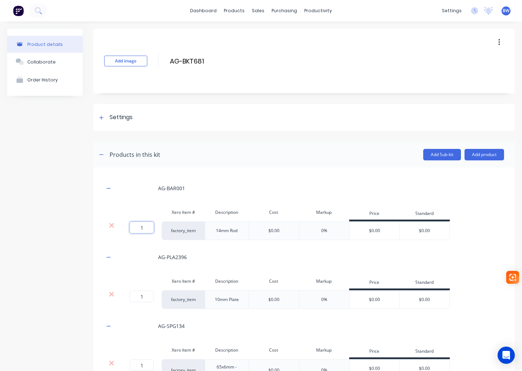
drag, startPoint x: 144, startPoint y: 226, endPoint x: 153, endPoint y: 229, distance: 9.2
click at [153, 229] on input "1" at bounding box center [142, 227] width 24 height 11
type input "2"
click at [107, 188] on icon "button" at bounding box center [108, 188] width 4 height 5
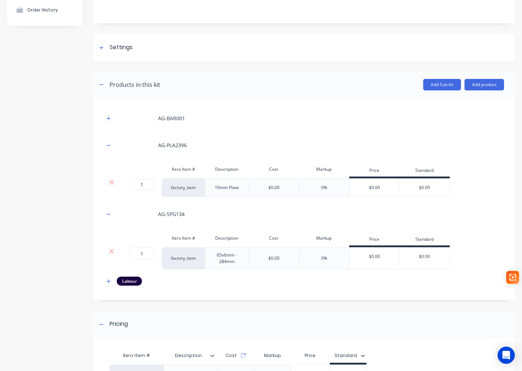
scroll to position [72, 0]
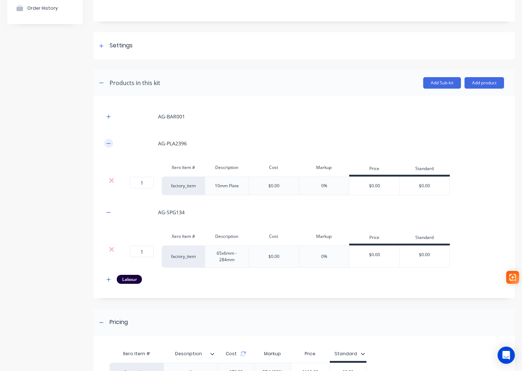
click at [108, 144] on icon "button" at bounding box center [108, 143] width 4 height 5
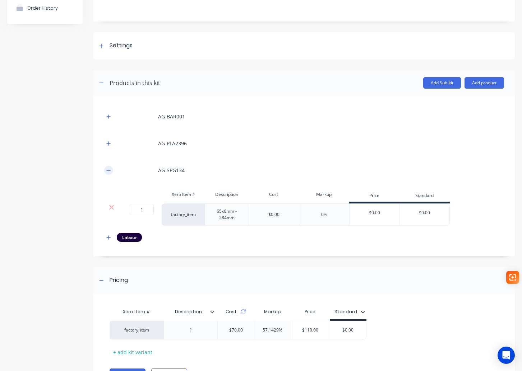
click at [110, 171] on icon "button" at bounding box center [108, 170] width 4 height 5
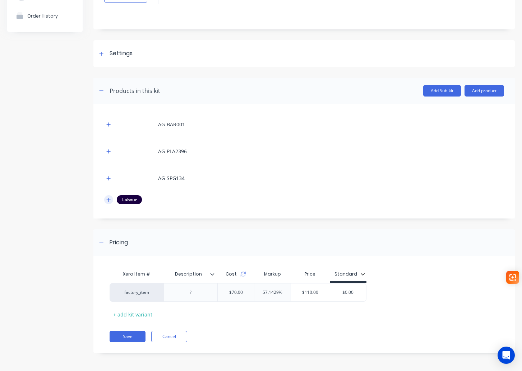
click at [109, 200] on icon "button" at bounding box center [108, 199] width 4 height 5
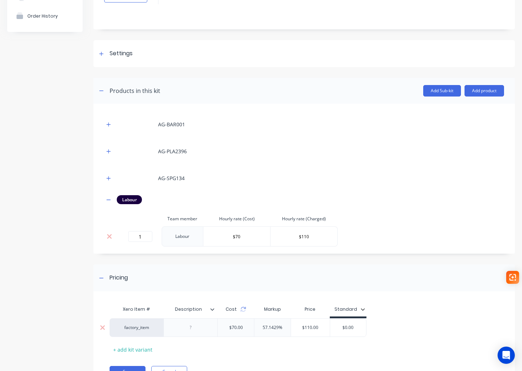
type input "$110.00"
drag, startPoint x: 317, startPoint y: 330, endPoint x: 296, endPoint y: 331, distance: 20.8
click at [296, 331] on div "$110.00 $110.00" at bounding box center [310, 328] width 39 height 18
drag, startPoint x: 361, startPoint y: 329, endPoint x: 310, endPoint y: 327, distance: 51.4
click at [322, 329] on div "factory_item $70.00 57.1429% $110.00 $110.00 $0.00 $0.00" at bounding box center [237, 327] width 257 height 19
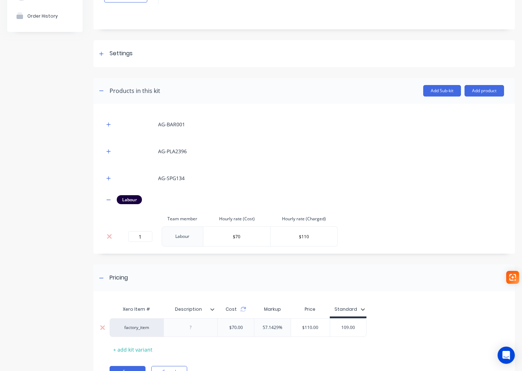
type input "109.00"
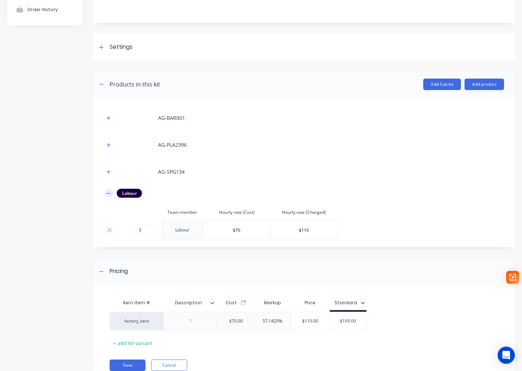
click at [108, 193] on icon "button" at bounding box center [109, 193] width 4 height 0
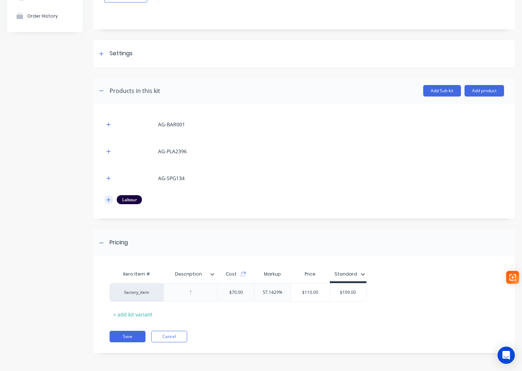
scroll to position [64, 0]
click at [129, 335] on button "Save" at bounding box center [127, 336] width 36 height 11
